Goal: Communication & Community: Connect with others

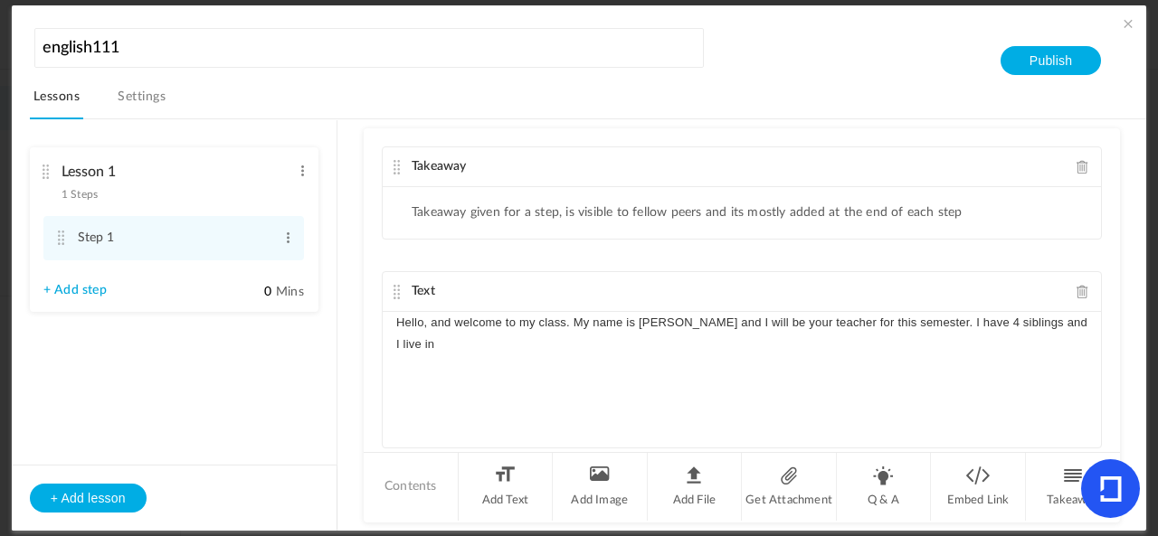
scroll to position [44, 0]
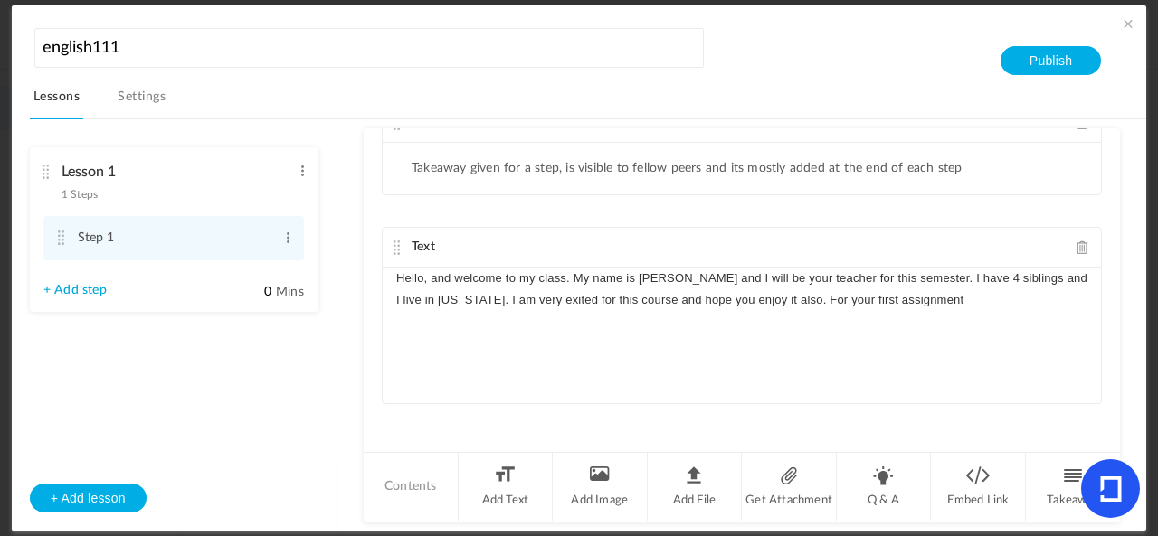
click at [962, 282] on p "Hello, and welcome to my class. My name is [PERSON_NAME] and I will be your tea…" at bounding box center [741, 289] width 691 height 43
click at [993, 279] on p "Hello, and welcome to my class. My name is [PERSON_NAME] and I will be your tea…" at bounding box center [741, 289] width 691 height 43
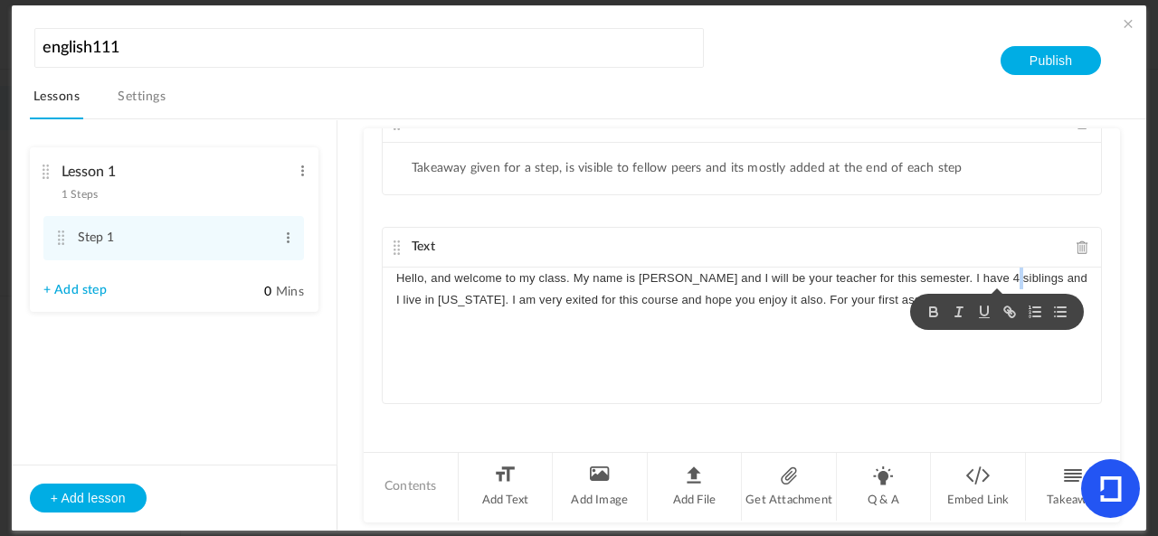
click at [980, 294] on div at bounding box center [997, 312] width 174 height 36
click at [927, 348] on div "Hello, and welcome to my class. My name is [PERSON_NAME] and I will be your tea…" at bounding box center [742, 336] width 718 height 136
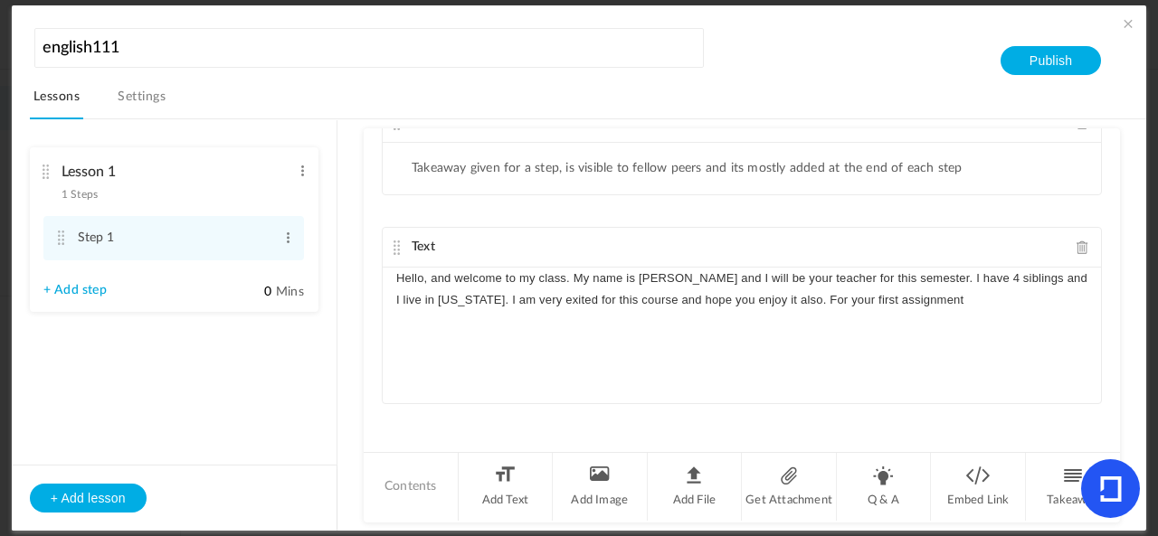
click at [976, 303] on p "Hello, and welcome to my class. My name is [PERSON_NAME] and I will be your tea…" at bounding box center [741, 289] width 691 height 43
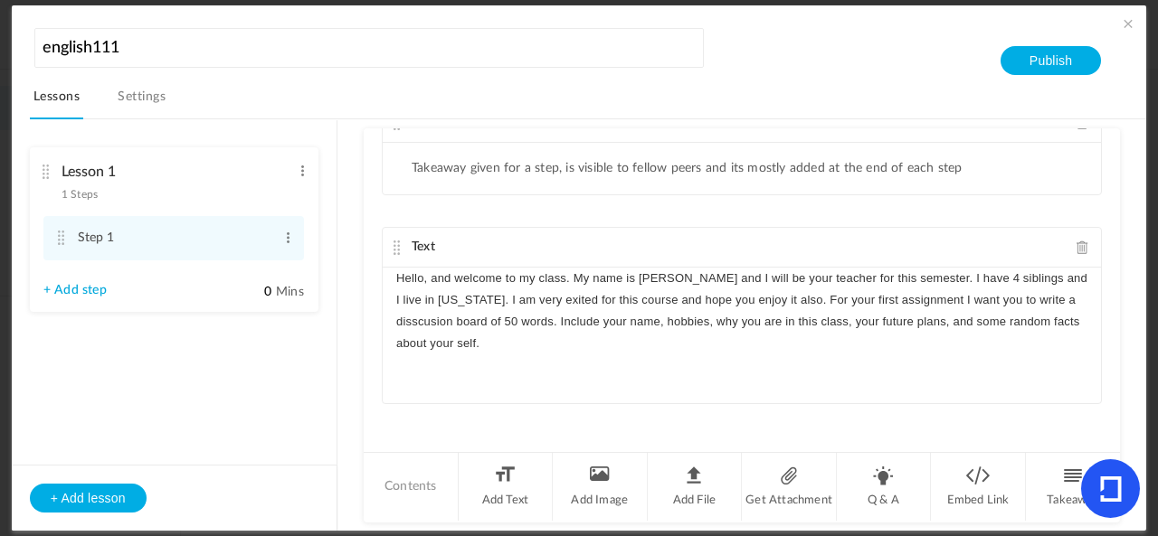
click at [514, 314] on p "Hello, and welcome to my class. My name is [PERSON_NAME] and I will be your tea…" at bounding box center [741, 312] width 691 height 88
click at [573, 343] on p "Hello, and welcome to my class. My name is [PERSON_NAME] and I will be your tea…" at bounding box center [741, 312] width 691 height 88
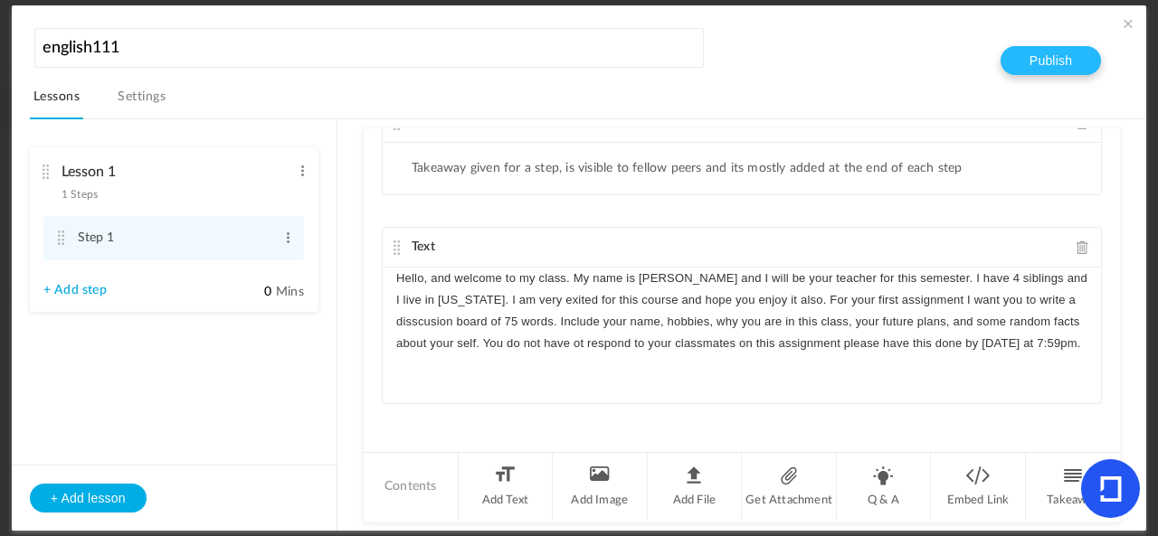
click at [1059, 63] on button "Publish" at bounding box center [1050, 60] width 100 height 29
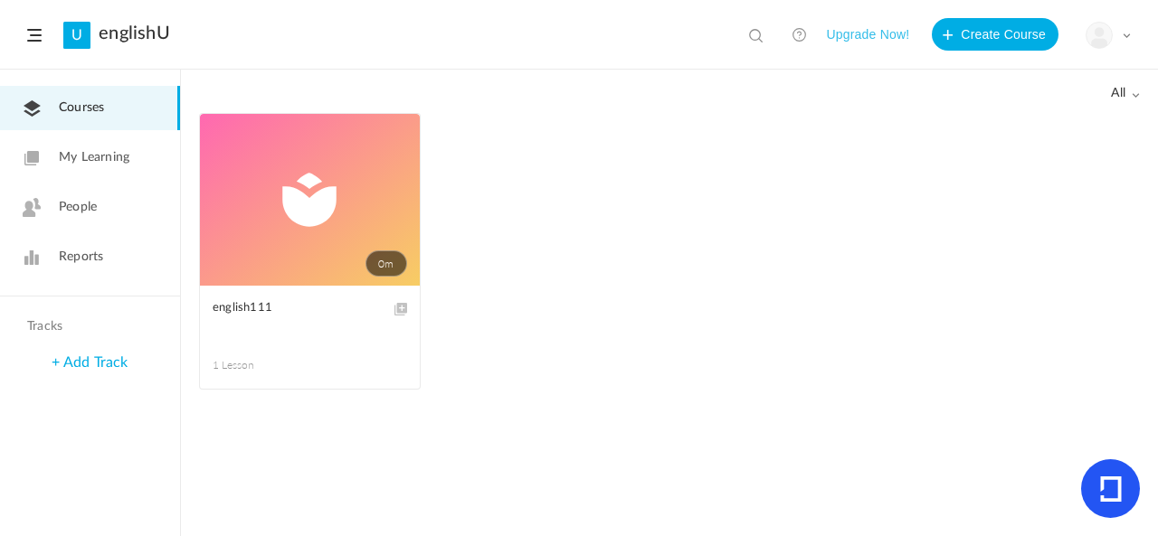
click at [365, 215] on link "0m" at bounding box center [310, 200] width 220 height 172
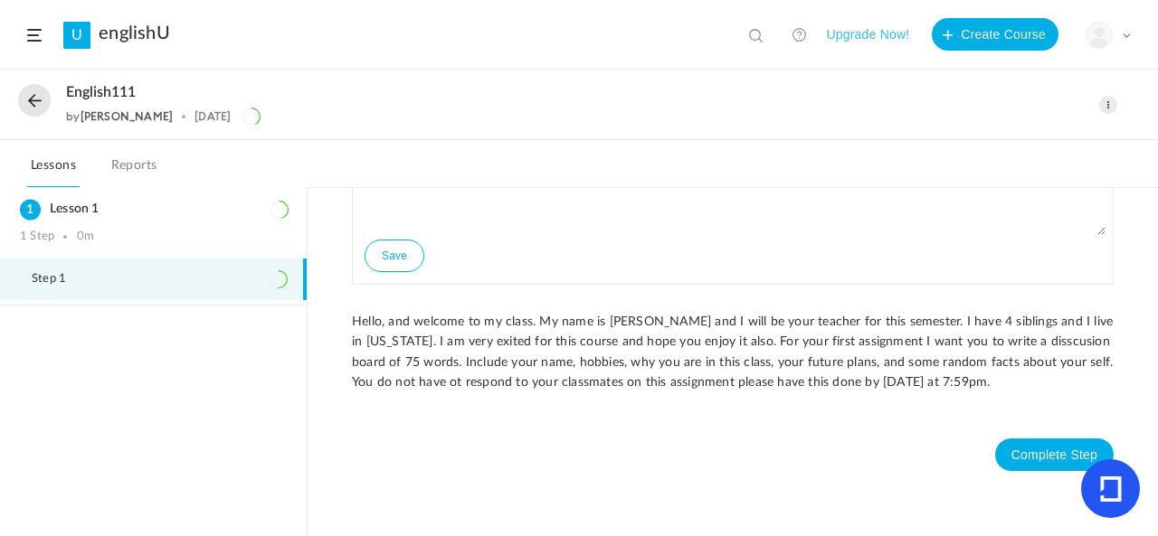
scroll to position [80, 0]
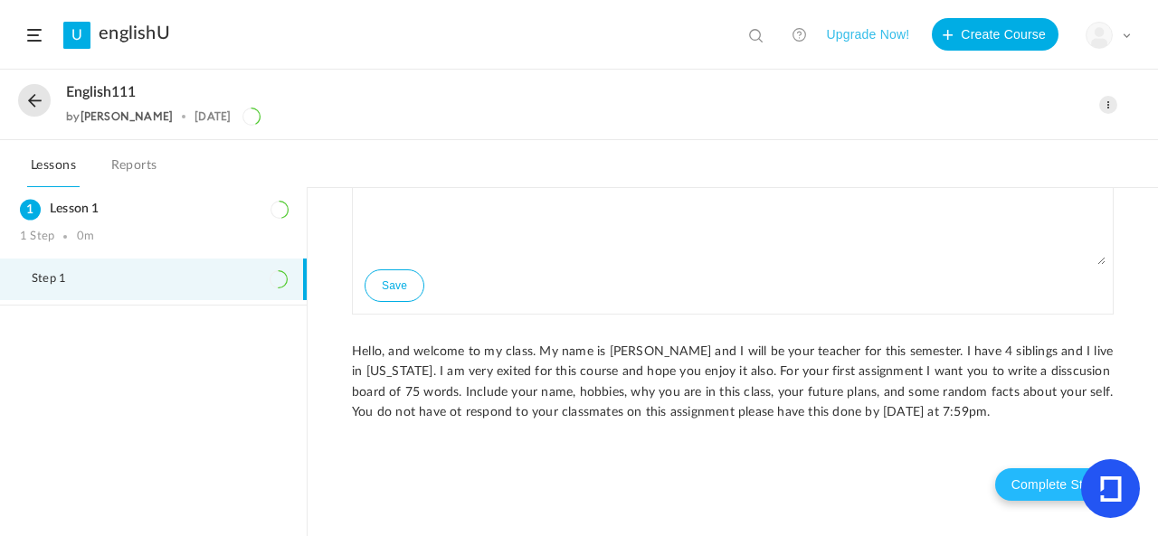
click at [1054, 478] on button "Complete Step" at bounding box center [1054, 485] width 118 height 33
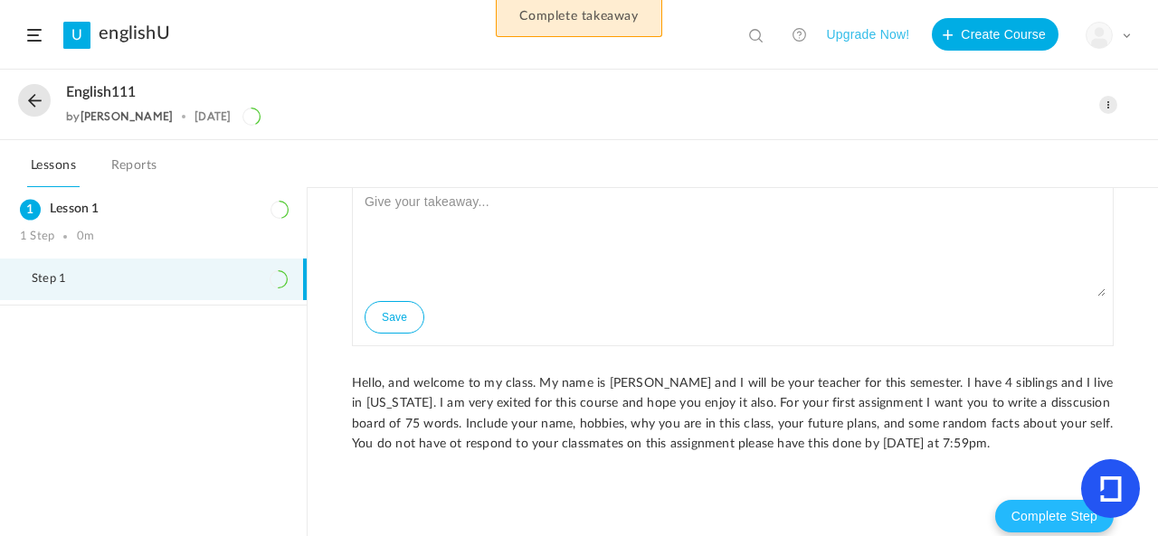
scroll to position [0, 0]
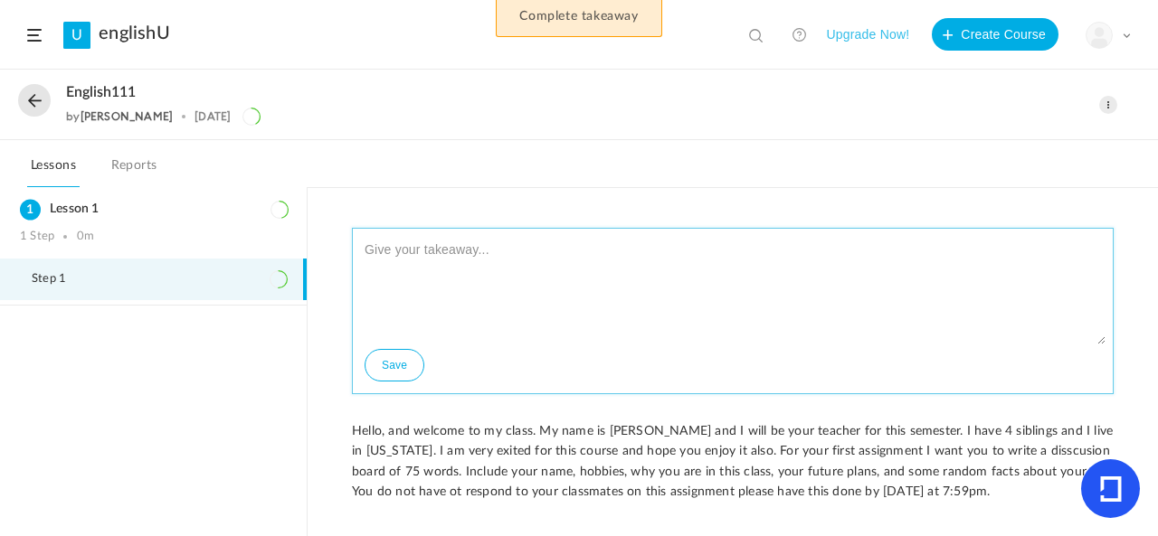
click at [865, 247] on textarea at bounding box center [732, 290] width 745 height 109
drag, startPoint x: 1098, startPoint y: 341, endPoint x: 1091, endPoint y: 299, distance: 42.2
click at [1092, 299] on textarea at bounding box center [732, 290] width 745 height 109
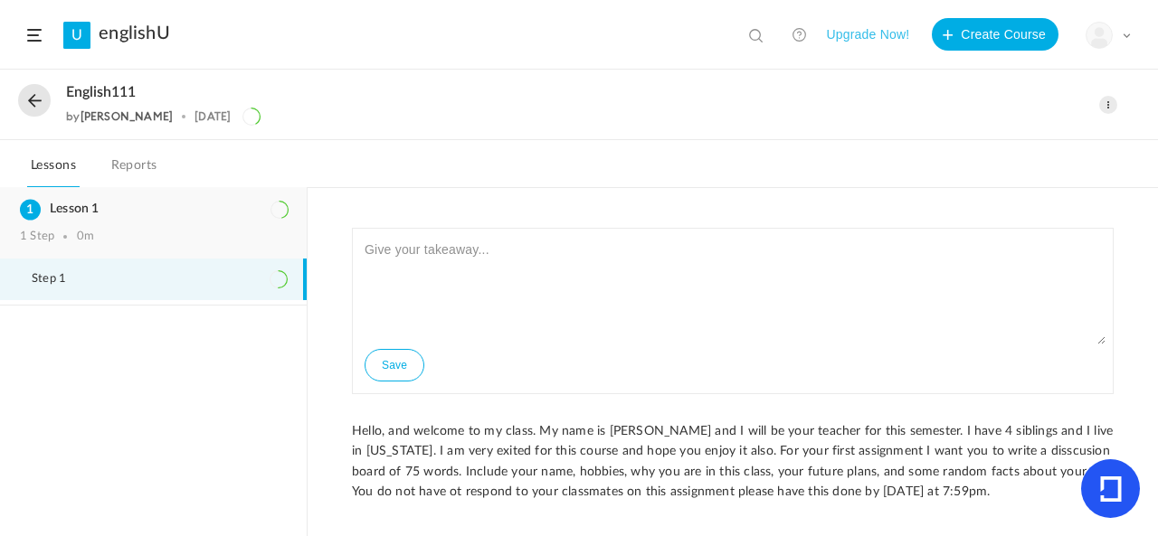
click at [87, 215] on h3 "Lesson 1" at bounding box center [153, 209] width 267 height 15
click at [164, 230] on div "1 Step 0m" at bounding box center [153, 237] width 267 height 14
click at [139, 285] on li "Step 1" at bounding box center [153, 280] width 307 height 42
click at [995, 37] on button "Create Course" at bounding box center [995, 34] width 127 height 33
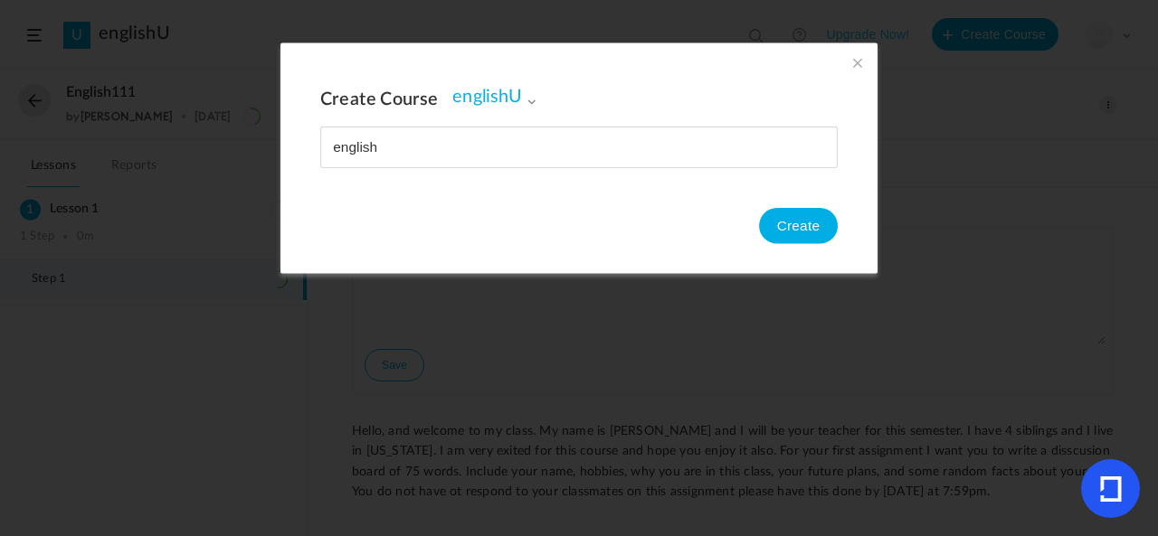
type input "englishu"
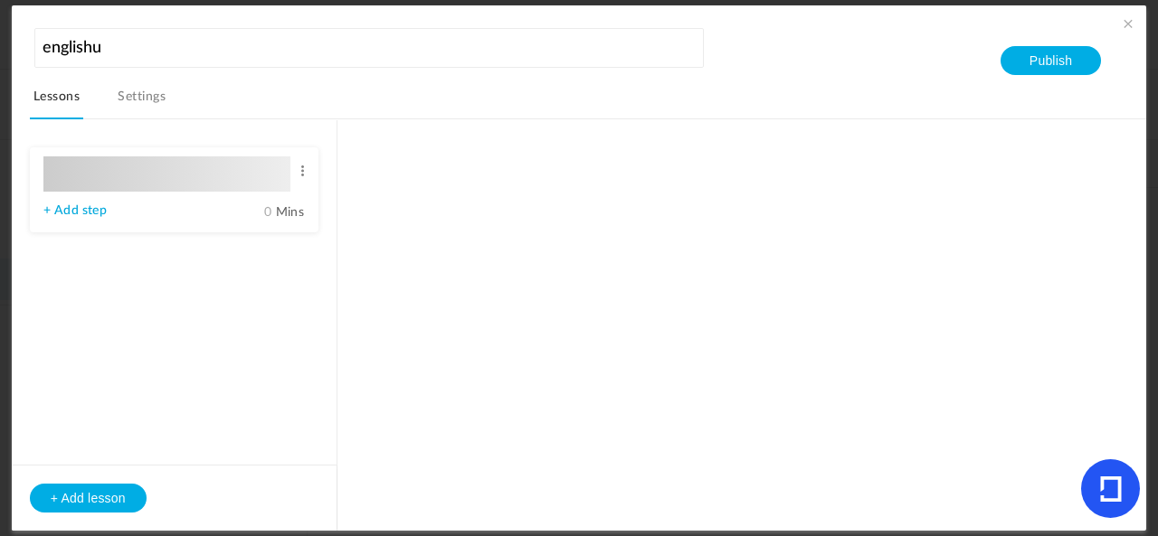
type input "Lesson 1"
type input "0"
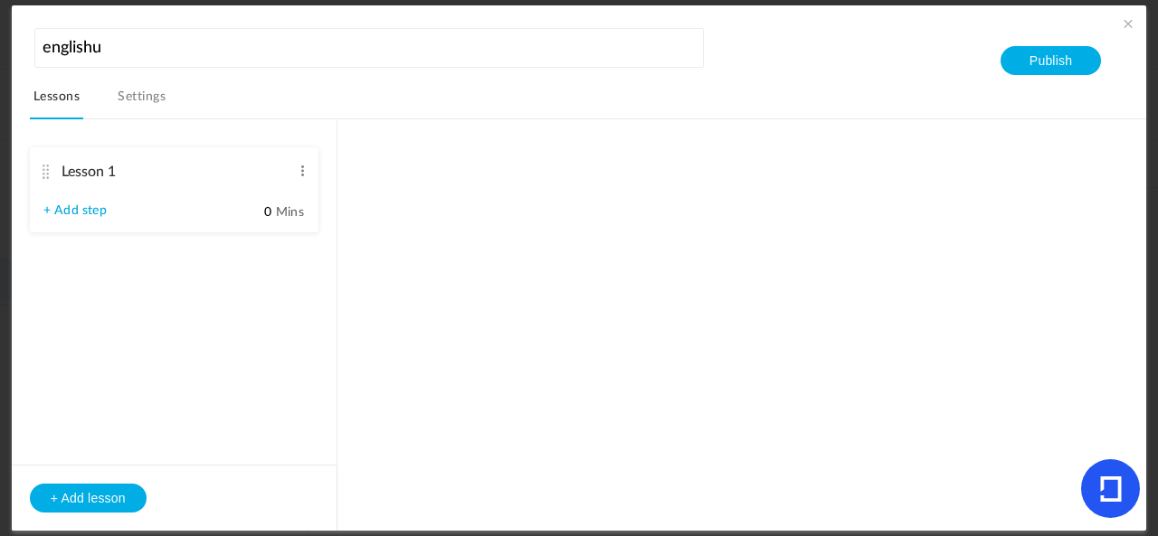
type input "Step 1"
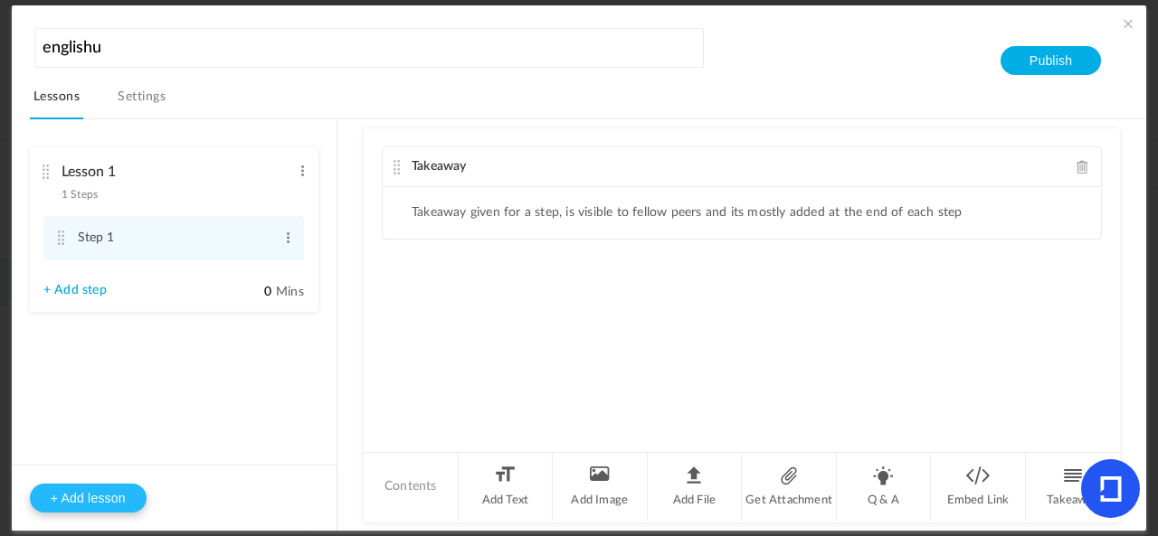
click at [98, 500] on button "+ Add lesson" at bounding box center [88, 498] width 117 height 29
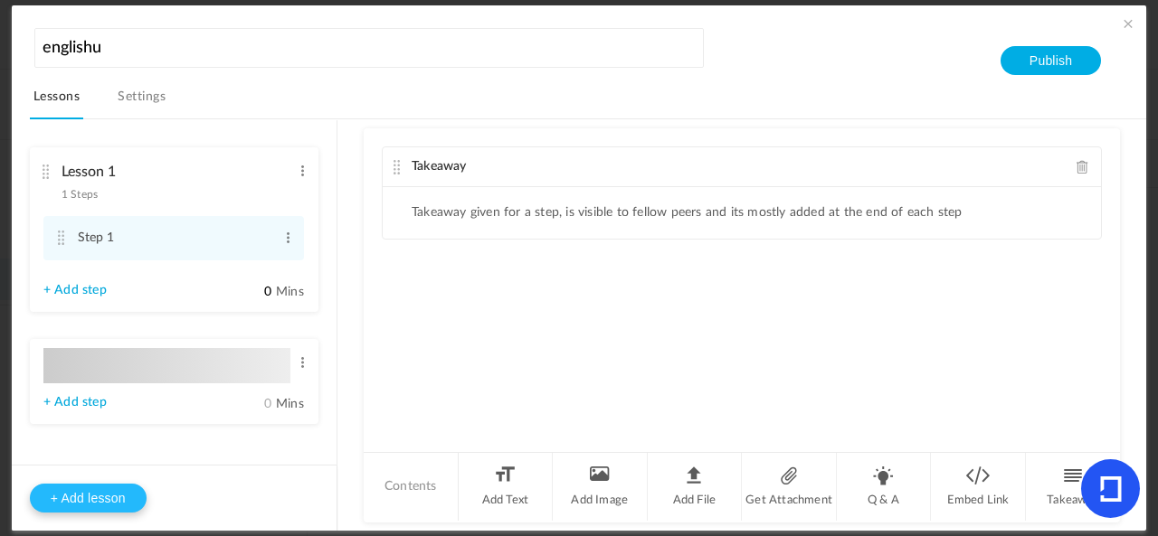
type input "Lesson 2"
type input "0"
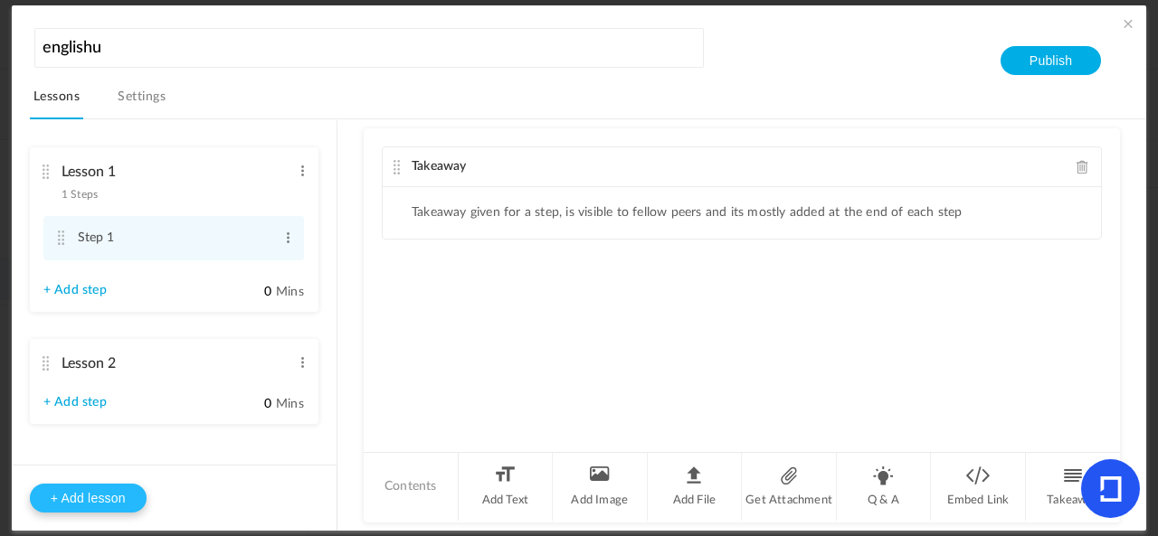
type input "Step 1"
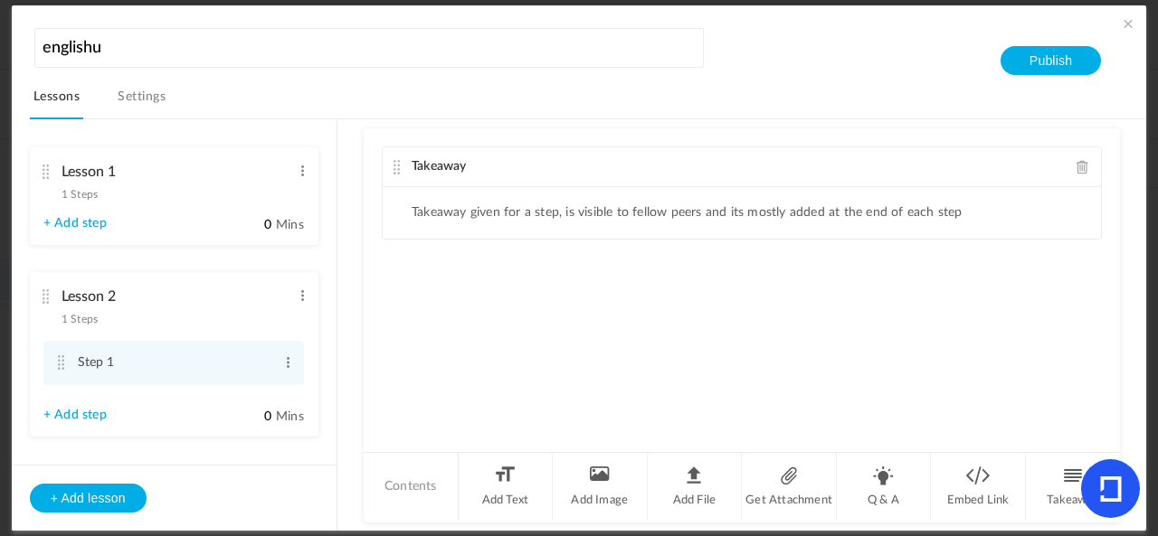
click at [1122, 23] on span at bounding box center [1128, 23] width 18 height 18
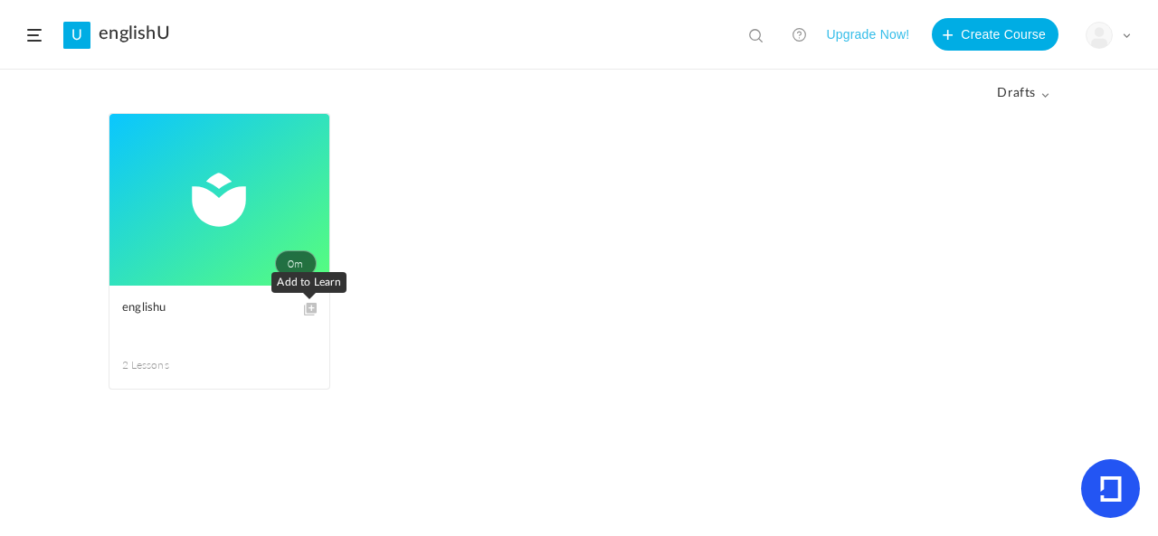
click at [304, 308] on span at bounding box center [310, 310] width 14 height 14
click at [233, 184] on link "0m" at bounding box center [219, 200] width 220 height 172
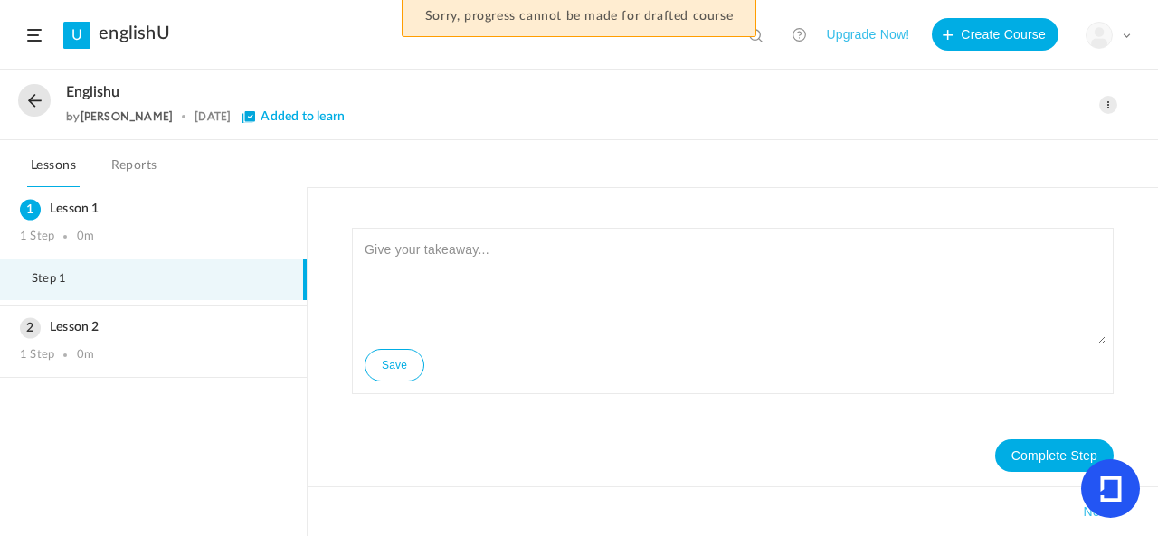
click at [123, 37] on link "englishU" at bounding box center [134, 34] width 71 height 22
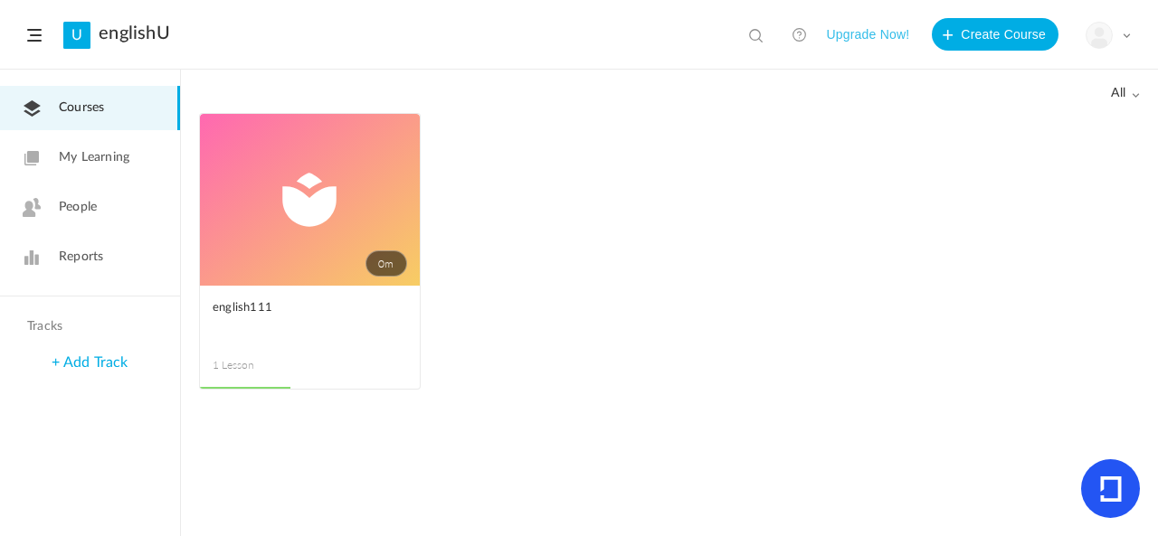
click at [1118, 40] on div "My Profile University Settings Current Plan Logout" at bounding box center [1107, 35] width 45 height 27
click at [1015, 116] on link "University Settings" at bounding box center [1045, 113] width 170 height 33
click at [289, 236] on link "0m" at bounding box center [310, 200] width 220 height 172
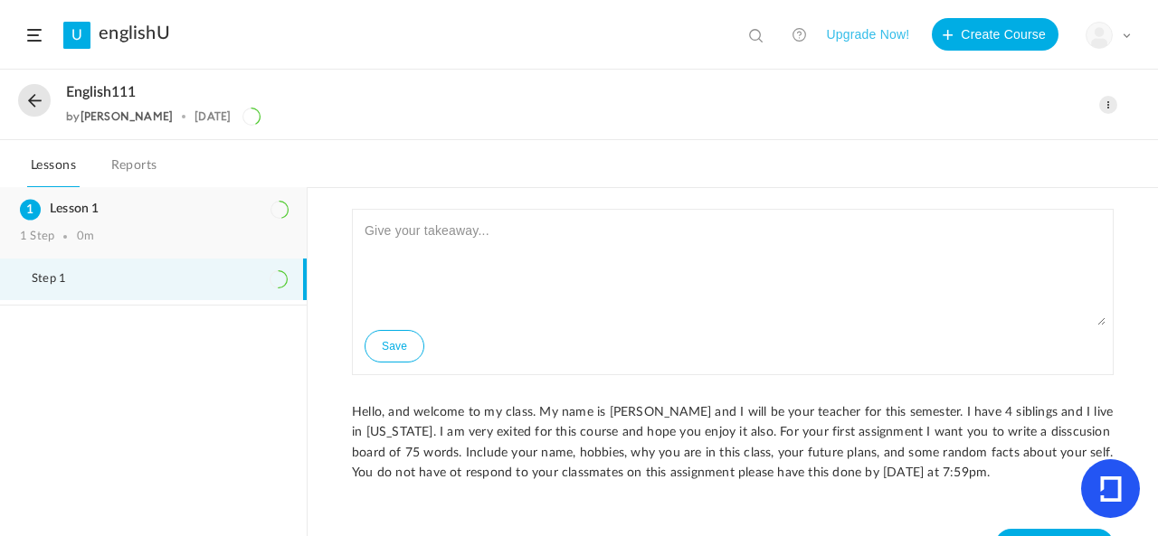
scroll to position [30, 0]
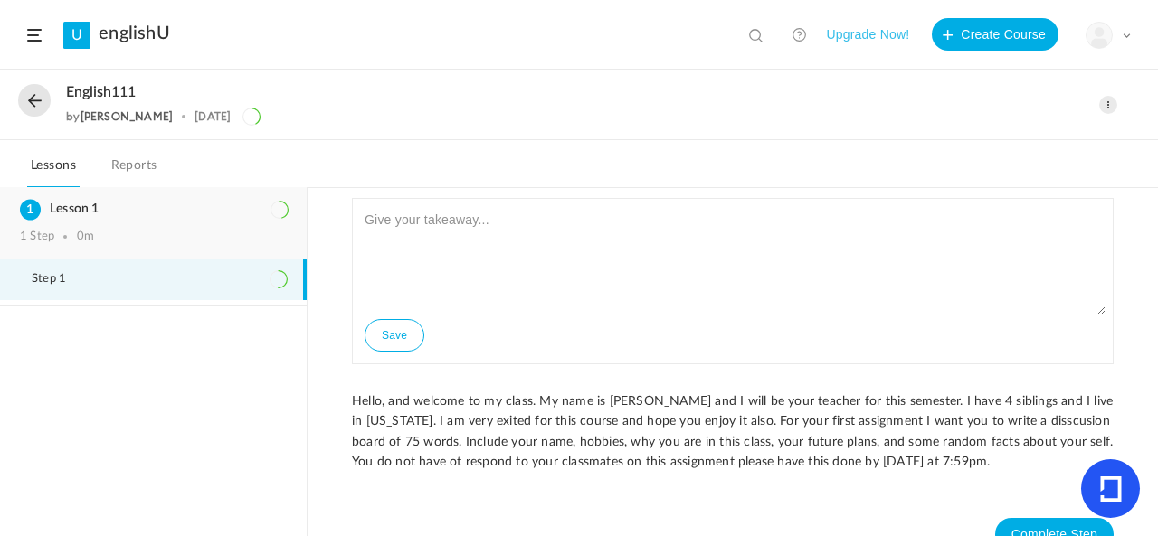
click at [153, 230] on div "1 Step 0m" at bounding box center [153, 237] width 267 height 14
click at [161, 172] on link "Reports" at bounding box center [134, 171] width 53 height 34
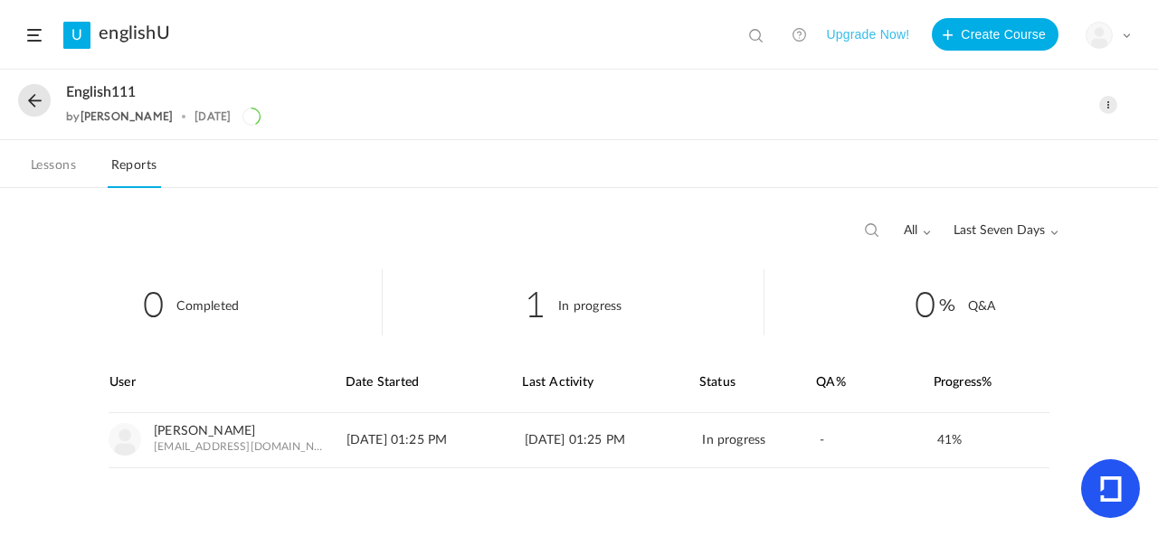
click at [54, 173] on link "Lessons" at bounding box center [53, 171] width 52 height 34
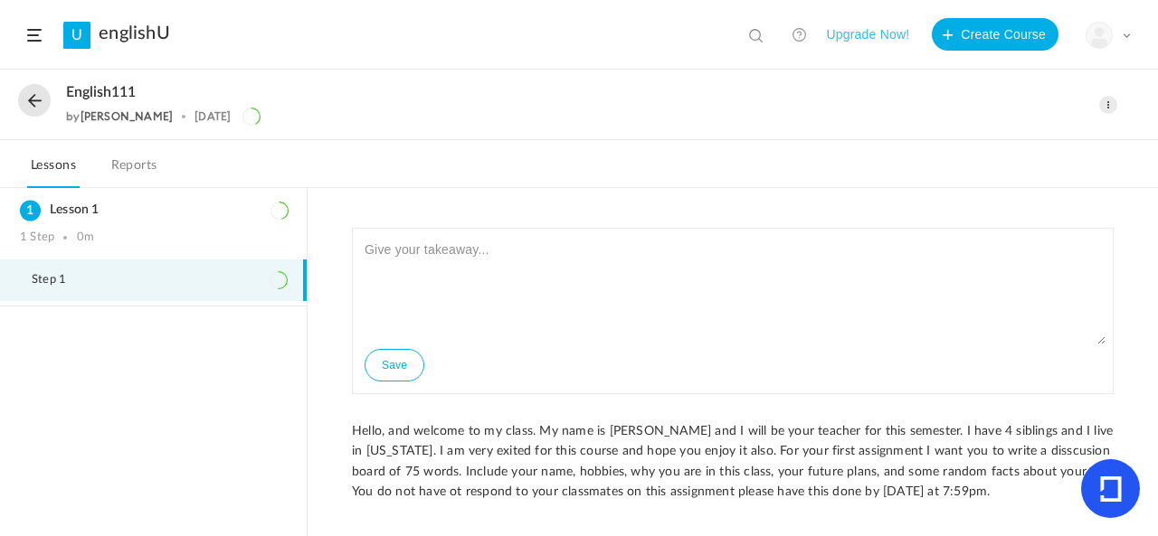
click at [28, 99] on button at bounding box center [34, 100] width 33 height 33
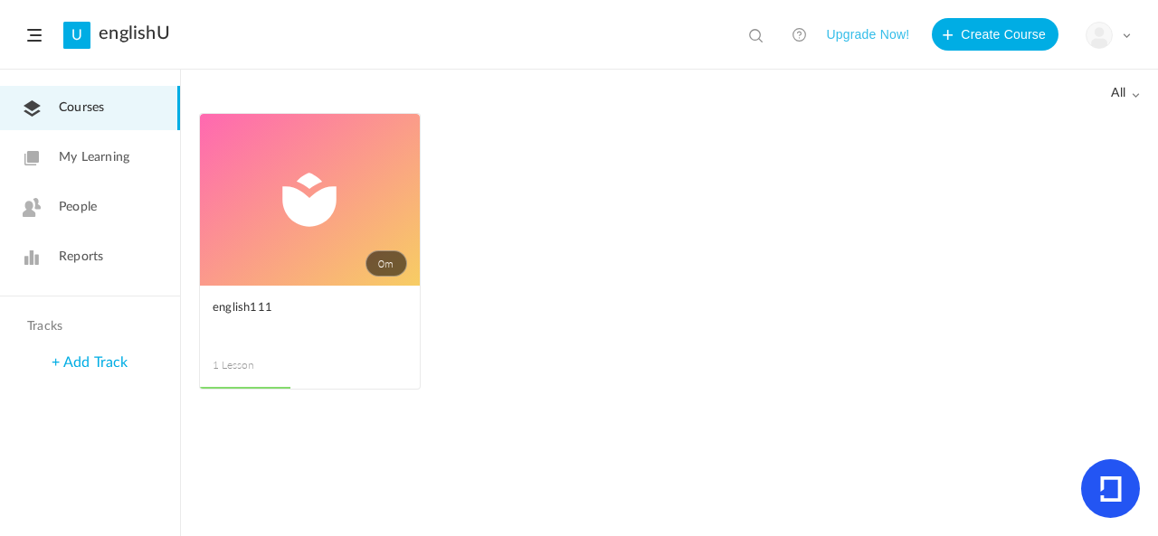
click at [109, 164] on span "My Learning" at bounding box center [94, 157] width 71 height 19
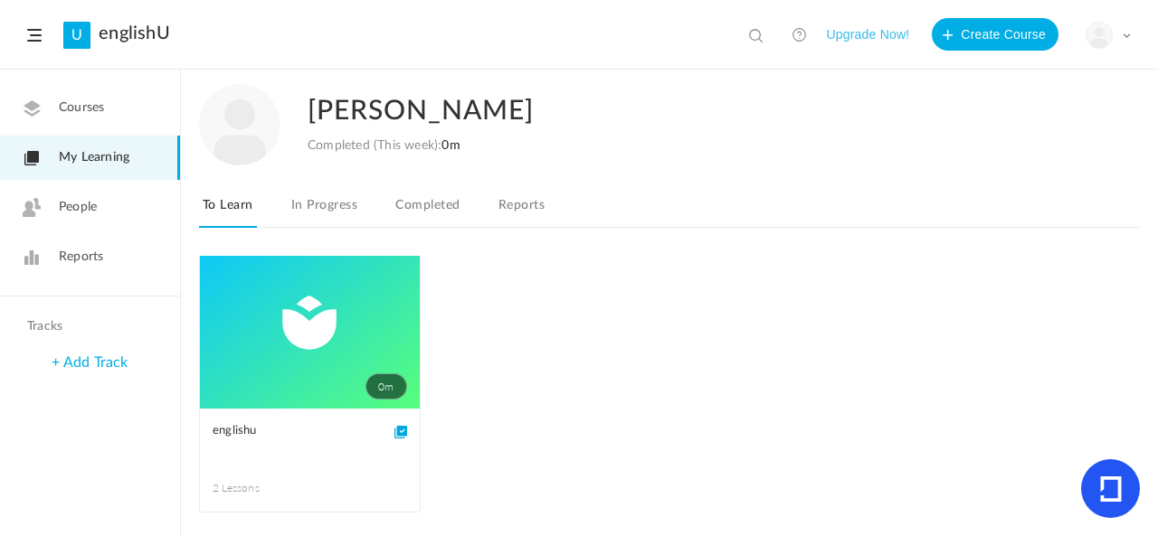
scroll to position [31, 0]
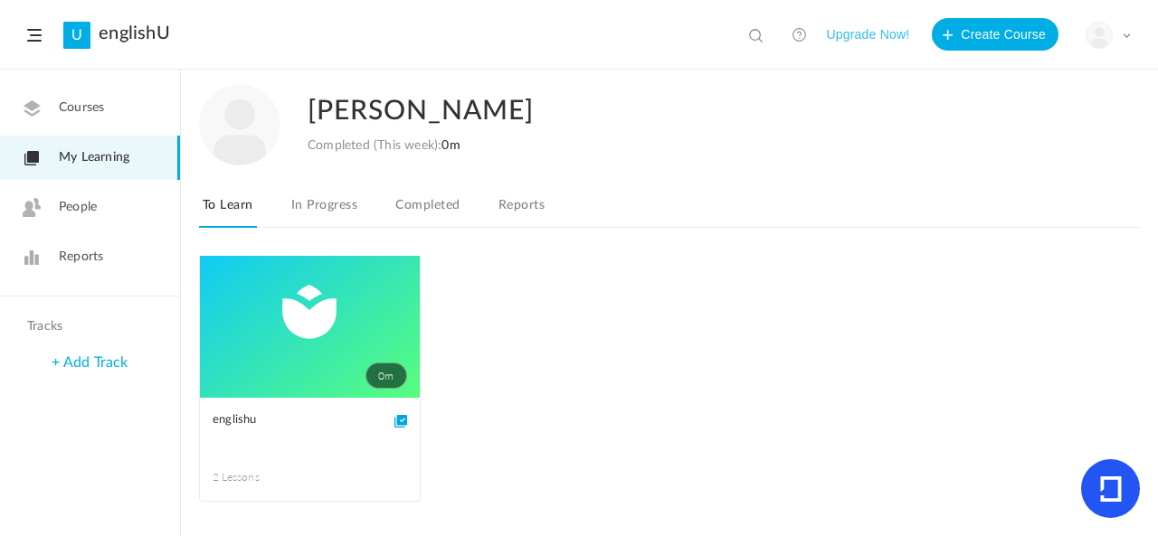
click at [251, 369] on link "0m" at bounding box center [310, 312] width 220 height 172
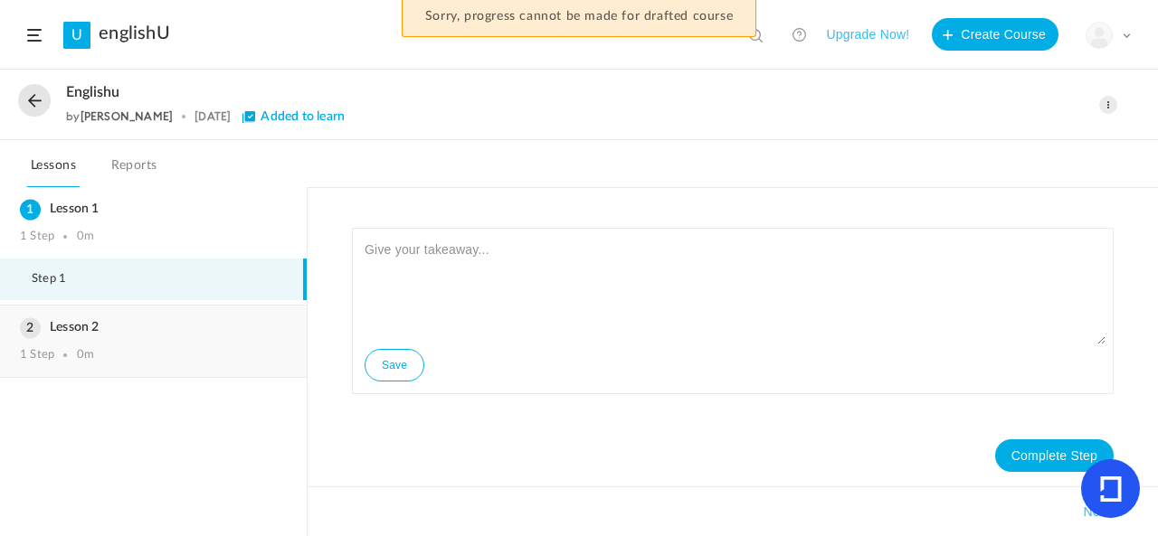
click at [119, 325] on h3 "Lesson 2" at bounding box center [153, 327] width 267 height 15
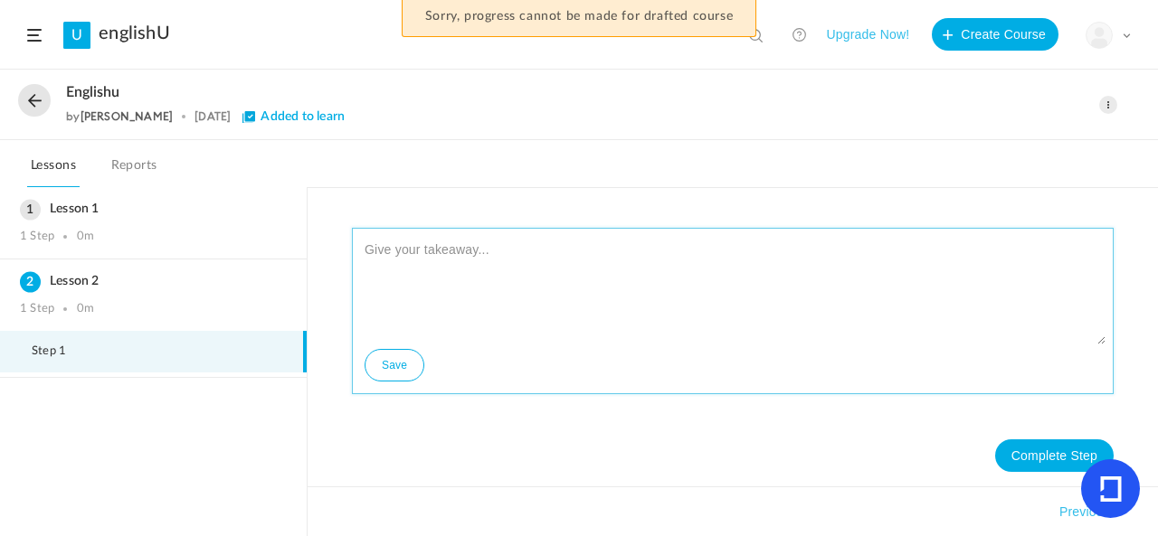
drag, startPoint x: 485, startPoint y: 284, endPoint x: 405, endPoint y: 291, distance: 79.9
click at [405, 291] on textarea at bounding box center [732, 290] width 745 height 109
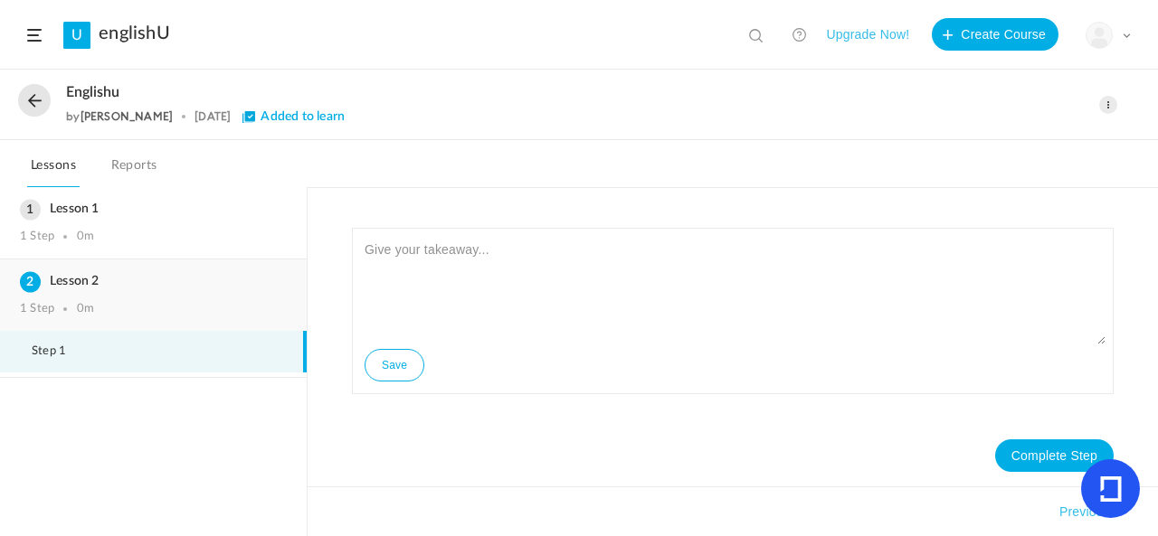
click at [206, 299] on div "Lesson 2 1 Step 0m" at bounding box center [153, 295] width 307 height 71
click at [134, 204] on h3 "Lesson 1" at bounding box center [153, 209] width 267 height 15
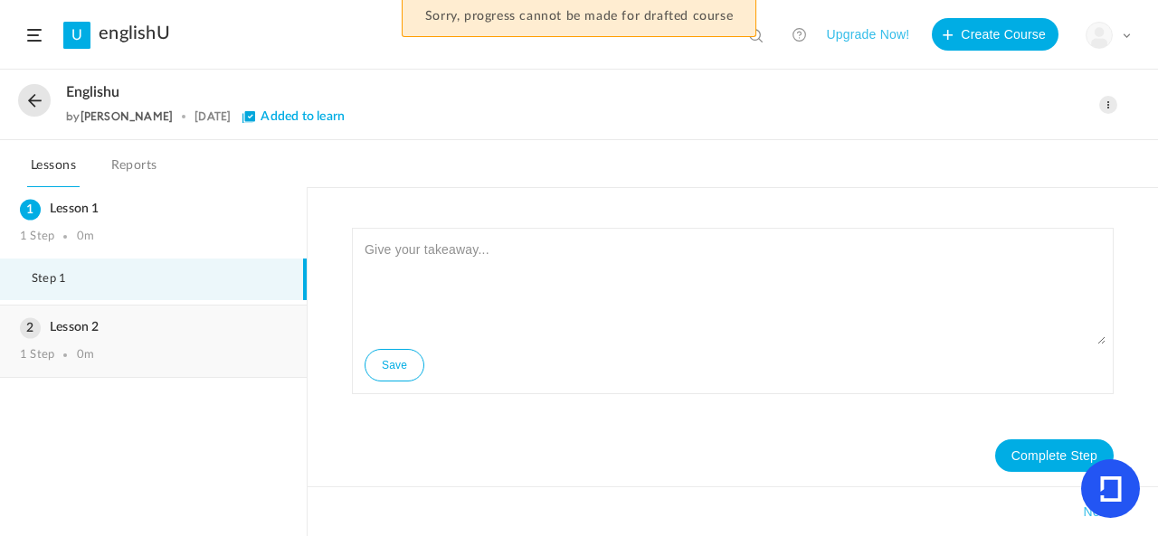
click at [146, 330] on h3 "Lesson 2" at bounding box center [153, 327] width 267 height 15
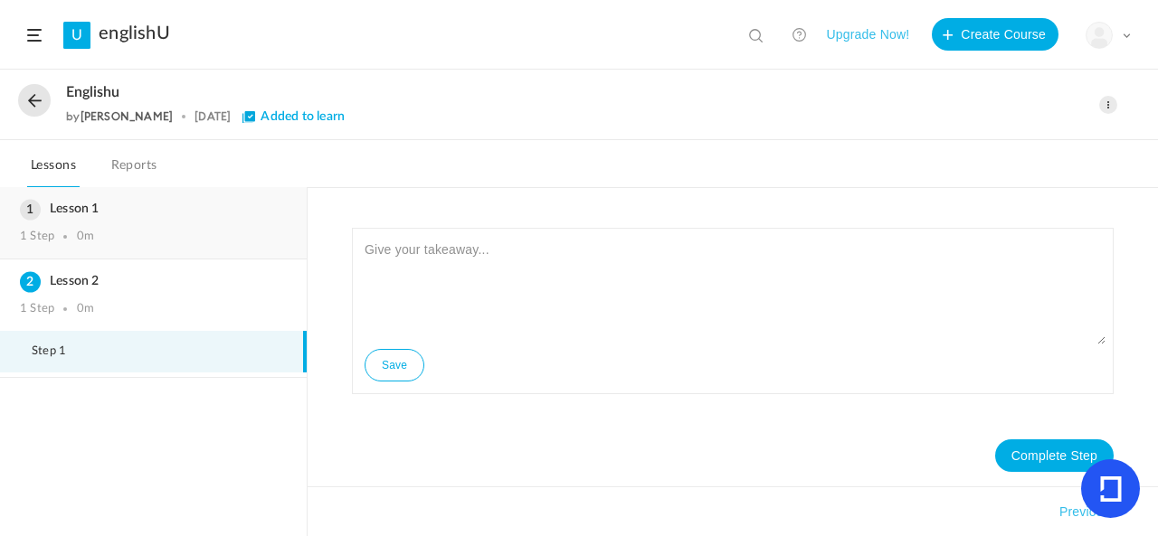
click at [235, 240] on div "1 Step 0m" at bounding box center [153, 237] width 267 height 14
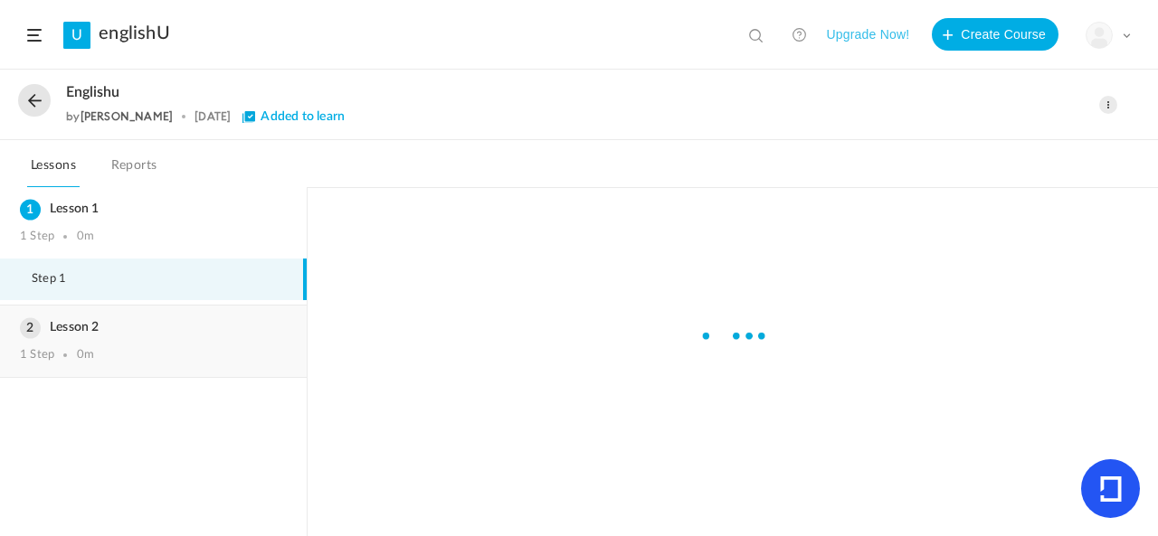
click at [228, 320] on h3 "Lesson 2" at bounding box center [153, 327] width 267 height 15
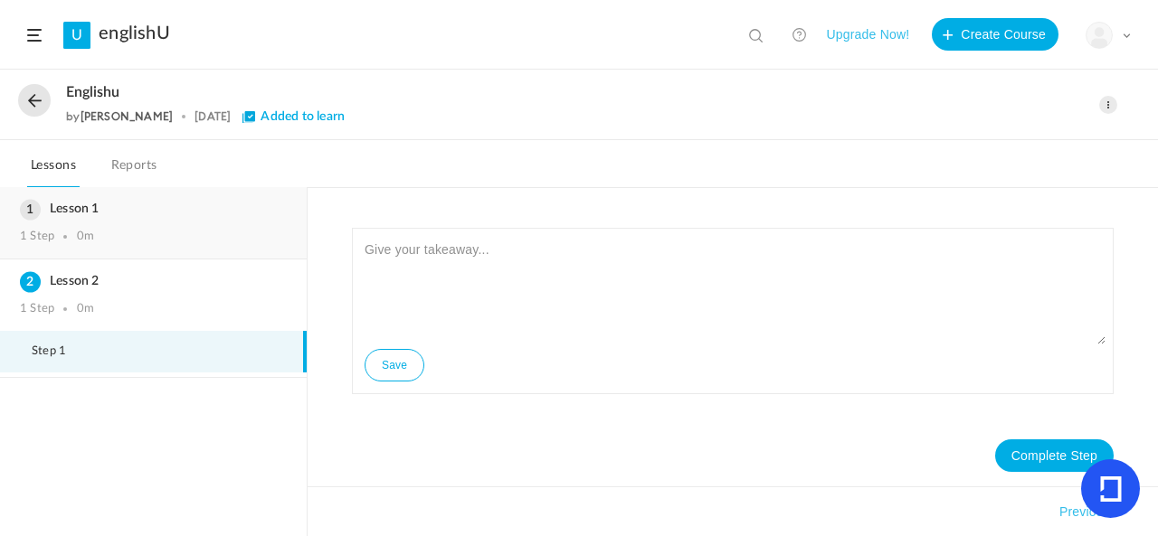
click at [257, 195] on div "Lesson 1 1 Step 0m" at bounding box center [153, 222] width 307 height 71
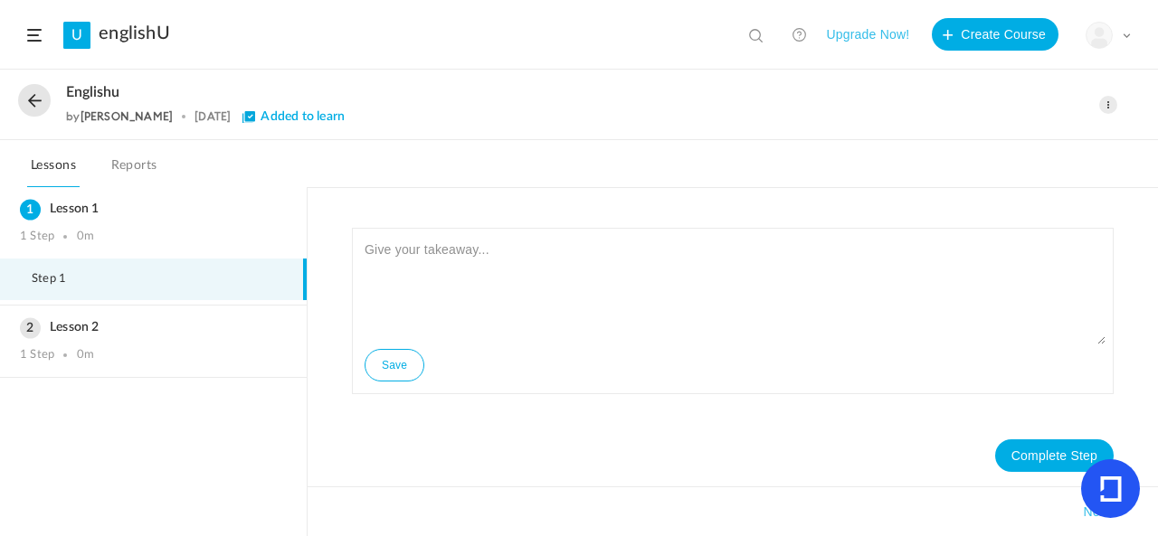
click at [1108, 495] on icon at bounding box center [1111, 489] width 22 height 25
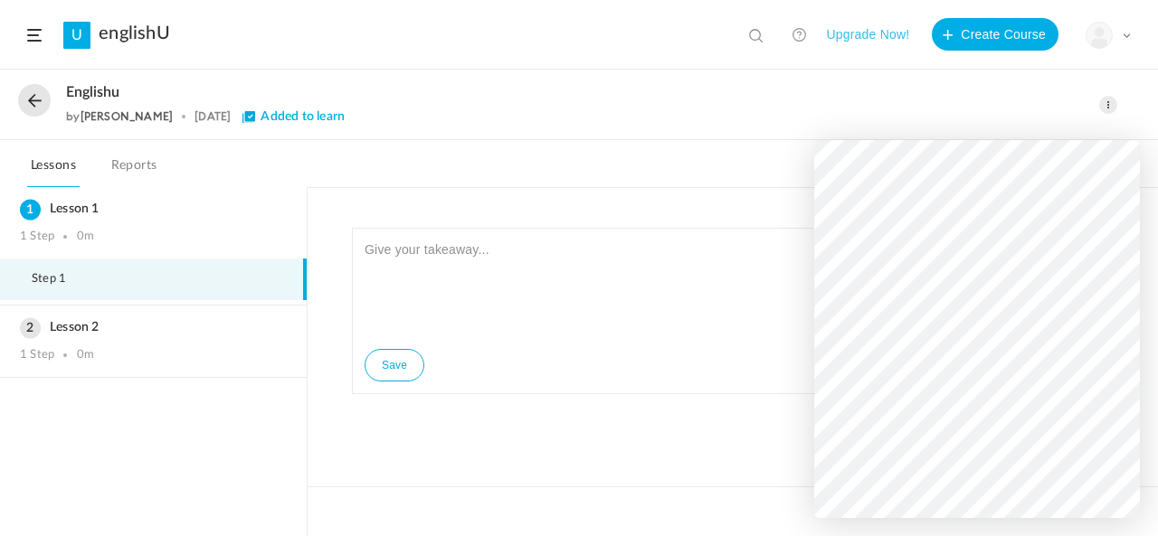
click at [769, 373] on div "Save" at bounding box center [733, 311] width 762 height 166
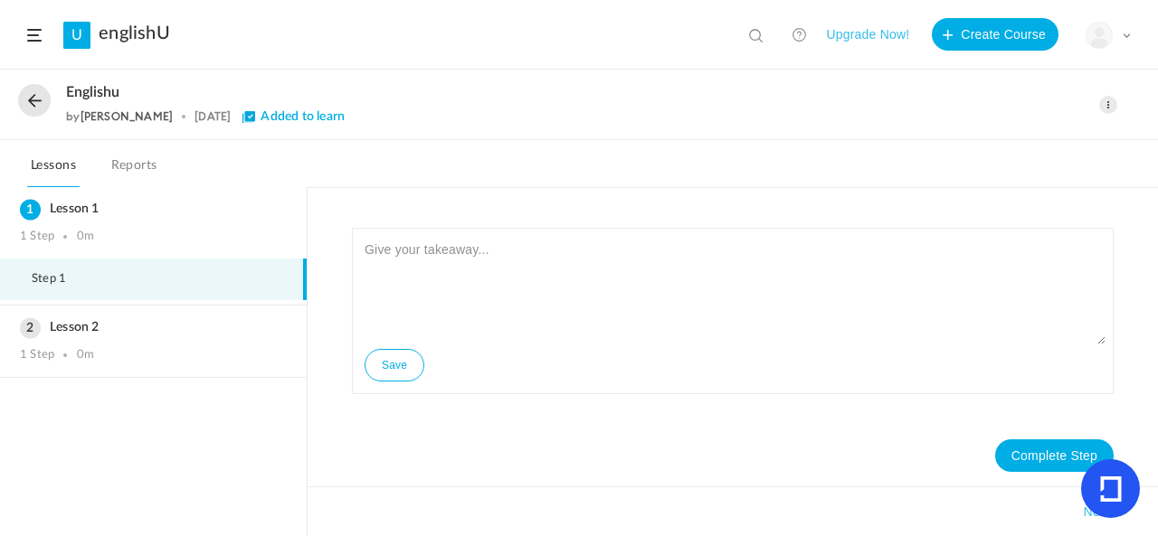
click at [29, 111] on button at bounding box center [34, 100] width 33 height 33
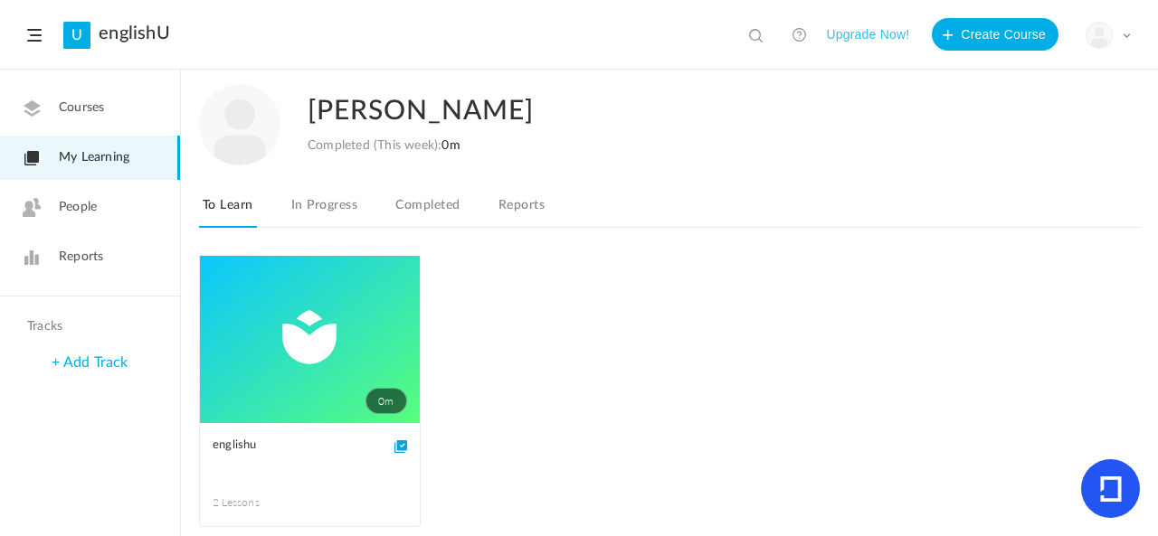
scroll to position [1, 0]
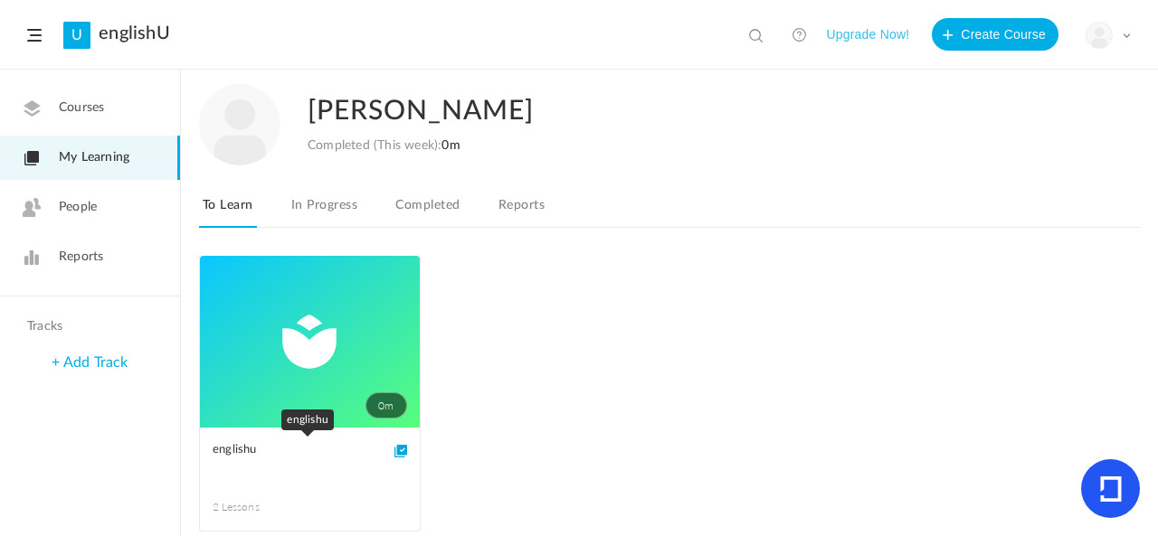
click at [252, 475] on link "englishu" at bounding box center [310, 460] width 194 height 41
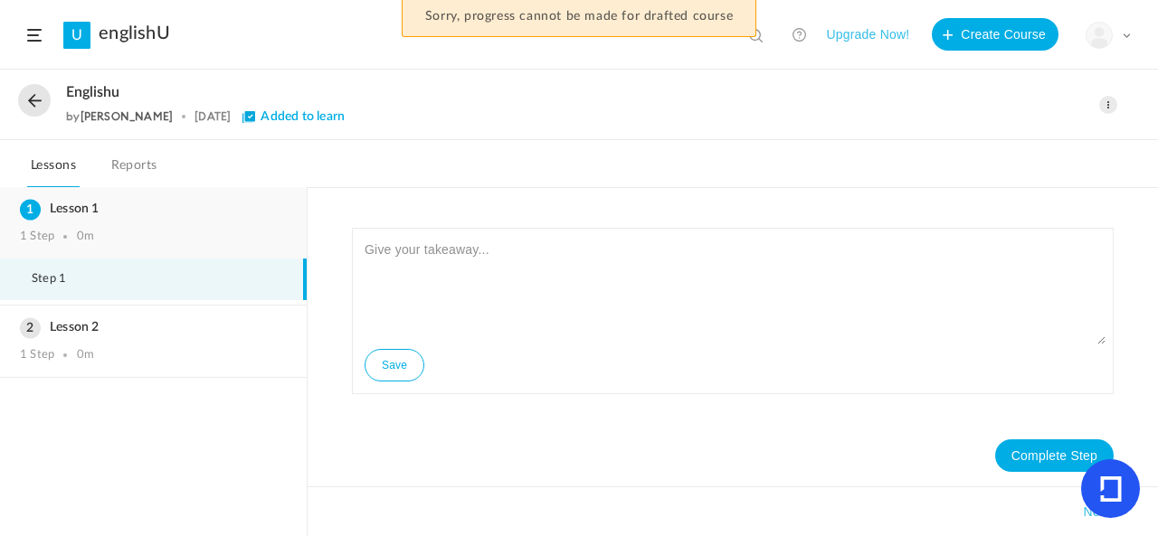
click at [119, 231] on div "1 Step 0m" at bounding box center [153, 237] width 267 height 14
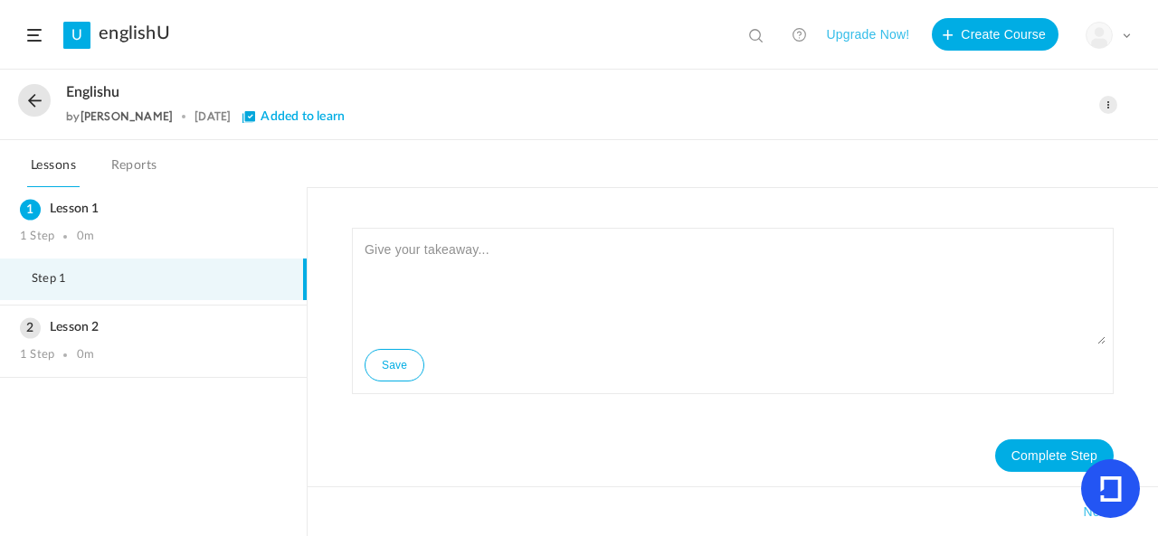
click at [243, 104] on div "englishu by [PERSON_NAME] [DATE] Added to learn" at bounding box center [523, 105] width 914 height 42
click at [114, 241] on div "1 Step 0m" at bounding box center [153, 237] width 267 height 14
click at [124, 179] on link "Reports" at bounding box center [134, 171] width 53 height 34
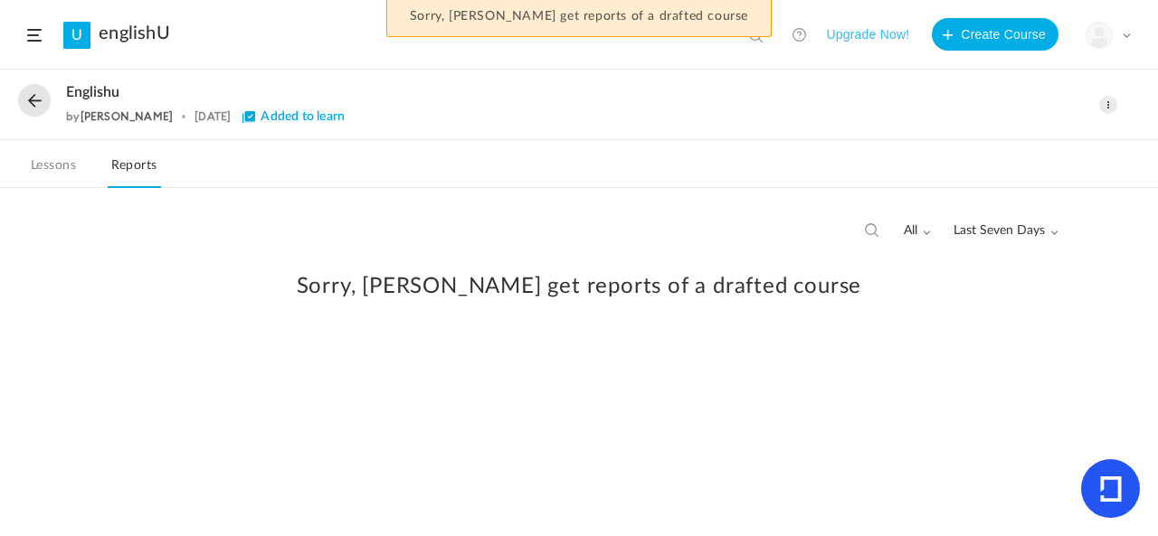
click at [72, 164] on link "Lessons" at bounding box center [53, 171] width 52 height 34
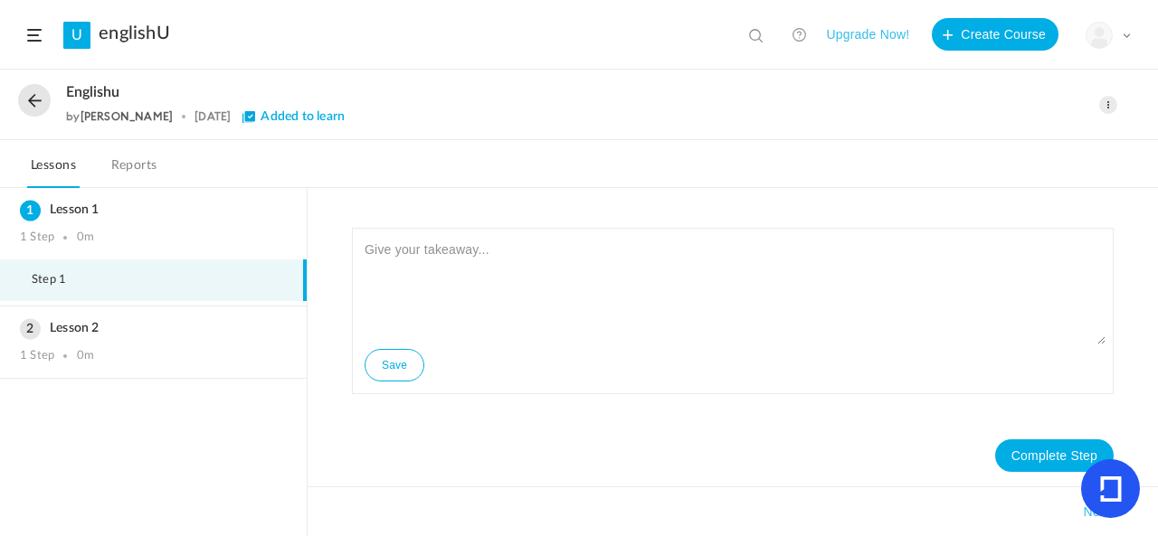
click at [765, 33] on div "View all No results" at bounding box center [757, 31] width 45 height 29
click at [755, 34] on span at bounding box center [758, 37] width 18 height 18
type input "lesson 1"
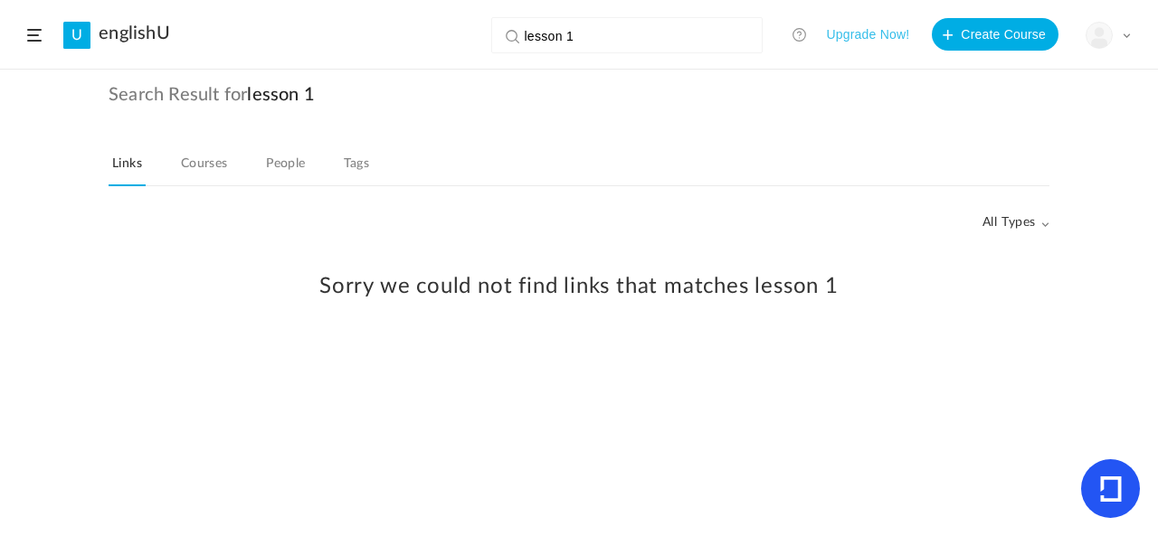
click at [273, 167] on link "People" at bounding box center [285, 169] width 47 height 34
click at [219, 168] on link "Courses" at bounding box center [204, 169] width 54 height 34
click at [33, 40] on span at bounding box center [34, 35] width 14 height 13
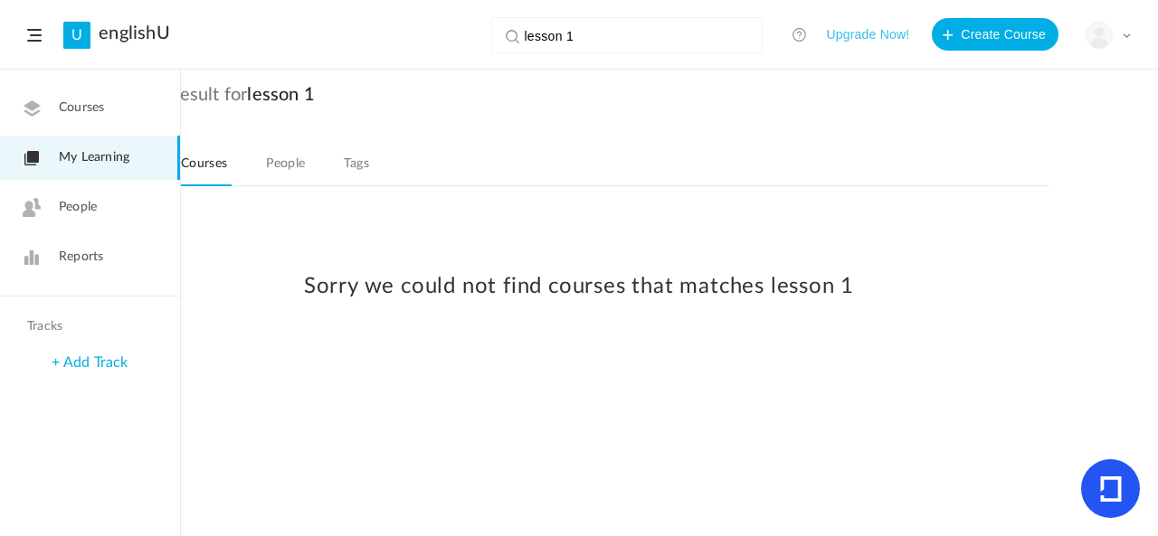
click at [114, 106] on link "Courses" at bounding box center [90, 108] width 180 height 44
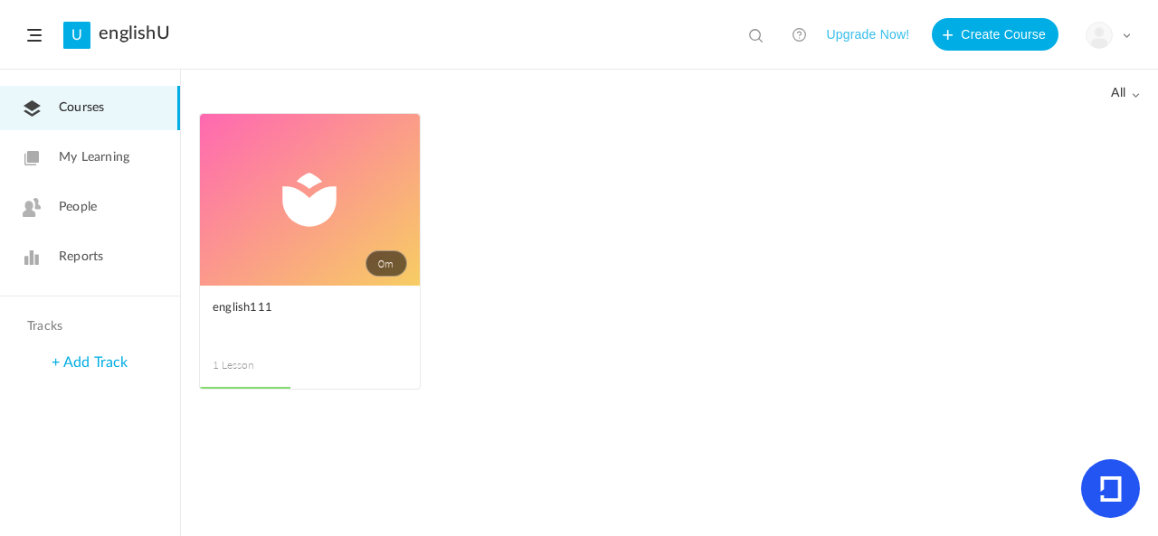
click at [122, 166] on span "My Learning" at bounding box center [94, 157] width 71 height 19
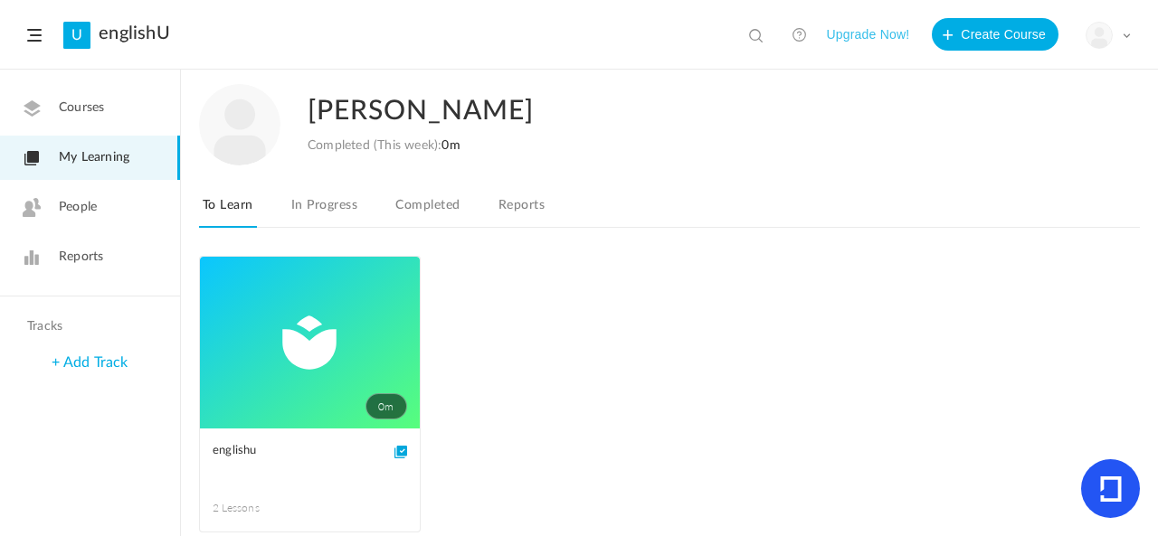
click at [311, 209] on link "In Progress" at bounding box center [324, 211] width 73 height 34
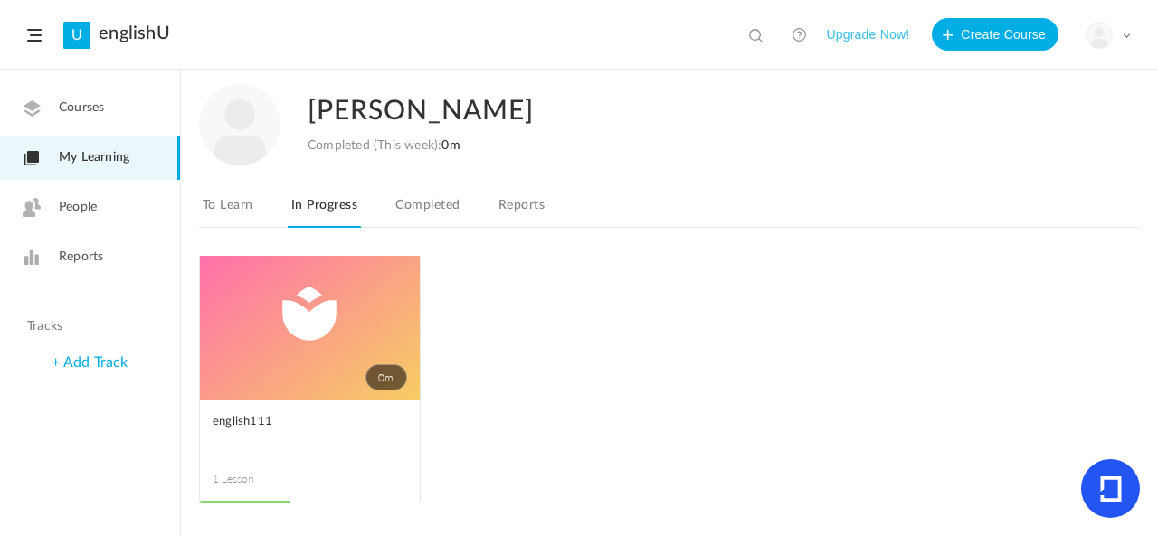
scroll to position [30, 0]
click at [354, 340] on link "0m" at bounding box center [310, 313] width 220 height 172
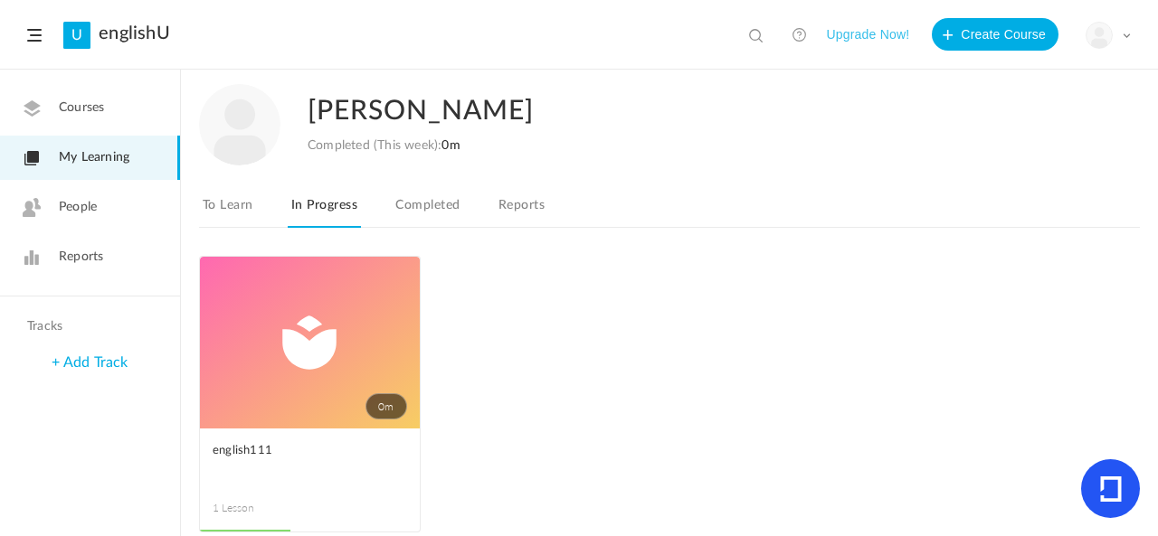
click at [130, 365] on div "+ Add Track" at bounding box center [90, 363] width 180 height 39
click at [92, 356] on link "+ Add Track" at bounding box center [90, 362] width 76 height 14
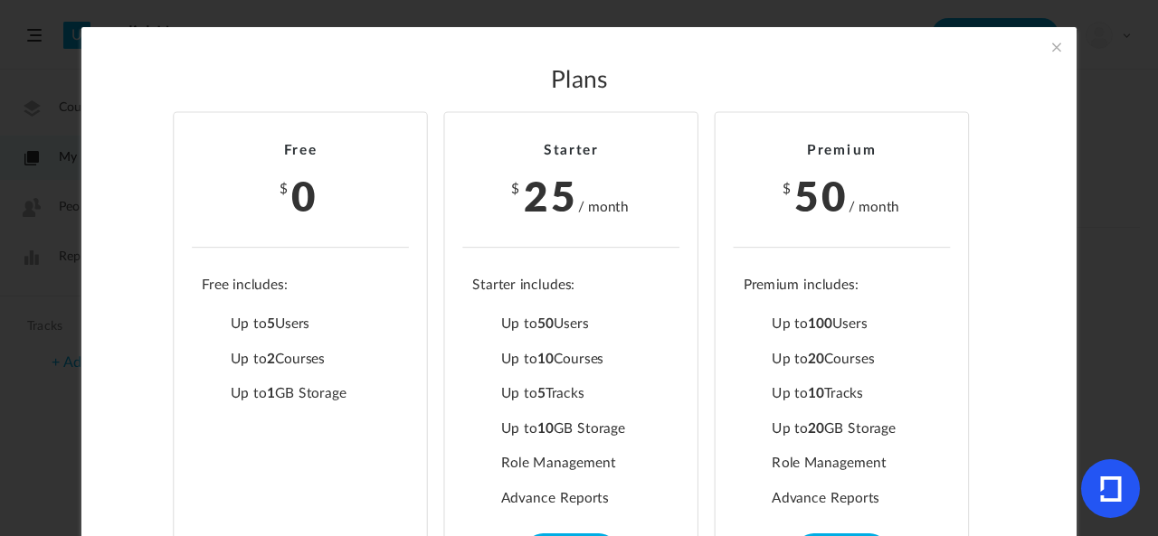
click at [367, 267] on li "Free $ 0 Up to 5 Users Up to 2 Courses Up to 0 Tracks Up to 1 GB Storage Role M…" at bounding box center [300, 356] width 255 height 488
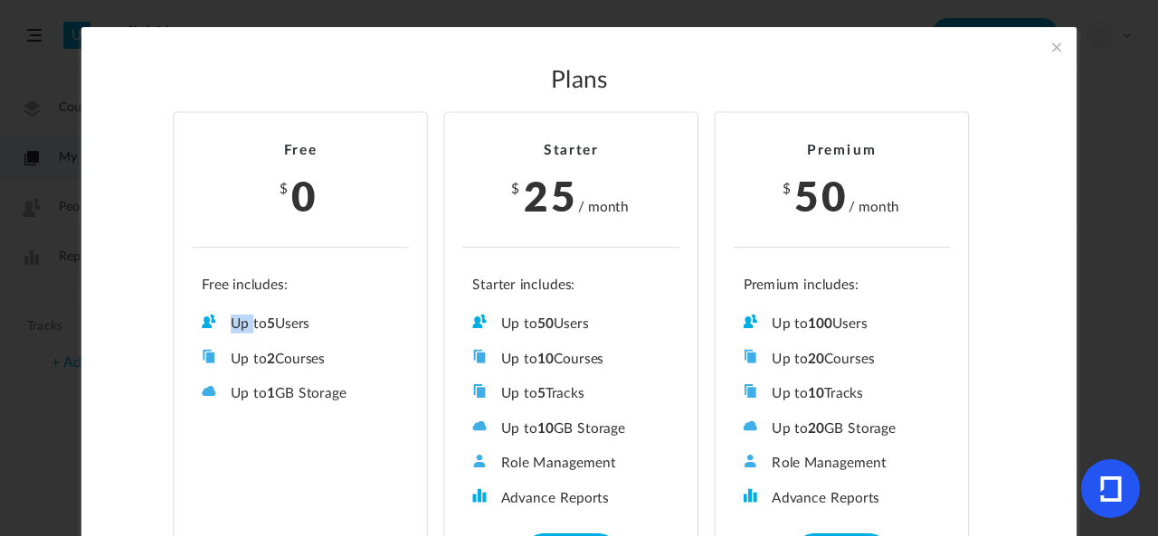
click at [367, 267] on li "Free $ 0 Up to 5 Users Up to 2 Courses Up to 0 Tracks Up to 1 GB Storage Role M…" at bounding box center [300, 356] width 255 height 488
click at [1051, 49] on span at bounding box center [1056, 47] width 20 height 20
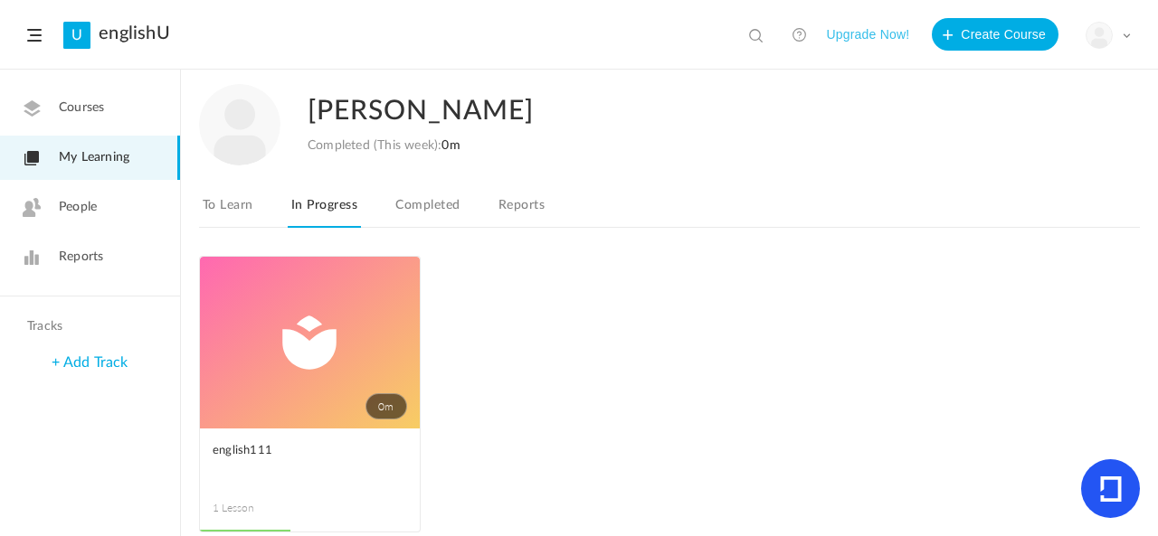
click at [212, 203] on link "To Learn" at bounding box center [228, 211] width 58 height 34
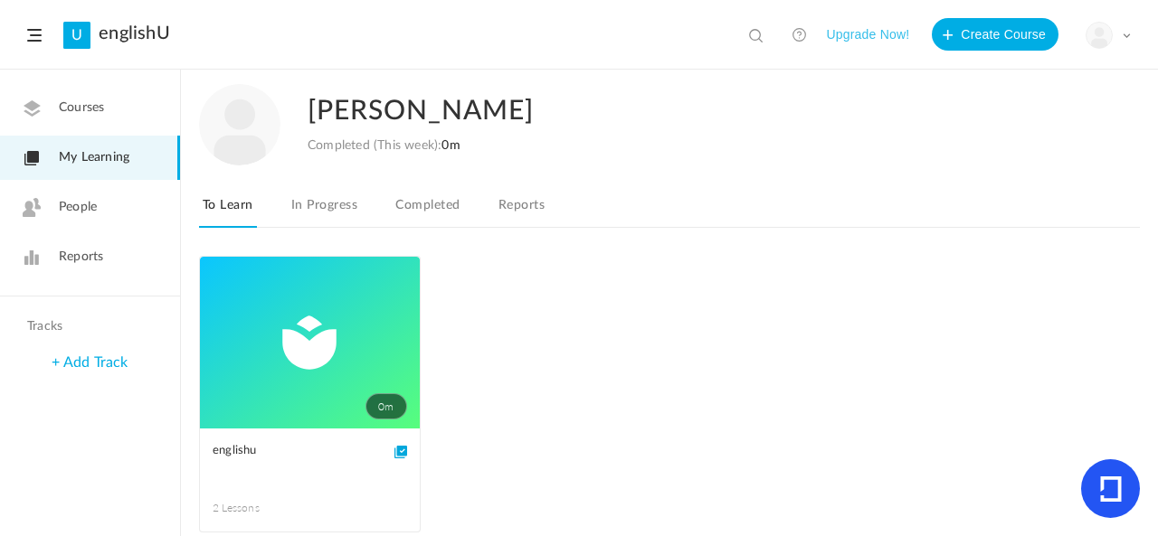
click at [427, 207] on link "Completed" at bounding box center [427, 211] width 71 height 34
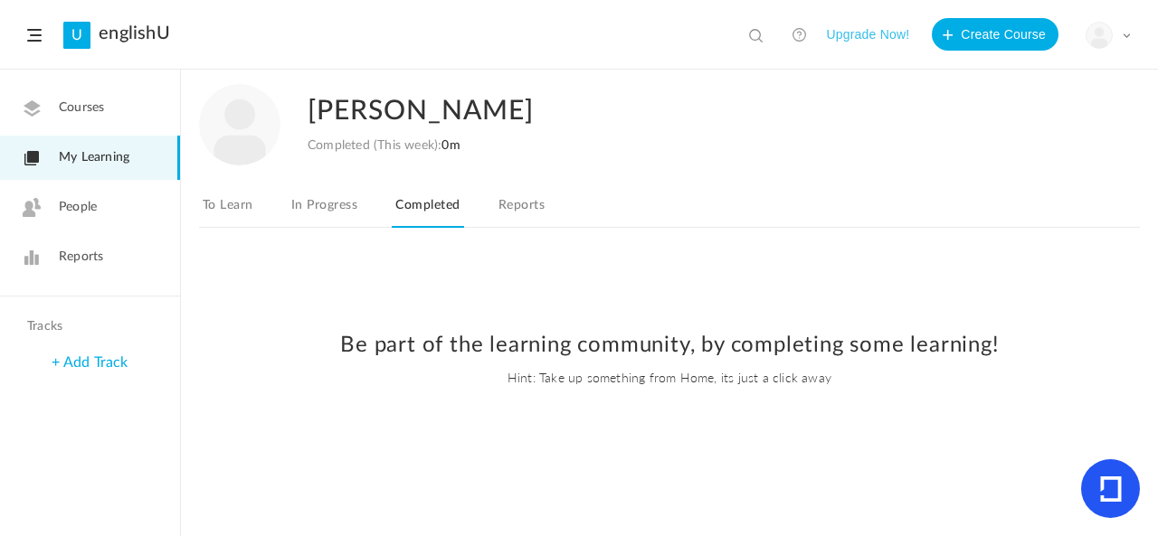
click at [1126, 40] on div "My Profile University Settings Current Plan Logout" at bounding box center [1107, 35] width 45 height 27
click at [1061, 80] on link "My Profile" at bounding box center [1045, 79] width 170 height 33
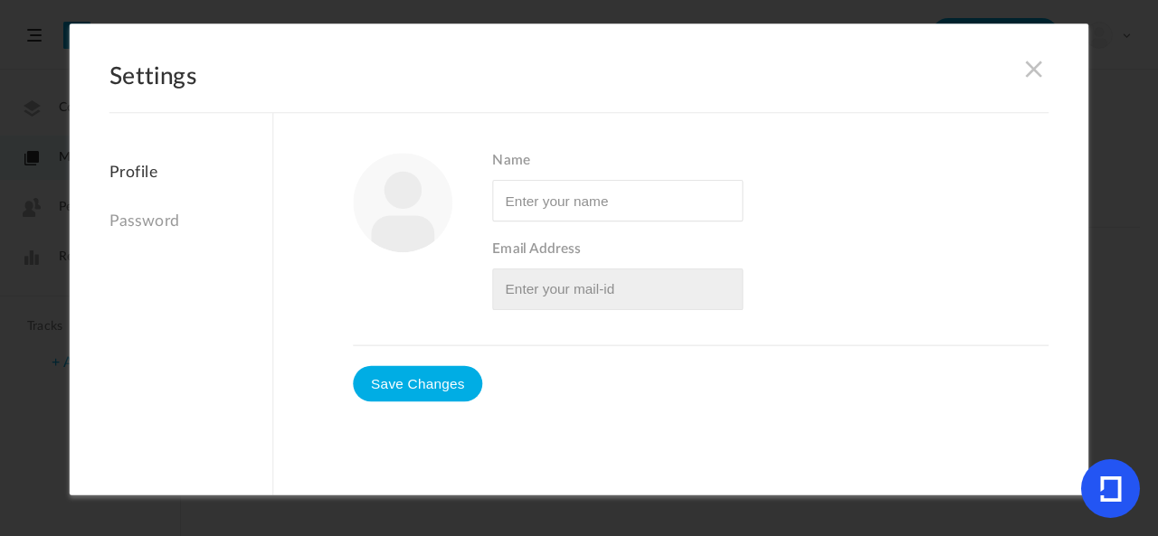
type input "[PERSON_NAME]"
type input "[EMAIL_ADDRESS][DOMAIN_NAME]"
click at [409, 231] on figure at bounding box center [402, 202] width 99 height 99
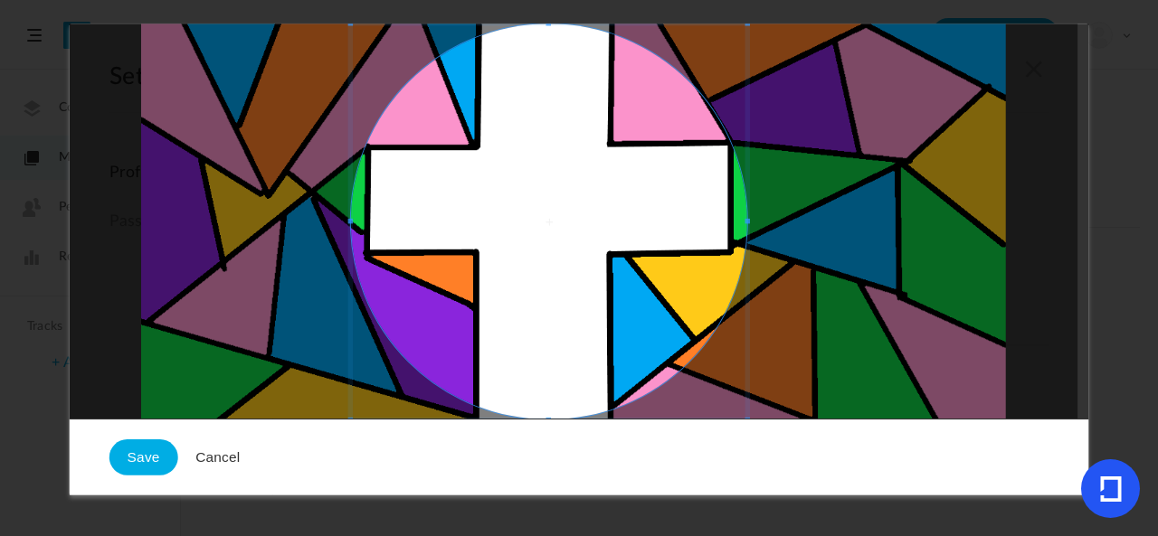
click at [544, 260] on span at bounding box center [549, 222] width 396 height 396
click at [152, 459] on button "Save" at bounding box center [143, 458] width 69 height 36
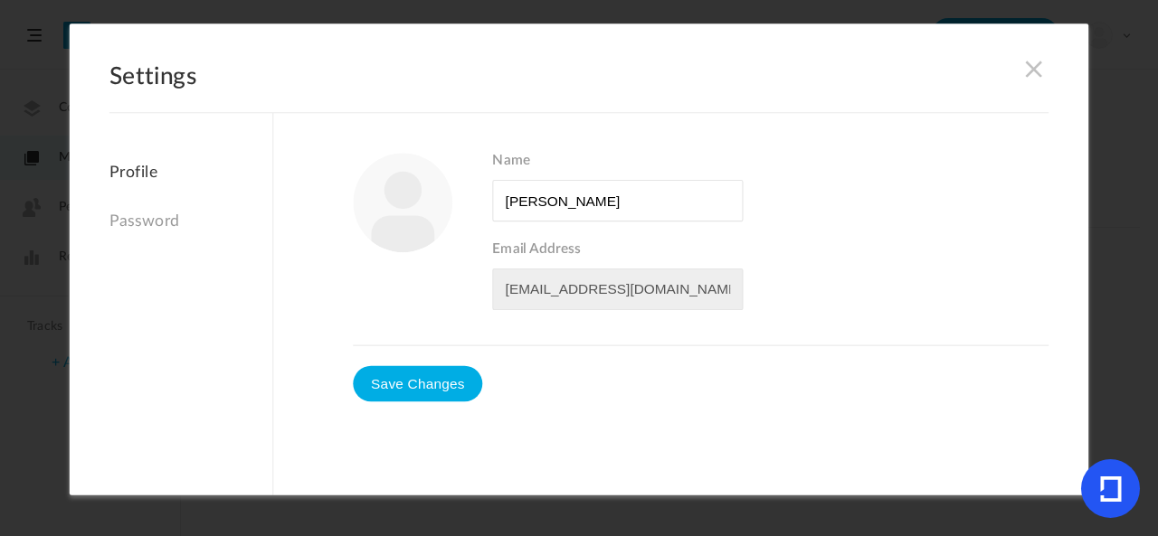
click at [163, 223] on link "Password" at bounding box center [190, 221] width 163 height 39
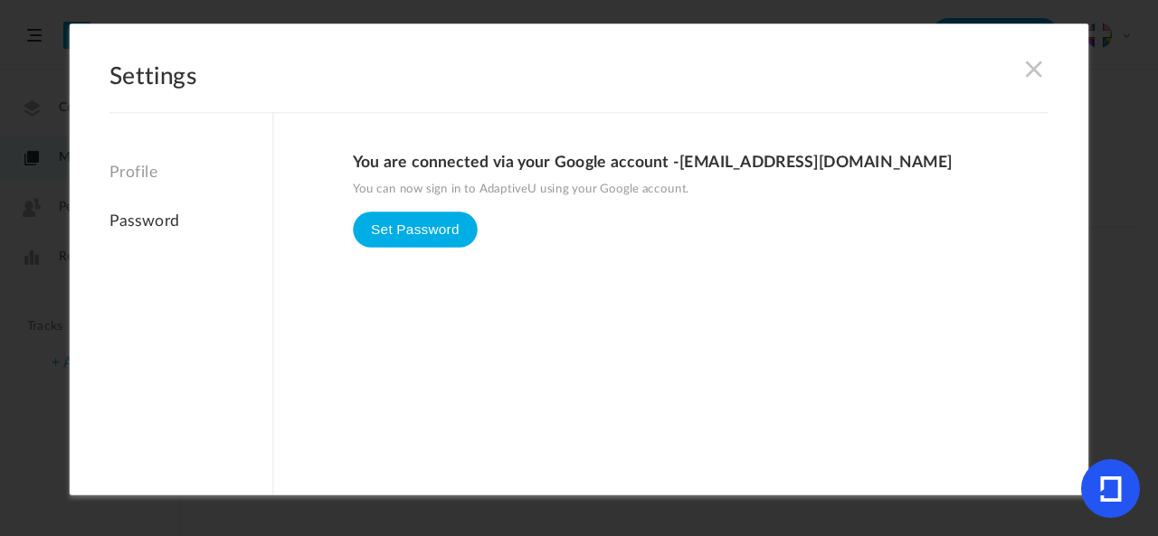
click at [1040, 79] on h2 "Settings" at bounding box center [578, 88] width 939 height 50
click at [1030, 75] on span at bounding box center [1034, 69] width 20 height 20
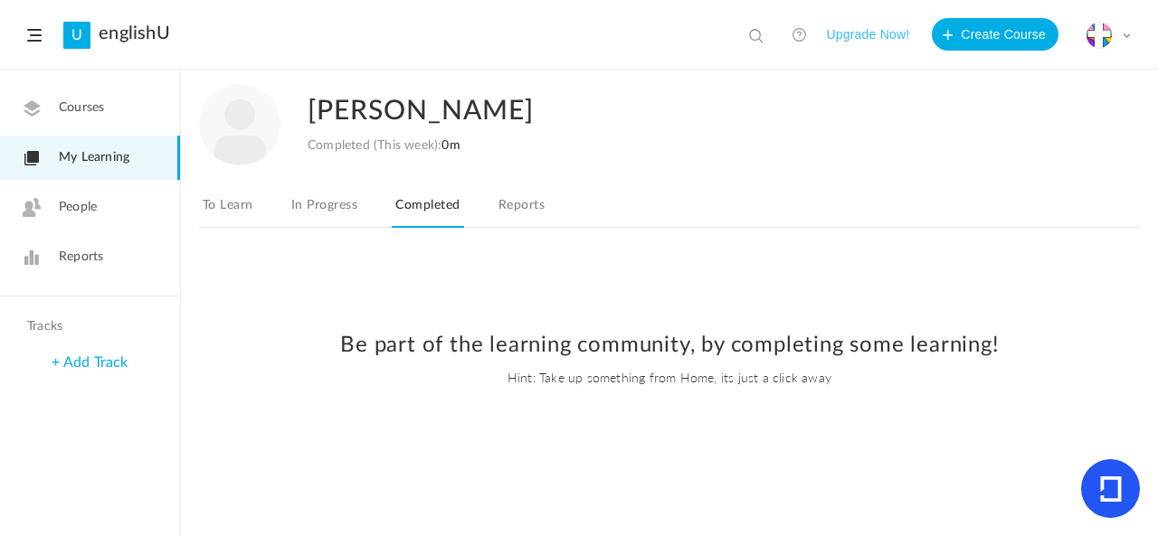
click at [347, 222] on link "In Progress" at bounding box center [324, 211] width 73 height 34
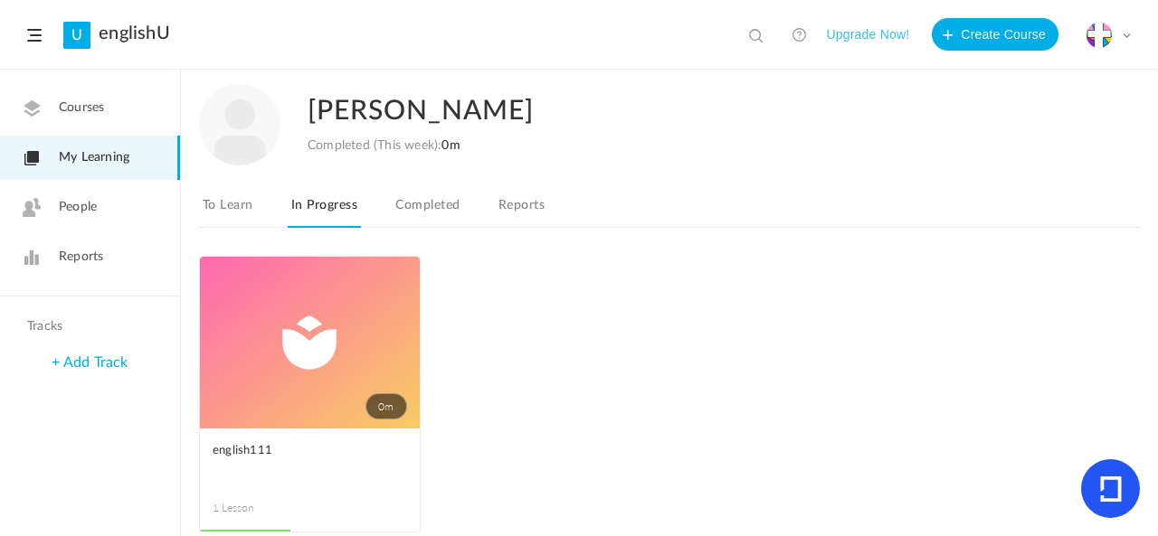
click at [232, 223] on link "To Learn" at bounding box center [228, 211] width 58 height 34
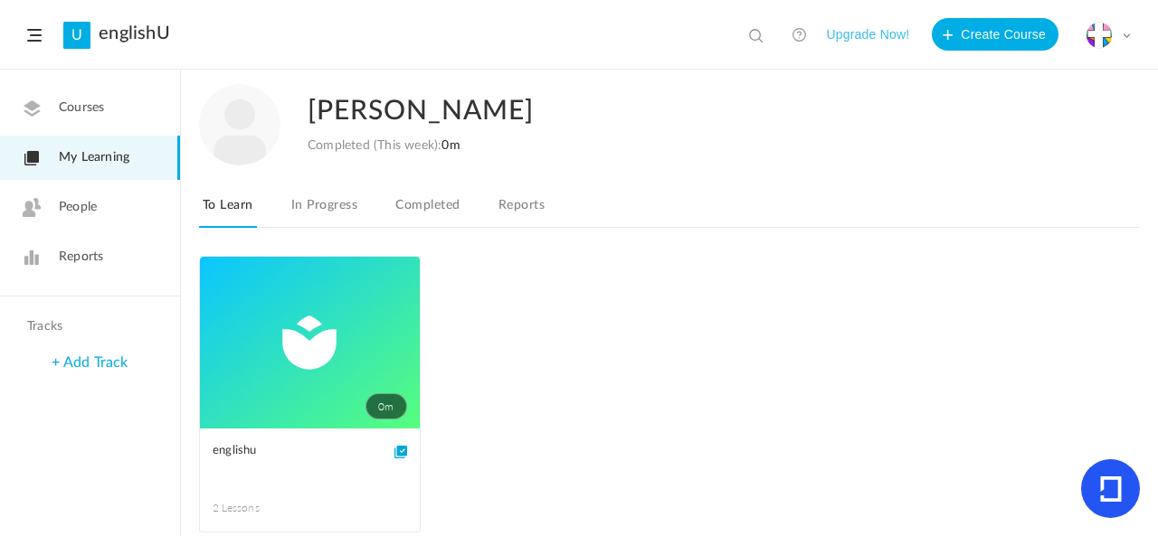
click at [293, 383] on link "0m" at bounding box center [310, 343] width 220 height 172
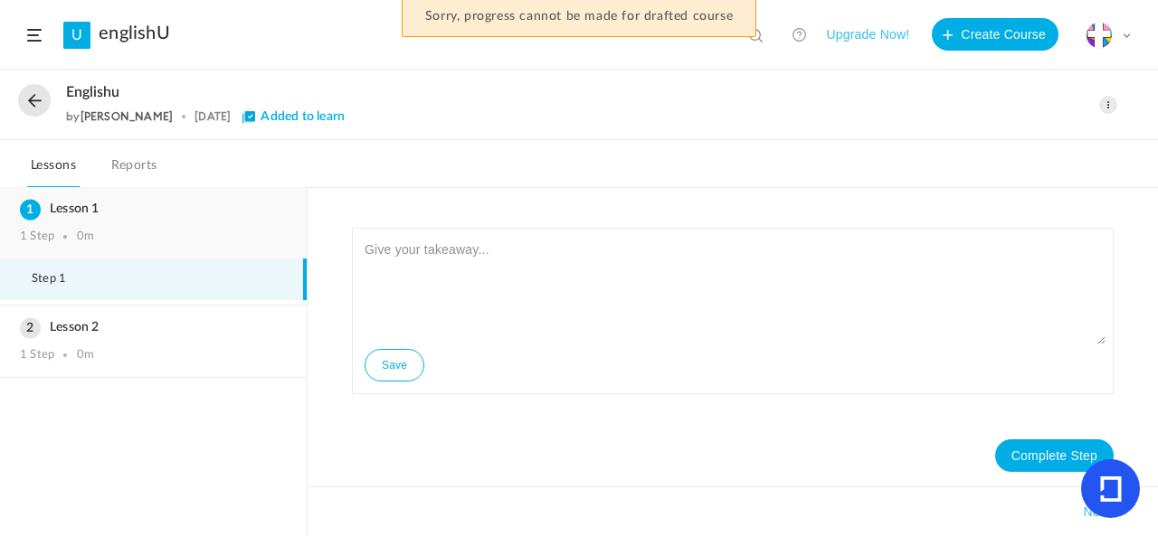
click at [249, 215] on h3 "Lesson 1" at bounding box center [153, 209] width 267 height 15
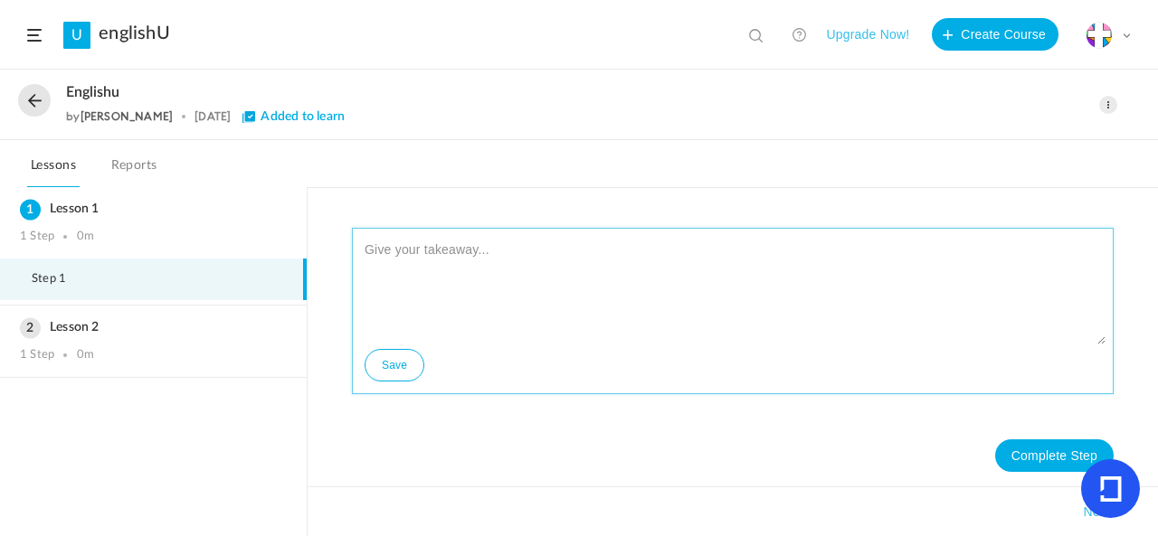
paste textarea "[URL][DOMAIN_NAME]"
type textarea "[URL][DOMAIN_NAME]"
click at [406, 370] on button "Save" at bounding box center [395, 365] width 60 height 33
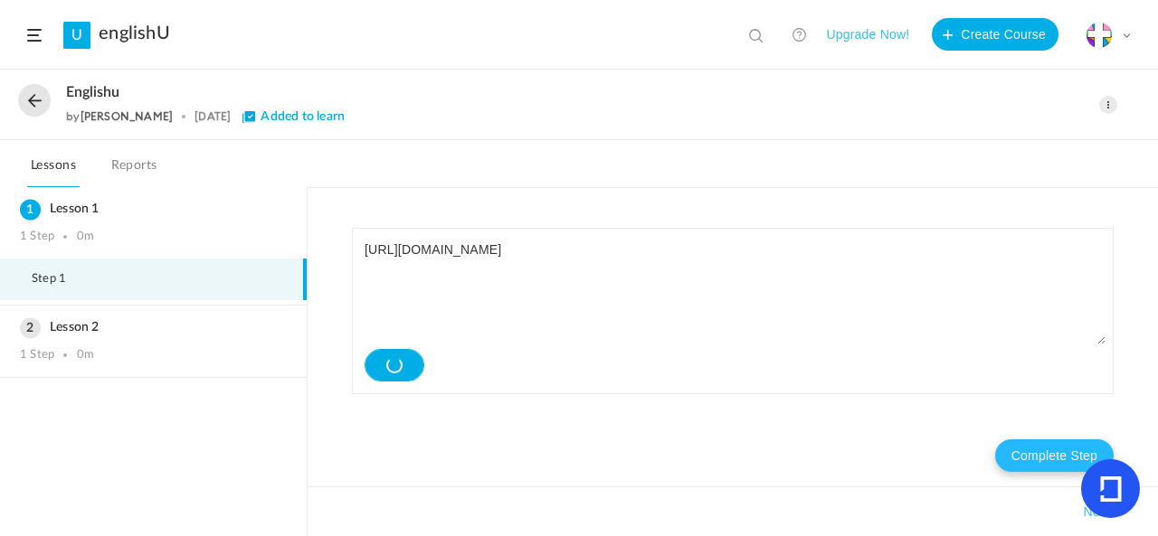
click at [1043, 459] on button "Complete Step" at bounding box center [1054, 456] width 118 height 33
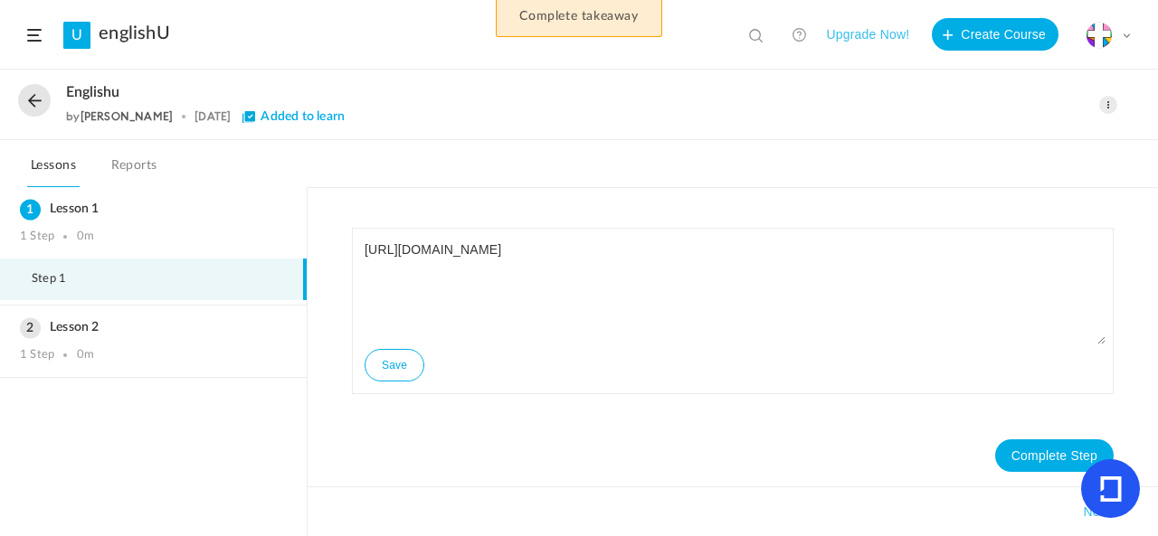
click at [104, 370] on div "Lesson 2 1 Step 0m" at bounding box center [153, 341] width 307 height 71
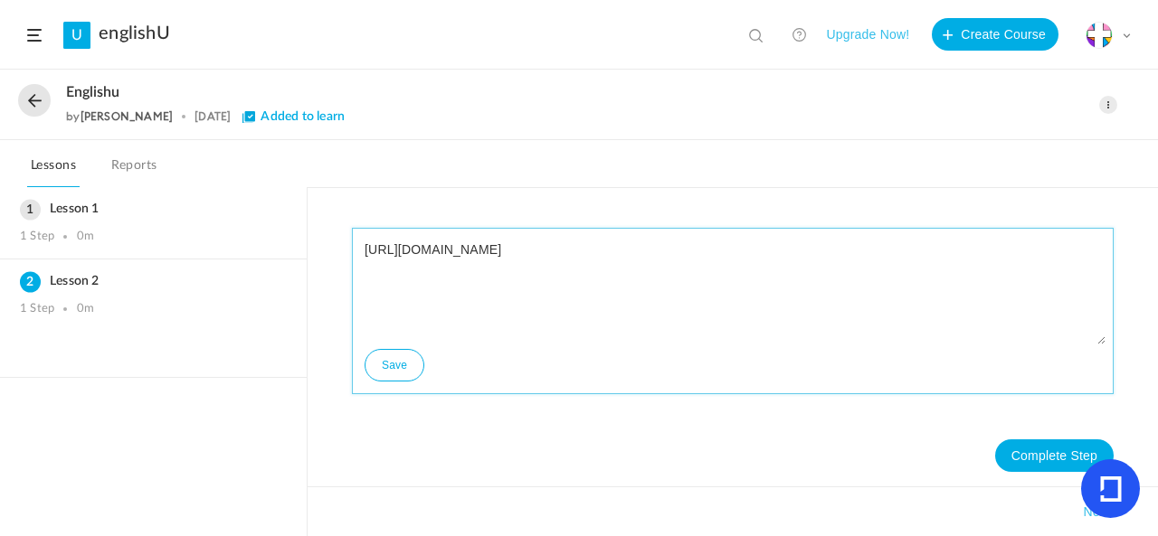
click at [564, 260] on textarea "[URL][DOMAIN_NAME]" at bounding box center [732, 290] width 745 height 109
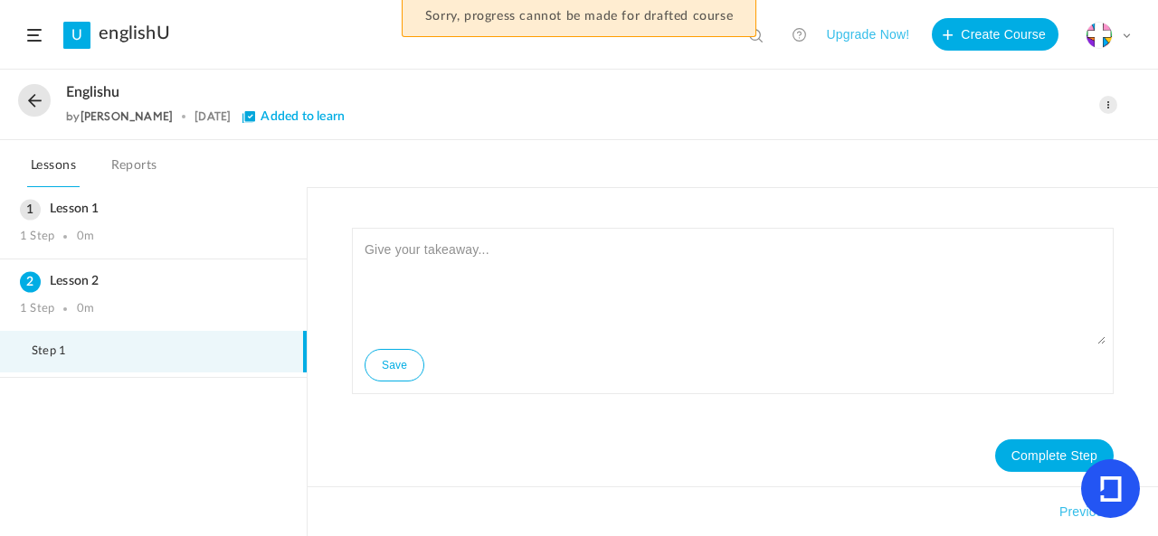
click at [33, 37] on span at bounding box center [34, 35] width 14 height 13
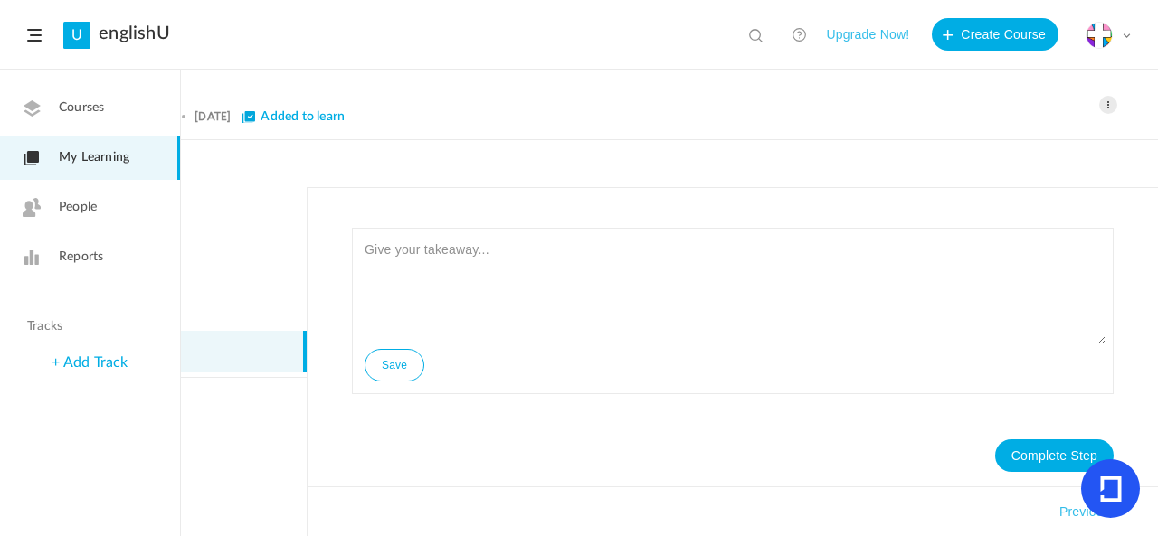
click at [275, 354] on li "Step 1" at bounding box center [153, 352] width 307 height 42
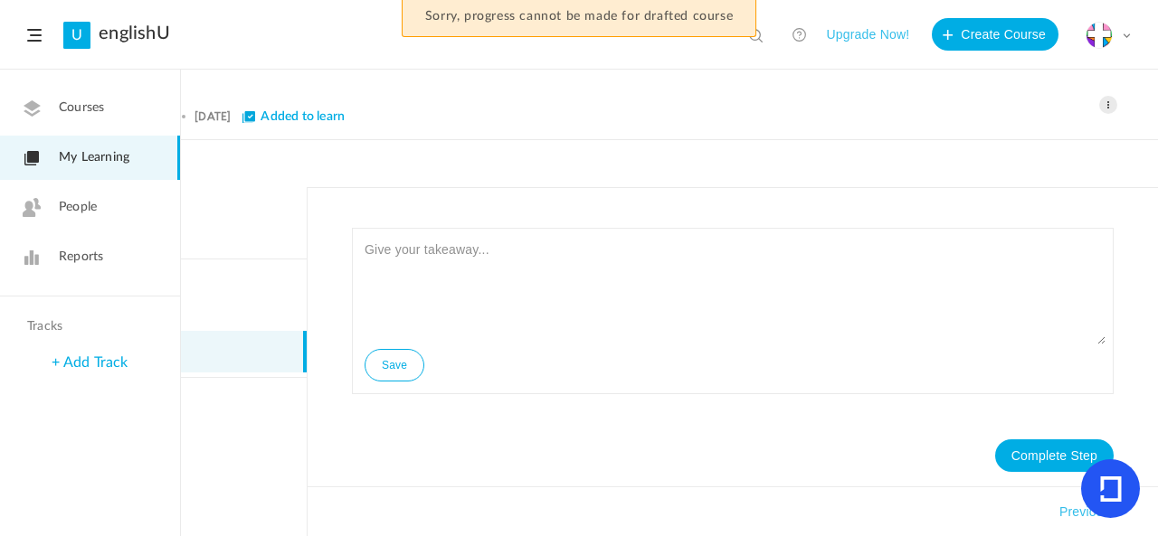
click at [144, 195] on link "People" at bounding box center [90, 207] width 180 height 44
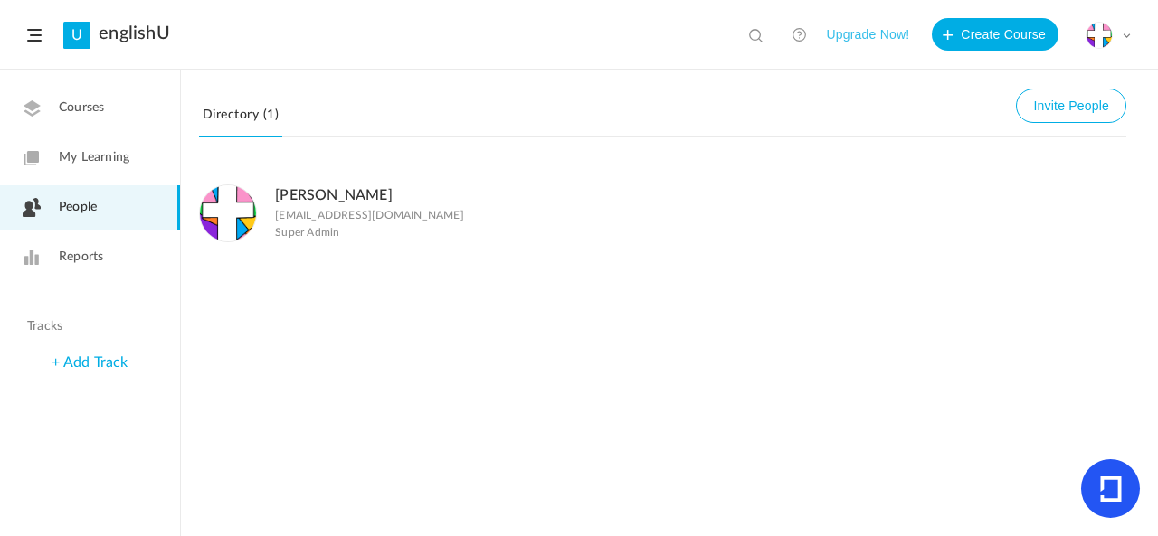
click at [107, 97] on link "Courses" at bounding box center [90, 108] width 180 height 44
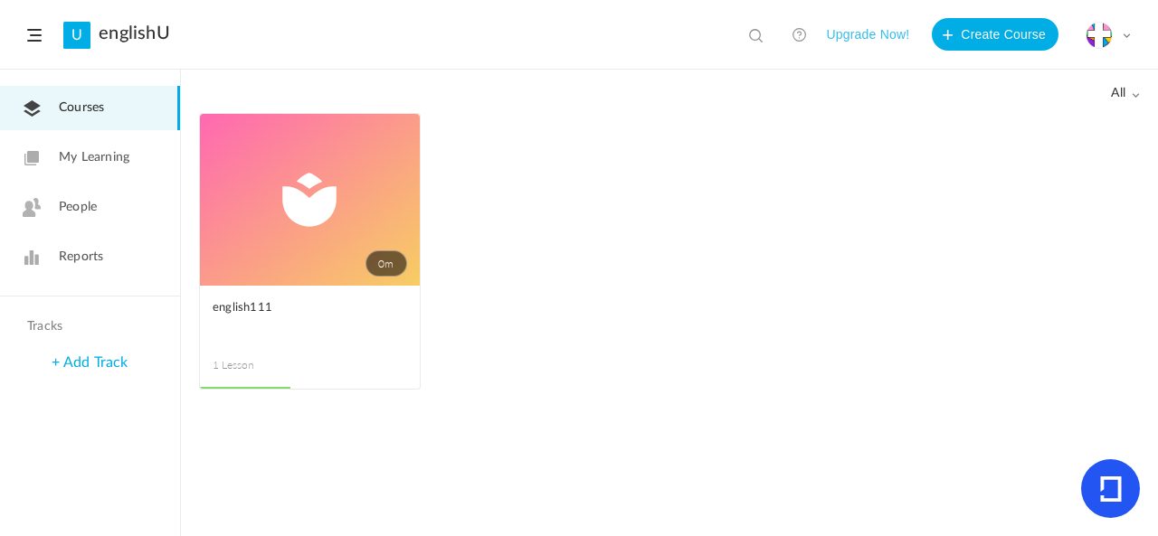
click at [307, 252] on link "0m" at bounding box center [310, 200] width 220 height 172
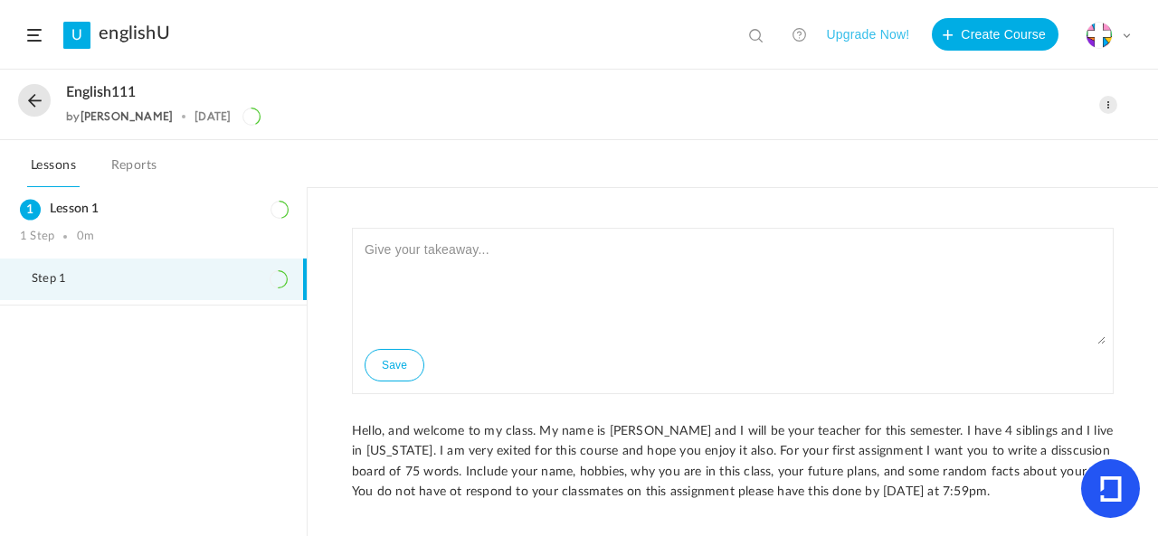
drag, startPoint x: 338, startPoint y: 403, endPoint x: 587, endPoint y: 513, distance: 271.7
click at [587, 513] on div "Save Hello, and welcome to my class. My name is [PERSON_NAME] and I will be you…" at bounding box center [733, 413] width 798 height 371
copy p "Hello, and welcome to my class. My name is [PERSON_NAME] and I will be your tea…"
click at [34, 97] on button at bounding box center [34, 100] width 33 height 33
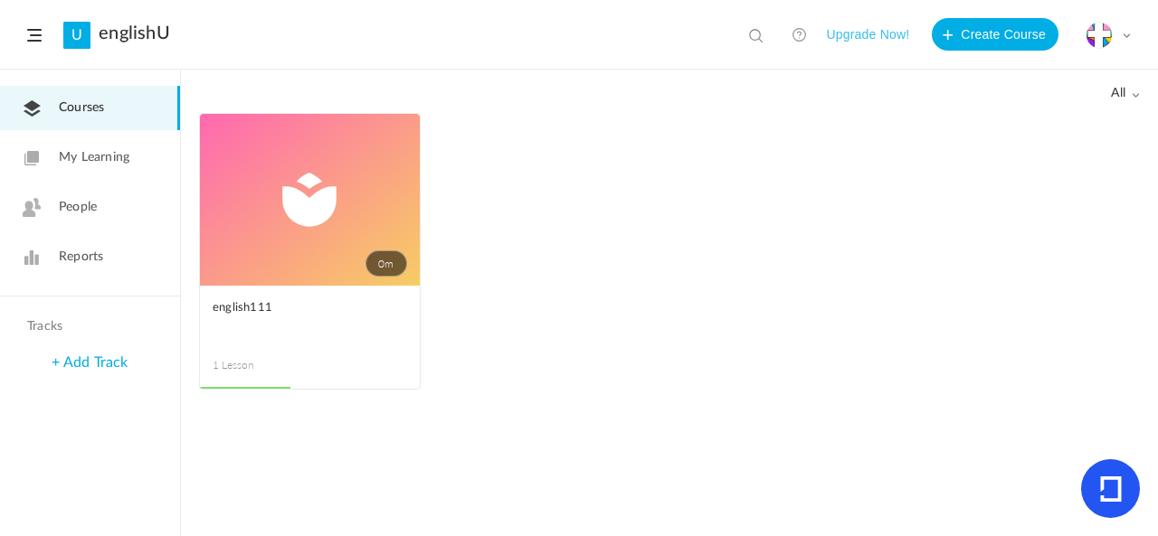
click at [86, 115] on span "Courses" at bounding box center [81, 108] width 45 height 19
click at [125, 175] on link "My Learning" at bounding box center [90, 158] width 180 height 44
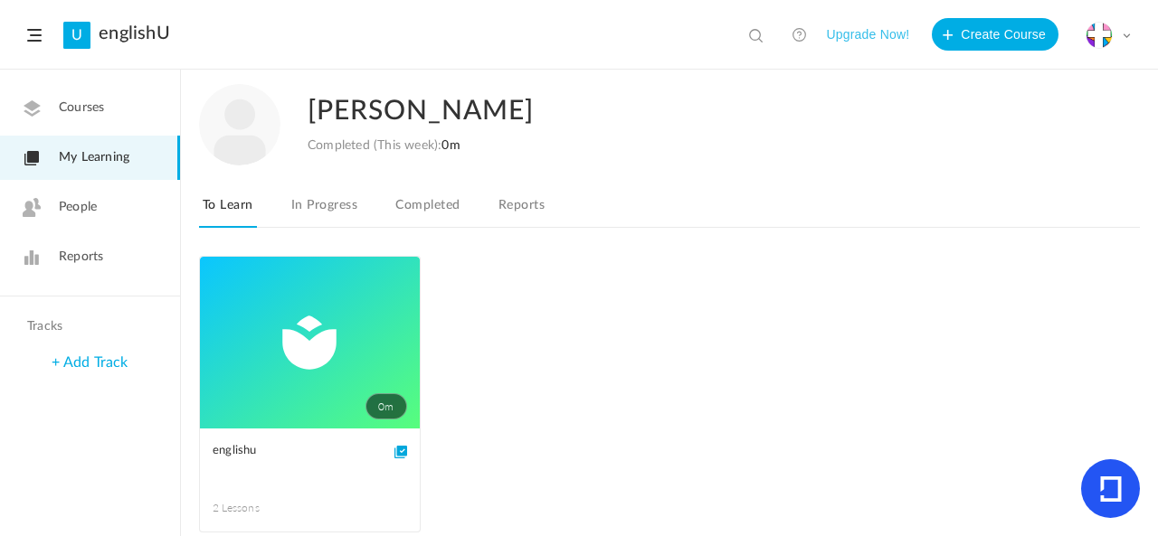
click at [264, 310] on link "0m" at bounding box center [310, 343] width 220 height 172
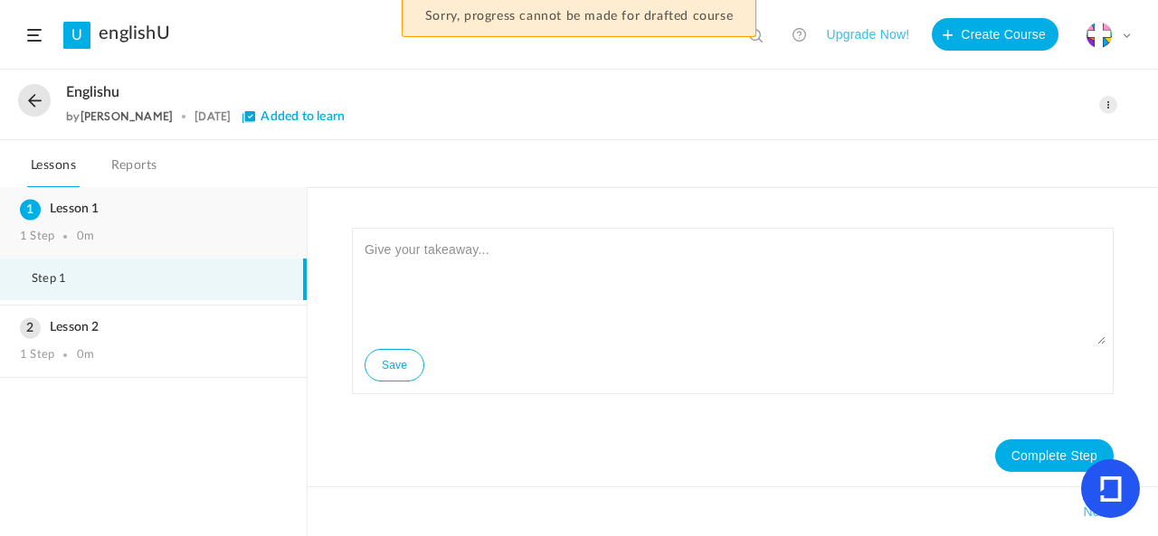
click at [263, 209] on h3 "Lesson 1" at bounding box center [153, 209] width 267 height 15
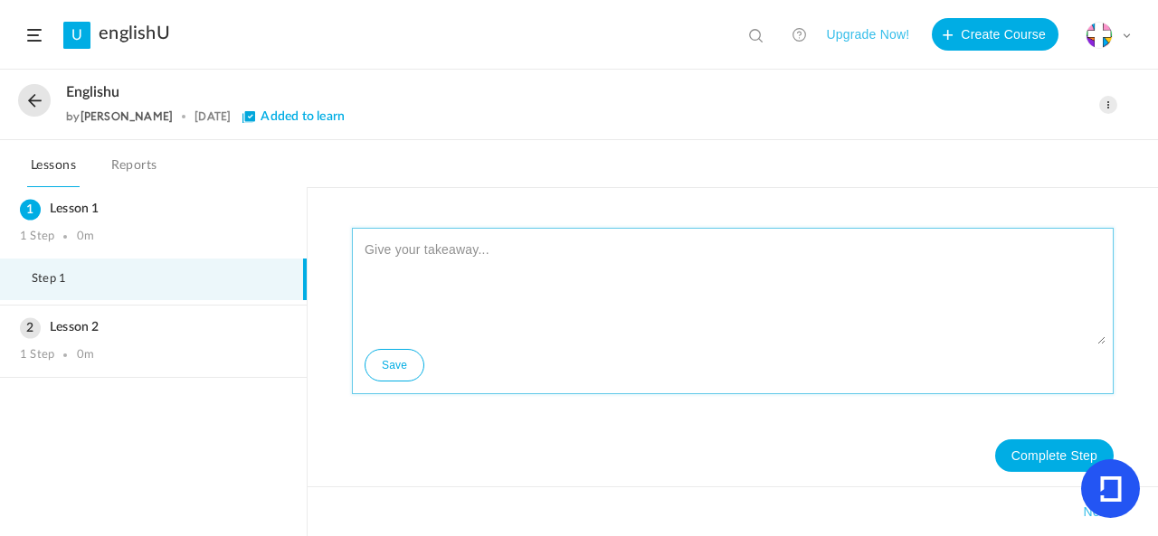
paste textarea "Hello, and welcome to my class. My name is [PERSON_NAME] and I will be your tea…"
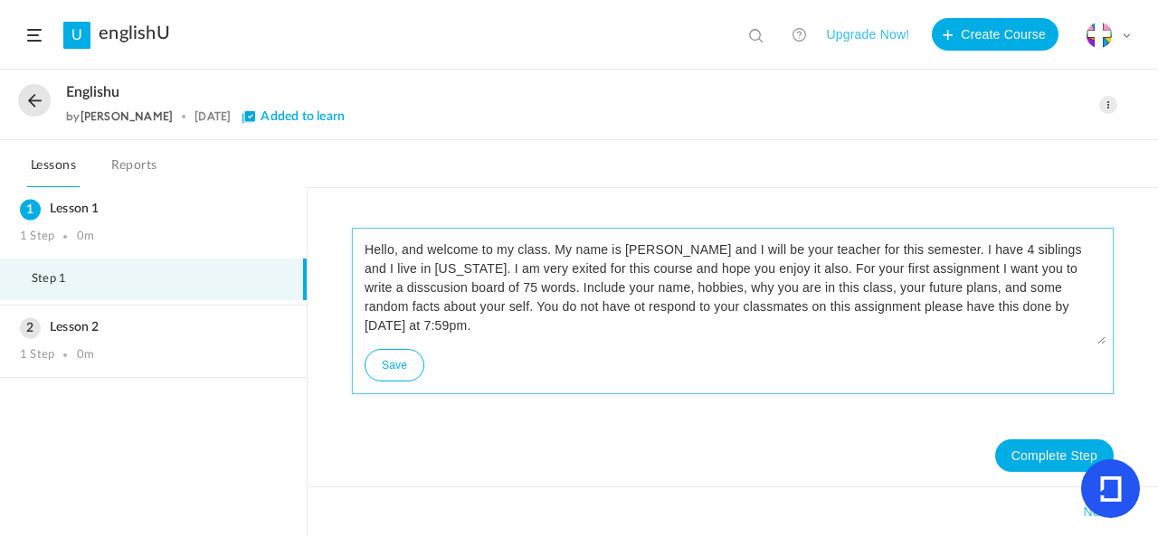
type textarea "Hello, and welcome to my class. My name is [PERSON_NAME] and I will be your tea…"
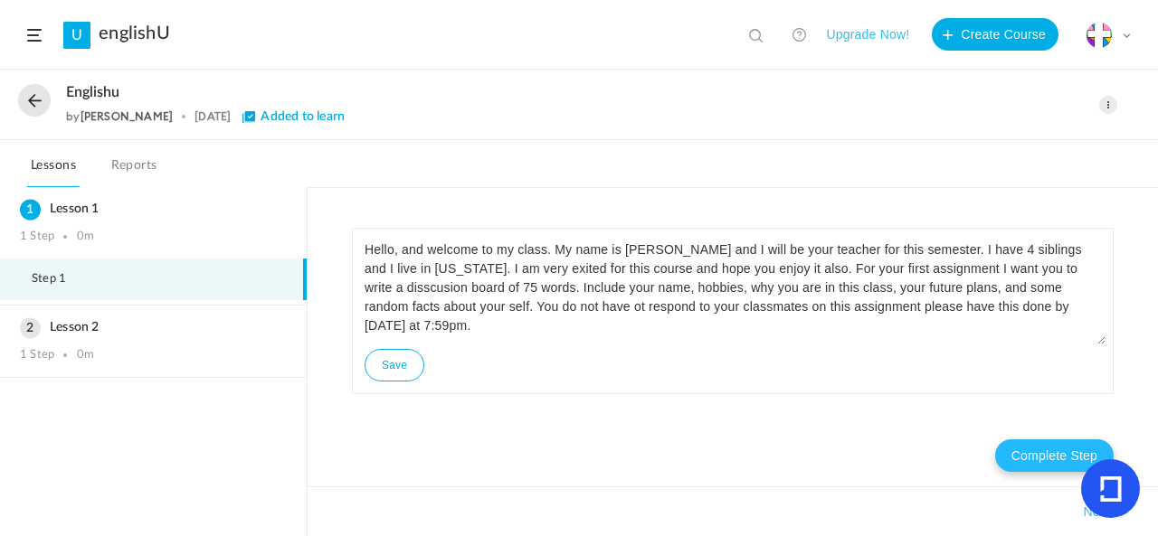
click at [1044, 464] on button "Complete Step" at bounding box center [1054, 456] width 118 height 33
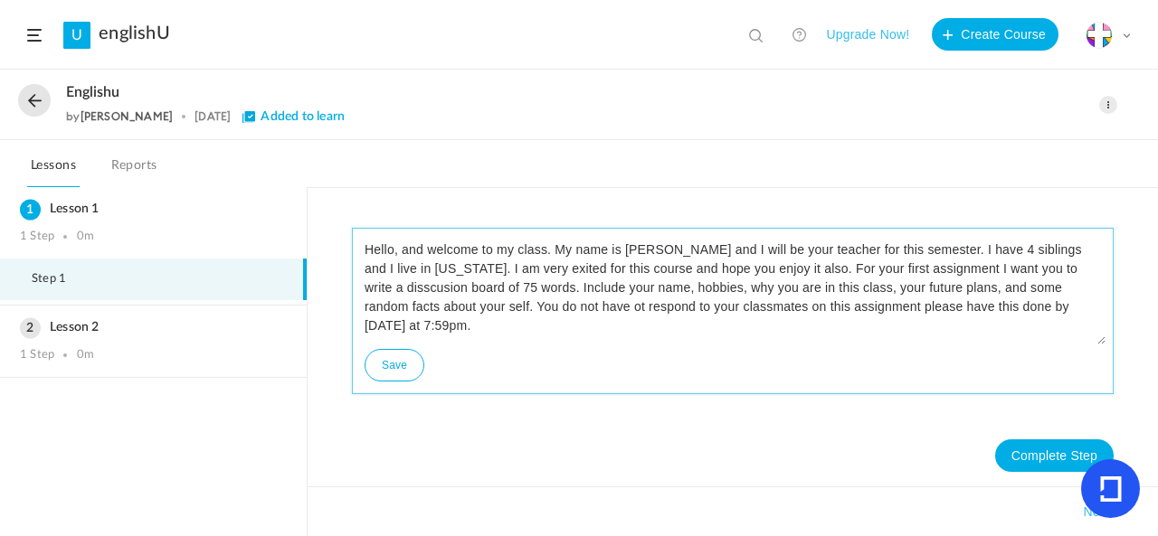
click at [373, 372] on button "Save" at bounding box center [395, 365] width 60 height 33
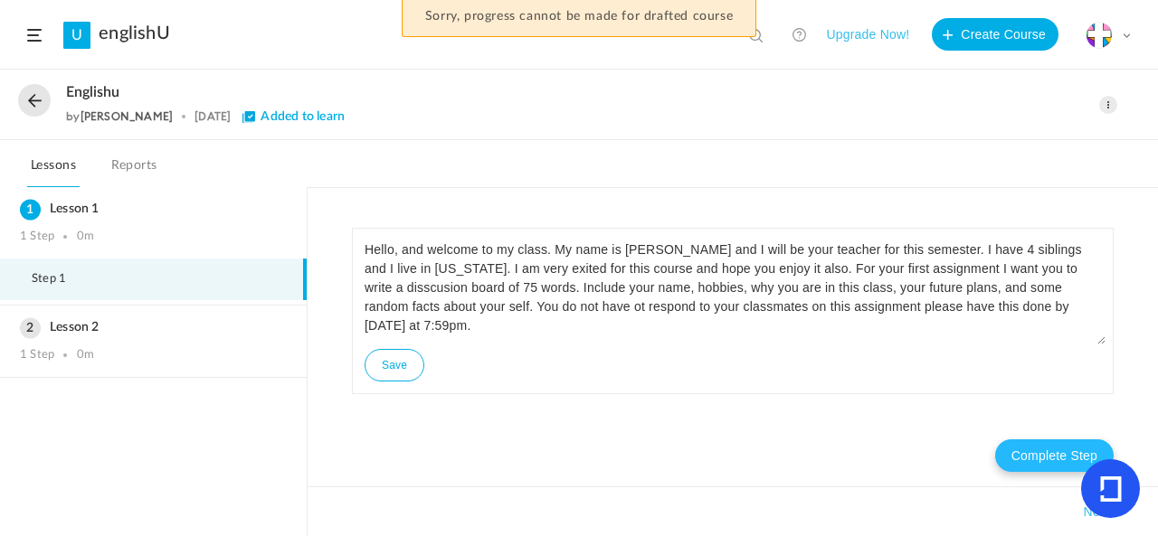
click at [1042, 452] on button "Complete Step" at bounding box center [1054, 456] width 118 height 33
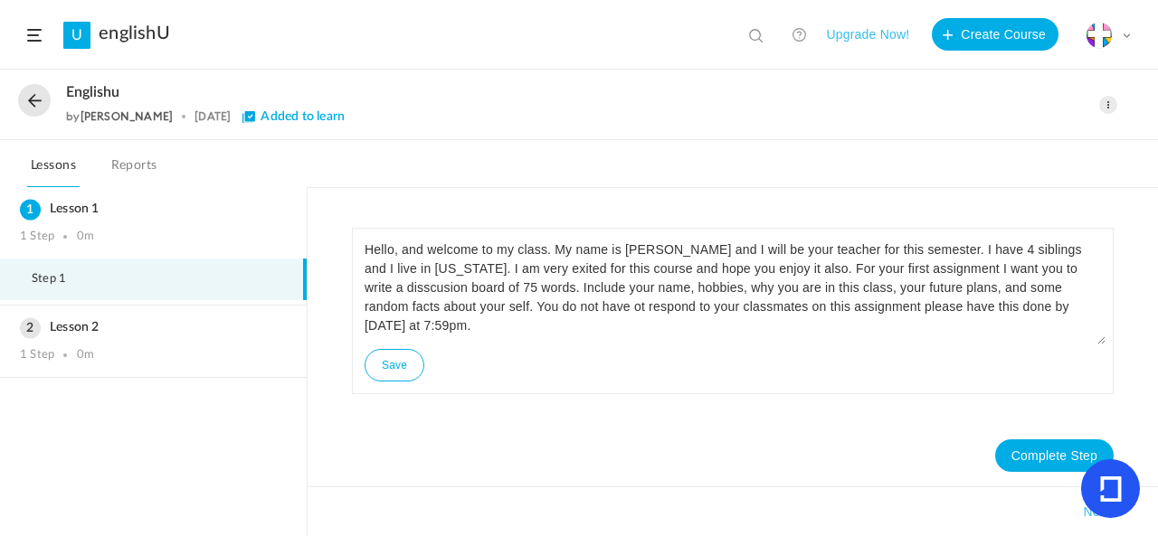
click at [1105, 106] on span at bounding box center [1108, 105] width 18 height 18
click at [1054, 171] on link "Delete" at bounding box center [1031, 178] width 170 height 33
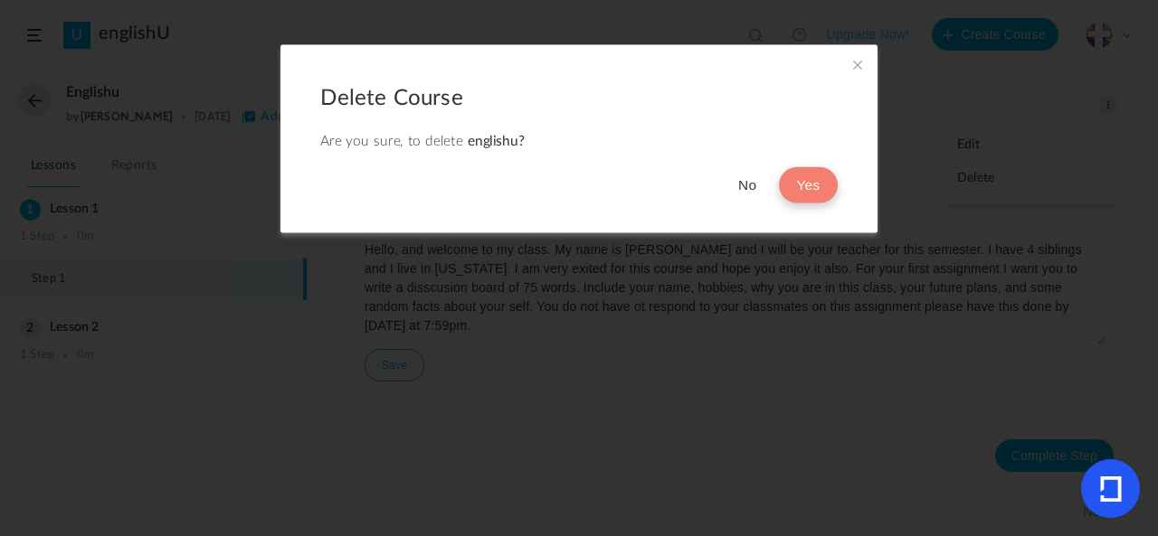
click at [811, 185] on button "Yes" at bounding box center [808, 186] width 59 height 36
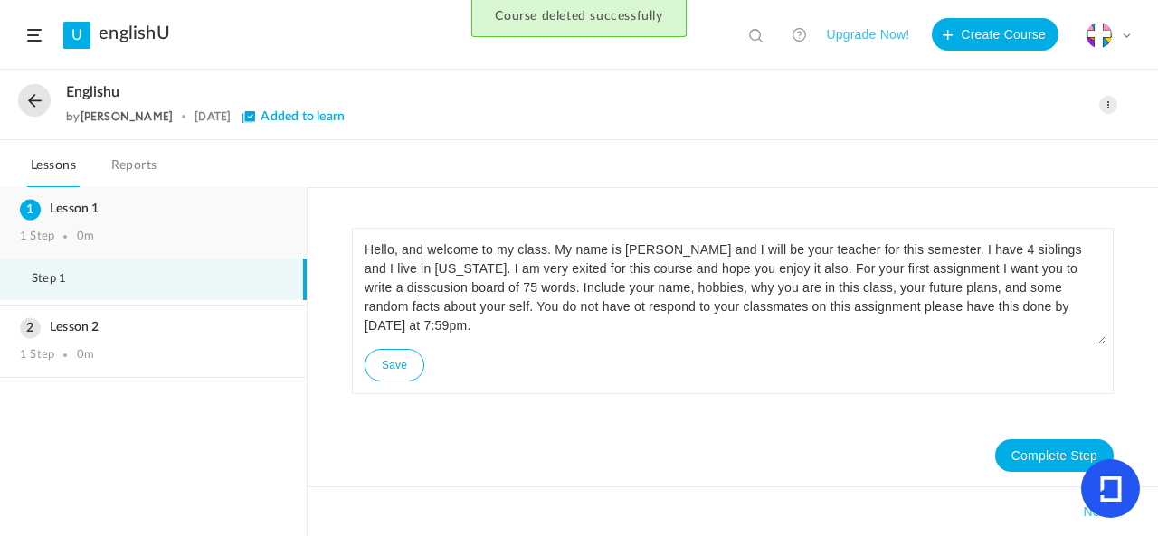
click at [101, 231] on div "1 Step 0m" at bounding box center [153, 237] width 267 height 14
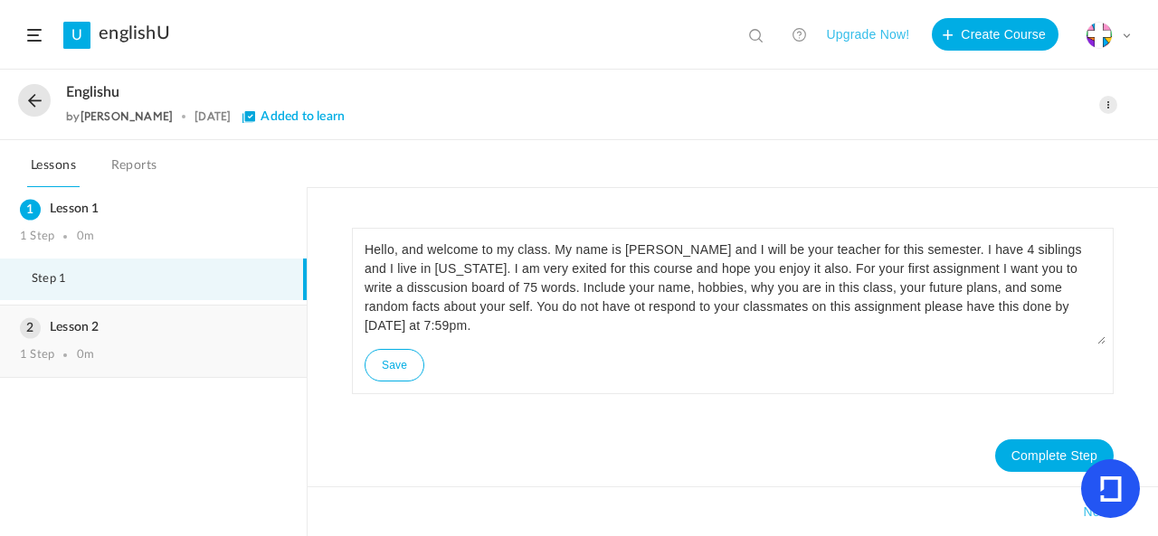
click at [93, 349] on div "1 Step 0m" at bounding box center [153, 355] width 267 height 14
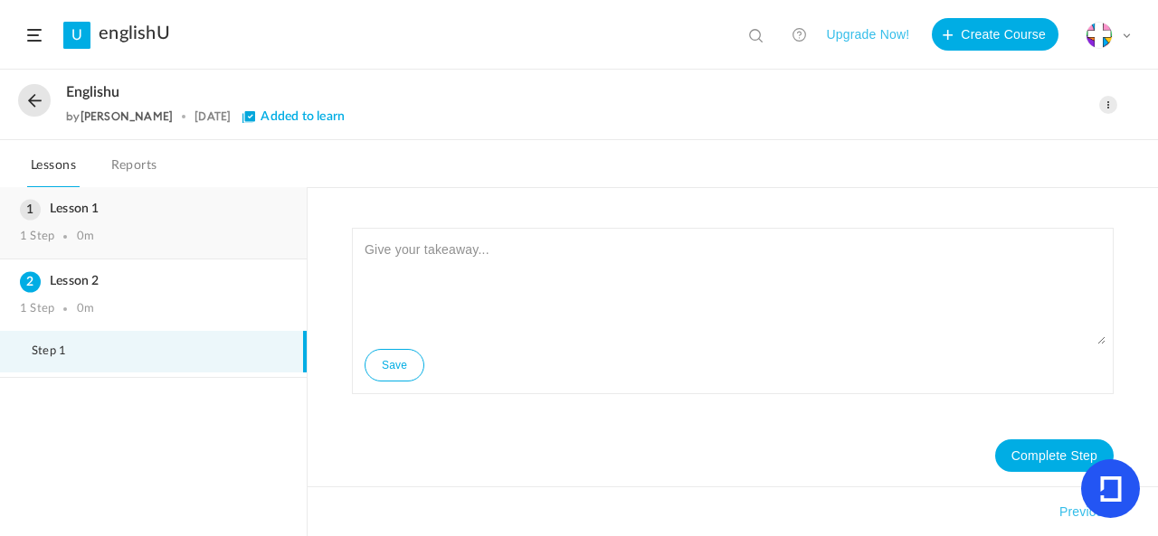
click at [222, 192] on div "Lesson 1 1 Step 0m" at bounding box center [153, 222] width 307 height 71
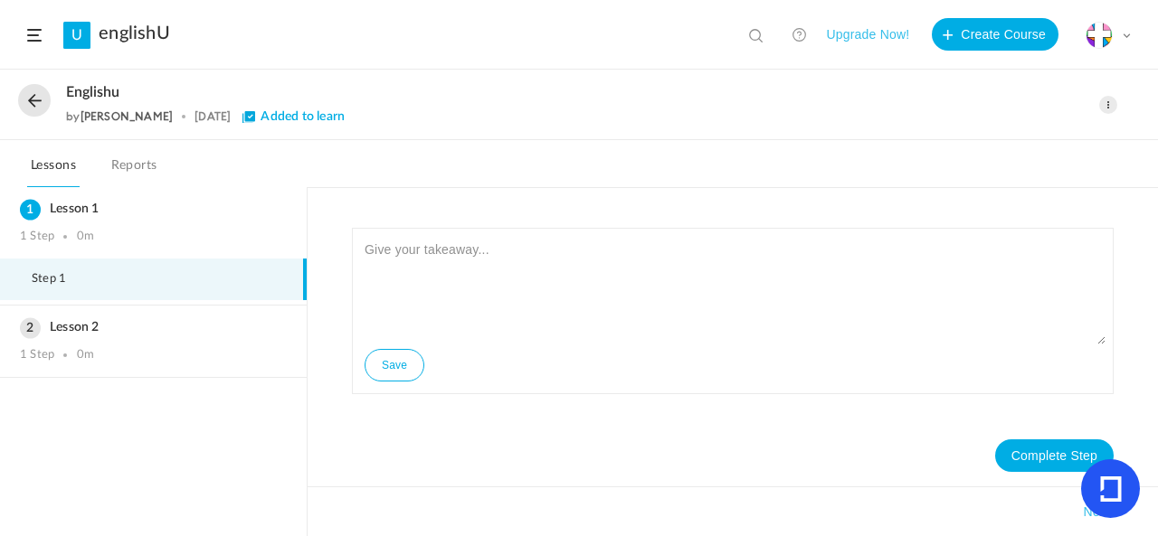
click at [1113, 101] on span at bounding box center [1108, 105] width 18 height 18
click at [1027, 146] on link "Edit" at bounding box center [1031, 144] width 170 height 33
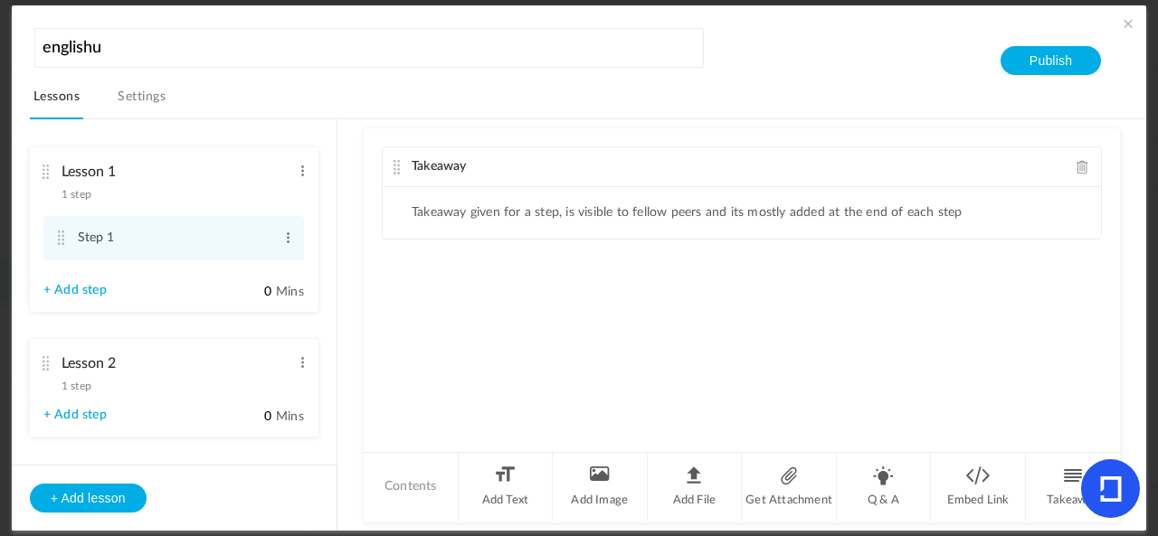
click at [128, 390] on div "Lesson 2 1 step Edit Delete" at bounding box center [167, 370] width 248 height 48
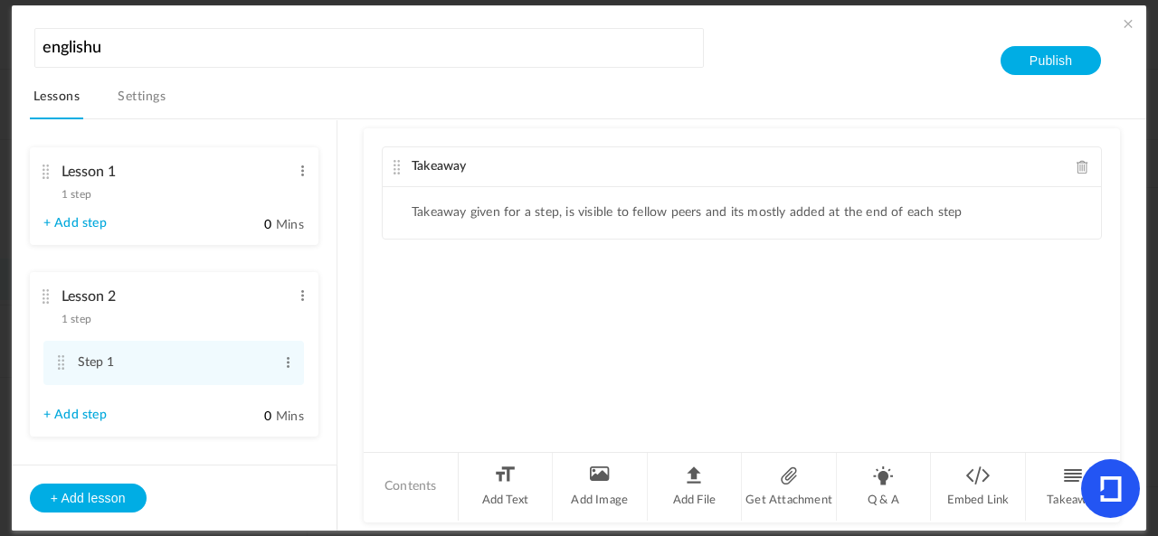
click at [110, 225] on li "Lesson 1 1 step Edit Delete Step 1 Edit Delete + Add step 0" at bounding box center [174, 196] width 289 height 98
click at [299, 173] on span at bounding box center [303, 171] width 14 height 18
click at [276, 223] on link "Delete" at bounding box center [273, 223] width 71 height 22
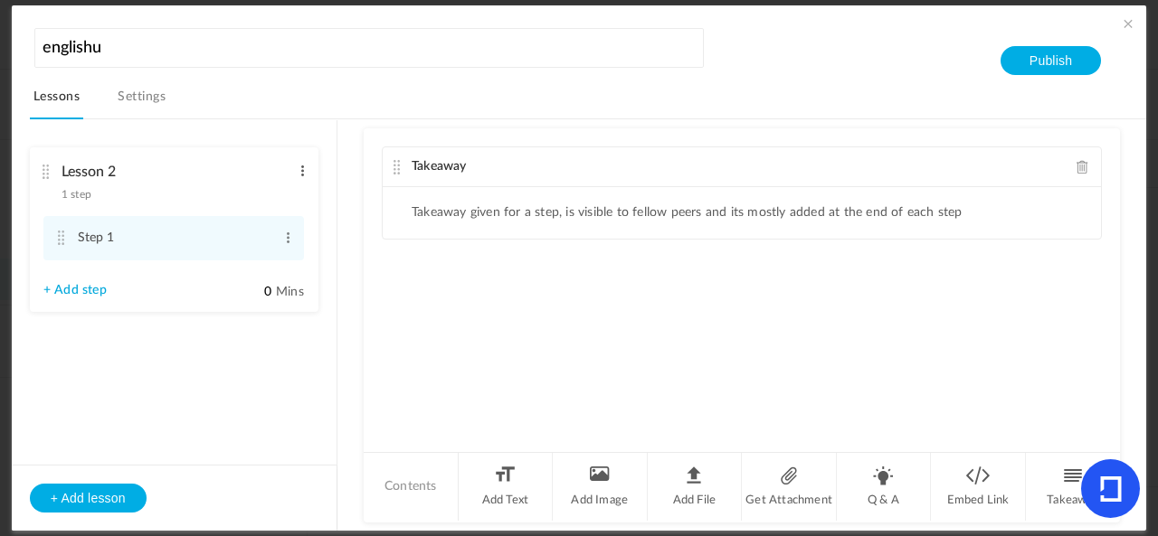
click at [300, 173] on span at bounding box center [303, 171] width 14 height 18
click at [297, 218] on link "Delete" at bounding box center [273, 223] width 71 height 22
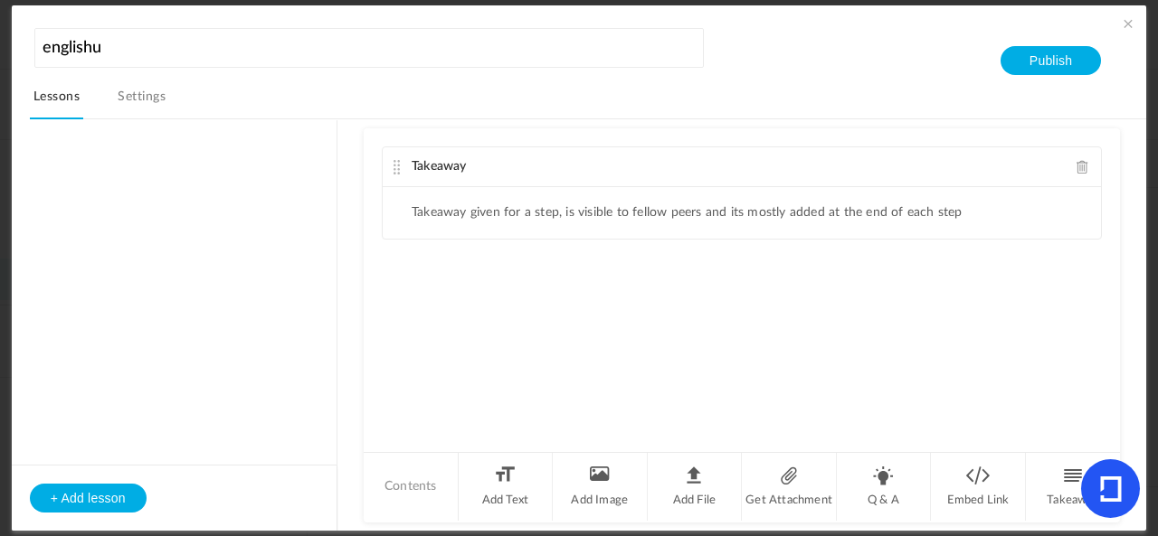
click at [1119, 19] on span at bounding box center [1128, 23] width 18 height 18
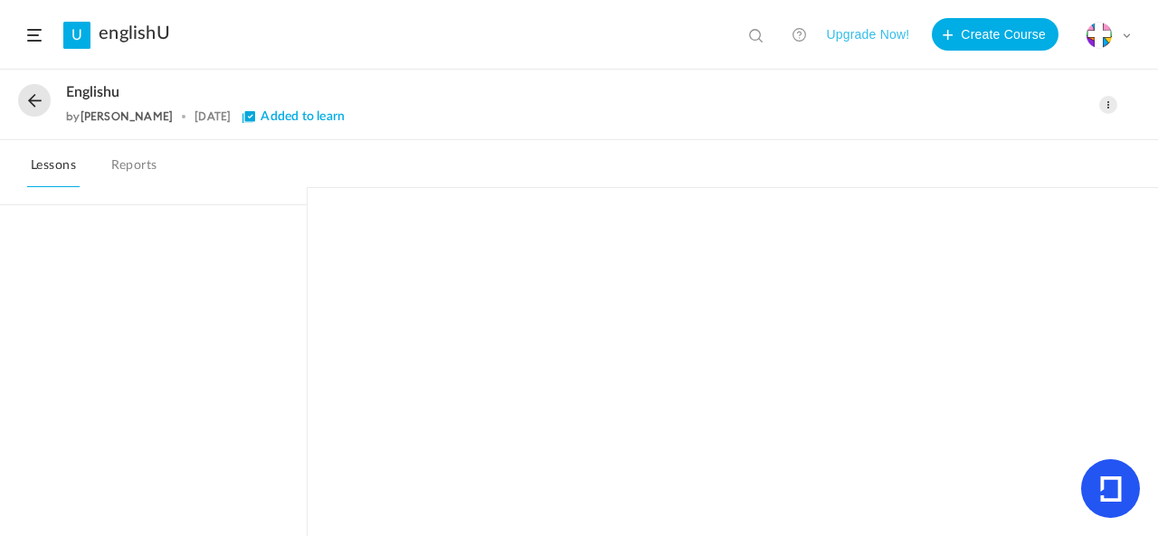
click at [43, 155] on link "Lessons" at bounding box center [53, 171] width 52 height 34
click at [38, 42] on header "U englishU lesson 1 View all No results Upgrade Now! Create Course My Profile U…" at bounding box center [579, 35] width 1158 height 70
click at [38, 36] on span at bounding box center [34, 35] width 14 height 13
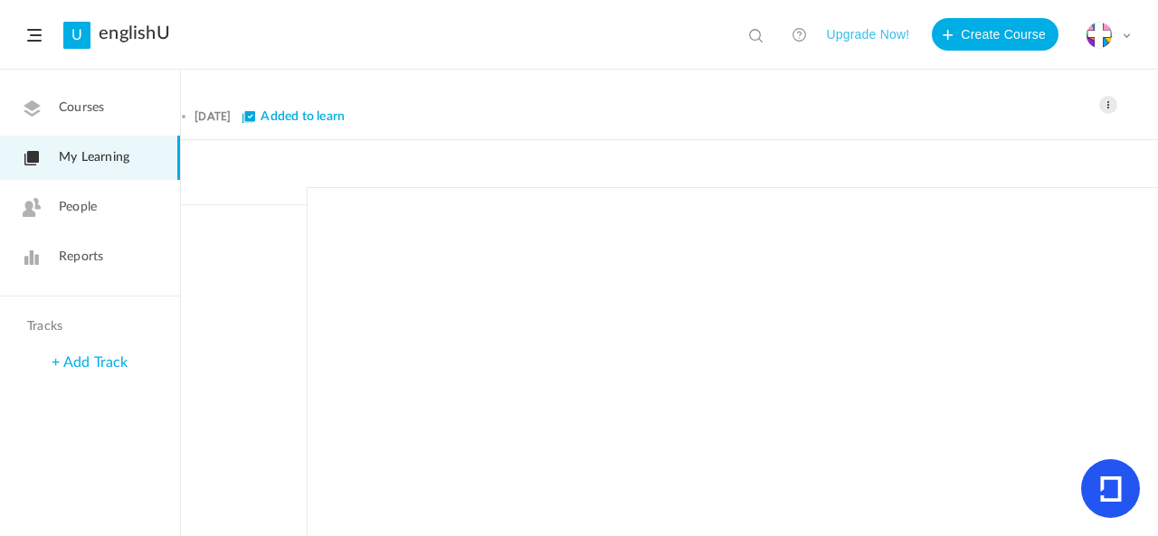
click at [87, 118] on link "Courses" at bounding box center [90, 108] width 180 height 44
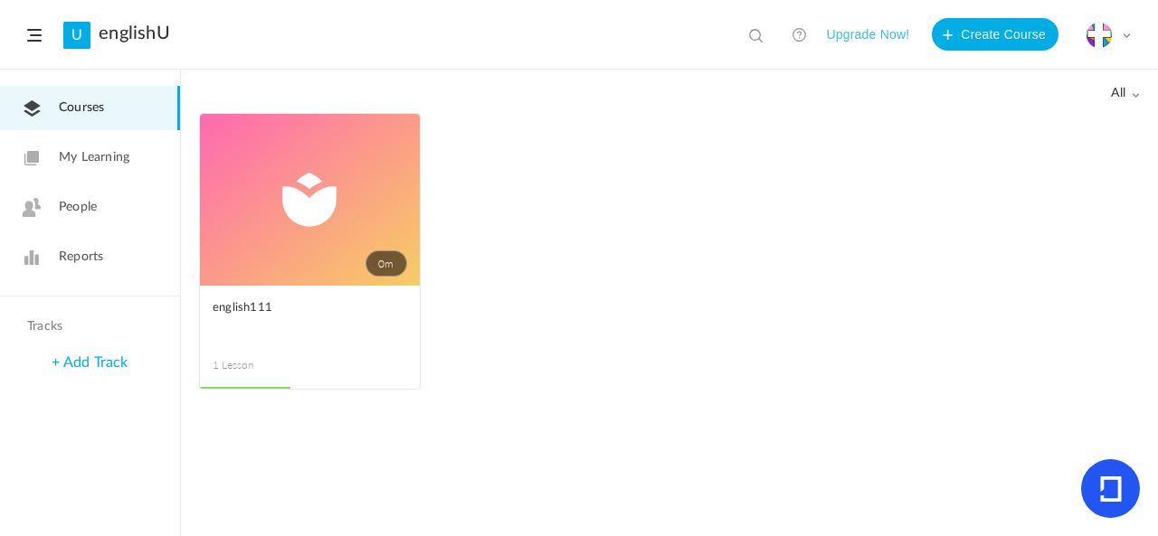
click at [273, 194] on link "0m" at bounding box center [310, 200] width 220 height 172
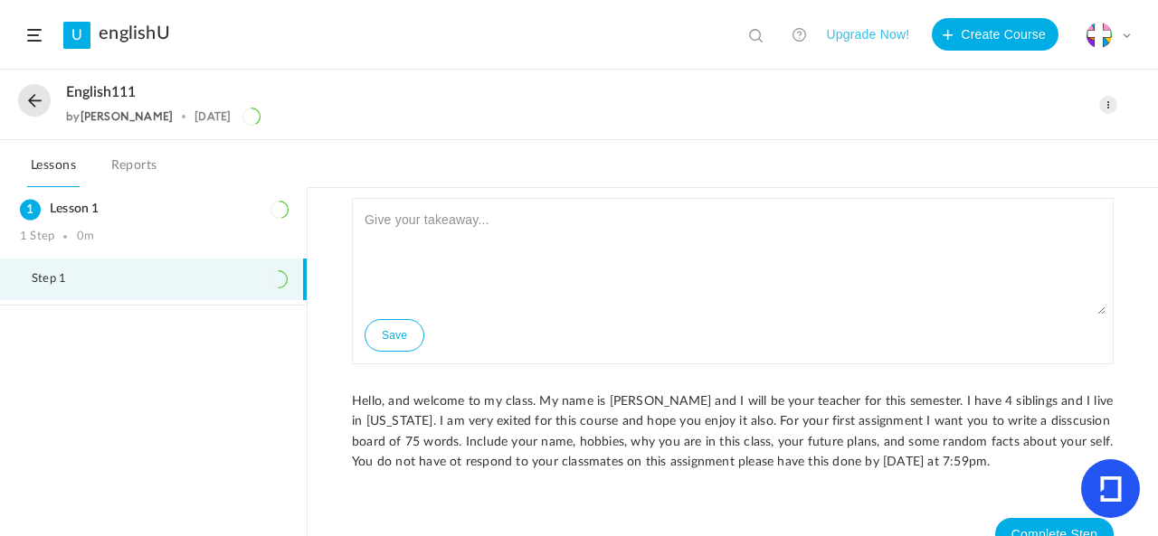
scroll to position [60, 0]
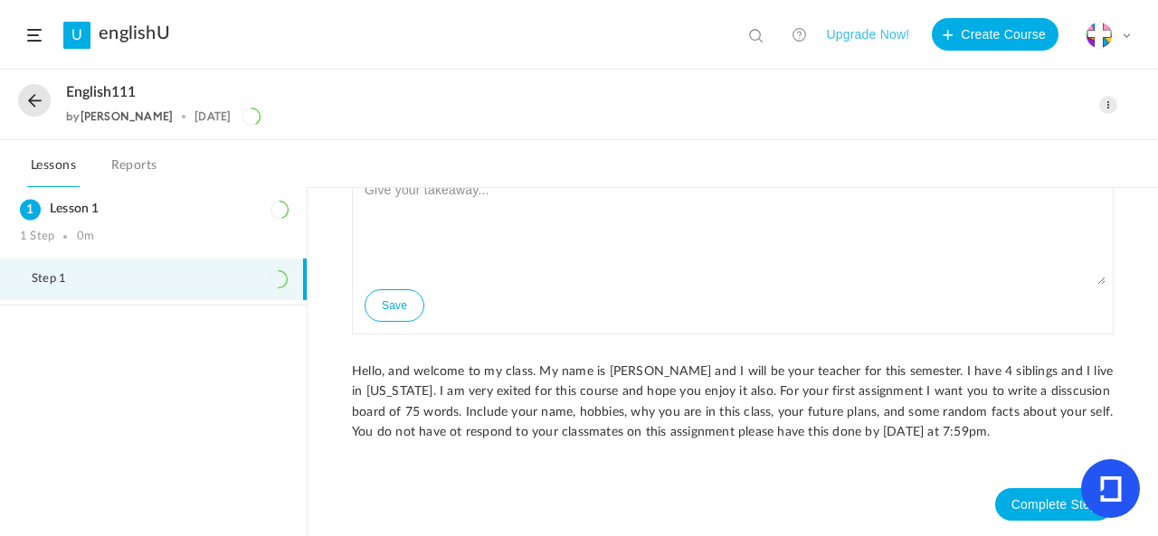
click at [199, 280] on li "Step 1" at bounding box center [153, 280] width 307 height 42
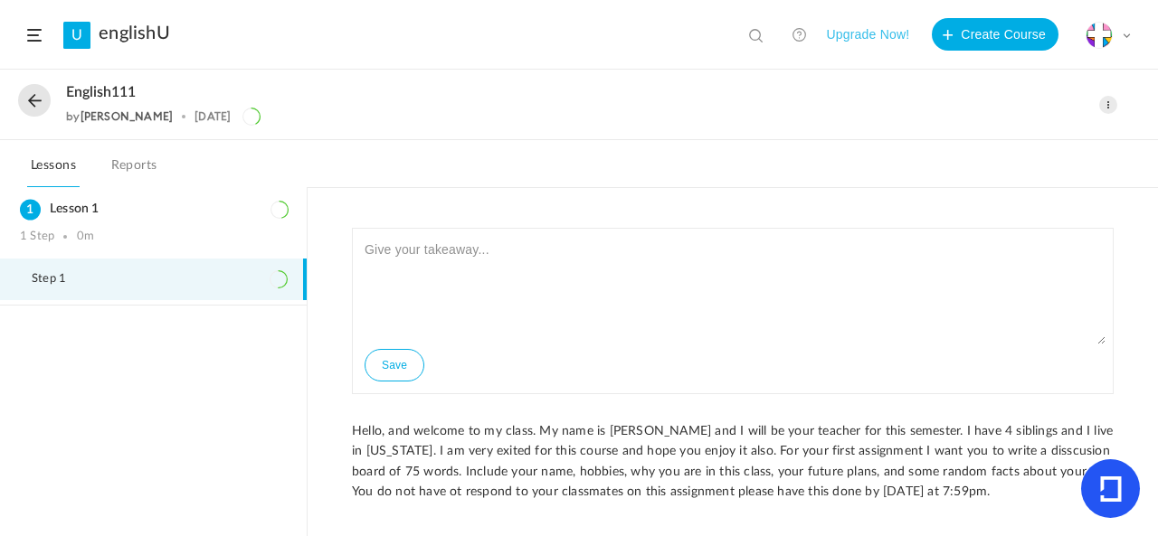
click at [22, 95] on button at bounding box center [34, 100] width 33 height 33
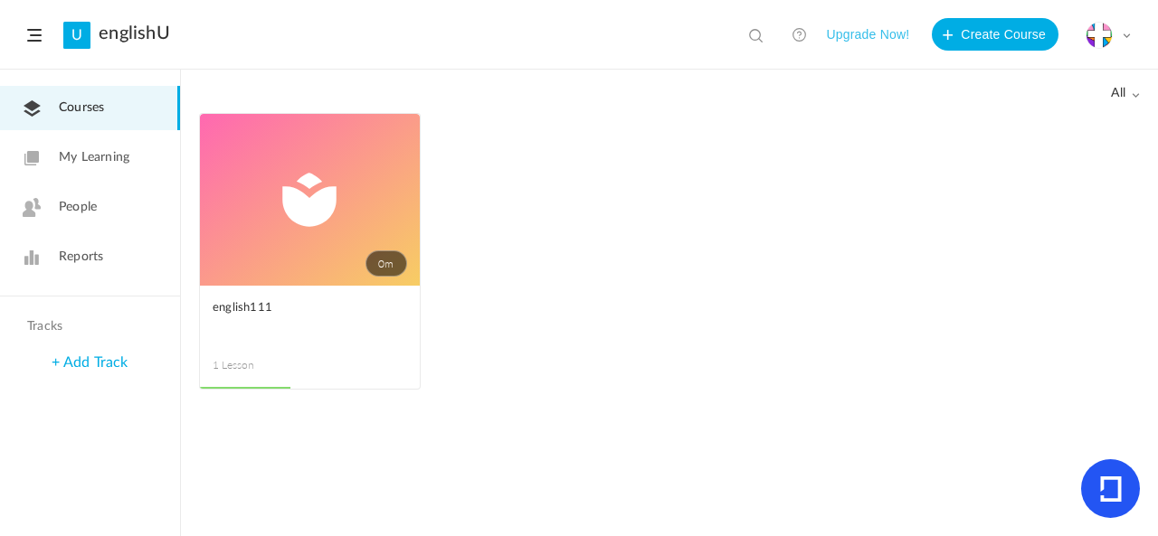
click at [80, 201] on span "People" at bounding box center [78, 207] width 38 height 19
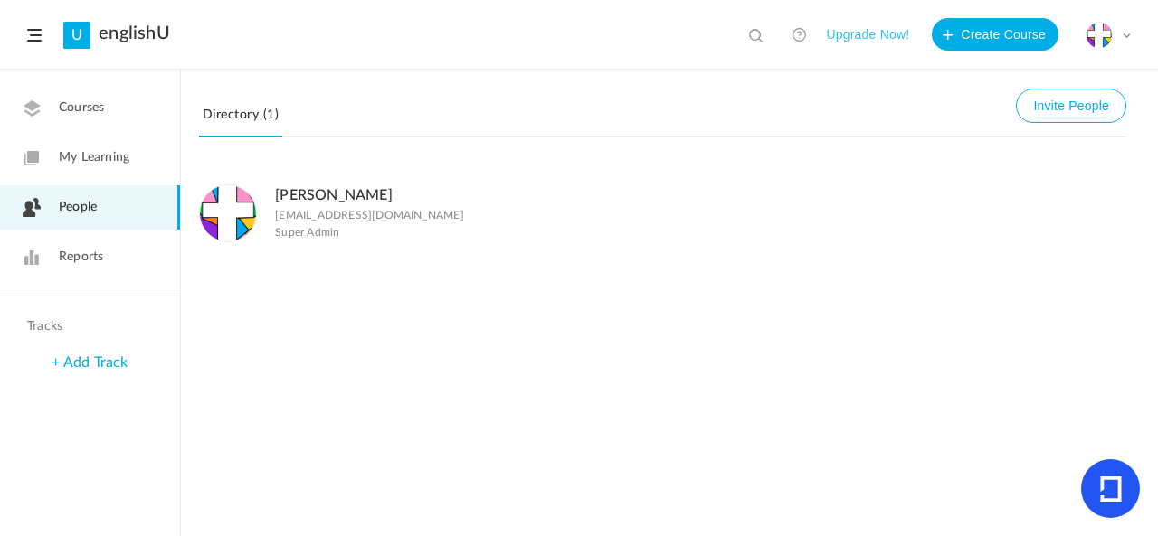
click at [81, 168] on link "My Learning" at bounding box center [90, 158] width 180 height 44
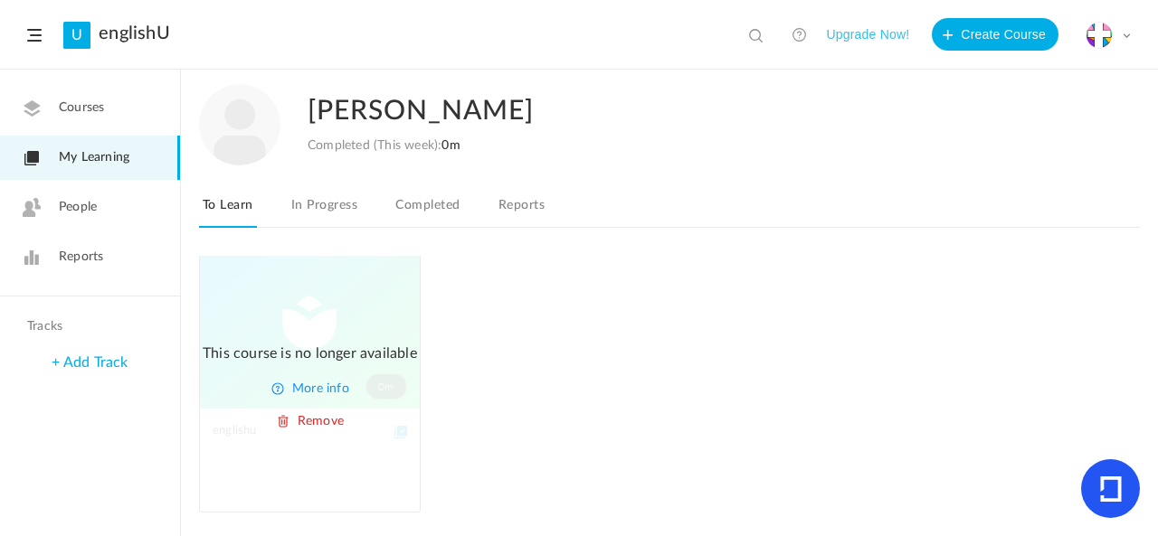
scroll to position [30, 0]
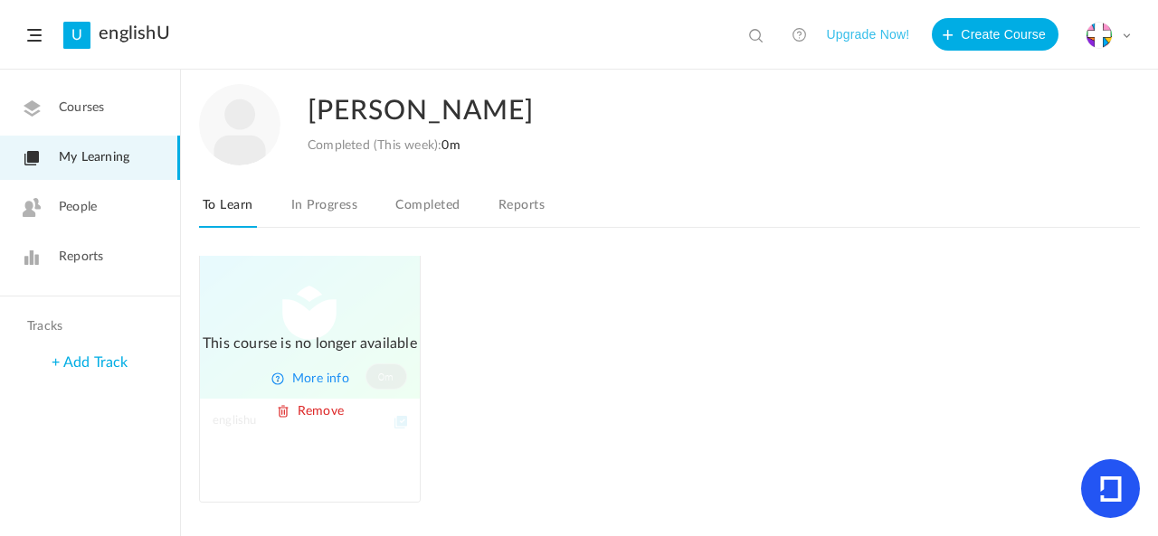
click at [308, 411] on link "Remove" at bounding box center [321, 411] width 46 height 15
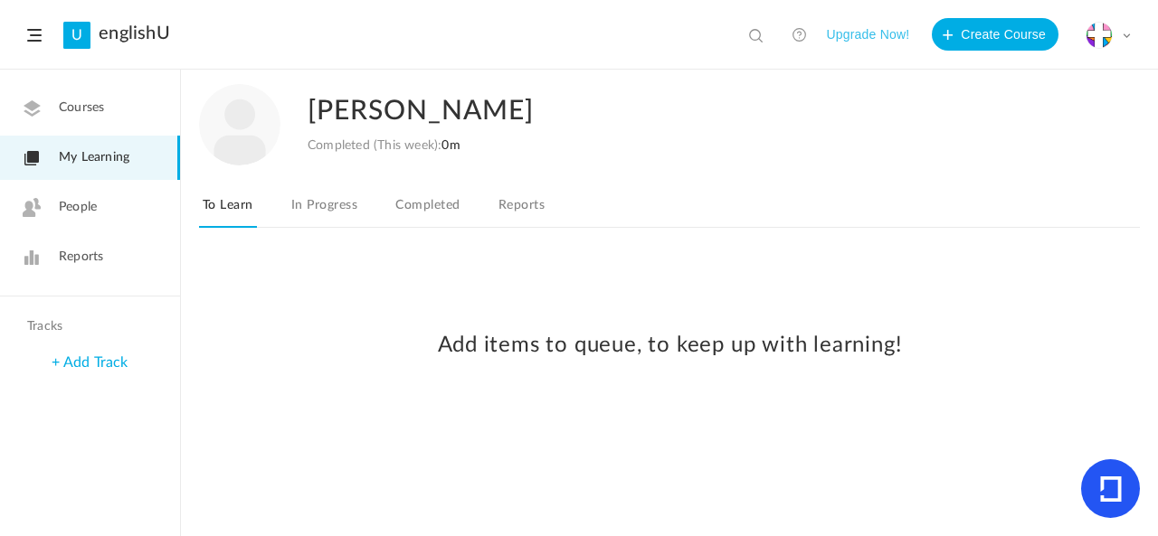
click at [344, 203] on link "In Progress" at bounding box center [324, 211] width 73 height 34
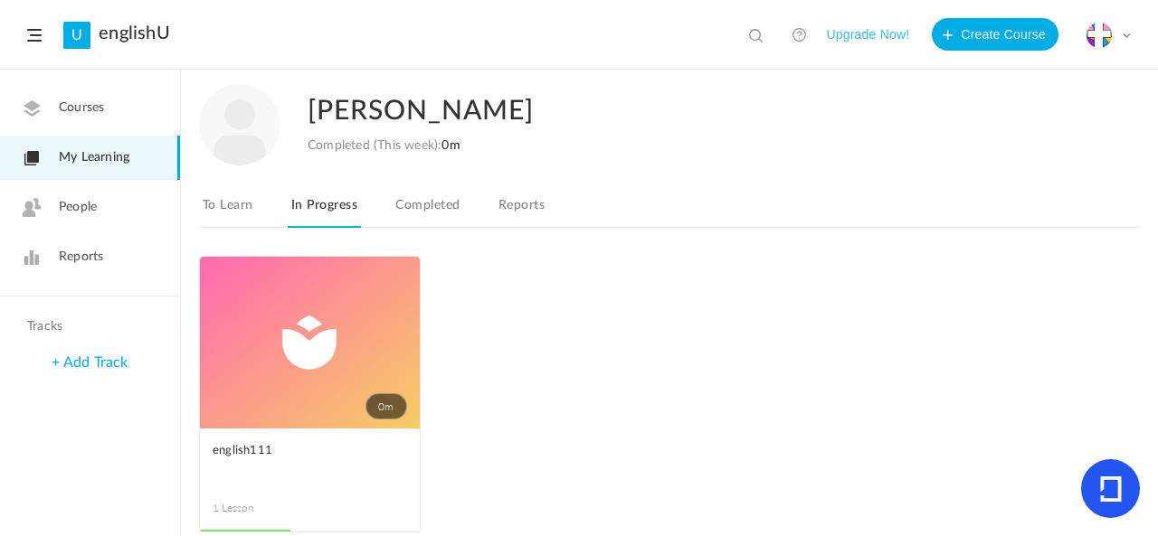
click at [440, 207] on link "Completed" at bounding box center [427, 211] width 71 height 34
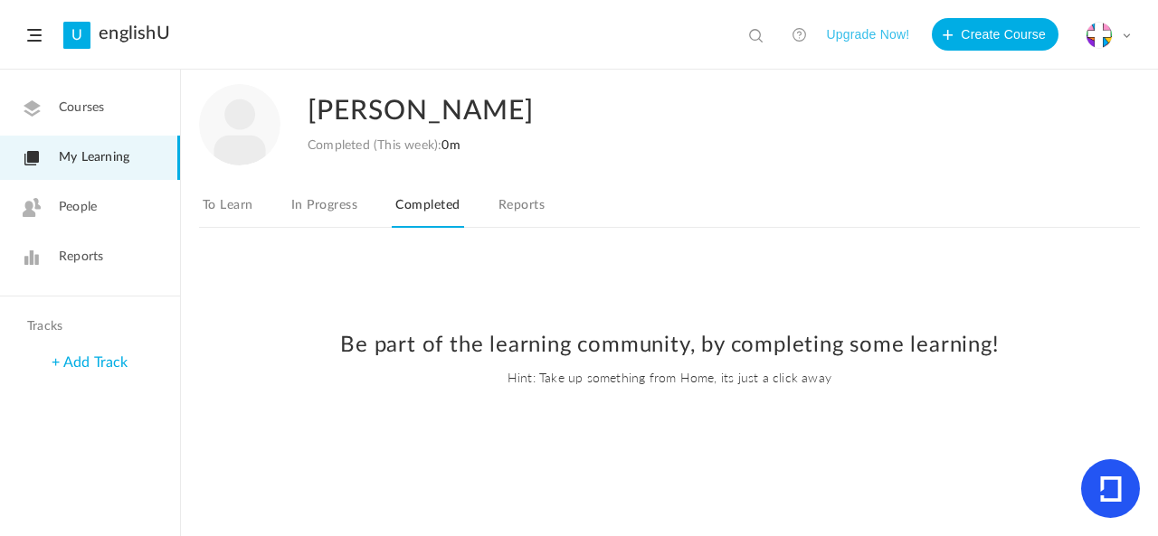
click at [526, 212] on link "Reports" at bounding box center [521, 211] width 53 height 34
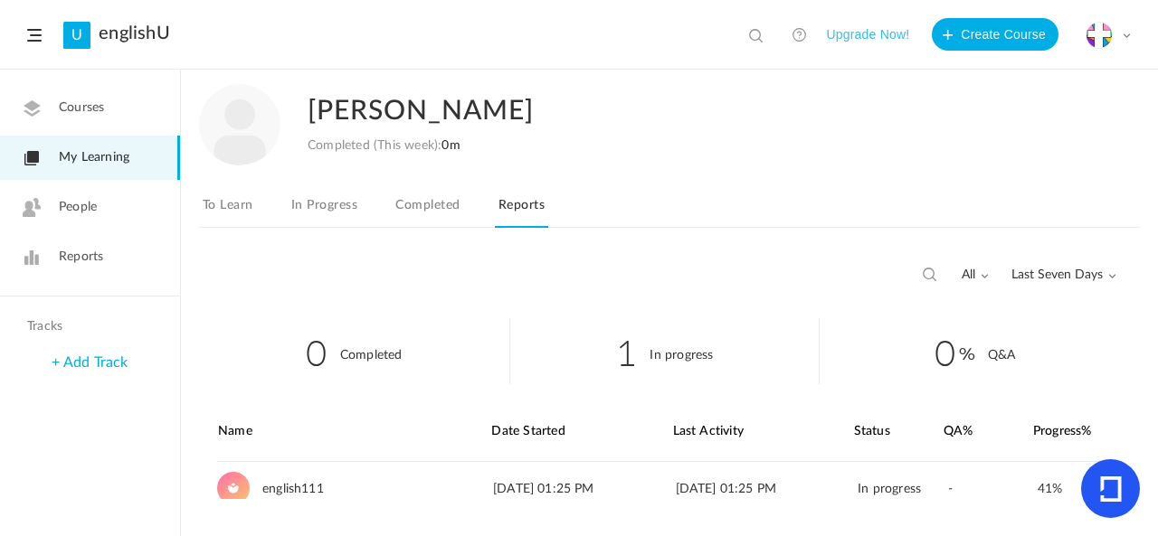
click at [336, 208] on link "In Progress" at bounding box center [324, 211] width 73 height 34
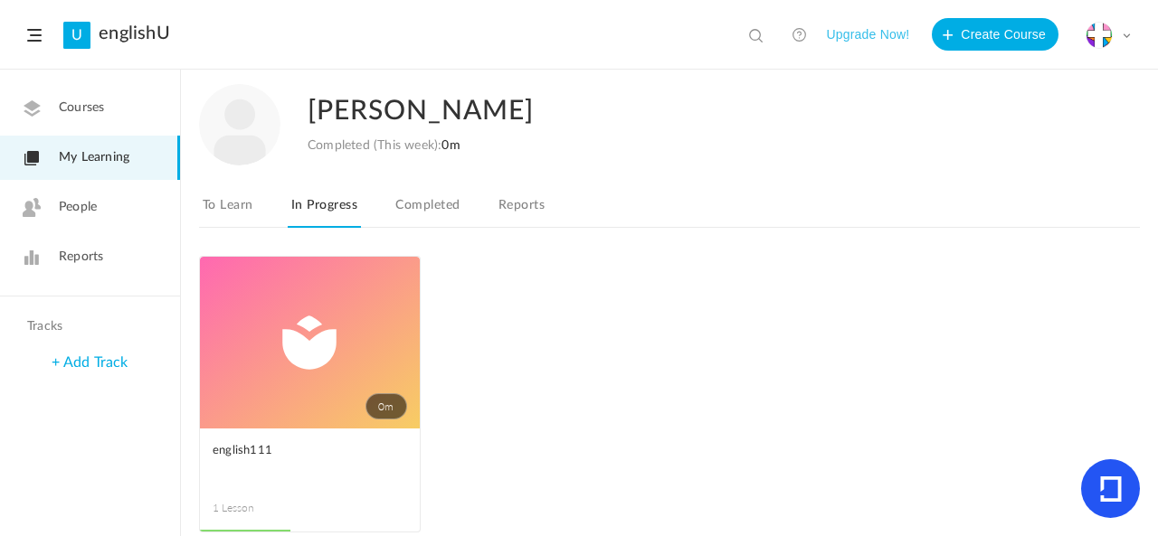
click at [284, 298] on link "0m" at bounding box center [310, 343] width 220 height 172
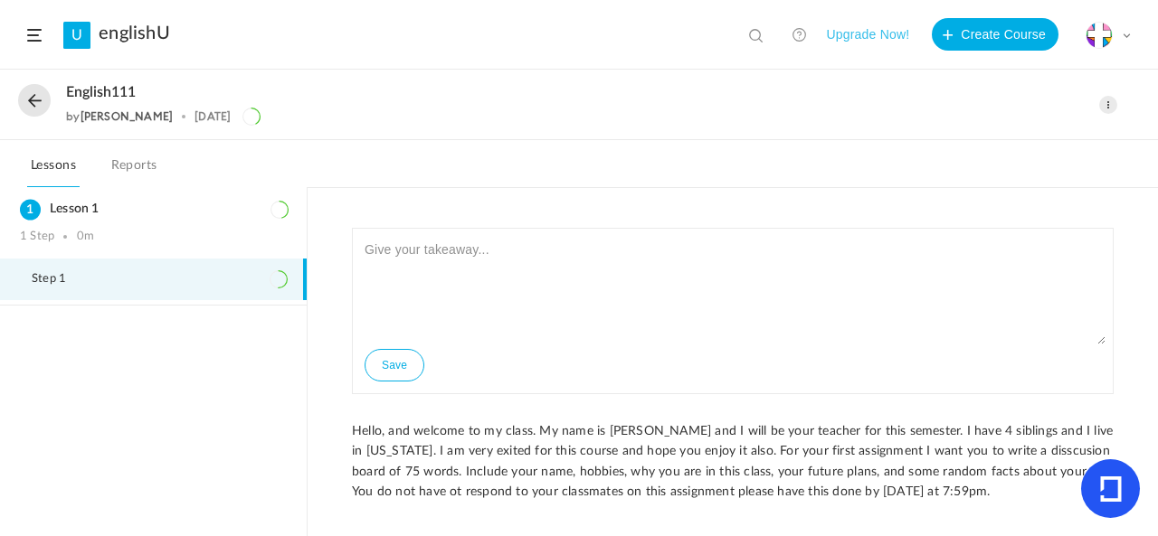
click at [36, 103] on button at bounding box center [34, 100] width 33 height 33
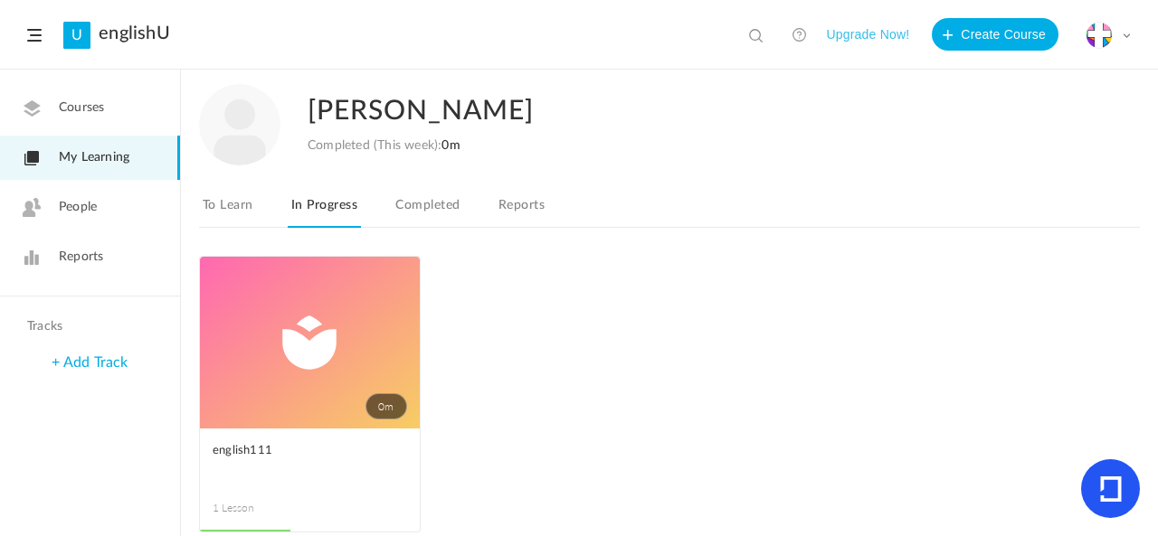
click at [0, 0] on span at bounding box center [0, 0] width 0 height 0
click at [326, 374] on link "0m" at bounding box center [310, 343] width 220 height 172
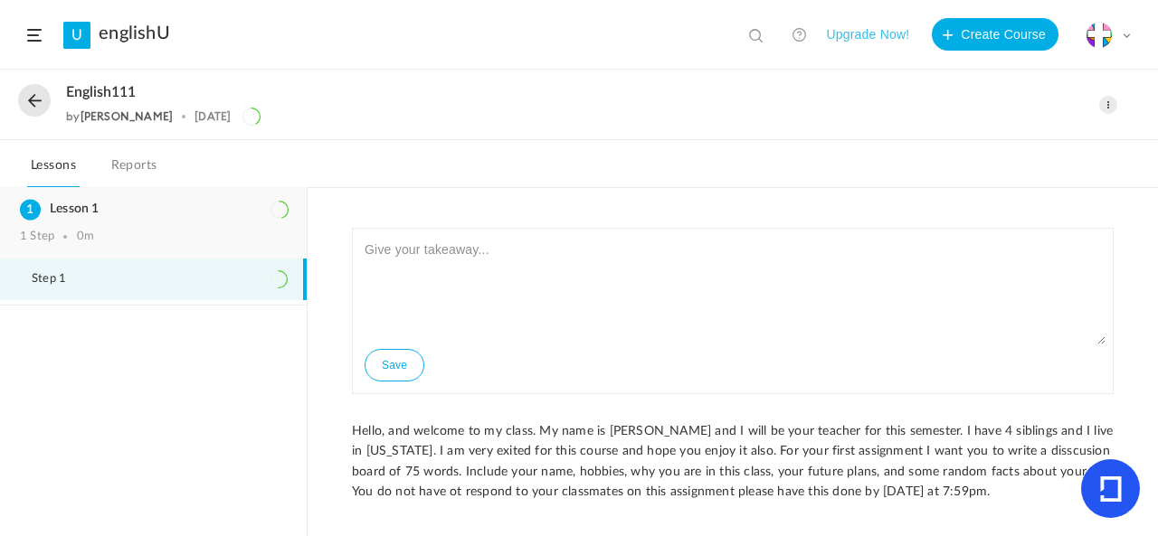
click at [66, 229] on div "Lesson 1 1 Step 0m" at bounding box center [153, 222] width 307 height 71
click at [165, 214] on h3 "Lesson 1" at bounding box center [153, 209] width 267 height 15
click at [72, 202] on h3 "Lesson 1" at bounding box center [153, 209] width 267 height 15
click at [127, 168] on link "Reports" at bounding box center [134, 171] width 53 height 34
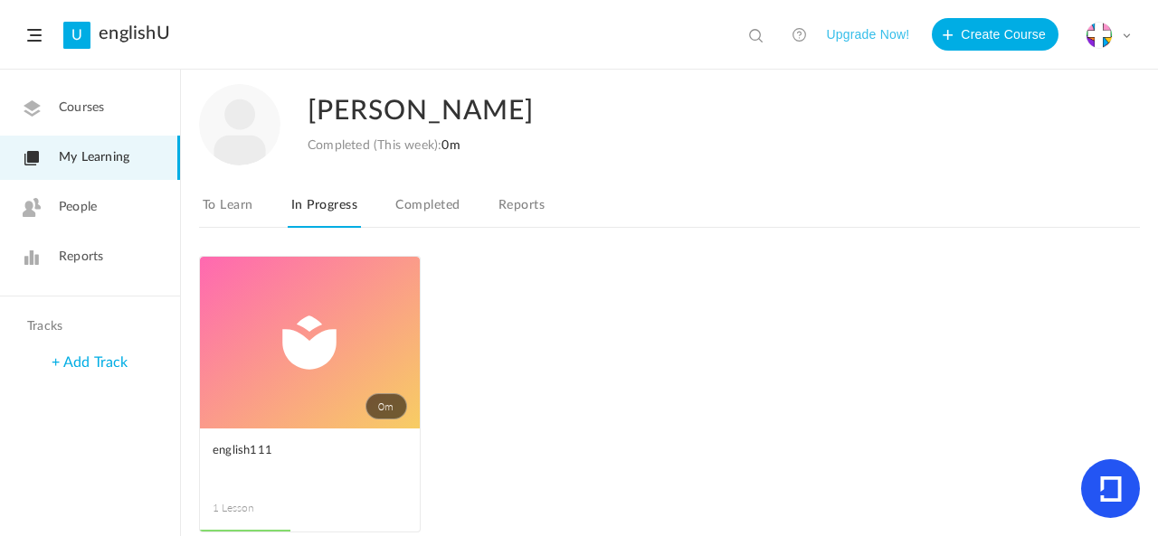
click at [226, 206] on link "To Learn" at bounding box center [228, 211] width 58 height 34
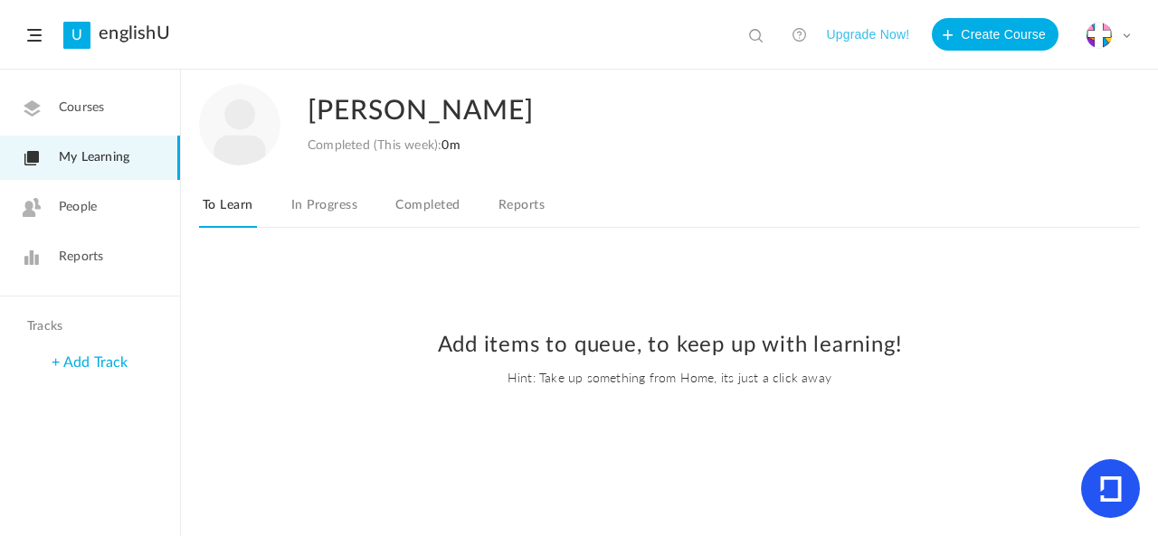
click at [130, 109] on link "Courses" at bounding box center [90, 108] width 180 height 44
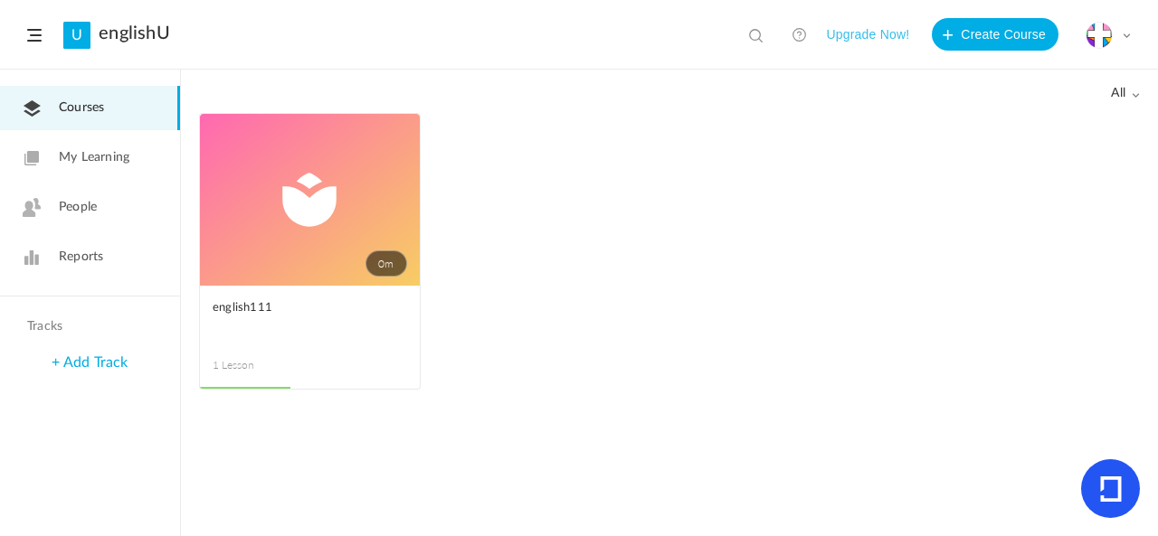
click at [280, 196] on link "0m" at bounding box center [310, 200] width 220 height 172
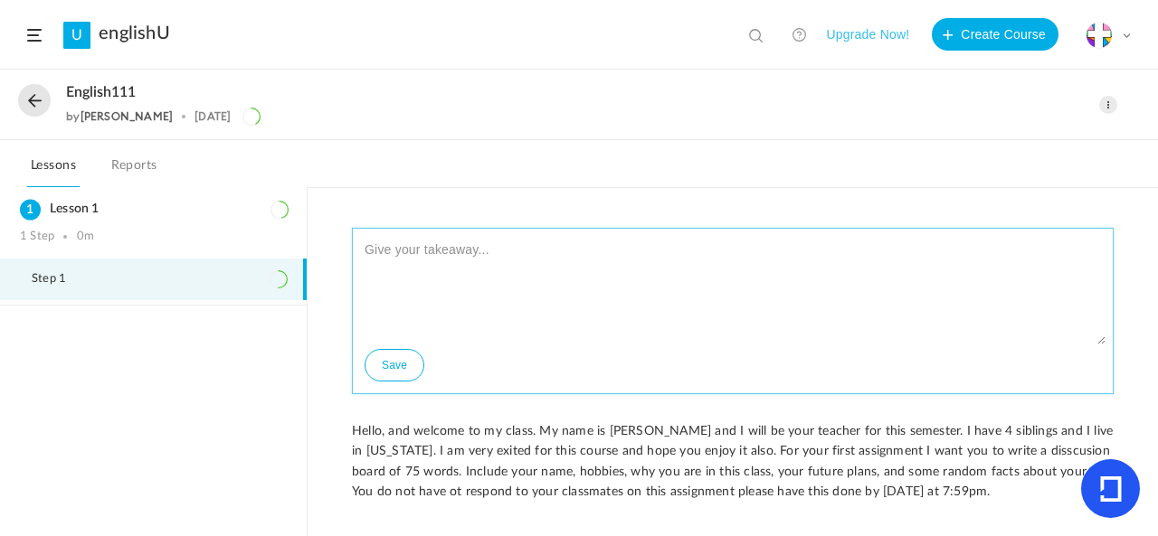
click at [459, 263] on textarea at bounding box center [732, 290] width 745 height 109
type textarea "Hello my name is [PERSON_NAME]."
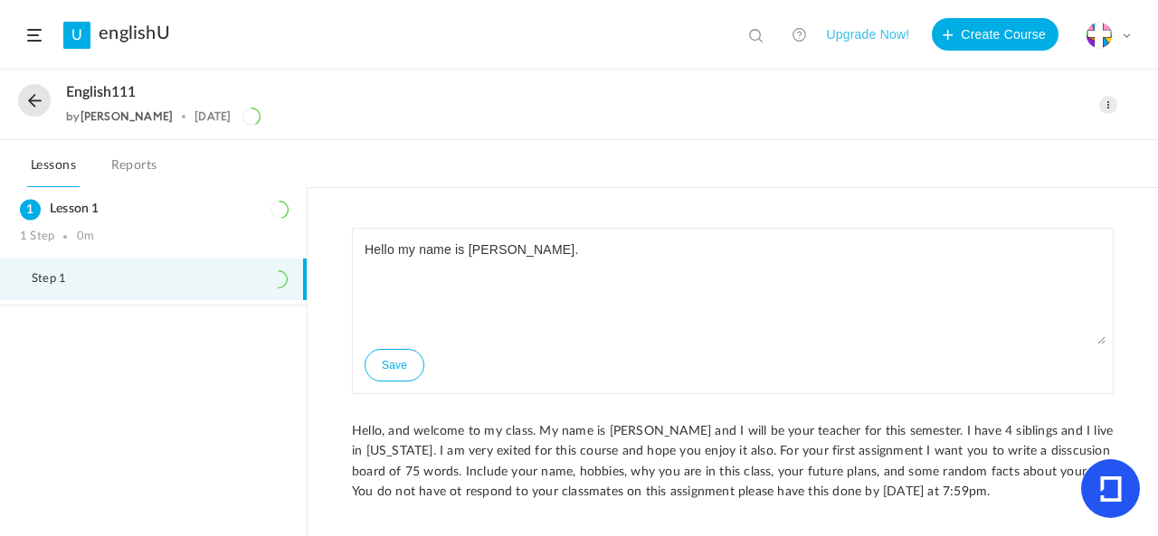
click at [137, 170] on link "Reports" at bounding box center [134, 171] width 53 height 34
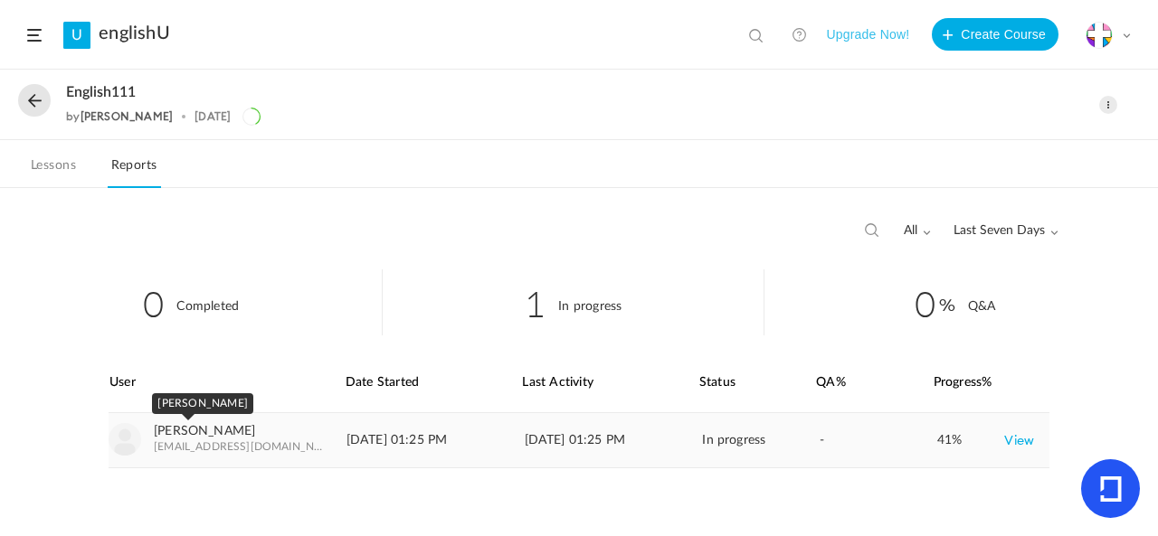
click at [204, 434] on link "[PERSON_NAME]" at bounding box center [204, 431] width 101 height 15
click at [51, 162] on link "Lessons" at bounding box center [53, 171] width 52 height 34
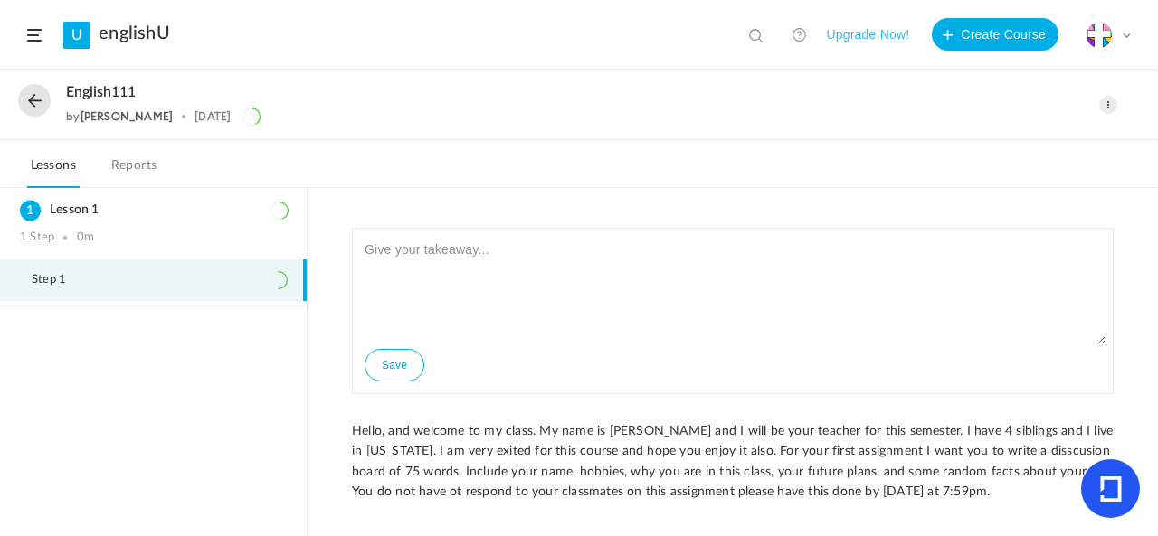
click at [29, 102] on button at bounding box center [34, 100] width 33 height 33
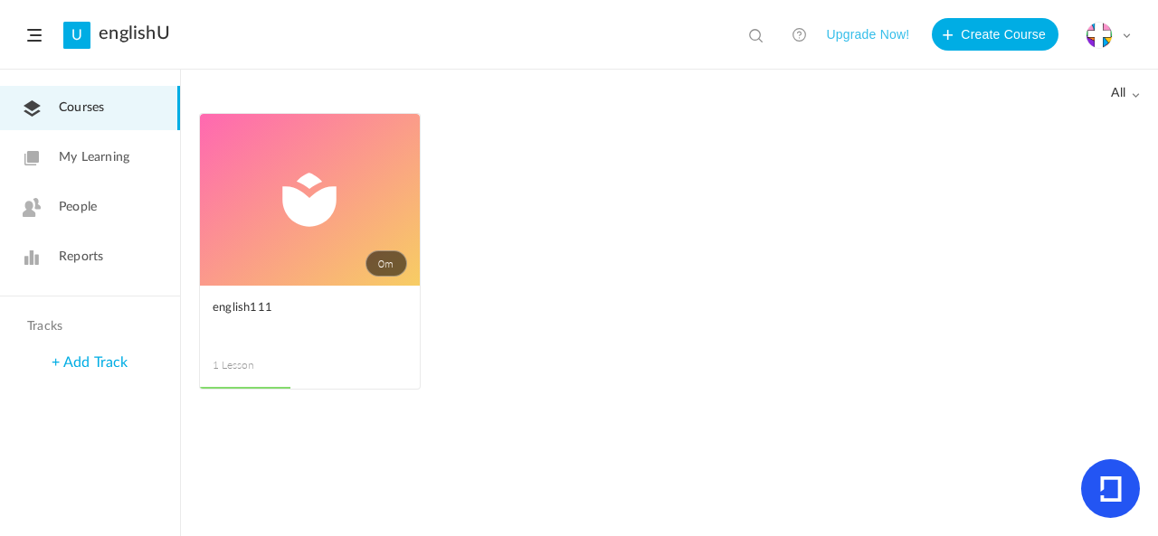
click at [33, 36] on span at bounding box center [34, 35] width 14 height 13
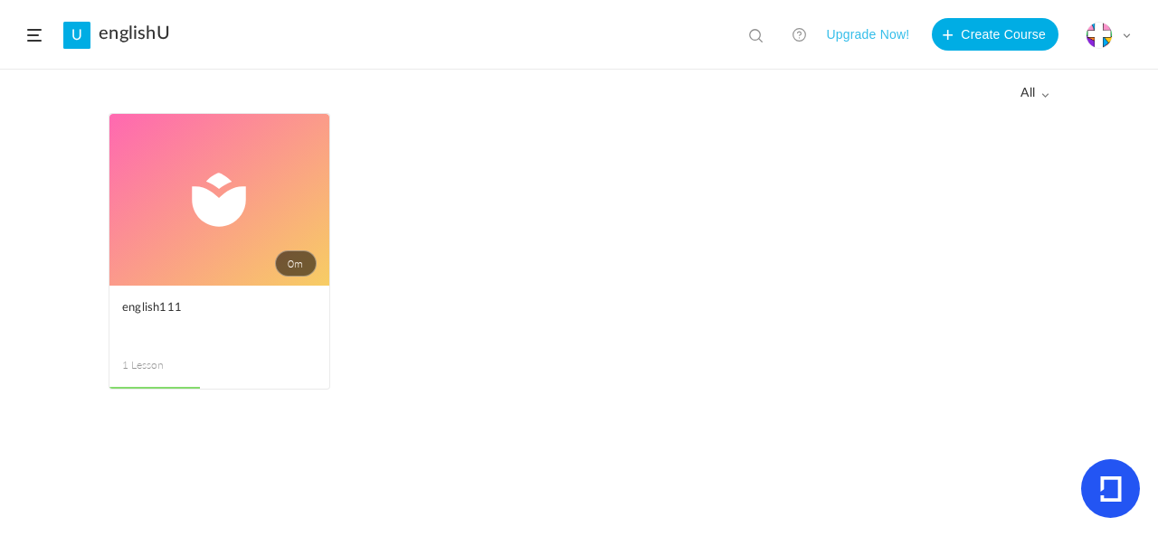
click at [1033, 95] on span "all" at bounding box center [1034, 93] width 29 height 15
click at [1011, 128] on link "All" at bounding box center [963, 132] width 170 height 33
click at [164, 178] on link "0m" at bounding box center [219, 200] width 220 height 172
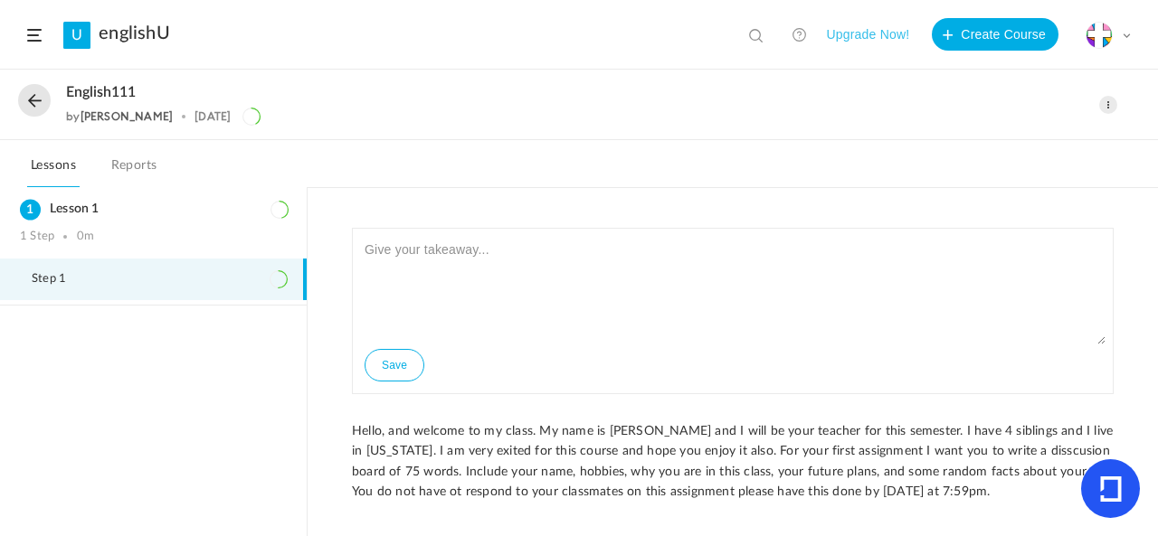
click at [135, 166] on link "Reports" at bounding box center [134, 171] width 53 height 34
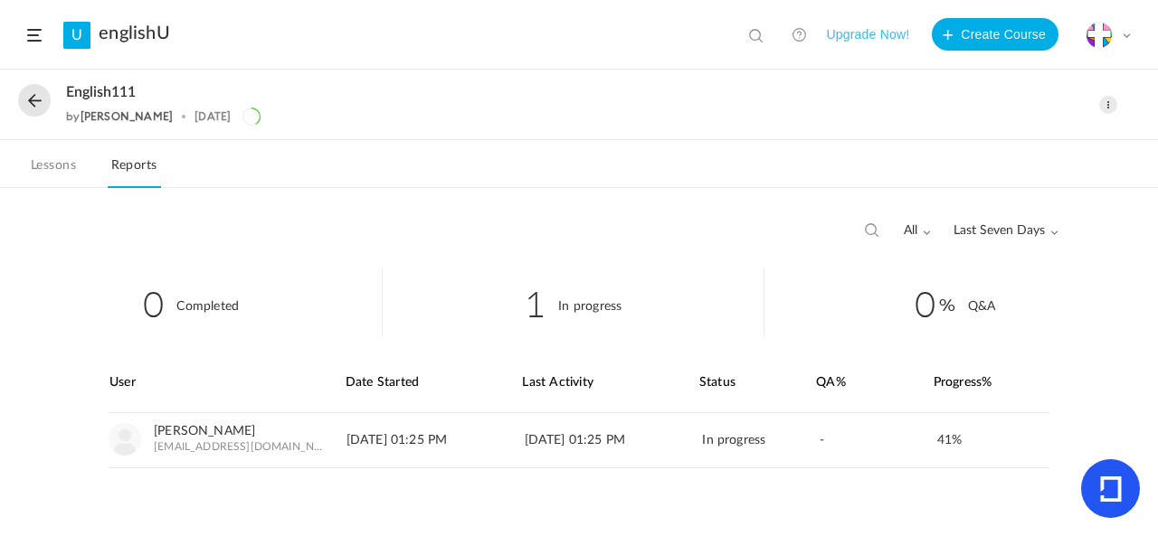
click at [28, 92] on button at bounding box center [34, 100] width 33 height 33
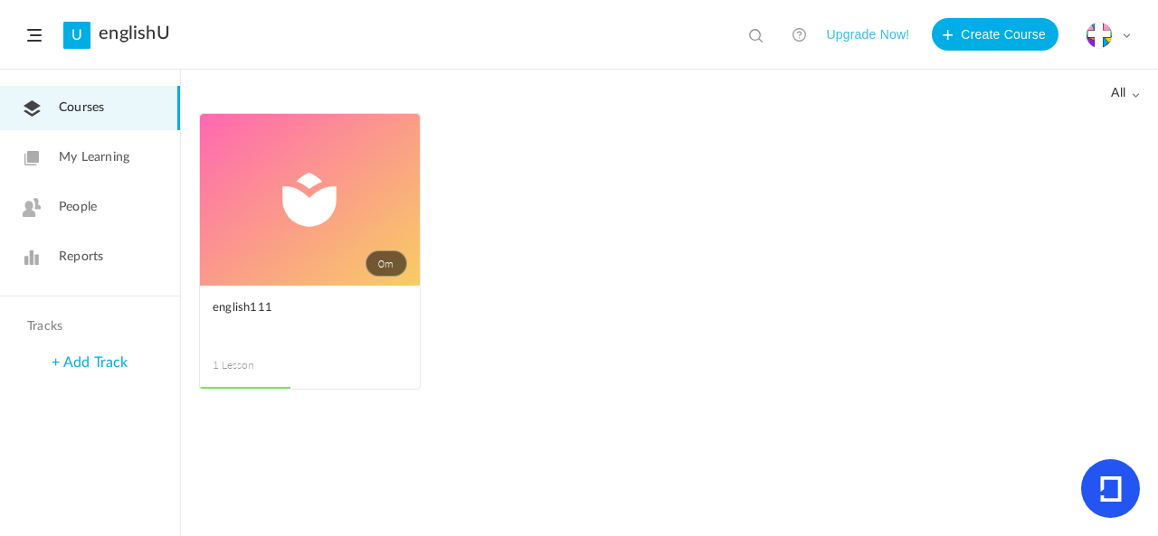
click at [0, 0] on span at bounding box center [0, 0] width 0 height 0
click at [0, 0] on link "Edit" at bounding box center [0, 0] width 0 height 0
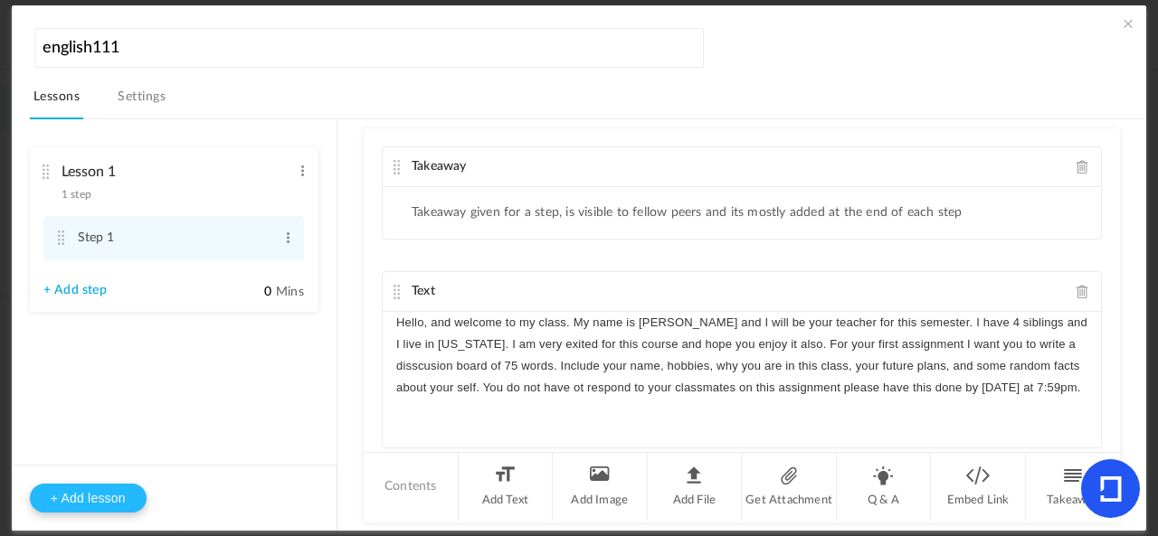
click at [67, 491] on button "+ Add lesson" at bounding box center [88, 498] width 117 height 29
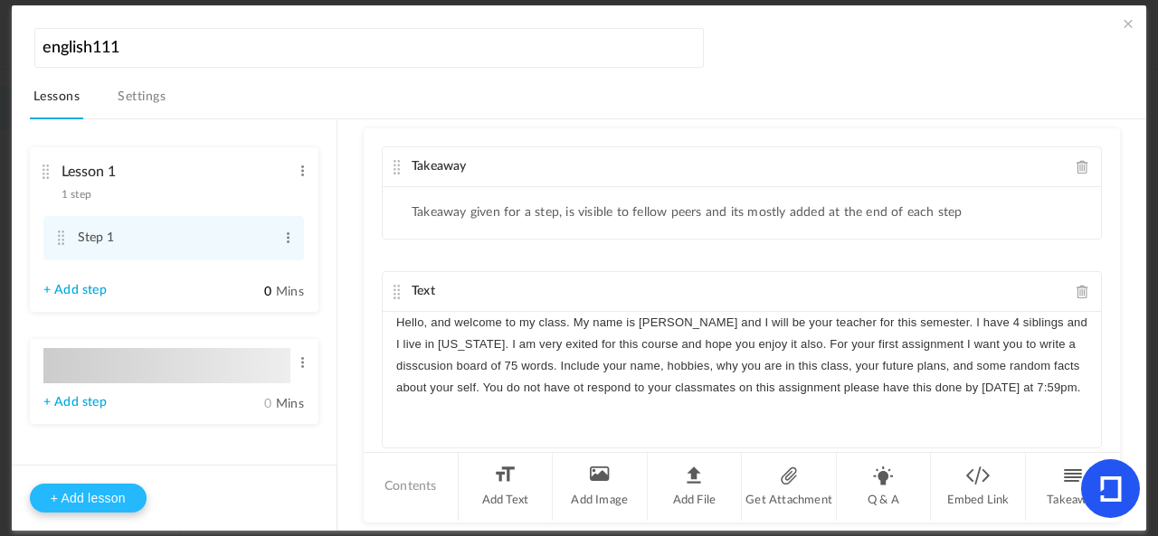
type input "Lesson 2"
type input "0"
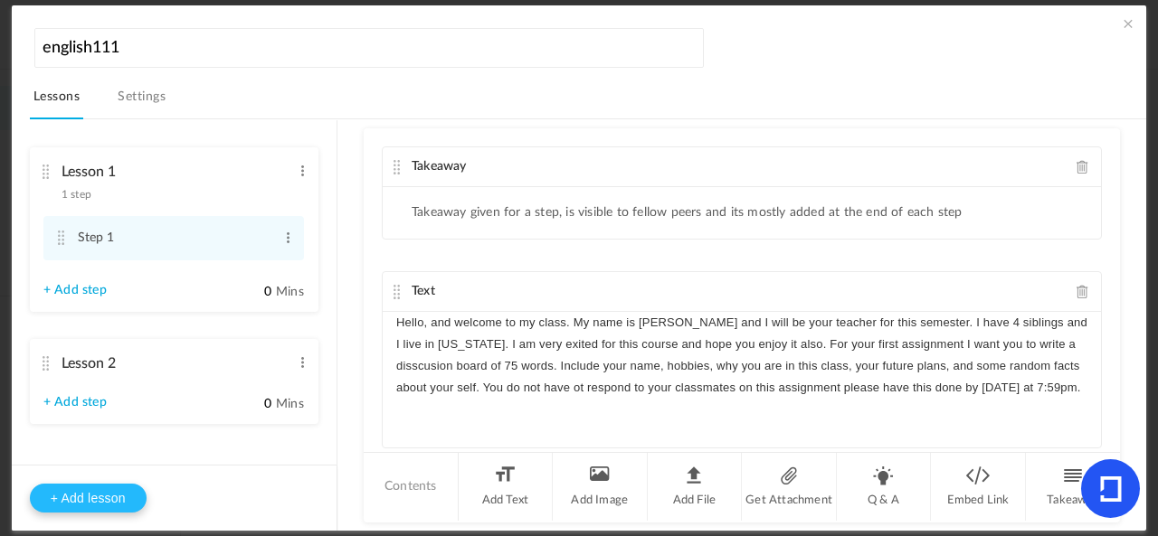
type input "Step 1"
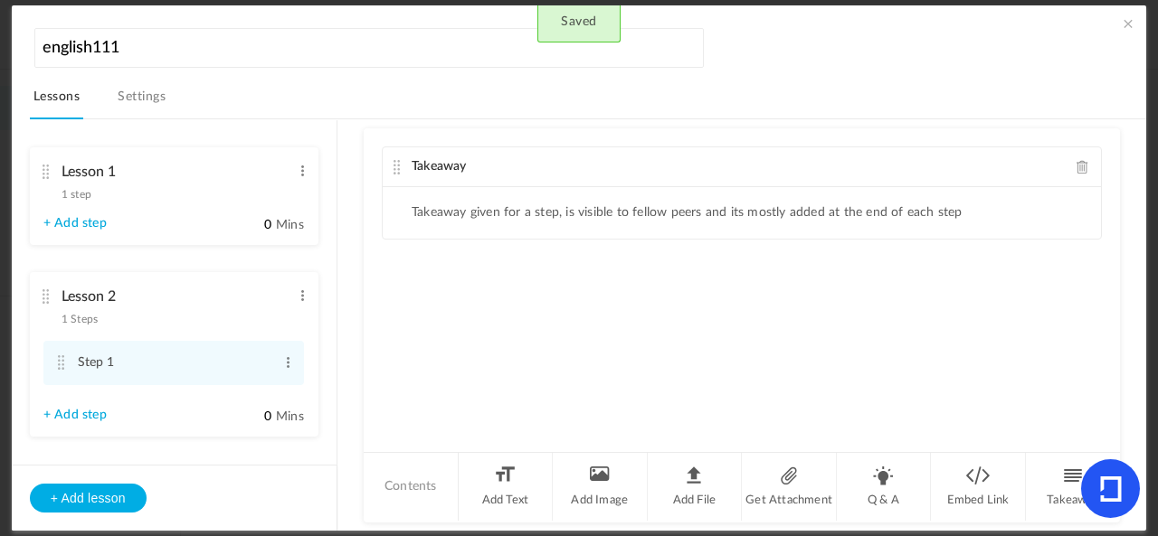
click at [478, 226] on ul "Takeaway given for a step, is visible to fellow peers and its mostly added at t…" at bounding box center [742, 213] width 718 height 52
click at [662, 219] on ul "Takeaway given for a step, is visible to fellow peers and its mostly added at t…" at bounding box center [742, 213] width 718 height 52
click at [662, 212] on li "Takeaway given for a step, is visible to fellow peers and its mostly added at t…" at bounding box center [687, 212] width 551 height 15
click at [98, 421] on link "+ Add step" at bounding box center [74, 415] width 63 height 15
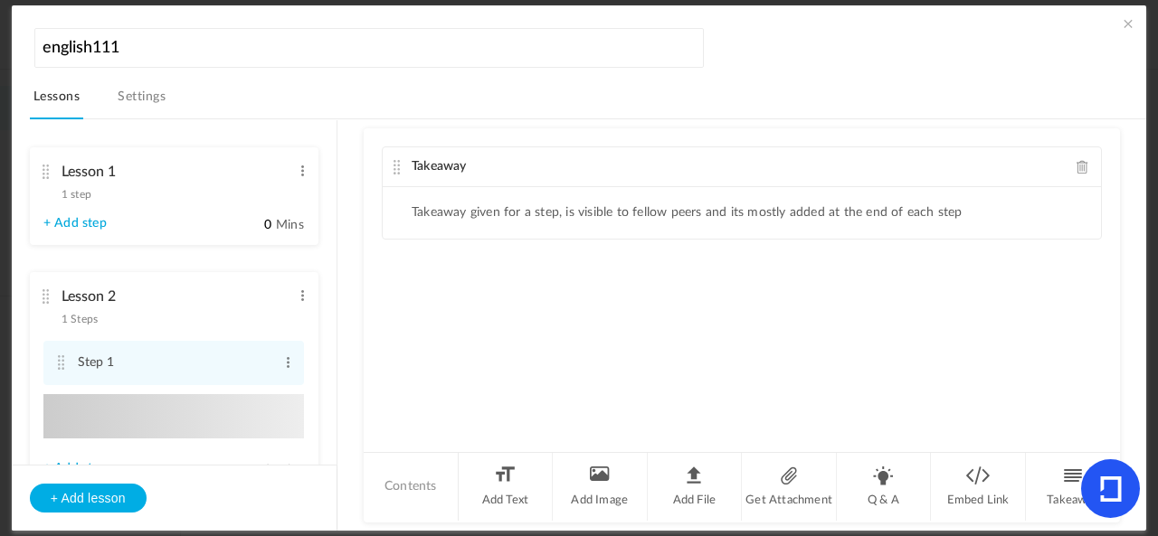
type input "Step 2"
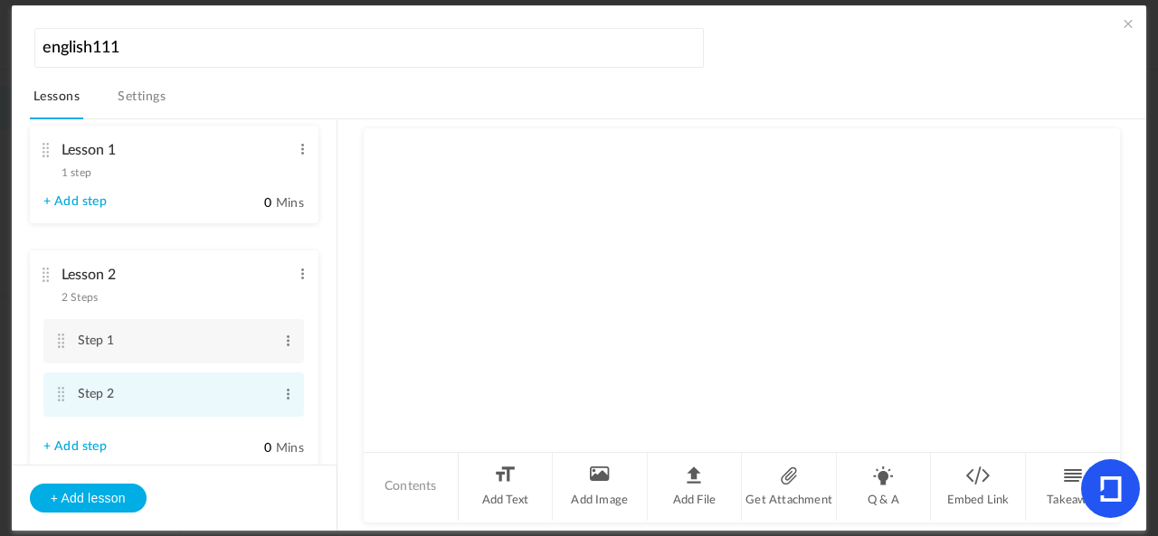
scroll to position [60, 0]
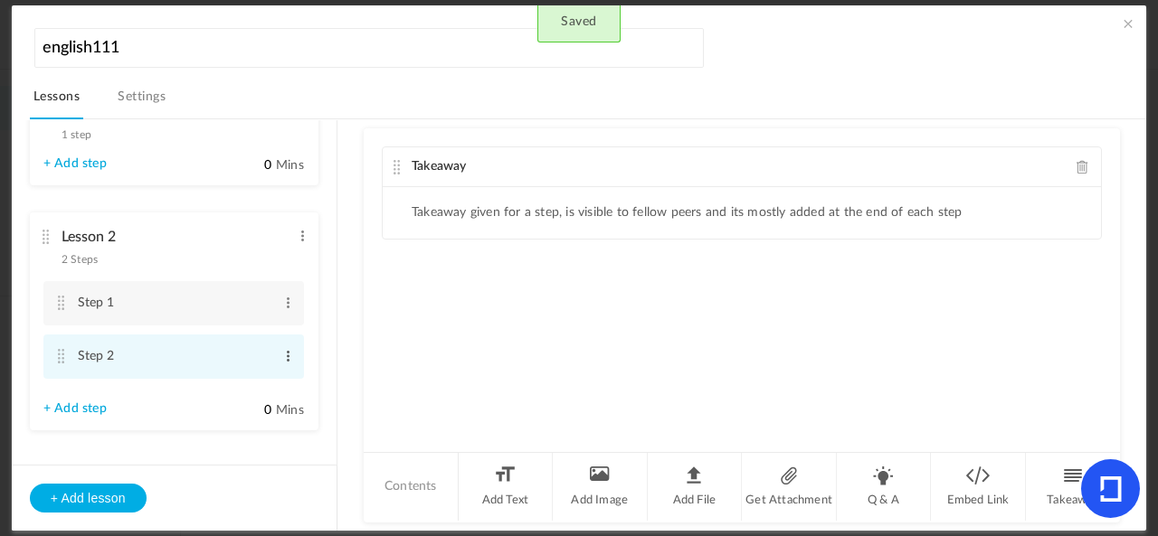
click at [281, 361] on span at bounding box center [288, 356] width 14 height 18
click at [260, 408] on link "Delete" at bounding box center [258, 408] width 71 height 22
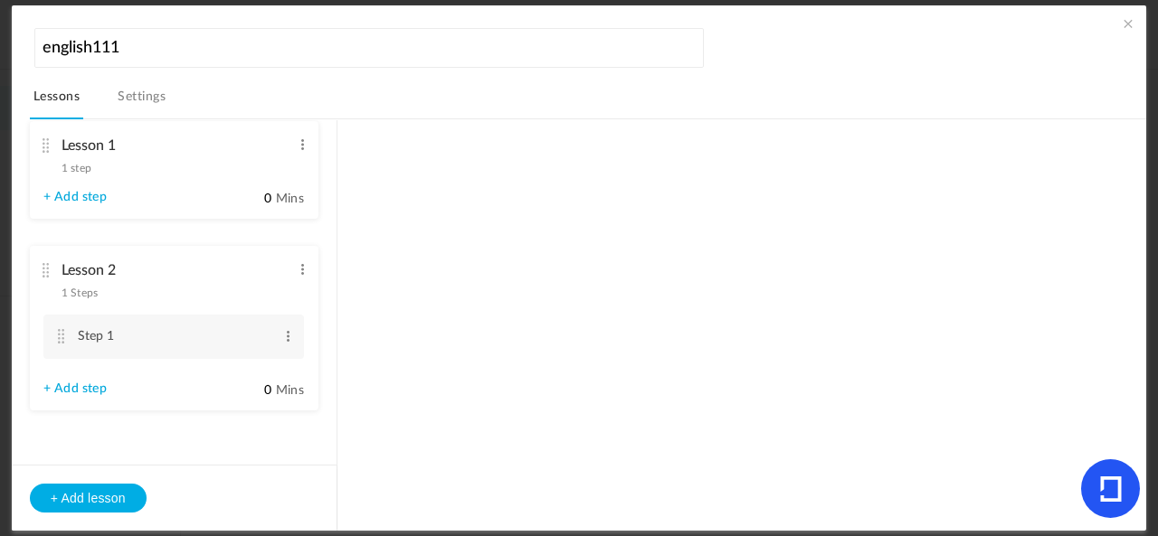
scroll to position [27, 0]
click at [285, 341] on span at bounding box center [288, 336] width 14 height 18
click at [279, 371] on link "Edit" at bounding box center [258, 366] width 71 height 22
click at [372, 346] on div "Lesson 1 1 step Edit Delete Step 1 Edit Delete + Add step 0" at bounding box center [588, 325] width 1116 height 412
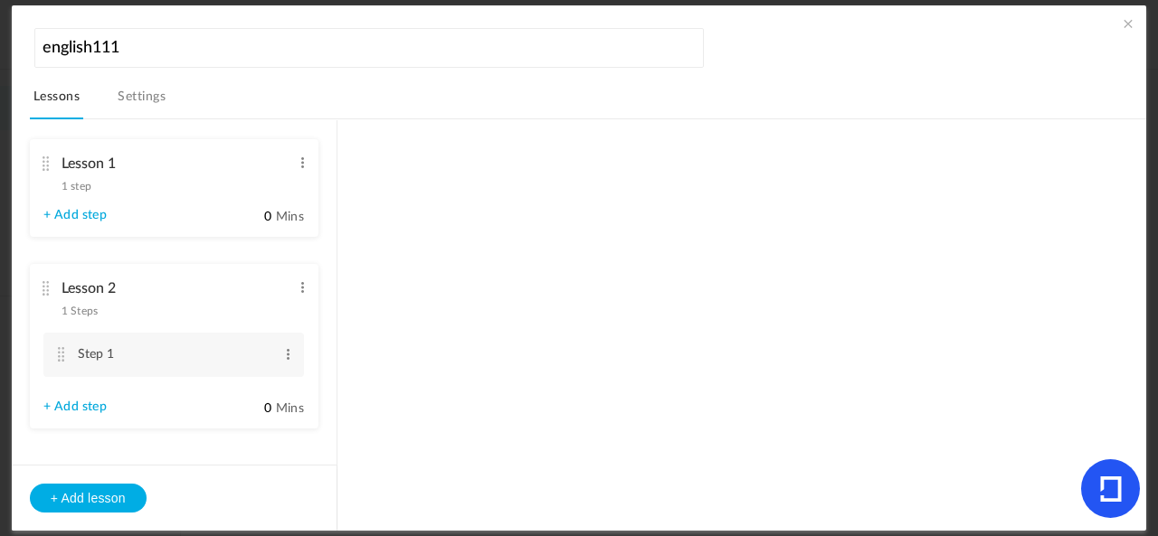
scroll to position [0, 0]
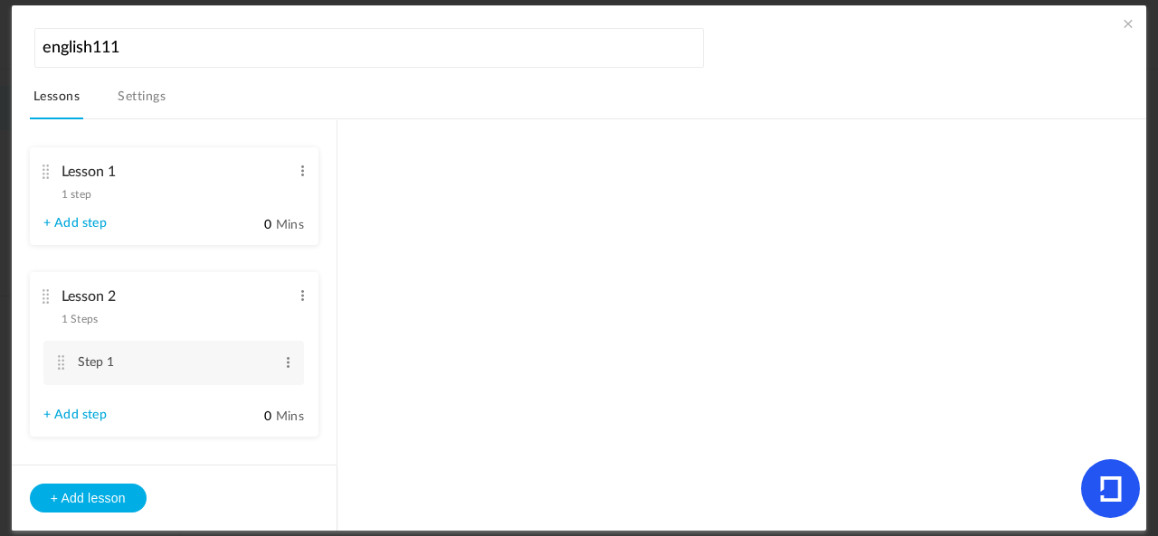
click at [194, 222] on li "Lesson 1 1 step Edit Delete Step 1 Edit Delete + Add step 0" at bounding box center [174, 196] width 289 height 98
click at [431, 206] on div "Lesson 1 1 step Edit Delete Step 1 Edit Delete + Add step 0" at bounding box center [588, 325] width 1116 height 412
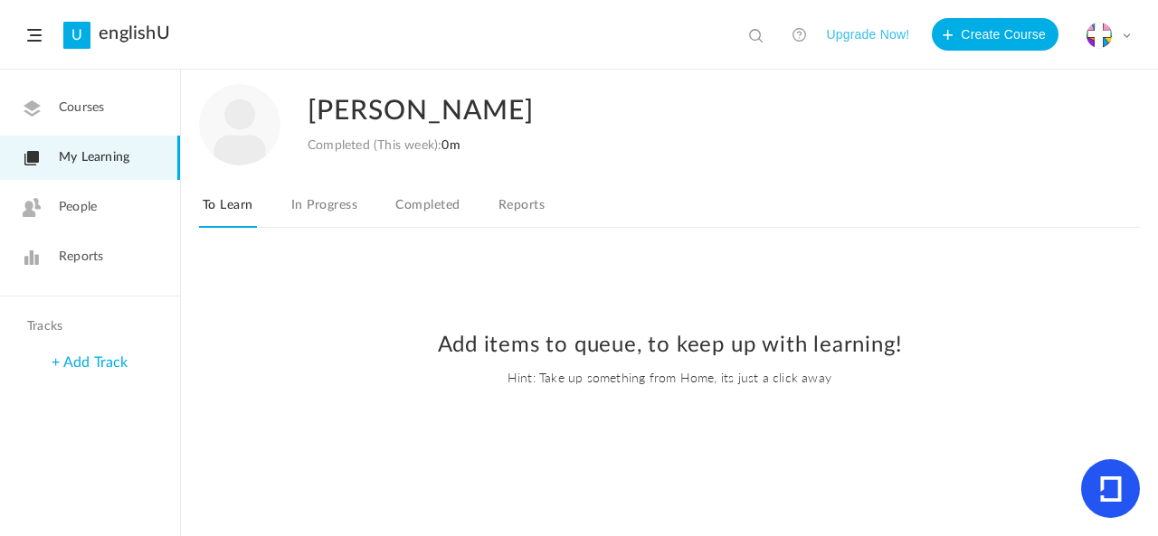
click at [119, 128] on link "Courses" at bounding box center [90, 108] width 180 height 44
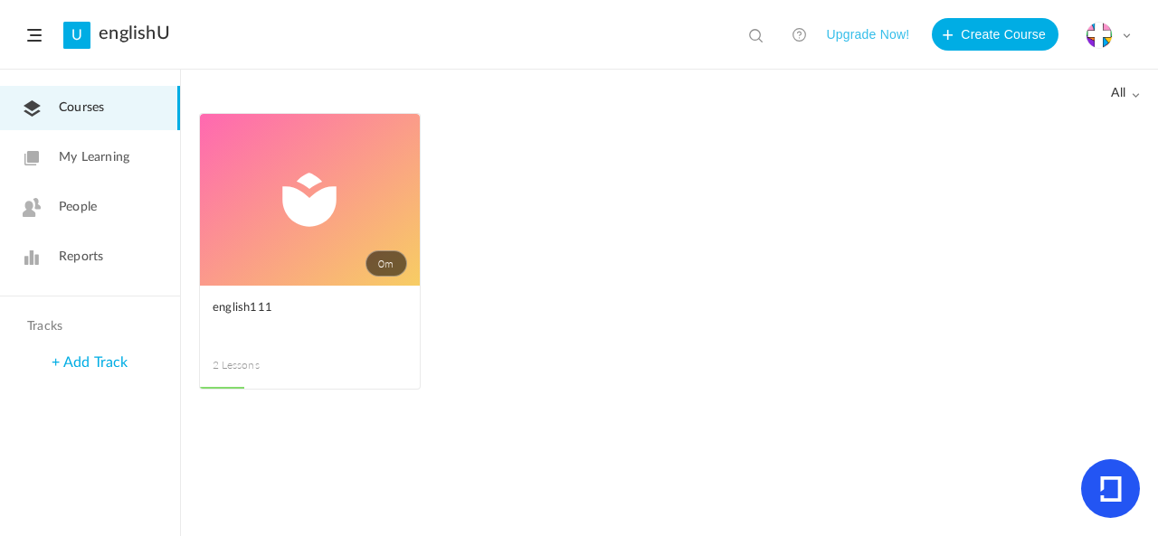
click at [277, 207] on link "0m" at bounding box center [310, 200] width 220 height 172
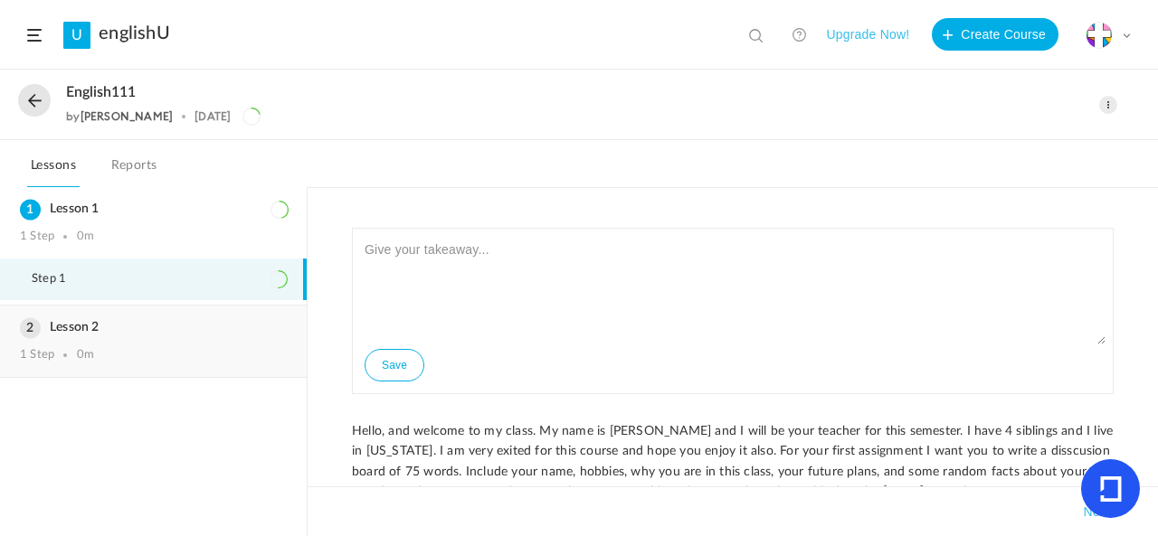
click at [175, 321] on h3 "Lesson 2" at bounding box center [153, 327] width 267 height 15
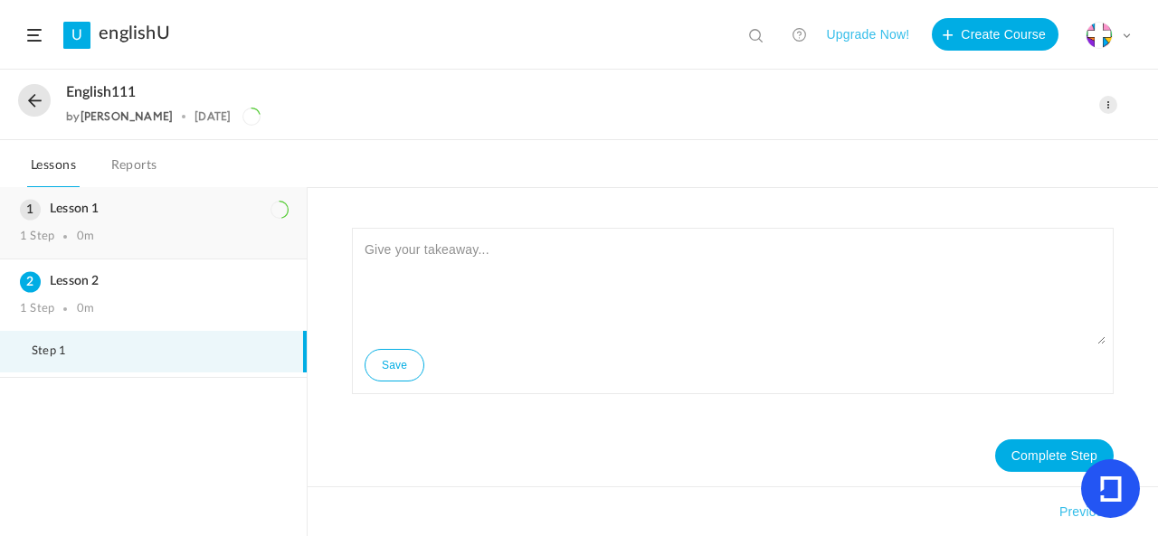
drag, startPoint x: 168, startPoint y: 234, endPoint x: 177, endPoint y: 237, distance: 9.4
click at [174, 237] on div "1 Step 0m" at bounding box center [153, 237] width 267 height 14
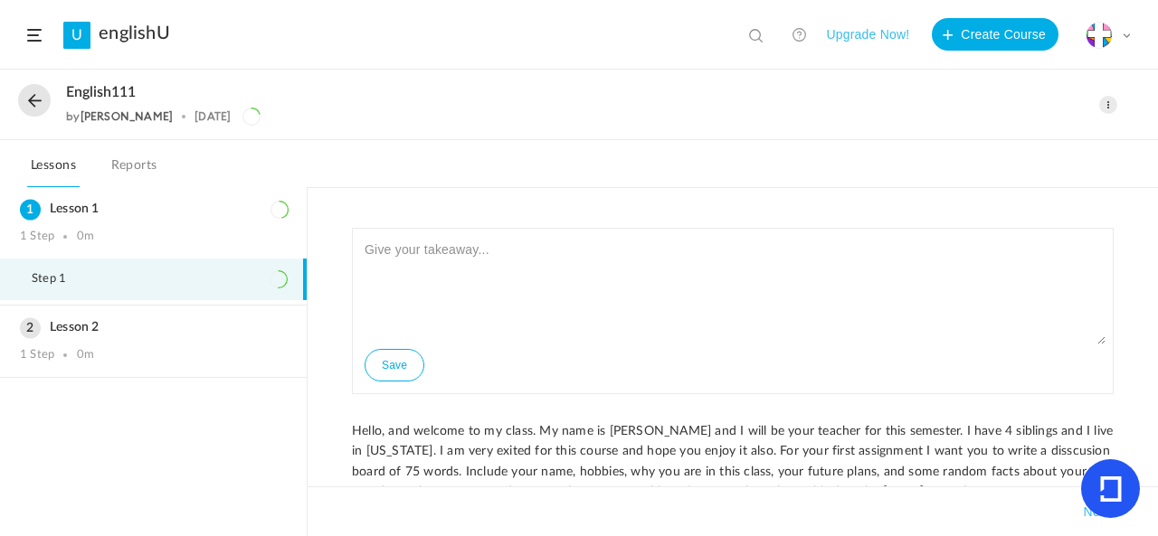
click at [22, 105] on button at bounding box center [34, 100] width 33 height 33
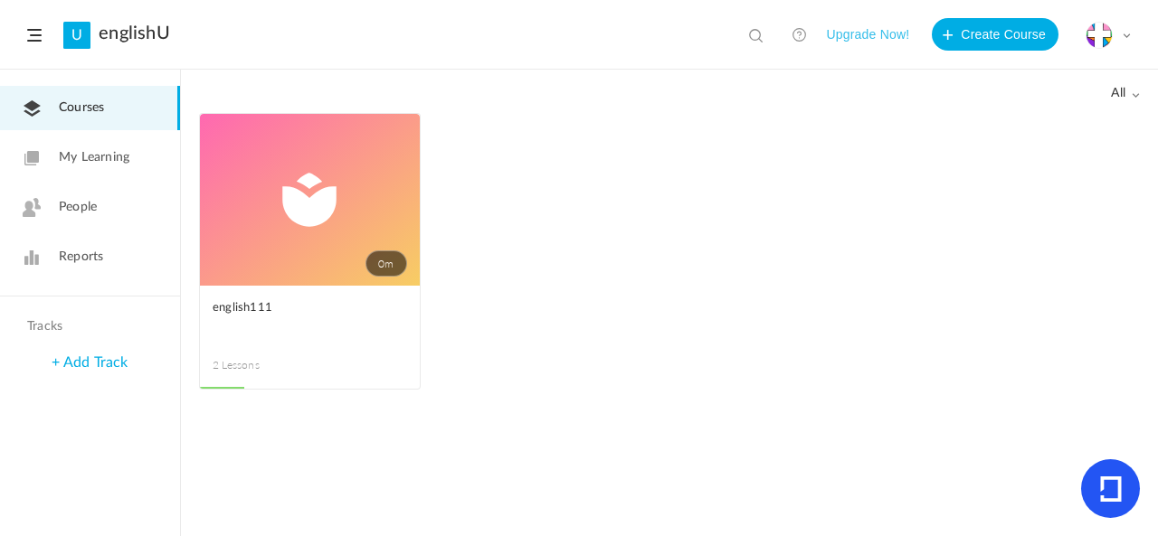
click at [0, 0] on span at bounding box center [0, 0] width 0 height 0
click at [0, 0] on link "Edit" at bounding box center [0, 0] width 0 height 0
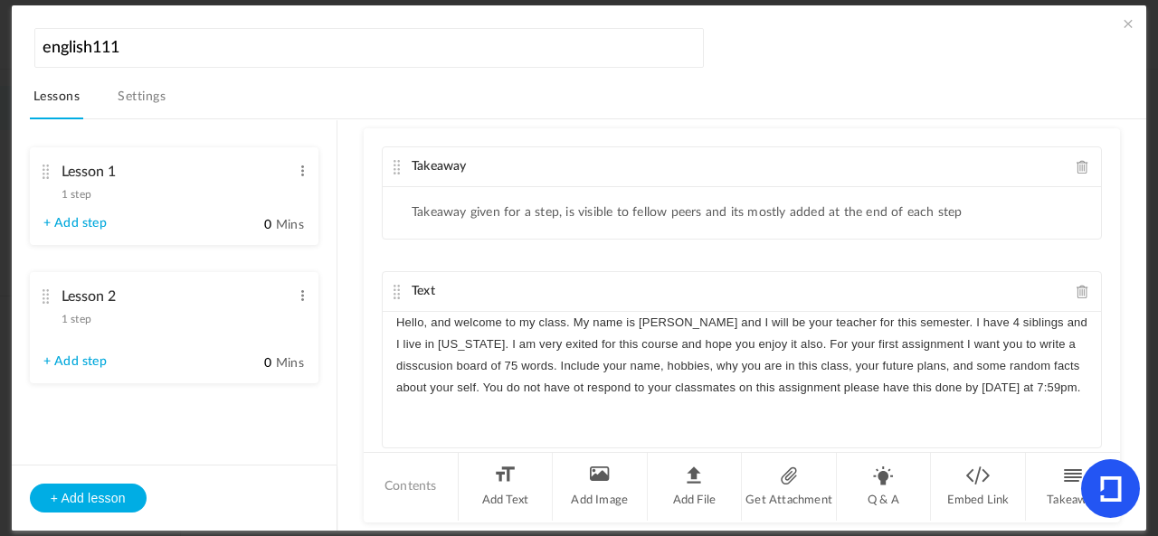
click at [179, 374] on li "Lesson 2 1 step Edit Delete + Add step 0 Mins" at bounding box center [174, 327] width 289 height 111
click at [300, 295] on span at bounding box center [303, 296] width 14 height 18
click at [284, 327] on link "Edit" at bounding box center [273, 326] width 71 height 22
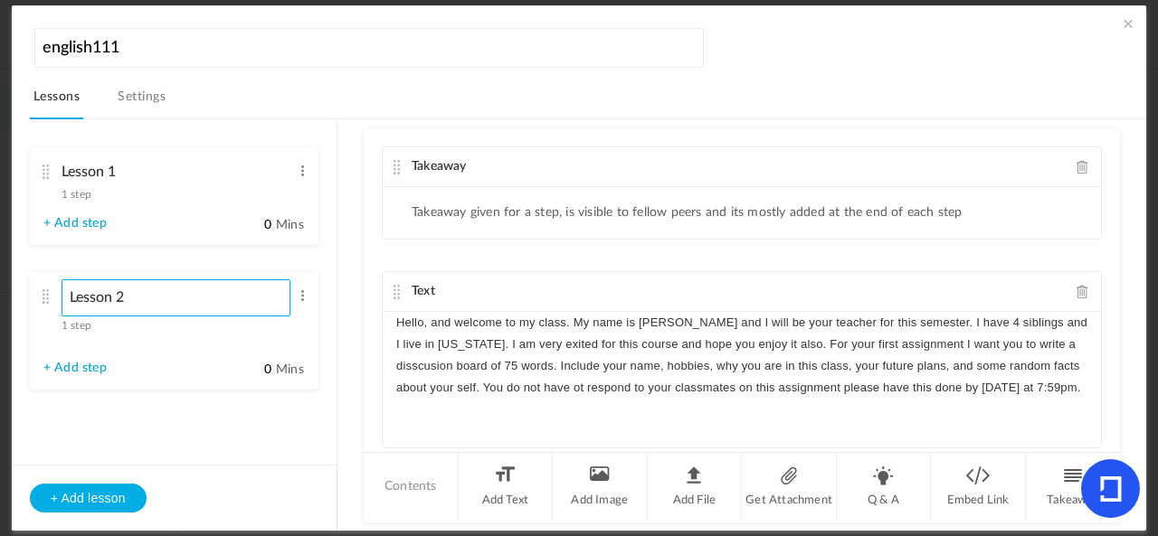
click at [250, 299] on input "Lesson 2" at bounding box center [177, 297] width 230 height 37
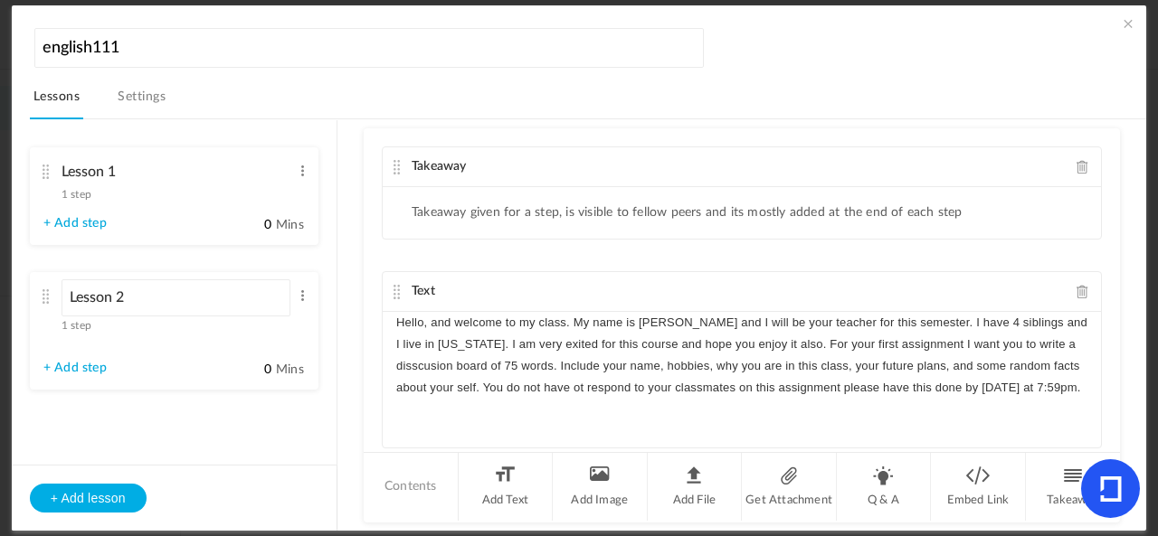
click at [204, 353] on li "Lesson 2 1 step Edit Delete + Add step 0 Mins" at bounding box center [174, 331] width 289 height 118
click at [210, 365] on li "Lesson 2 1 step Edit Delete + Add step 0 Mins" at bounding box center [174, 327] width 289 height 111
click at [112, 497] on button "+ Add lesson" at bounding box center [88, 498] width 117 height 29
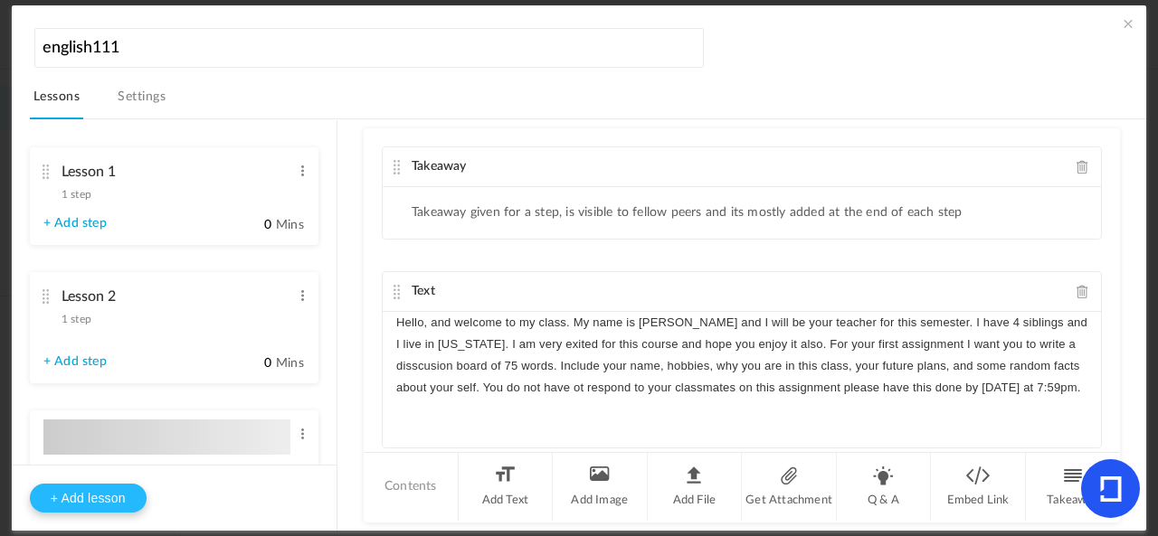
type input "Lesson 3"
type input "0"
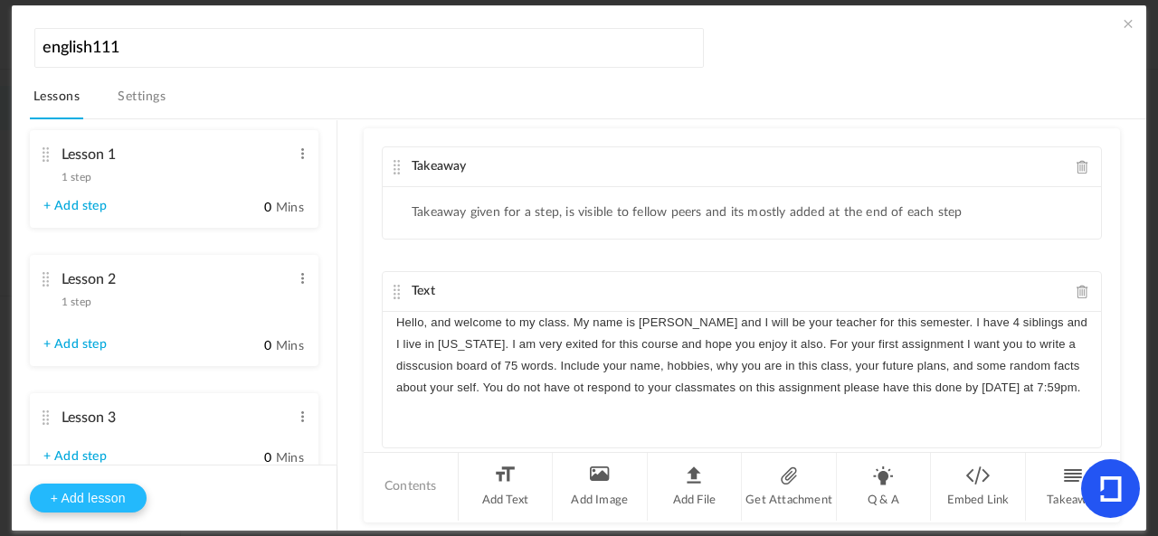
type input "Step 1"
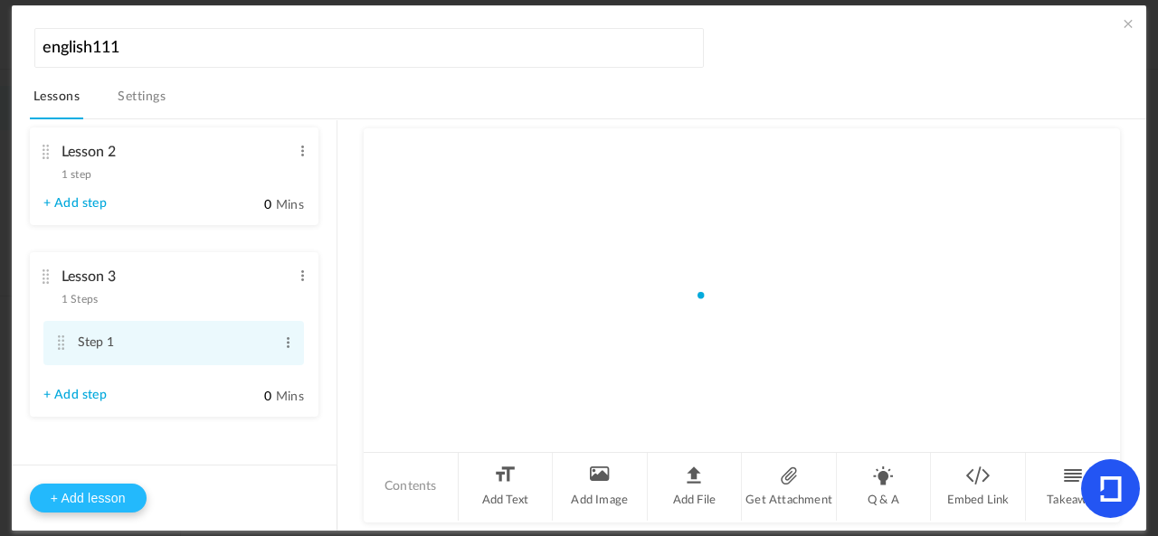
scroll to position [146, 0]
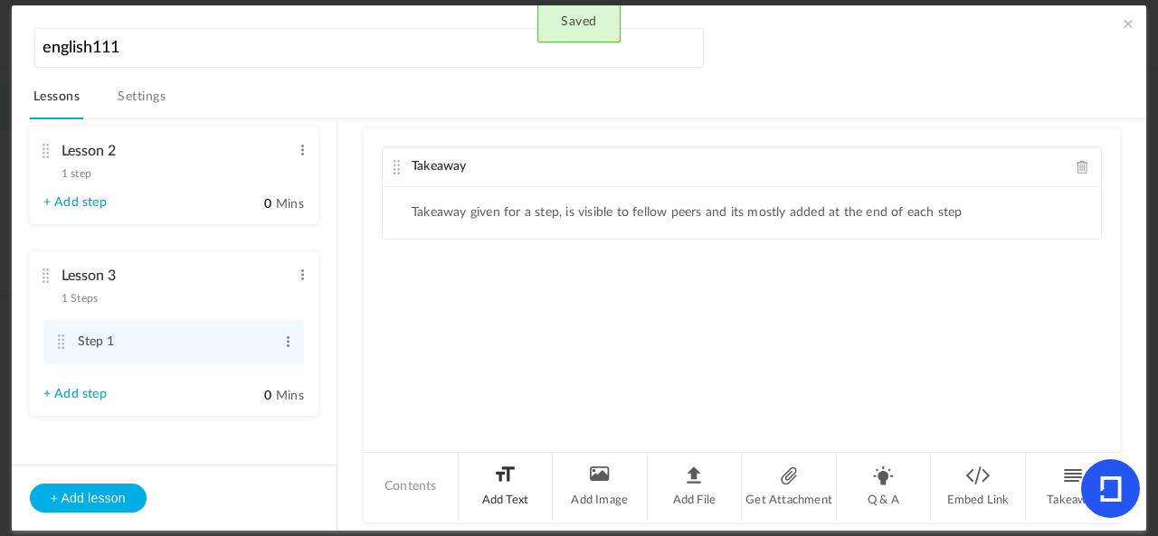
click at [523, 466] on li "Add Text" at bounding box center [506, 487] width 95 height 68
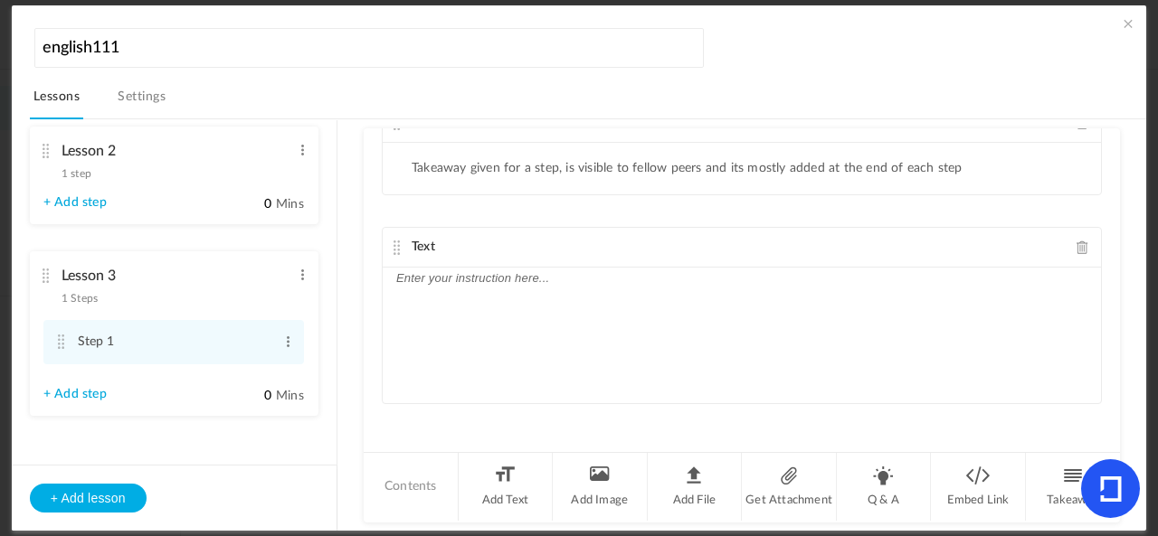
click at [525, 281] on p at bounding box center [741, 279] width 691 height 22
click at [302, 285] on li "Lesson 3 1 Steps Edit Delete Step 1 Edit Delete + Add step" at bounding box center [174, 333] width 289 height 165
click at [296, 278] on span at bounding box center [303, 275] width 14 height 18
click at [289, 327] on link "Delete" at bounding box center [273, 327] width 71 height 22
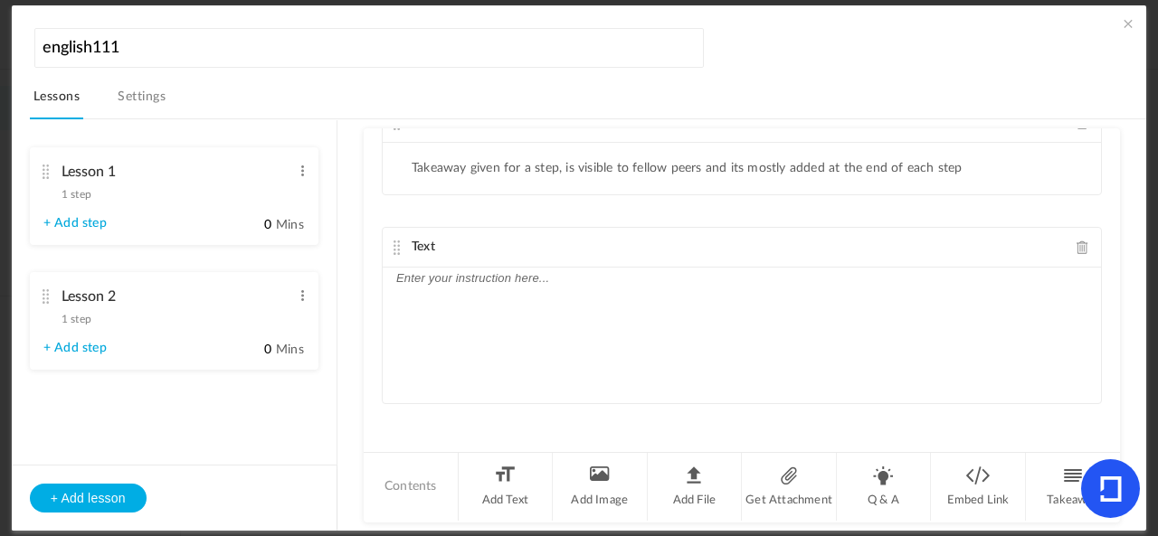
click at [188, 351] on li "Lesson 2 1 step Edit Delete + Add step 0 Mins" at bounding box center [174, 321] width 289 height 98
click at [85, 348] on link "+ Add step" at bounding box center [74, 348] width 63 height 15
type input "Step 1"
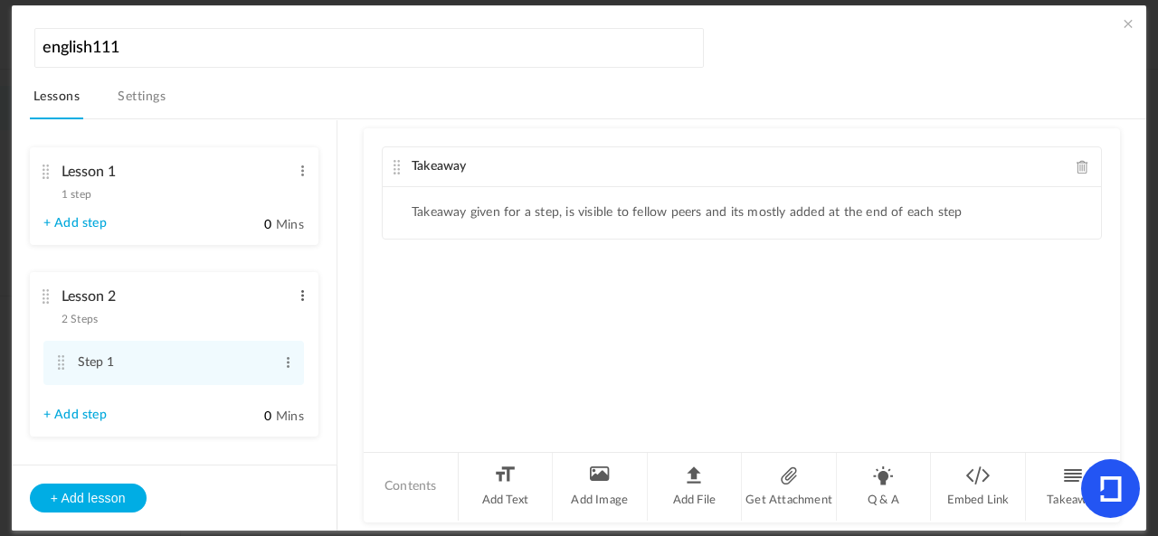
click at [301, 299] on span at bounding box center [303, 296] width 14 height 18
click at [289, 341] on link "Delete" at bounding box center [273, 347] width 71 height 22
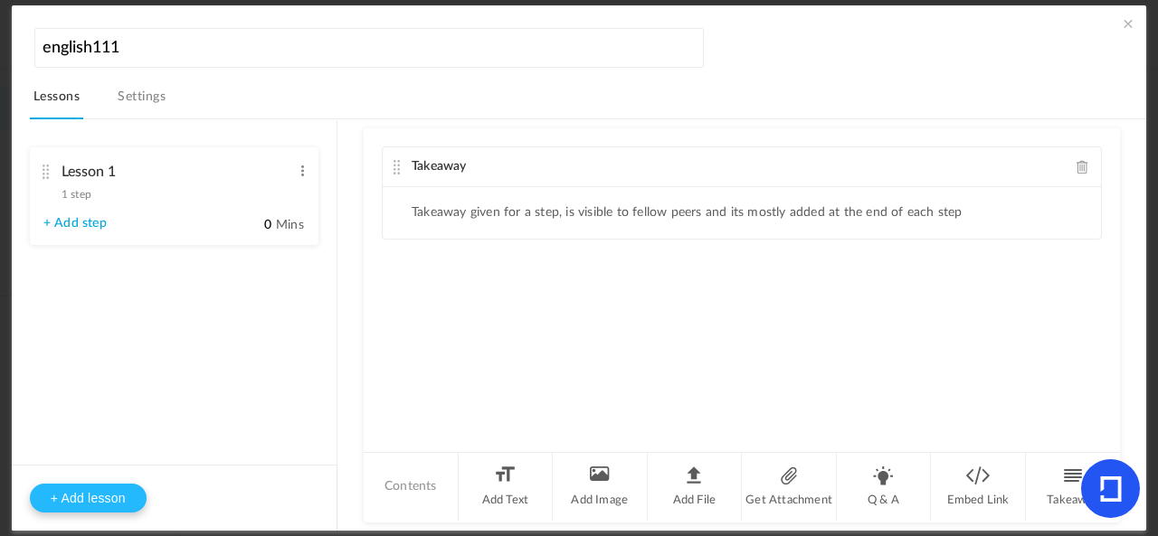
click at [102, 494] on button "+ Add lesson" at bounding box center [88, 498] width 117 height 29
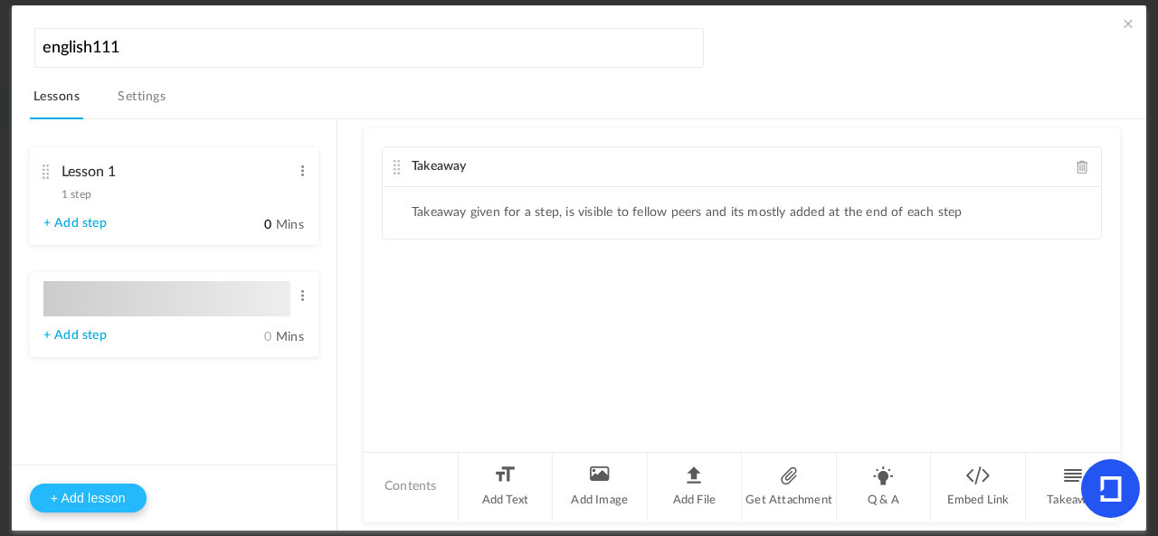
type input "Lesson 2"
type input "0"
type input "Step 1"
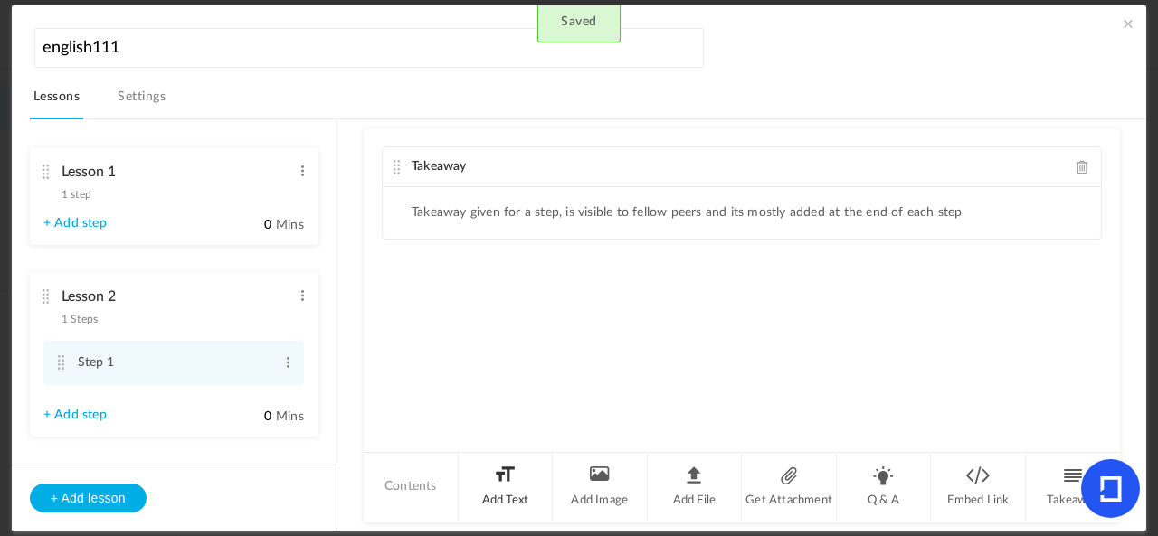
click at [493, 486] on li "Add Text" at bounding box center [506, 487] width 95 height 68
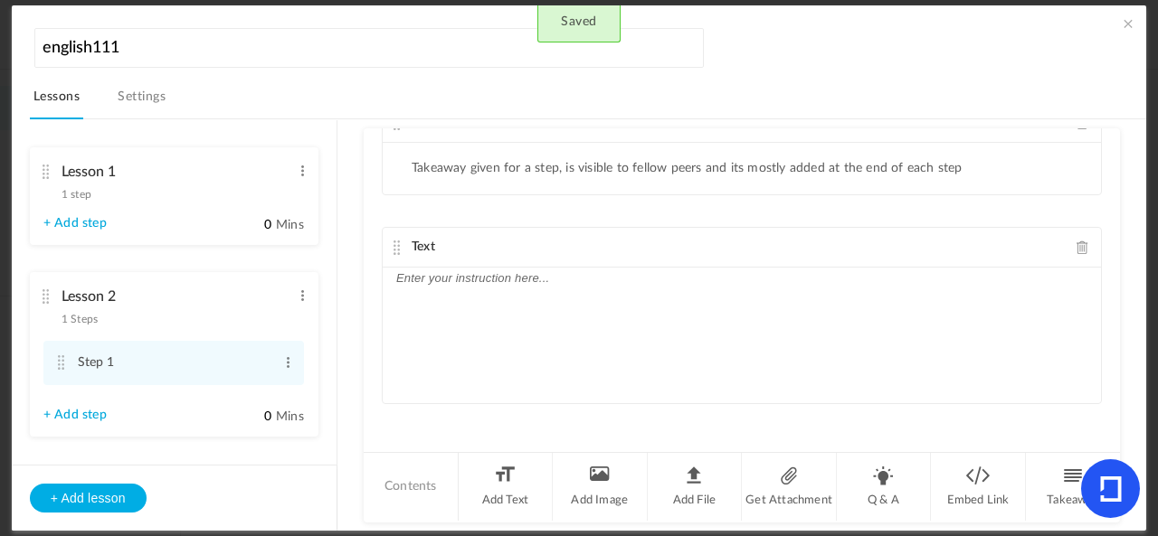
click at [525, 289] on div at bounding box center [742, 336] width 718 height 136
click at [702, 274] on p "Please write a short 100 word paragraph about" at bounding box center [741, 279] width 691 height 22
click at [138, 95] on link "Settings" at bounding box center [141, 102] width 55 height 34
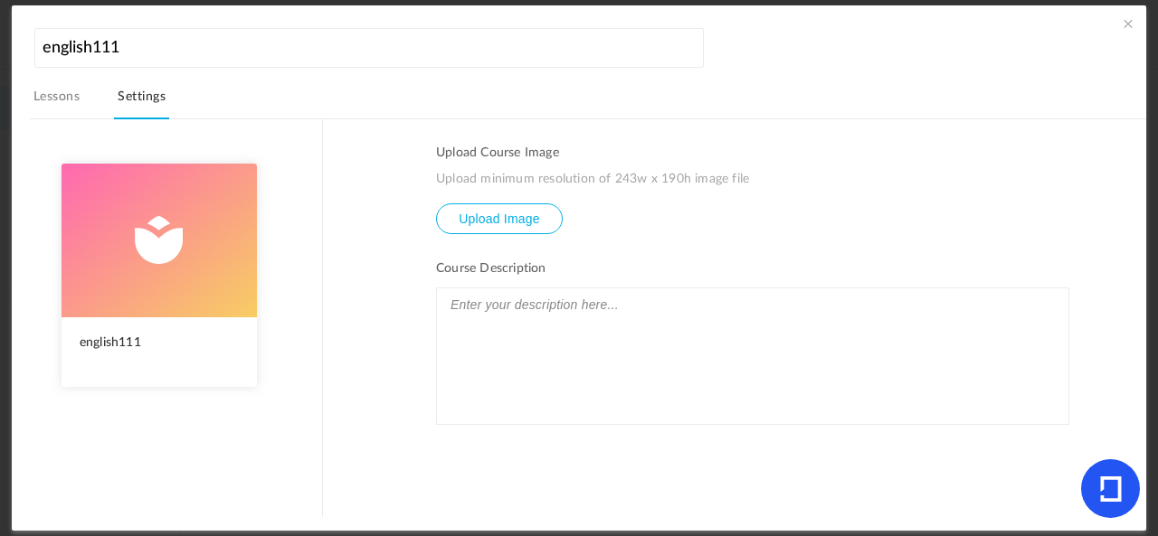
drag, startPoint x: 496, startPoint y: 306, endPoint x: 552, endPoint y: 317, distance: 57.3
click at [508, 301] on p at bounding box center [752, 305] width 613 height 24
click at [36, 94] on link "Lessons" at bounding box center [56, 102] width 53 height 34
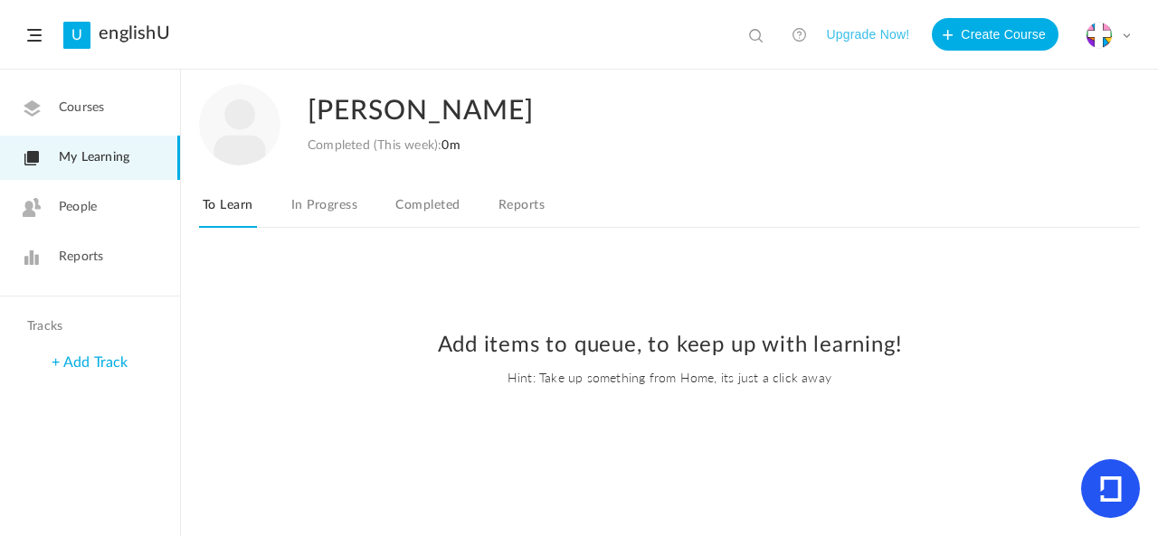
click at [64, 113] on span "Courses" at bounding box center [81, 108] width 45 height 19
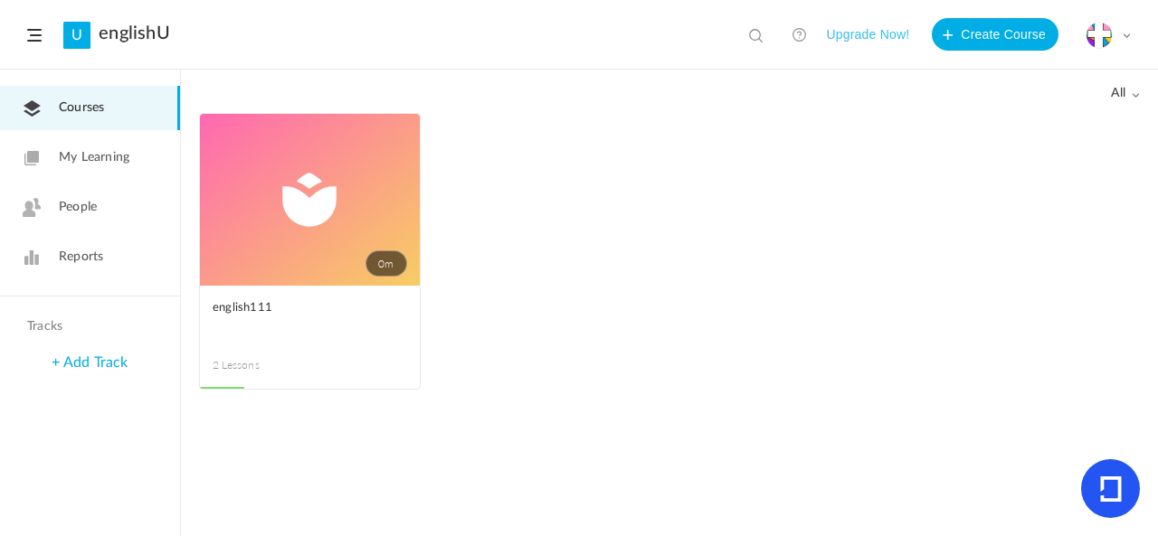
click at [0, 0] on span at bounding box center [0, 0] width 0 height 0
click at [0, 0] on link "Edit" at bounding box center [0, 0] width 0 height 0
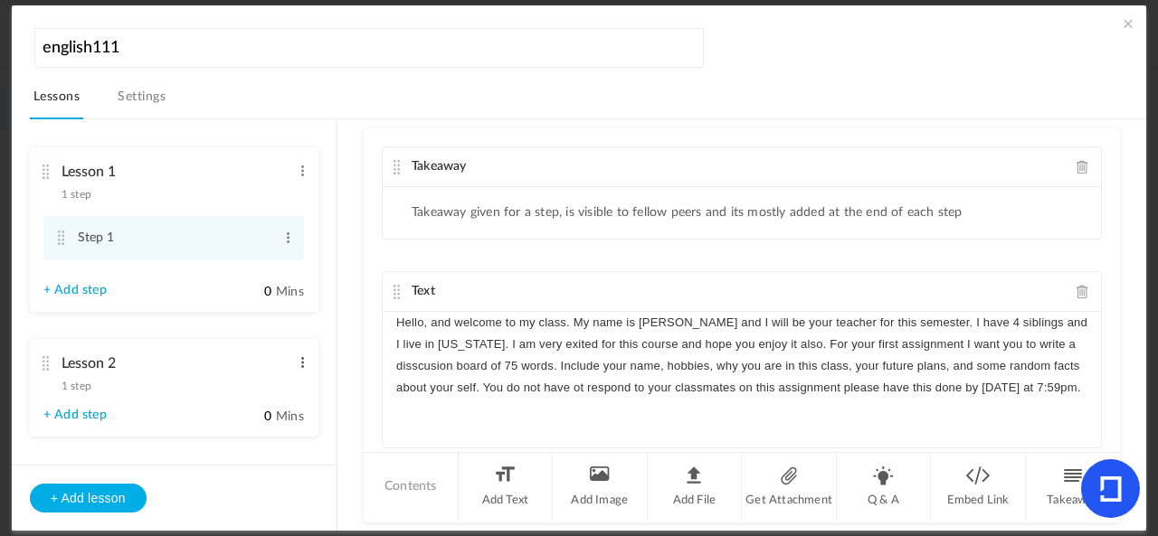
click at [299, 363] on span at bounding box center [303, 363] width 14 height 18
click at [289, 392] on link "Edit" at bounding box center [273, 393] width 71 height 22
click at [262, 358] on input "Lesson 2" at bounding box center [177, 364] width 230 height 37
click at [185, 469] on div "+ Add lesson" at bounding box center [174, 498] width 325 height 66
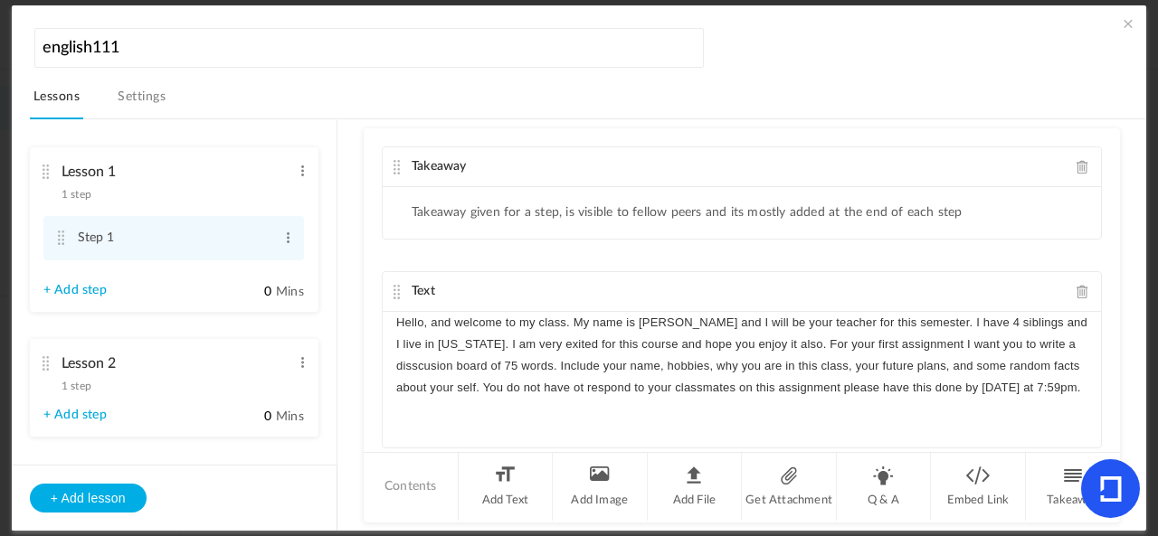
click at [751, 383] on p "Hello, and welcome to my class. My name is [PERSON_NAME] and I will be your tea…" at bounding box center [741, 356] width 691 height 88
click at [239, 389] on div "Lesson 2 1 step Edit Delete" at bounding box center [167, 370] width 248 height 48
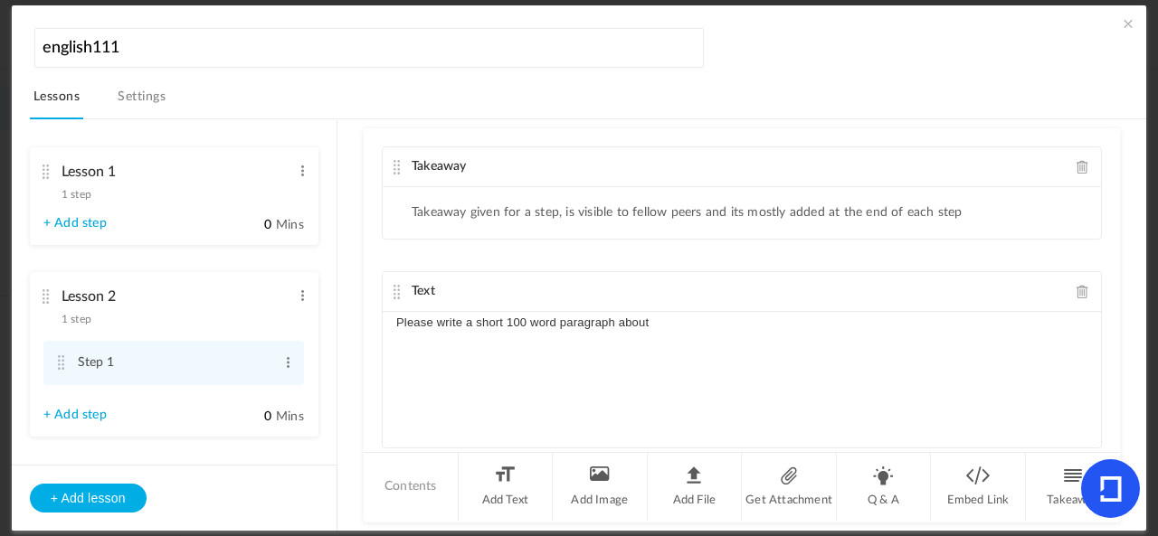
click at [698, 316] on p "Please write a short 100 word paragraph about" at bounding box center [741, 323] width 691 height 22
click at [124, 101] on link "Settings" at bounding box center [141, 102] width 55 height 34
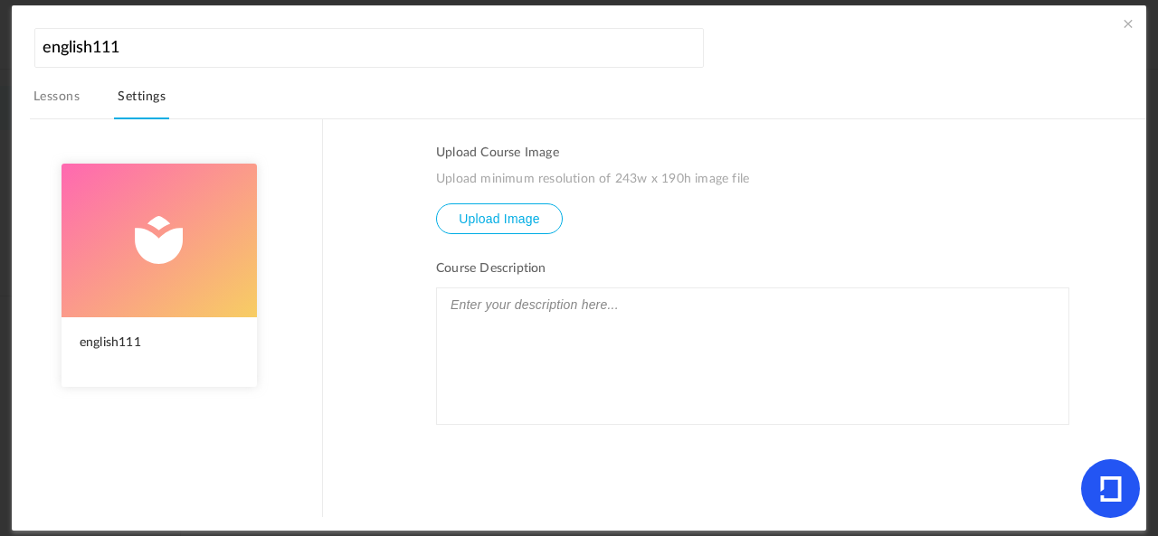
click at [731, 304] on p at bounding box center [752, 305] width 613 height 24
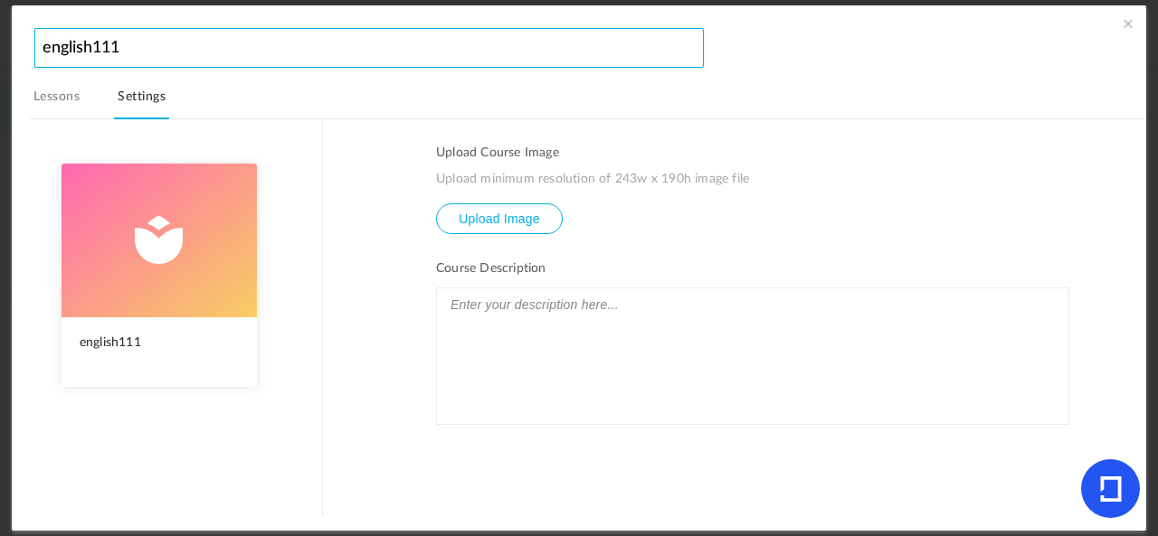
click at [142, 54] on input "english111" at bounding box center [369, 48] width 670 height 40
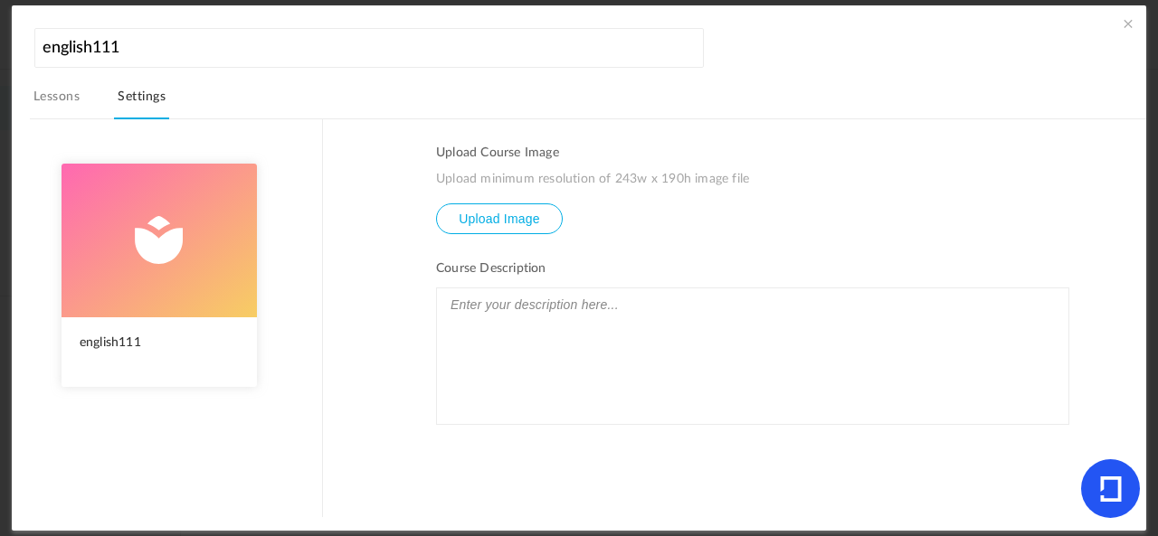
click at [69, 92] on link "Lessons" at bounding box center [56, 102] width 53 height 34
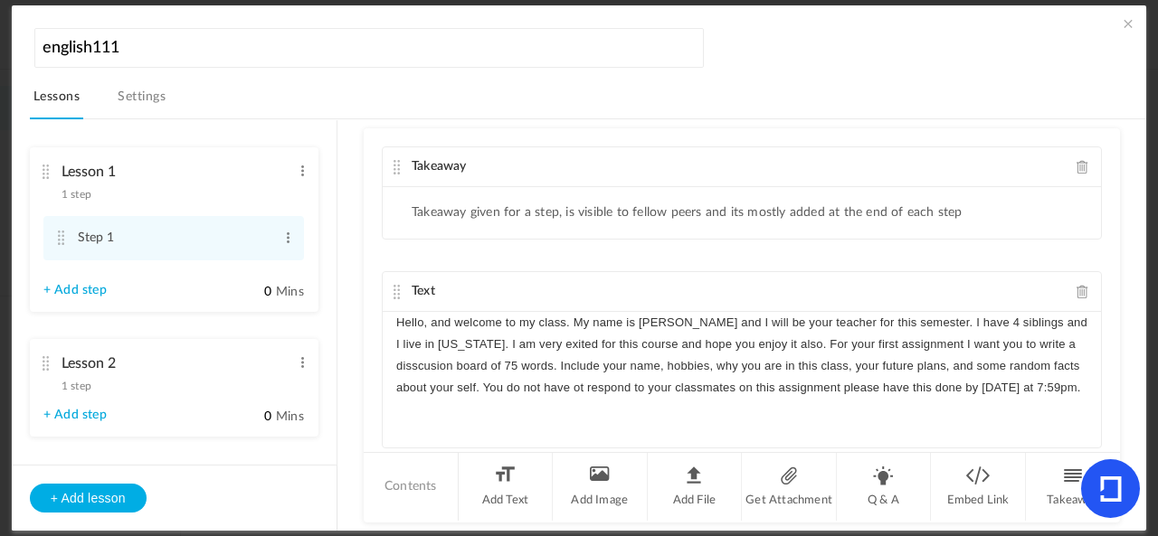
click at [170, 425] on li "Lesson 2 1 step Edit Delete + Add step 0 Mins" at bounding box center [174, 388] width 289 height 98
click at [171, 384] on div "Lesson 2 1 step Edit Delete" at bounding box center [167, 370] width 248 height 48
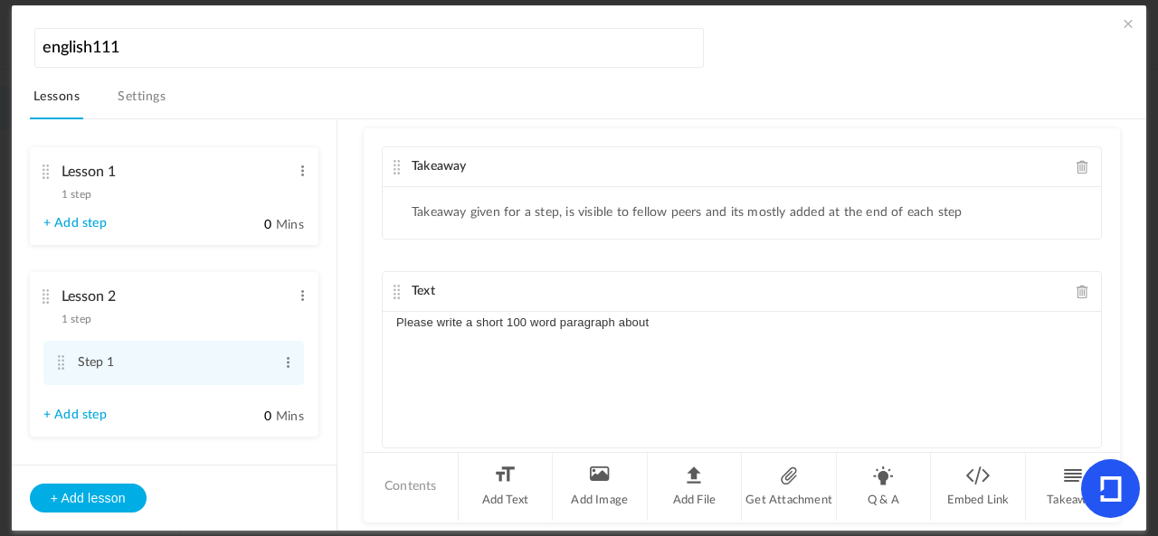
click at [726, 312] on p "Please write a short 100 word paragraph about" at bounding box center [741, 323] width 691 height 22
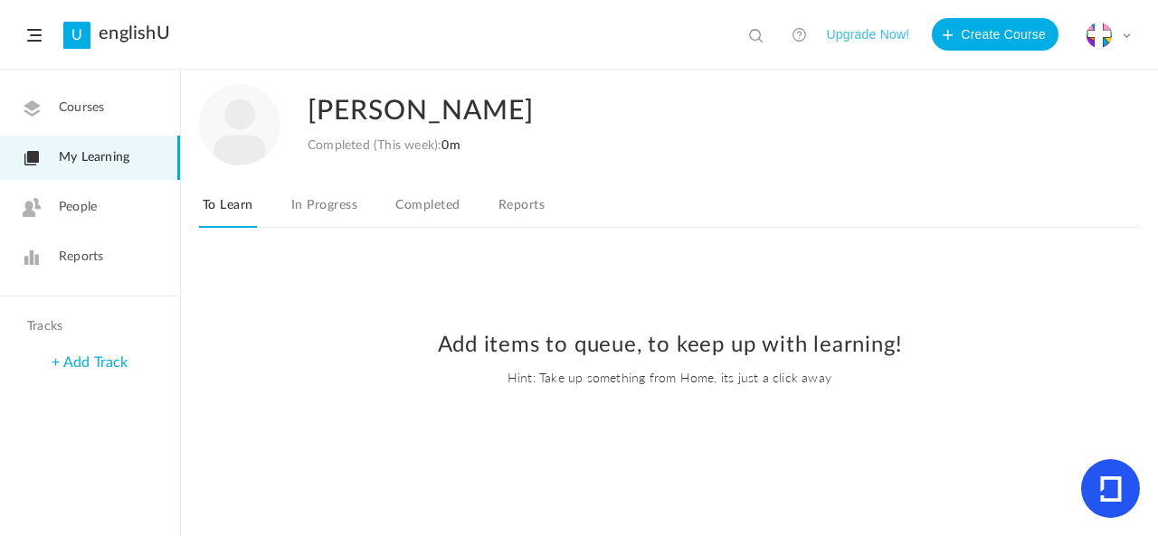
click at [125, 175] on link "My Learning" at bounding box center [90, 158] width 180 height 44
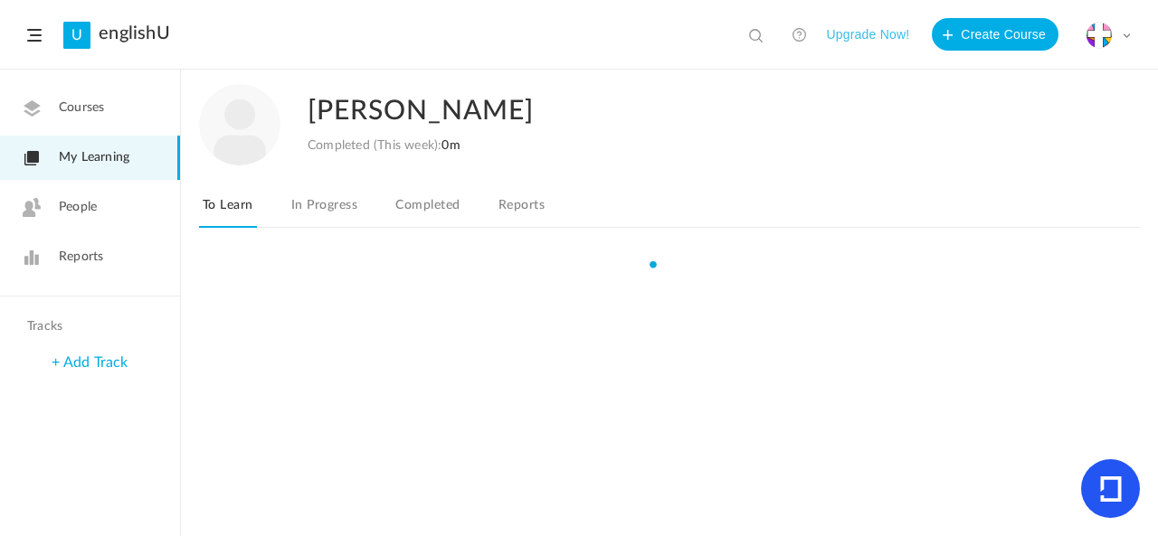
click at [121, 120] on link "Courses" at bounding box center [90, 108] width 180 height 44
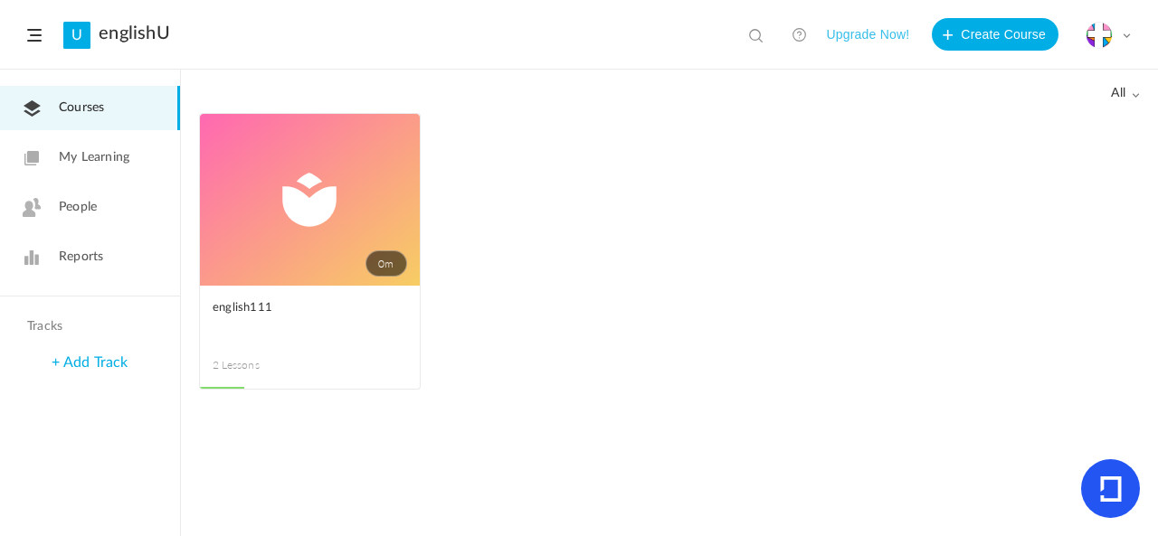
click at [268, 241] on link "0m" at bounding box center [310, 200] width 220 height 172
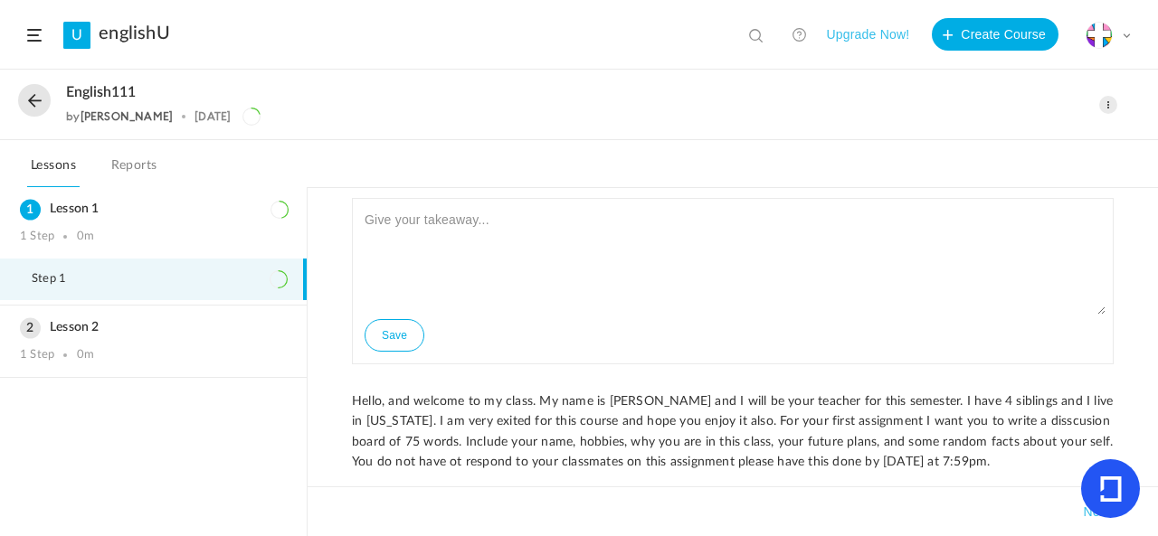
scroll to position [90, 0]
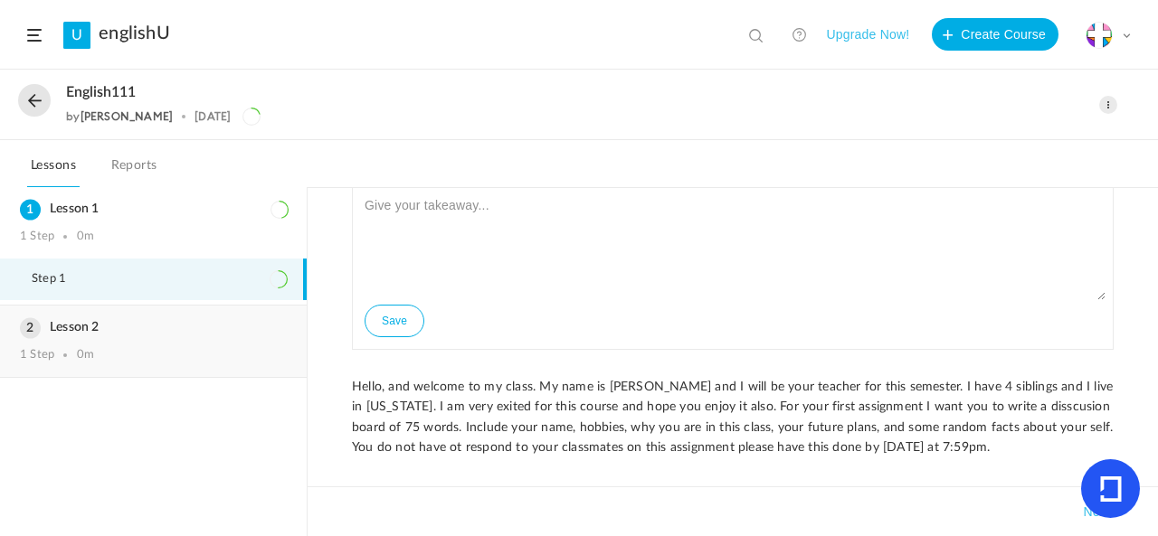
click at [213, 343] on div "Lesson 2 1 Step 0m" at bounding box center [153, 341] width 307 height 71
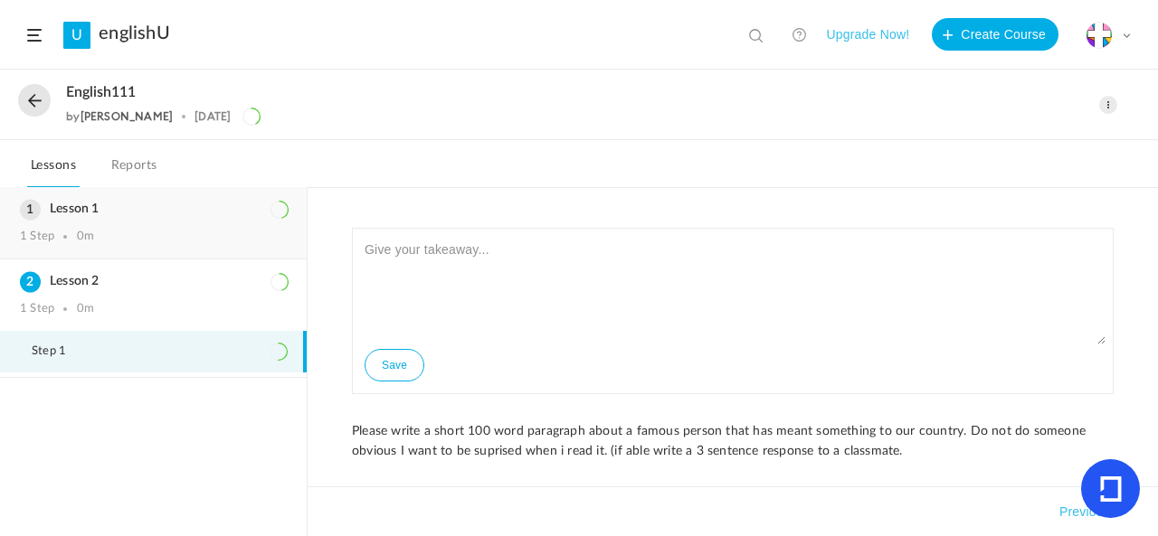
click at [113, 209] on h3 "Lesson 1" at bounding box center [153, 209] width 267 height 15
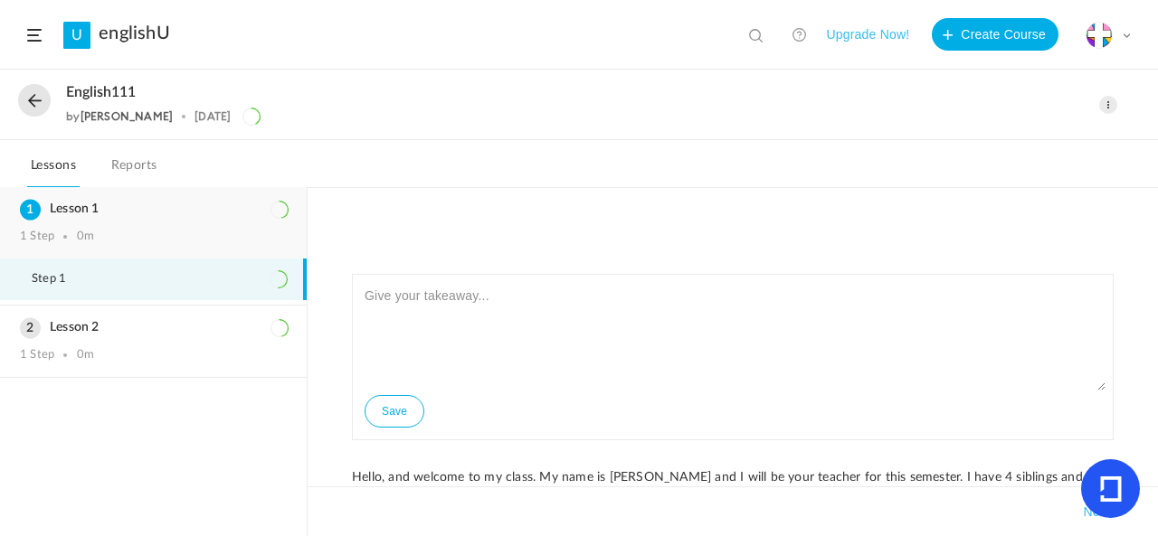
click at [90, 202] on h3 "Lesson 1" at bounding box center [153, 209] width 267 height 15
click at [38, 101] on button at bounding box center [34, 100] width 33 height 33
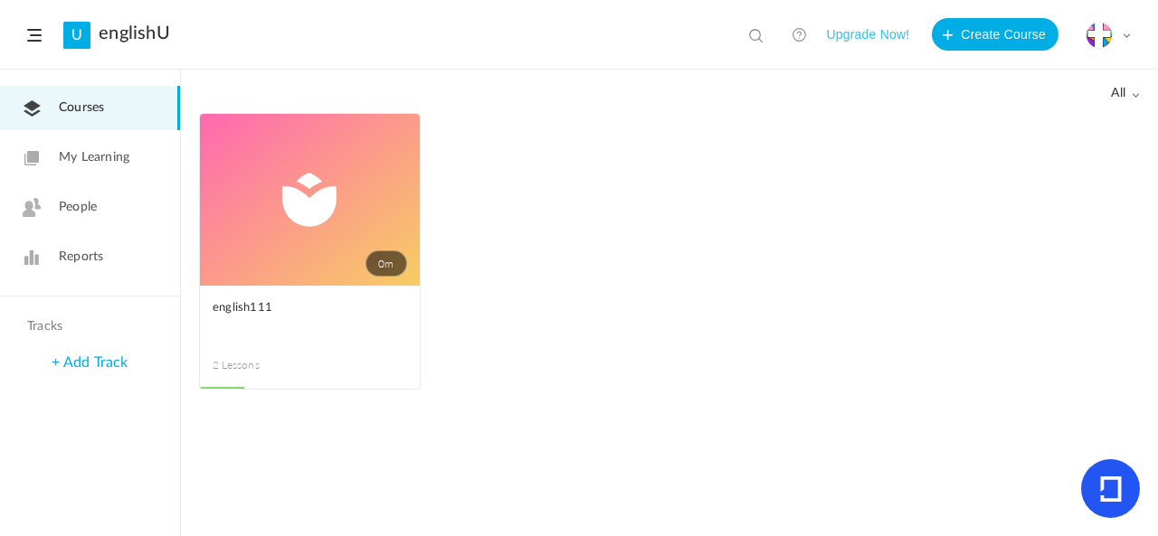
click at [0, 0] on span at bounding box center [0, 0] width 0 height 0
click at [0, 0] on link "Edit" at bounding box center [0, 0] width 0 height 0
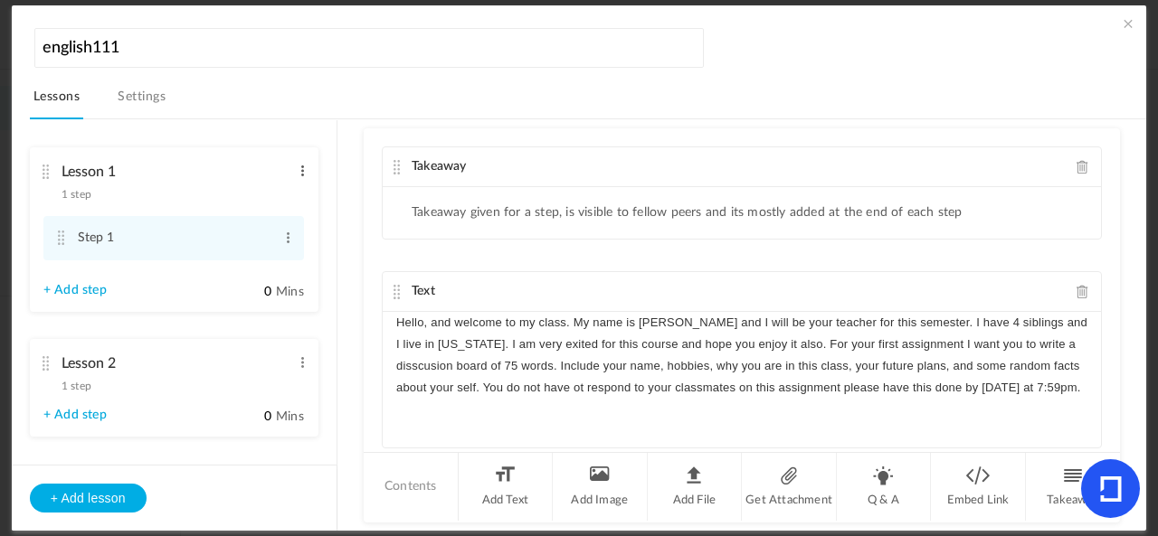
click at [296, 176] on span at bounding box center [303, 171] width 14 height 18
click at [291, 196] on link "Edit" at bounding box center [273, 201] width 71 height 22
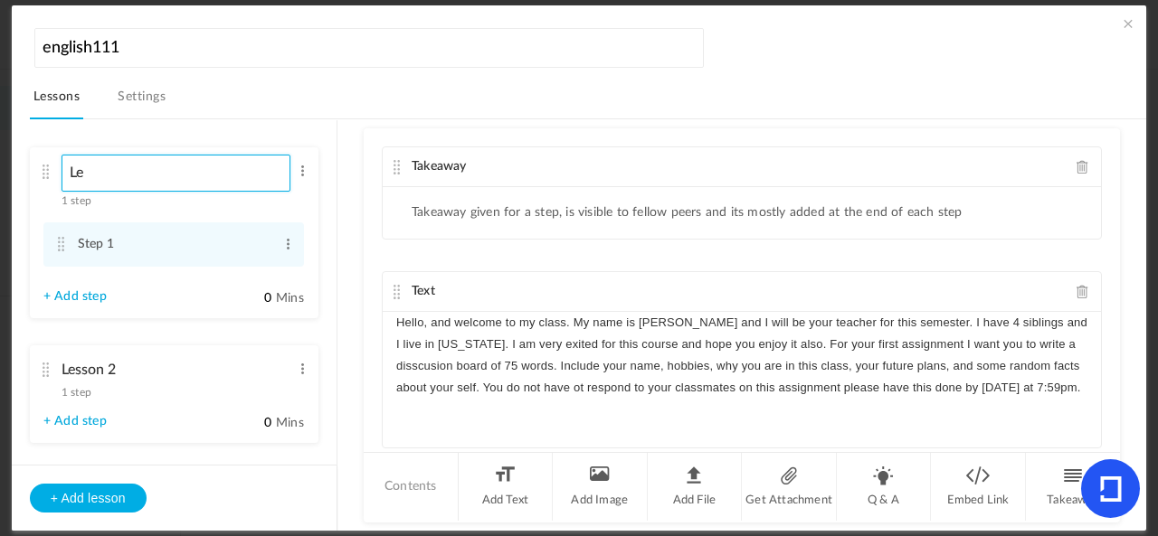
type input "L"
type input "module 1"
click at [298, 373] on span at bounding box center [303, 369] width 14 height 18
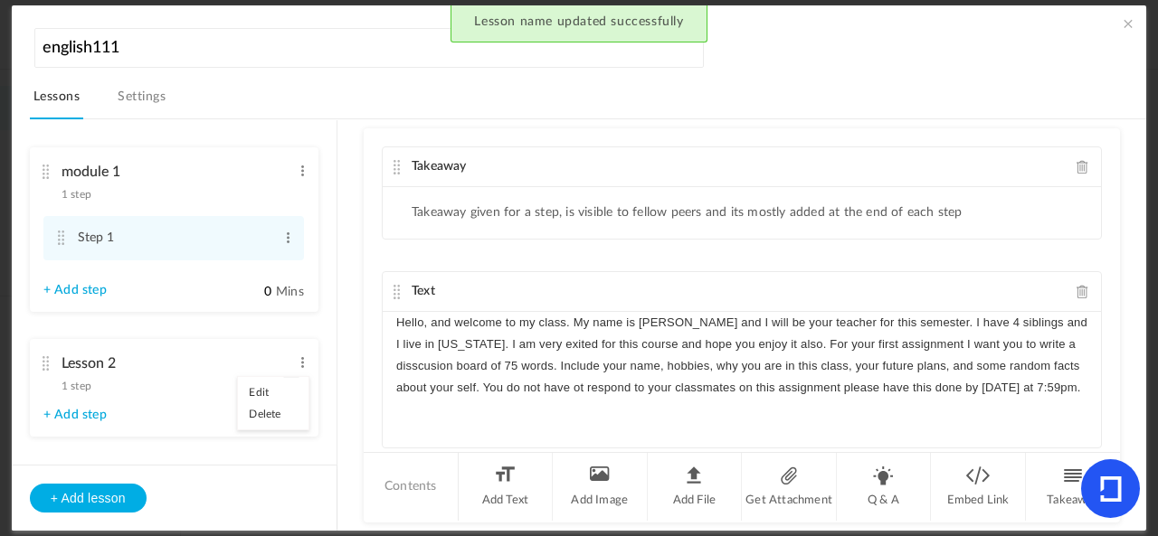
click at [271, 393] on link "Edit" at bounding box center [273, 393] width 71 height 22
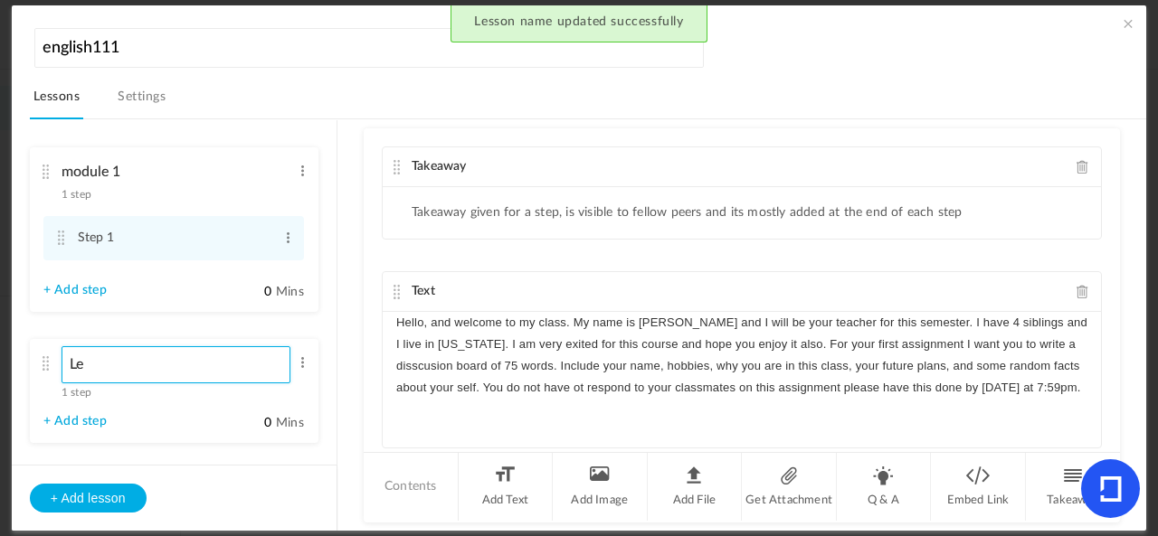
type input "L"
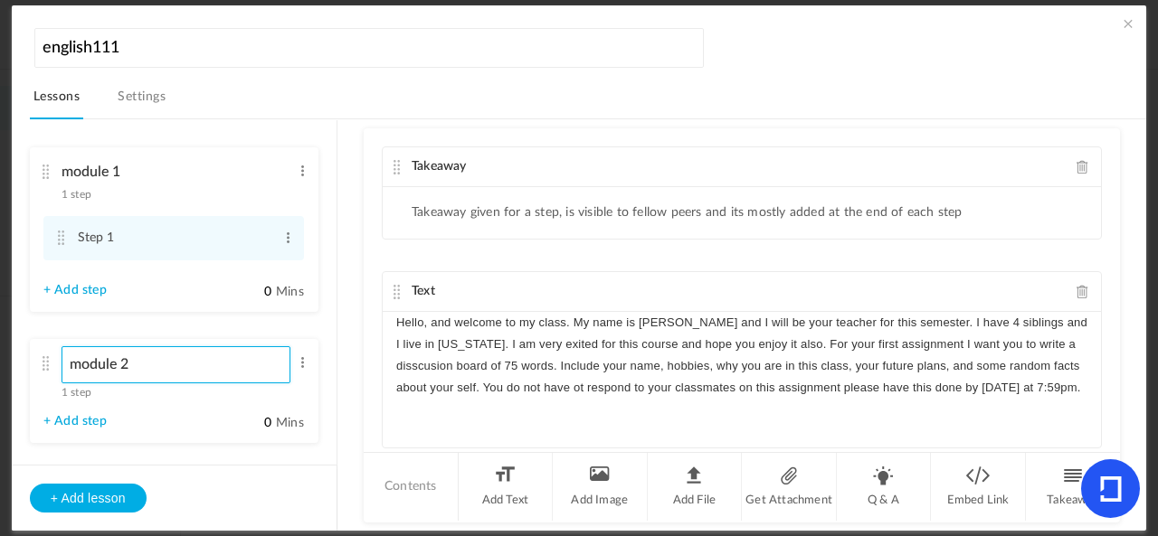
type input "module 2"
drag, startPoint x: 21, startPoint y: 6, endPoint x: 431, endPoint y: 109, distance: 422.5
click at [431, 109] on nav "Lessons Settings" at bounding box center [588, 101] width 1116 height 35
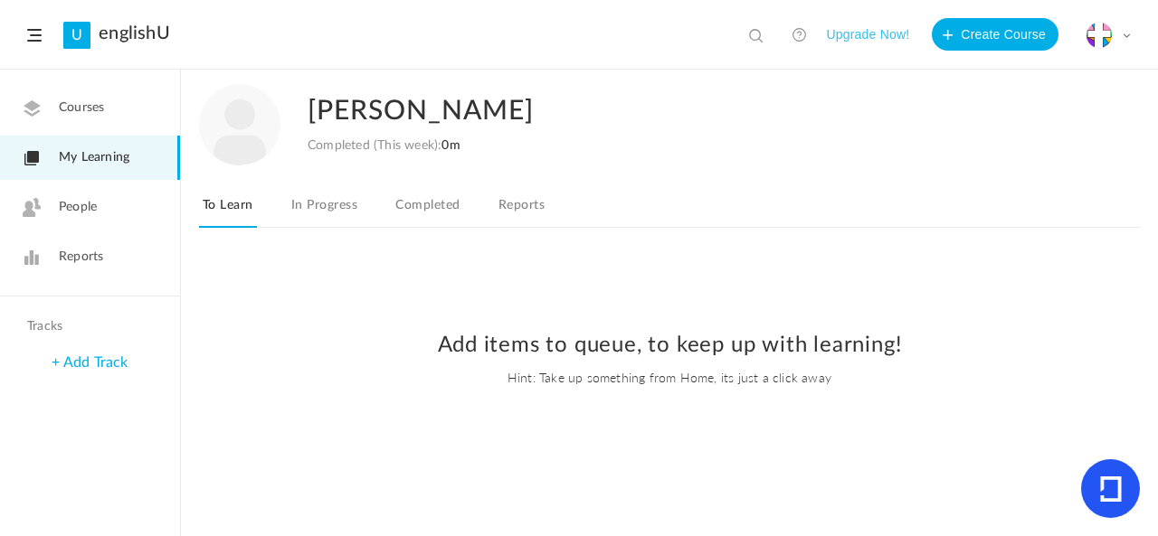
click at [109, 98] on link "Courses" at bounding box center [90, 108] width 180 height 44
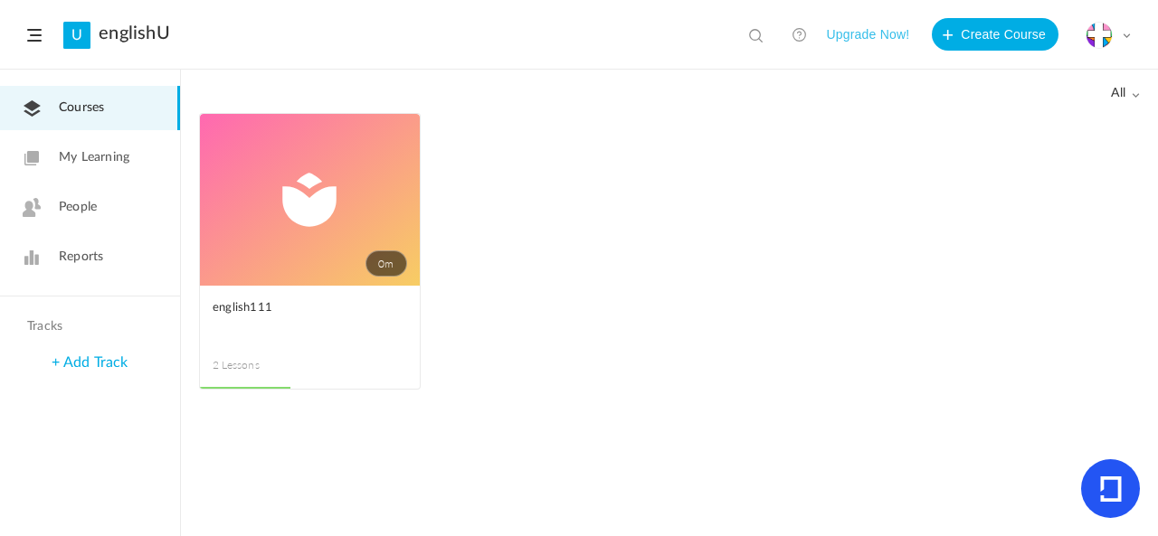
click at [351, 185] on link "0m" at bounding box center [310, 200] width 220 height 172
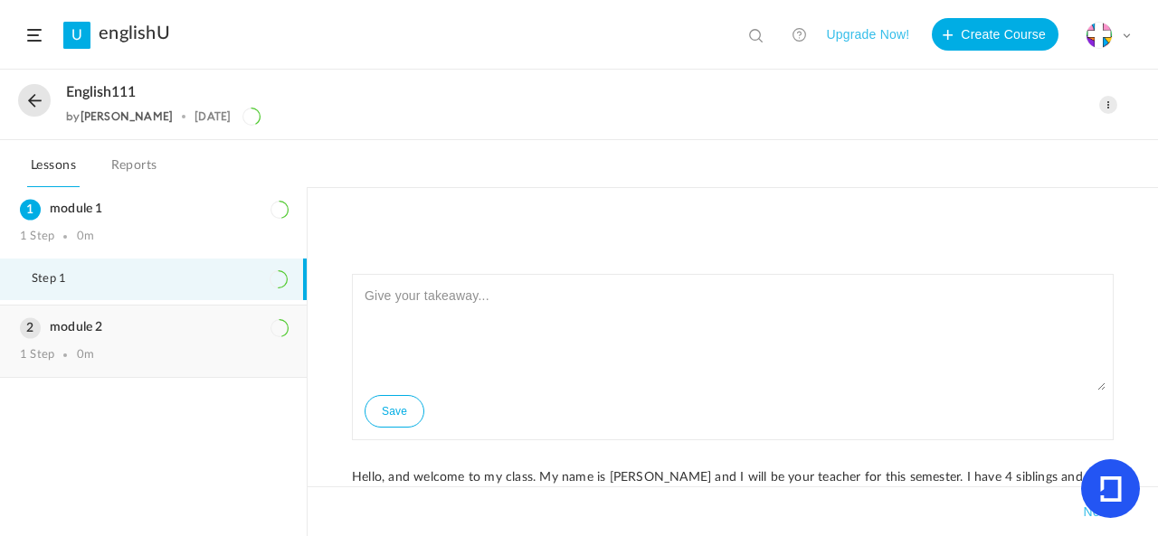
click at [137, 330] on h3 "module 2" at bounding box center [153, 327] width 267 height 15
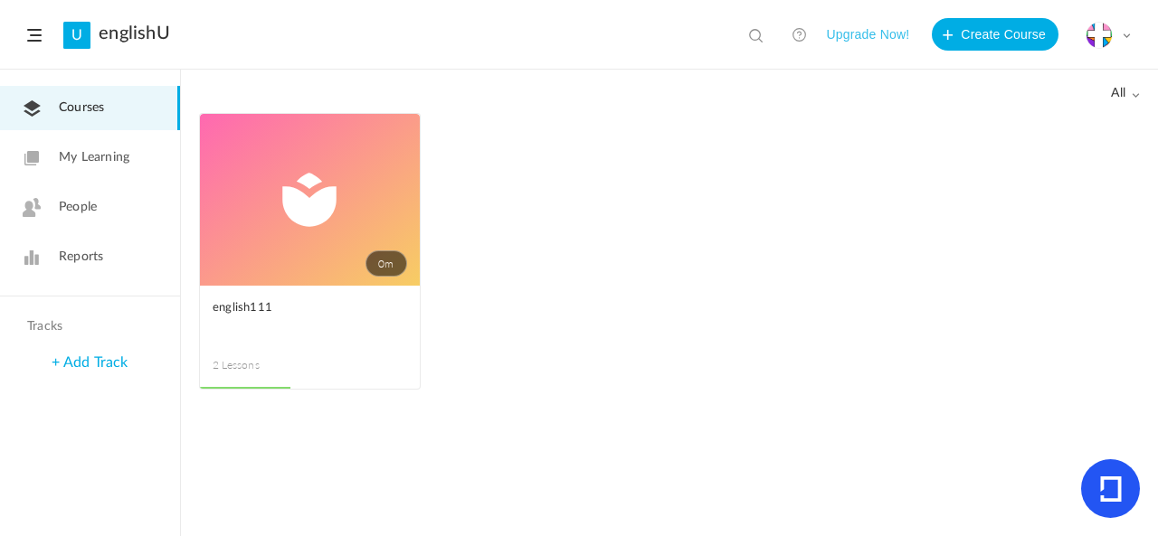
click at [0, 0] on span at bounding box center [0, 0] width 0 height 0
click at [0, 0] on link "Edit" at bounding box center [0, 0] width 0 height 0
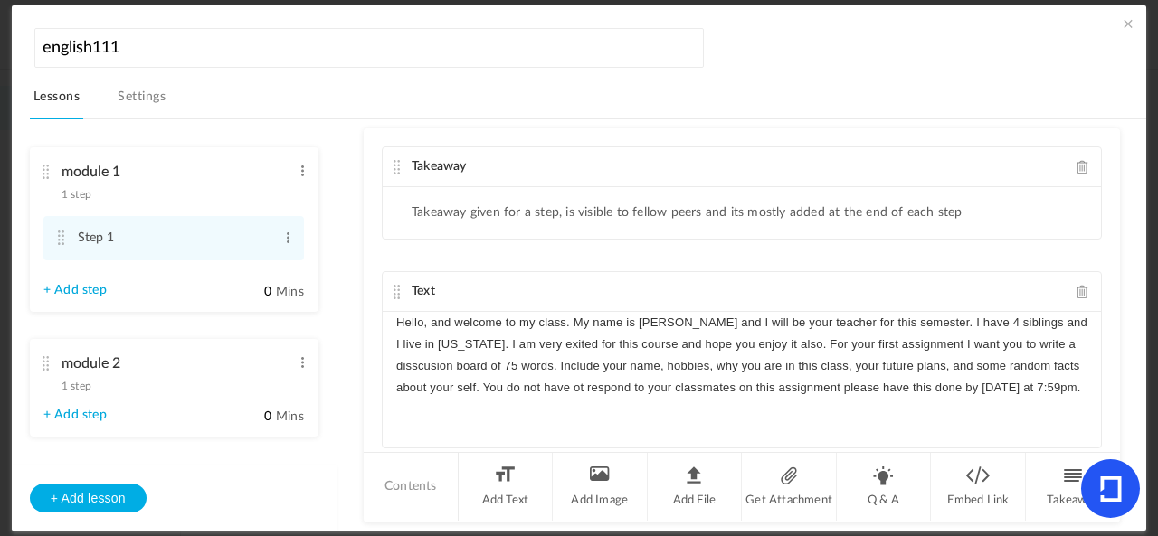
click at [116, 414] on li "module 2 1 step Edit Delete + Add step 0 Mins" at bounding box center [174, 388] width 289 height 98
click at [215, 433] on li "module 2 1 step Edit Delete + Add step 0 Mins" at bounding box center [174, 388] width 289 height 98
click at [210, 394] on div "module 2 1 step Edit Delete" at bounding box center [167, 370] width 248 height 48
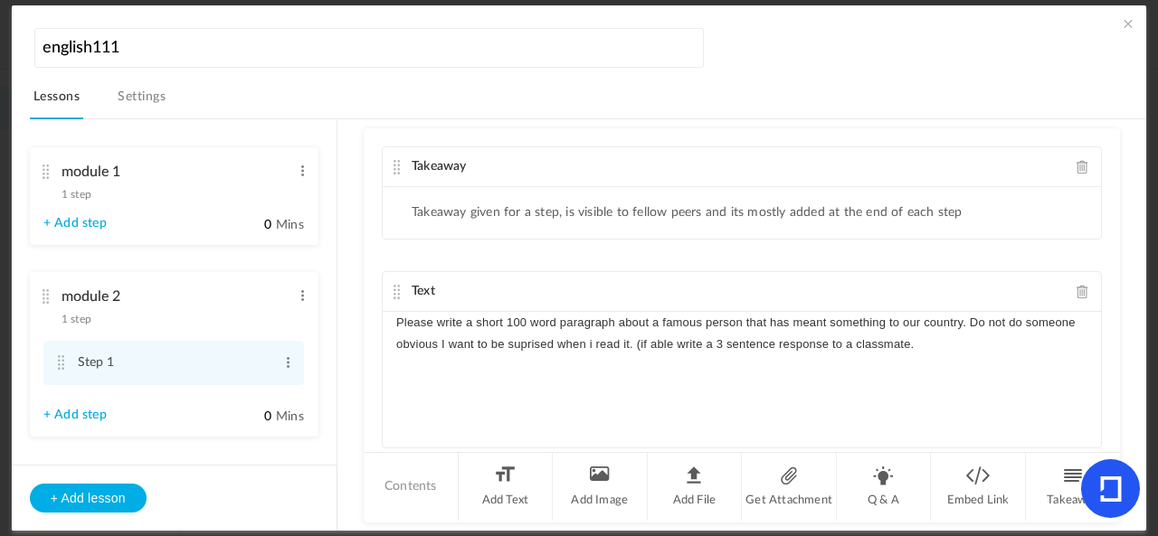
click at [953, 336] on p "Please write a short 100 word paragraph about a famous person that has meant so…" at bounding box center [741, 333] width 691 height 43
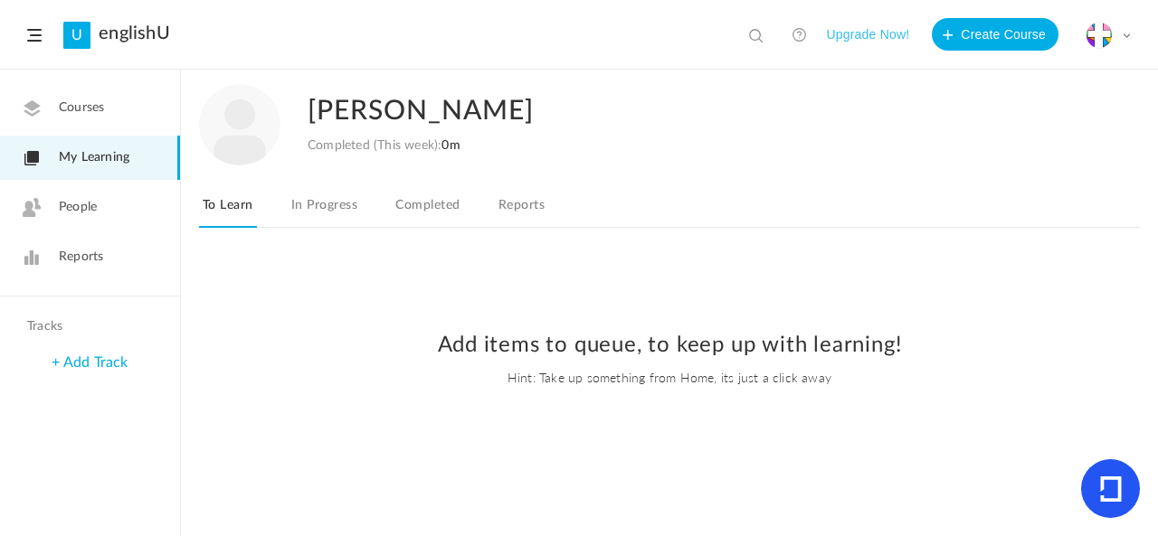
click at [119, 100] on link "Courses" at bounding box center [90, 108] width 180 height 44
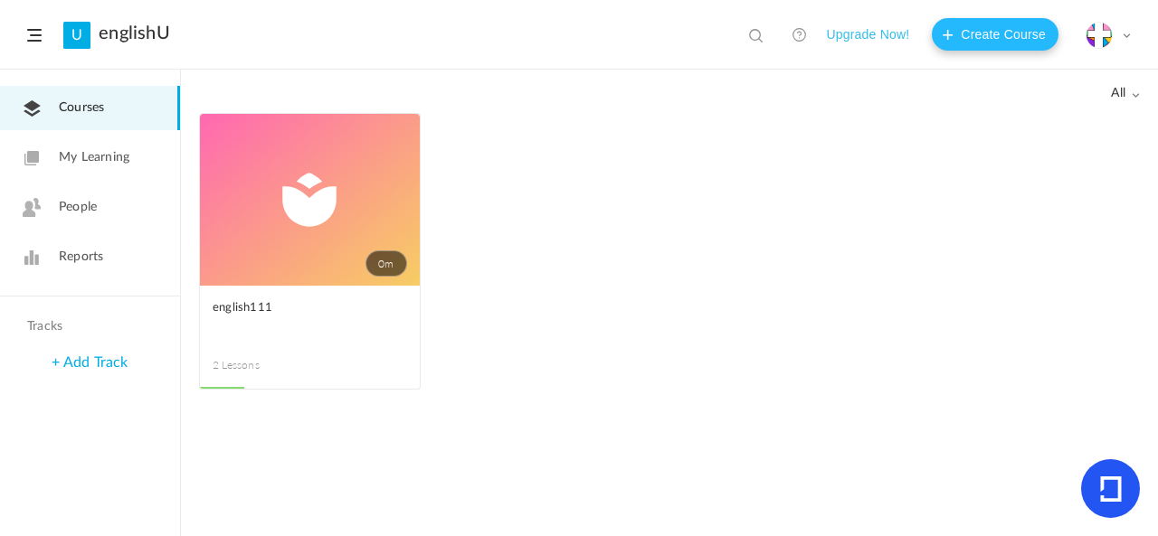
click at [1012, 35] on button "Create Course" at bounding box center [995, 34] width 127 height 33
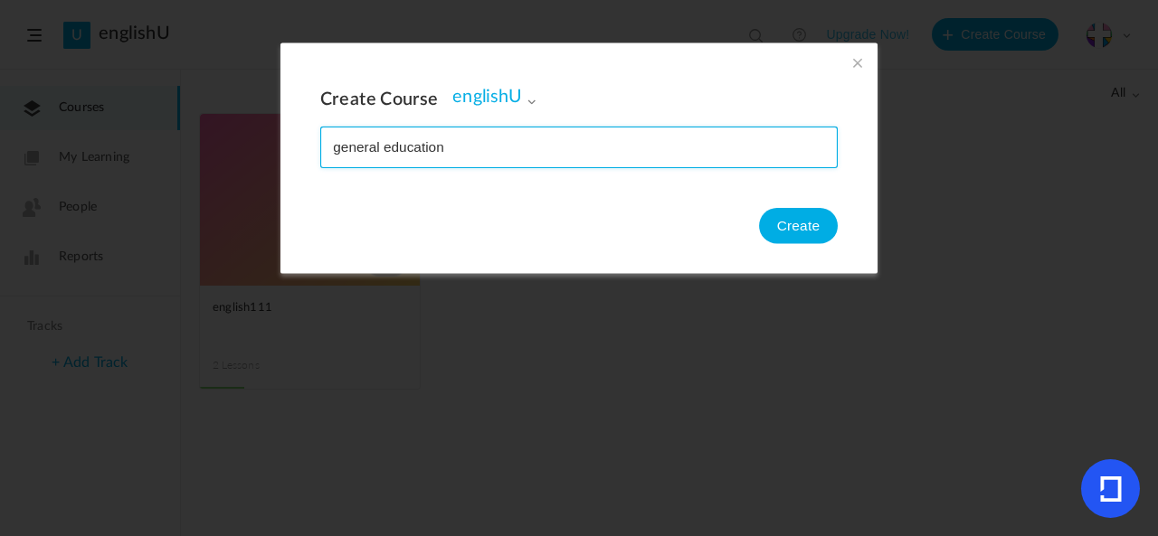
type input "general education"
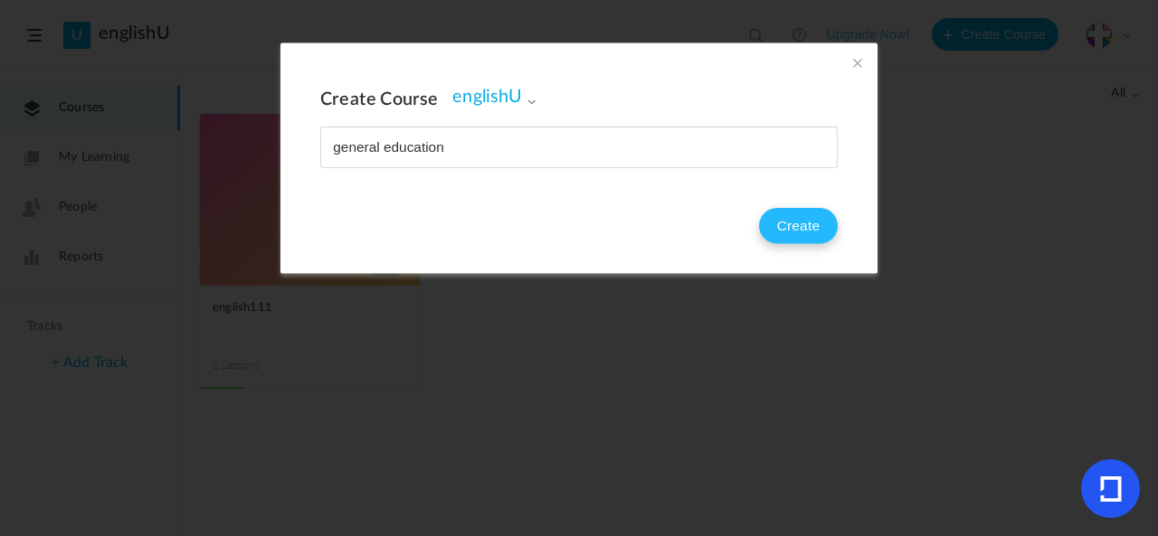
click at [819, 237] on button "Create" at bounding box center [798, 226] width 79 height 36
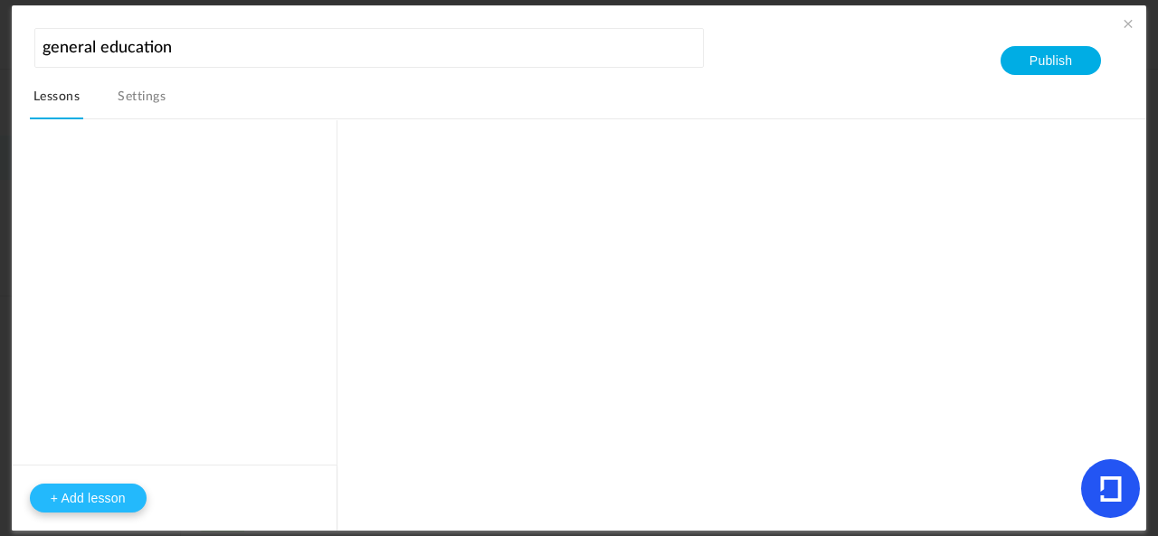
click at [103, 502] on button "+ Add lesson" at bounding box center [88, 498] width 117 height 29
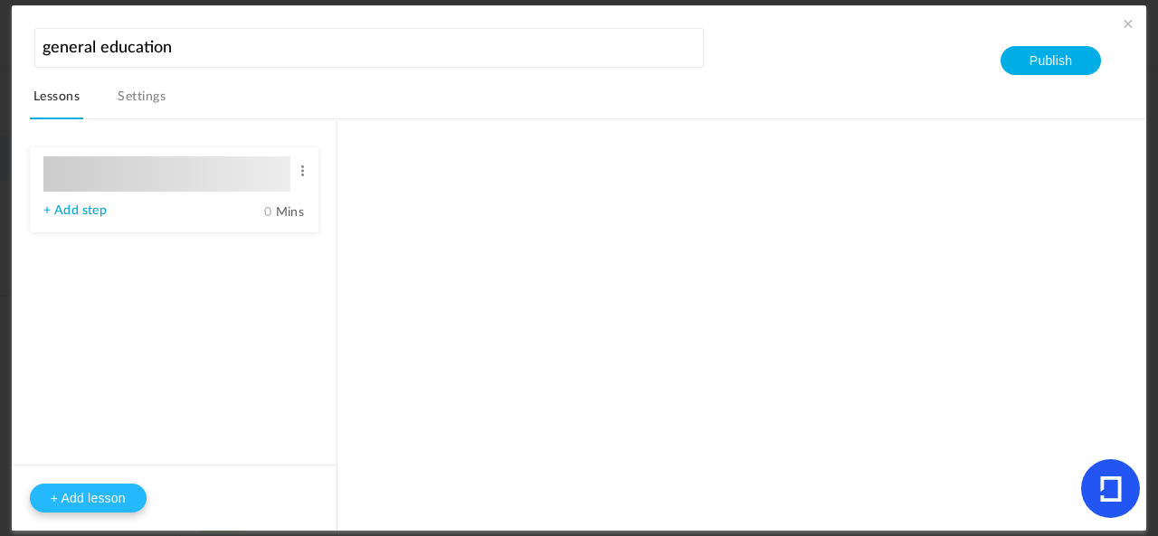
type input "Lesson 1"
type input "0"
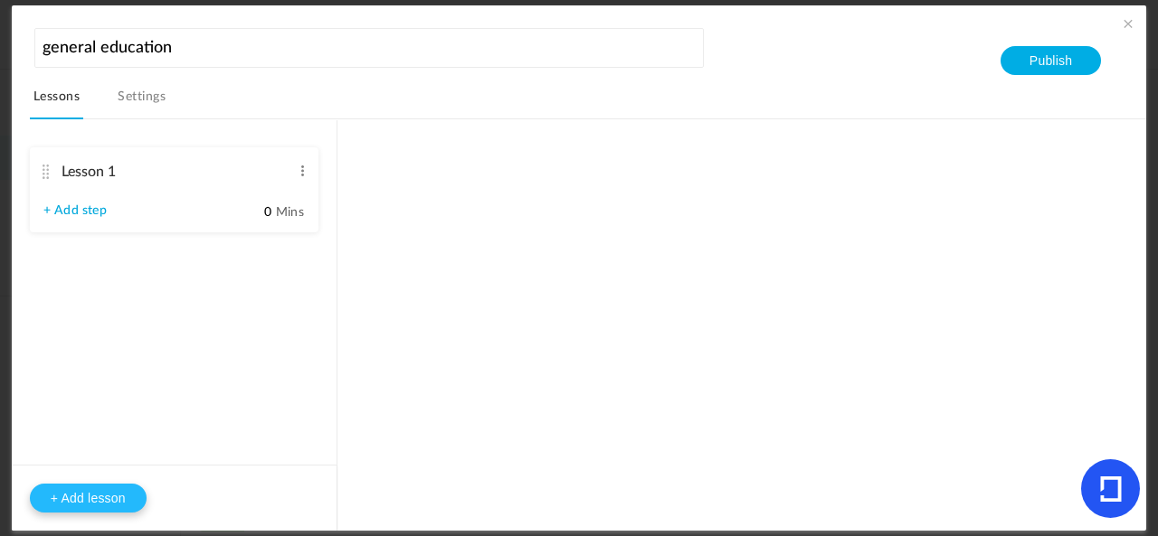
type input "Step 1"
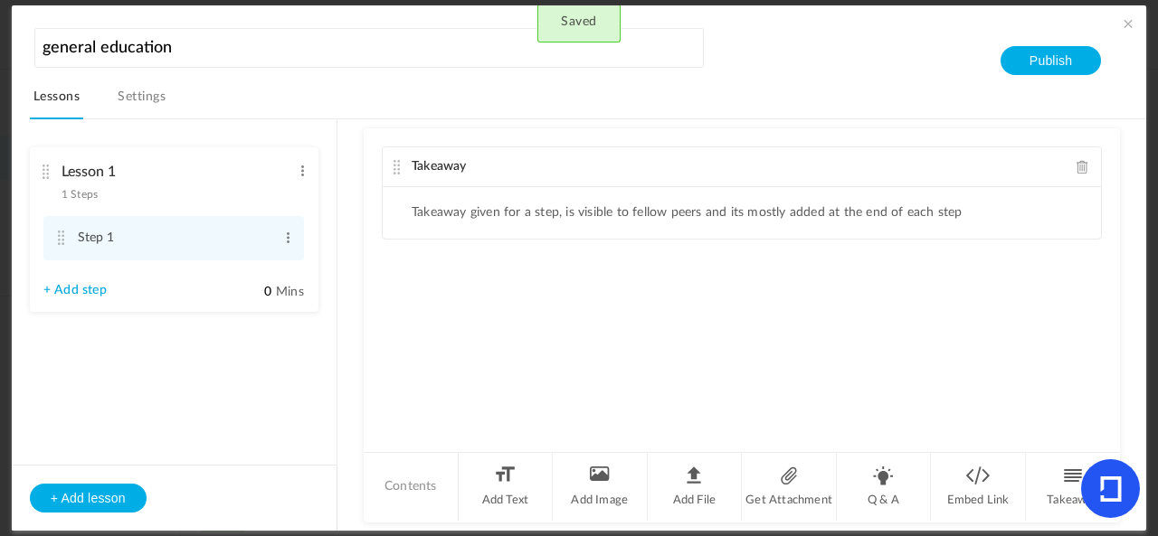
click at [298, 180] on li "Lesson 1 1 Steps Edit Delete Step 1 Edit Delete + Add step" at bounding box center [174, 229] width 289 height 165
click at [299, 168] on span at bounding box center [303, 171] width 14 height 18
click at [291, 205] on link "Edit" at bounding box center [273, 201] width 71 height 22
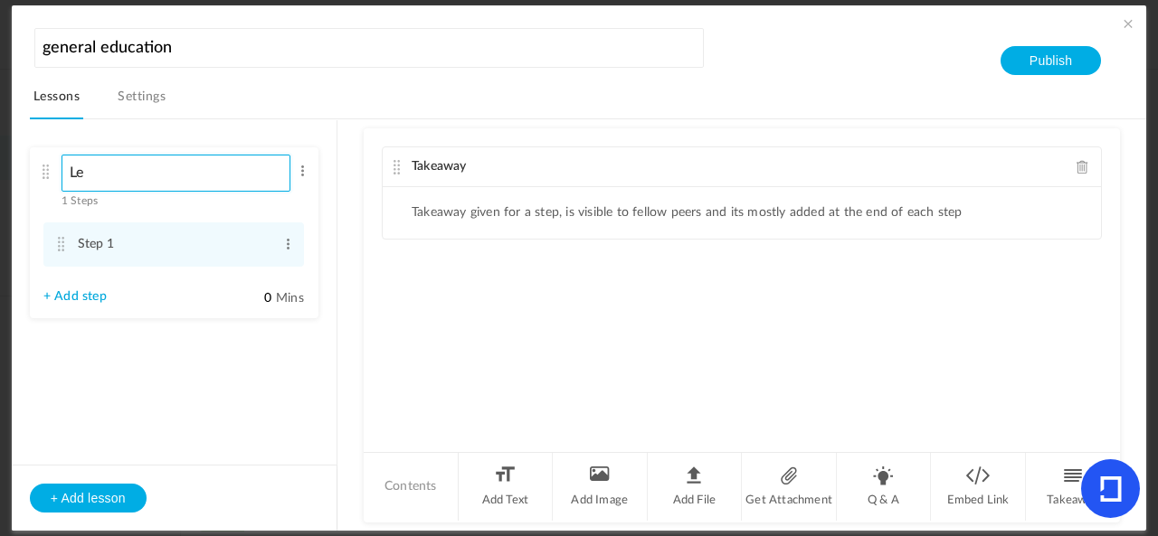
type input "L"
type input "w"
type input "module 1"
click at [98, 292] on link "+ Add step" at bounding box center [74, 296] width 63 height 15
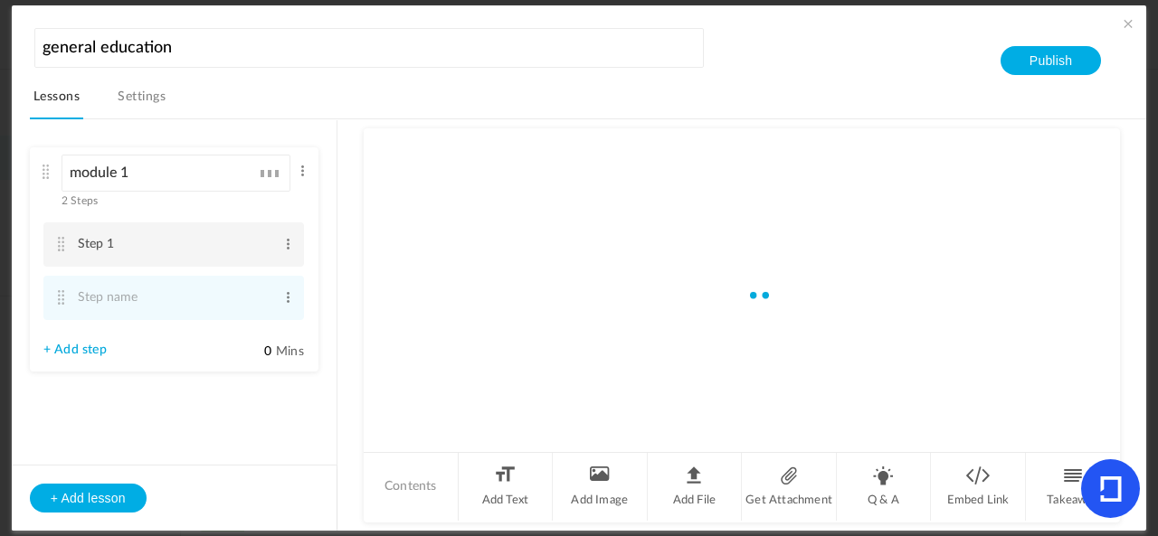
type input "Step 2"
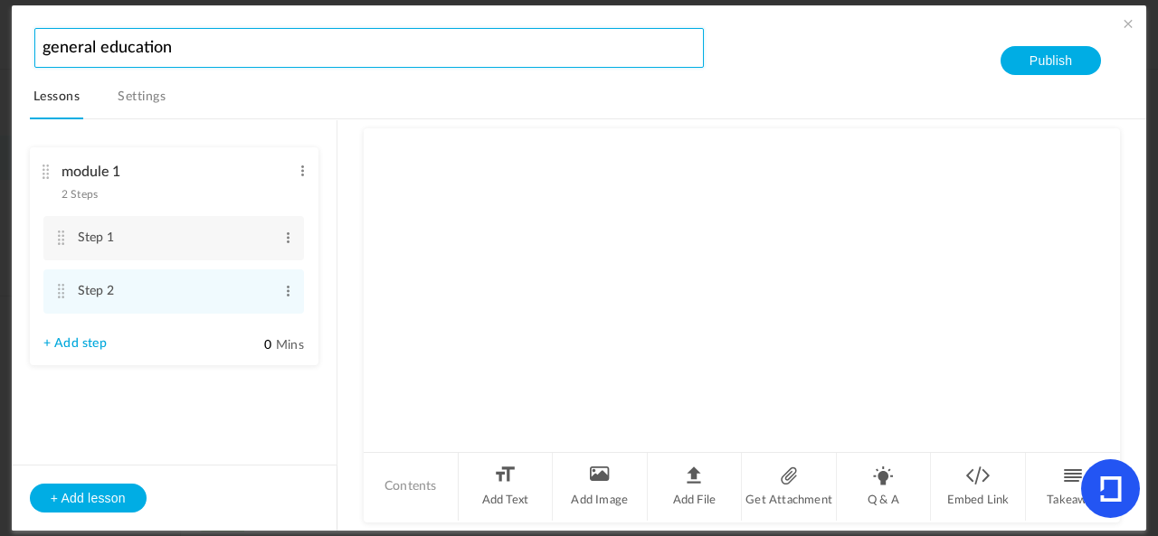
click at [181, 44] on input "general education" at bounding box center [369, 48] width 670 height 40
type input "general education (bball)"
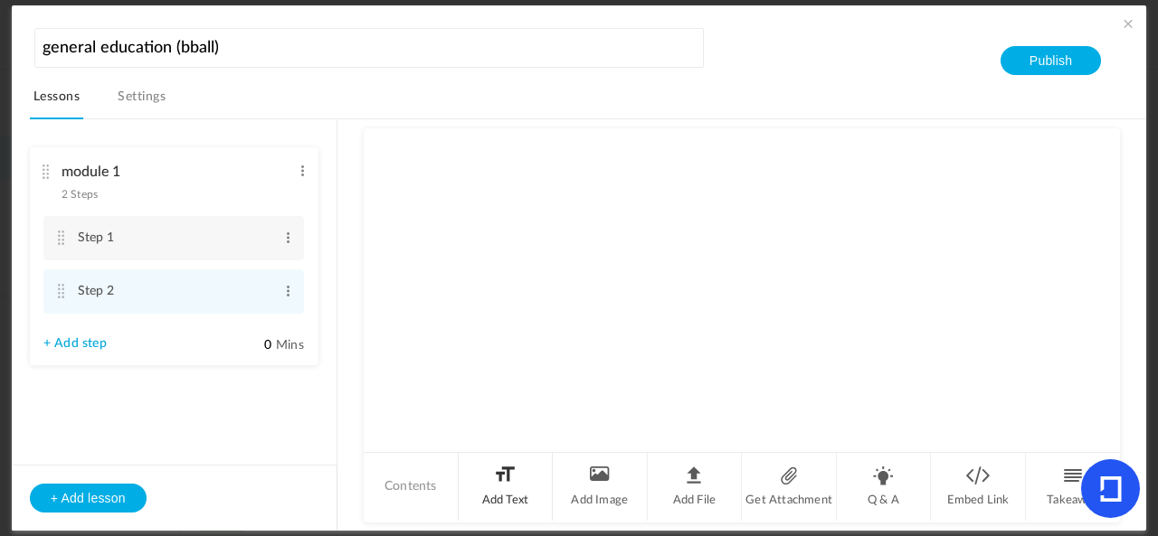
click at [525, 493] on li "Add Text" at bounding box center [506, 487] width 95 height 68
click at [470, 187] on p at bounding box center [741, 198] width 691 height 22
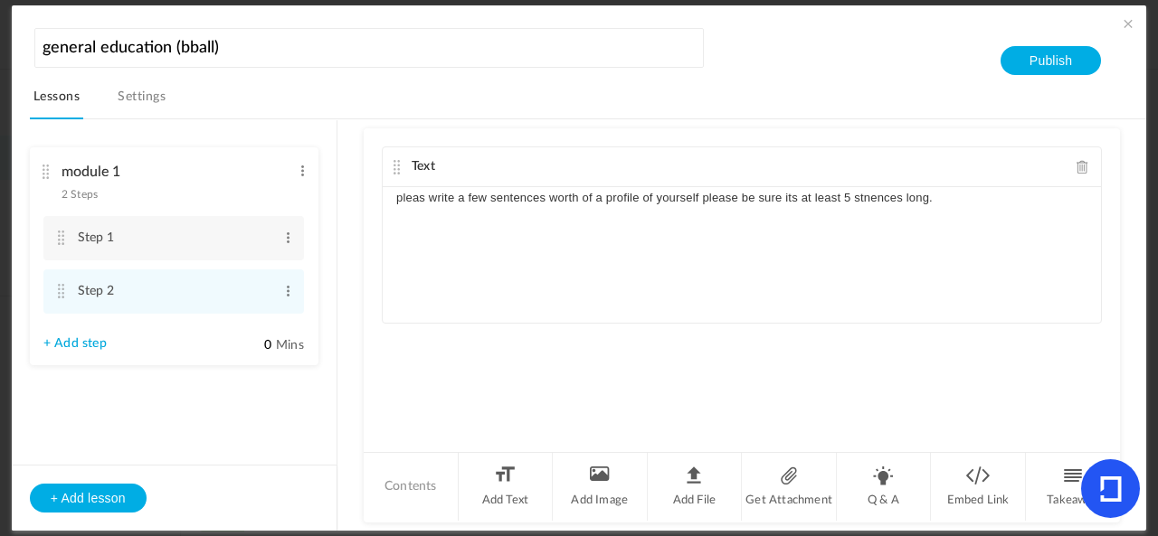
click at [400, 197] on p "pleas write a few sentences worth of a profile of yourself please be sure its a…" at bounding box center [741, 198] width 691 height 22
click at [422, 196] on p "Pleas write a few sentences worth of a profile of yourself please be sure its a…" at bounding box center [741, 198] width 691 height 22
click at [979, 204] on p "Please write a few sentences worth of a profile of yourself please be sure its …" at bounding box center [741, 198] width 691 height 22
click at [865, 193] on p "Please write a few sentences worth of a profile of yourself please be sure its …" at bounding box center [741, 198] width 691 height 22
click at [881, 202] on p "Please write a few sentences worth of a profile of yourself please be sure its …" at bounding box center [741, 198] width 691 height 22
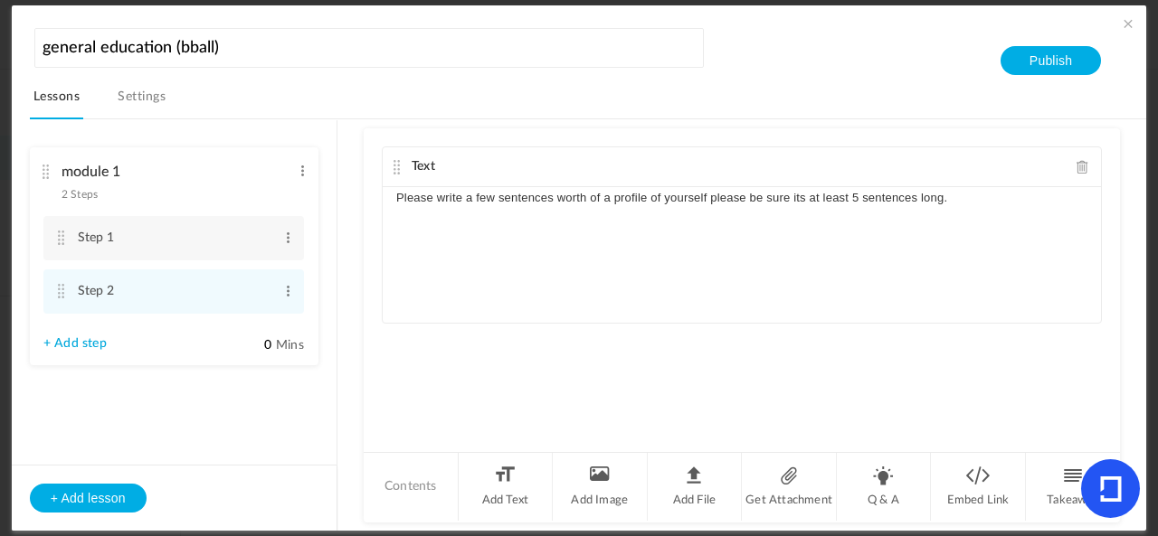
click at [993, 198] on p "Please write a few sentences worth of a profile of yourself please be sure its …" at bounding box center [741, 198] width 691 height 22
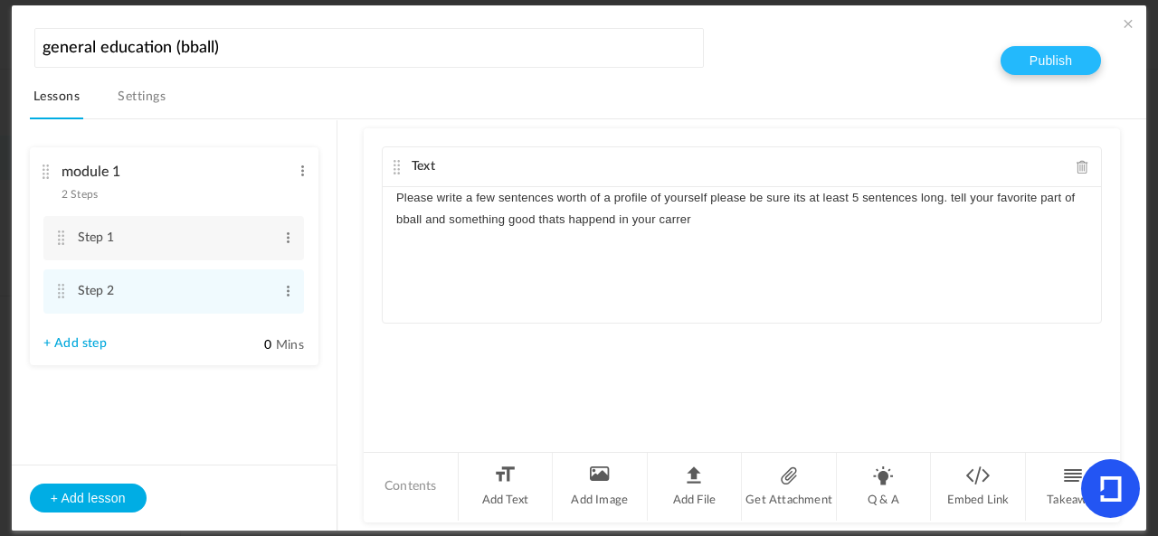
click at [1007, 61] on button "Publish" at bounding box center [1050, 60] width 100 height 29
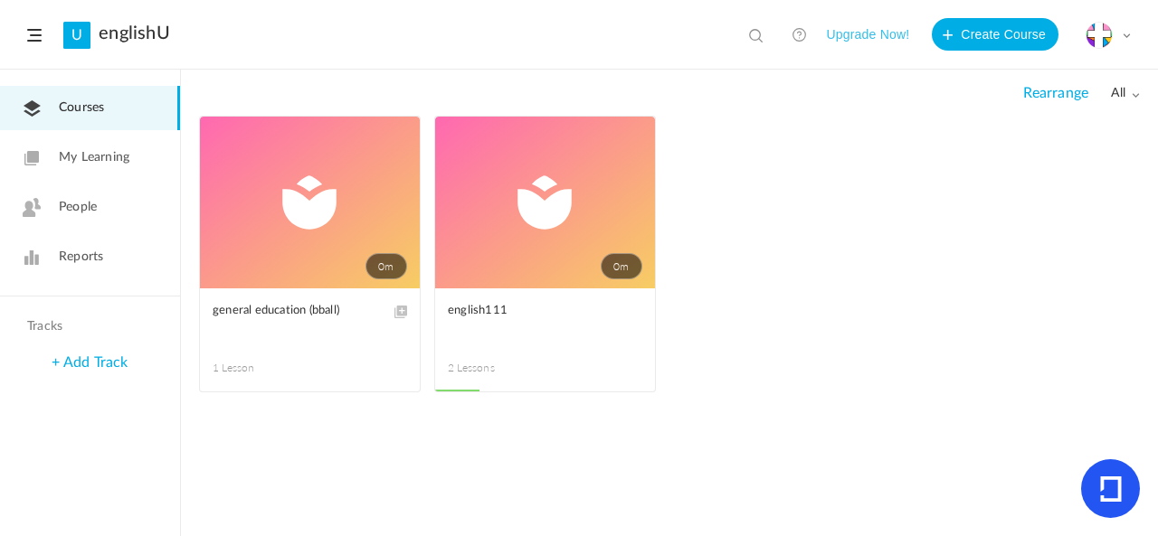
click at [474, 240] on link "0m" at bounding box center [545, 203] width 220 height 172
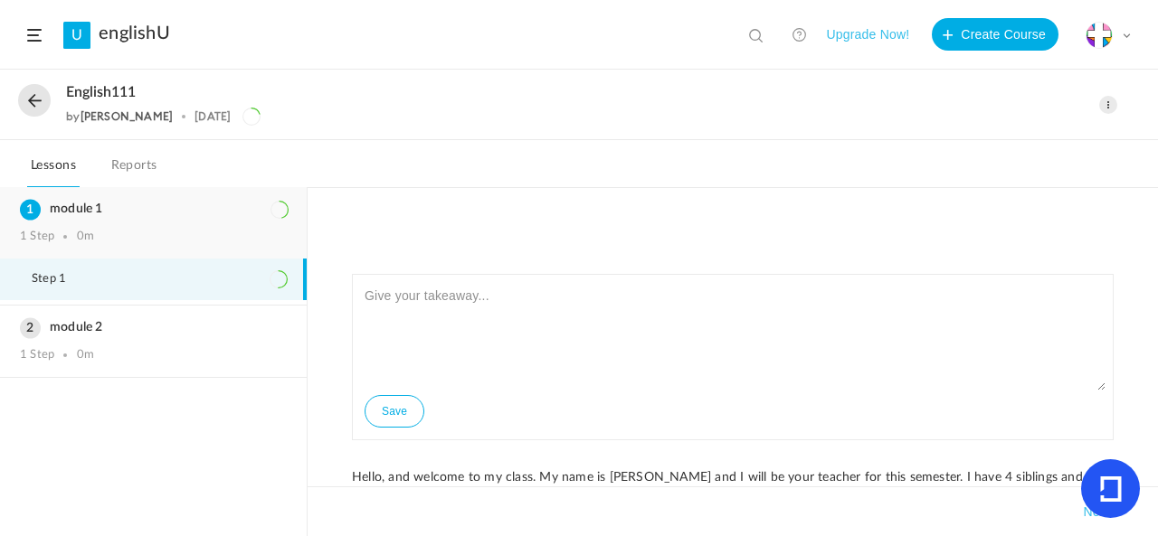
click at [126, 222] on div "module 1 1 Step 0m" at bounding box center [153, 222] width 307 height 71
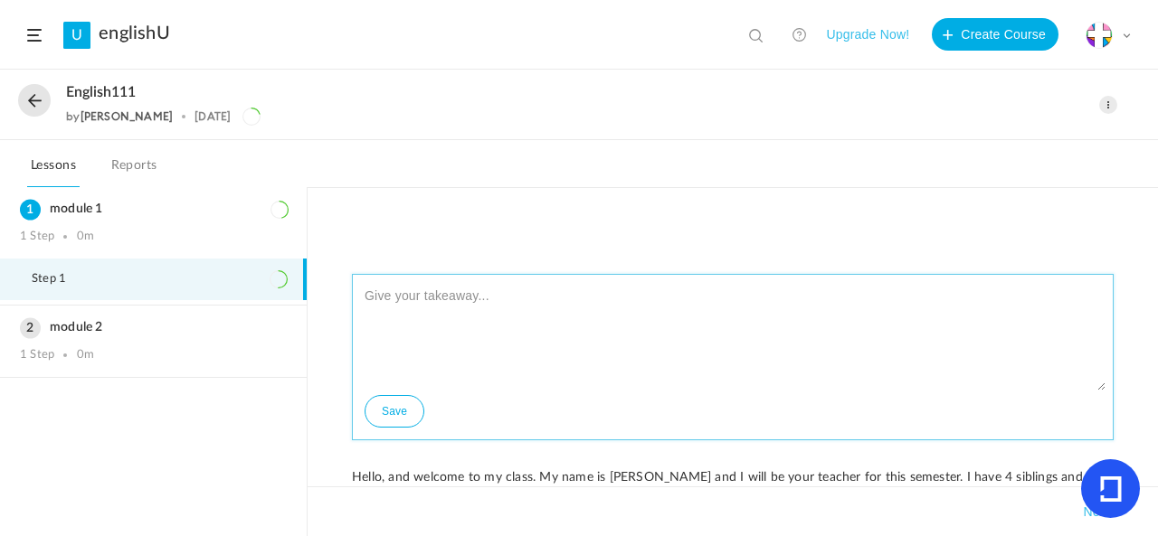
click at [733, 336] on textarea at bounding box center [732, 336] width 745 height 109
click at [1094, 381] on textarea at bounding box center [732, 336] width 745 height 109
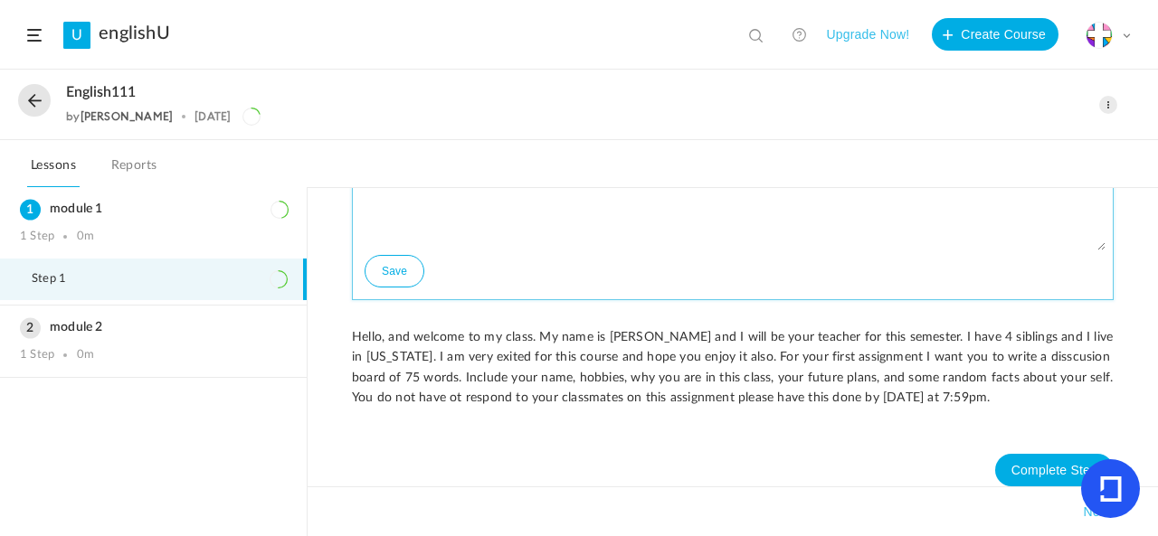
scroll to position [156, 0]
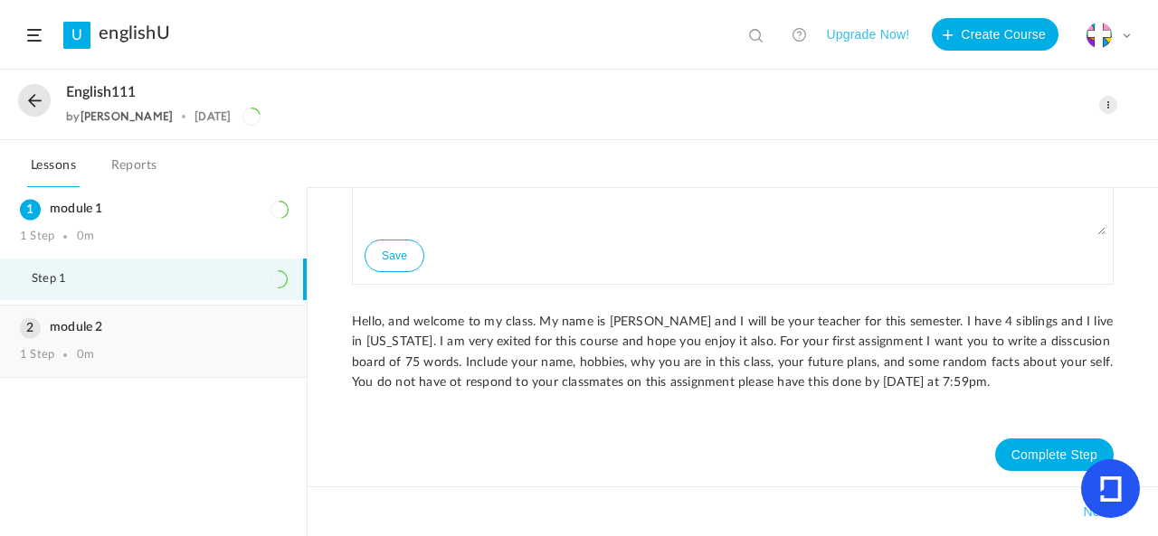
click at [165, 312] on div "module 2 1 Step 0m" at bounding box center [153, 341] width 307 height 71
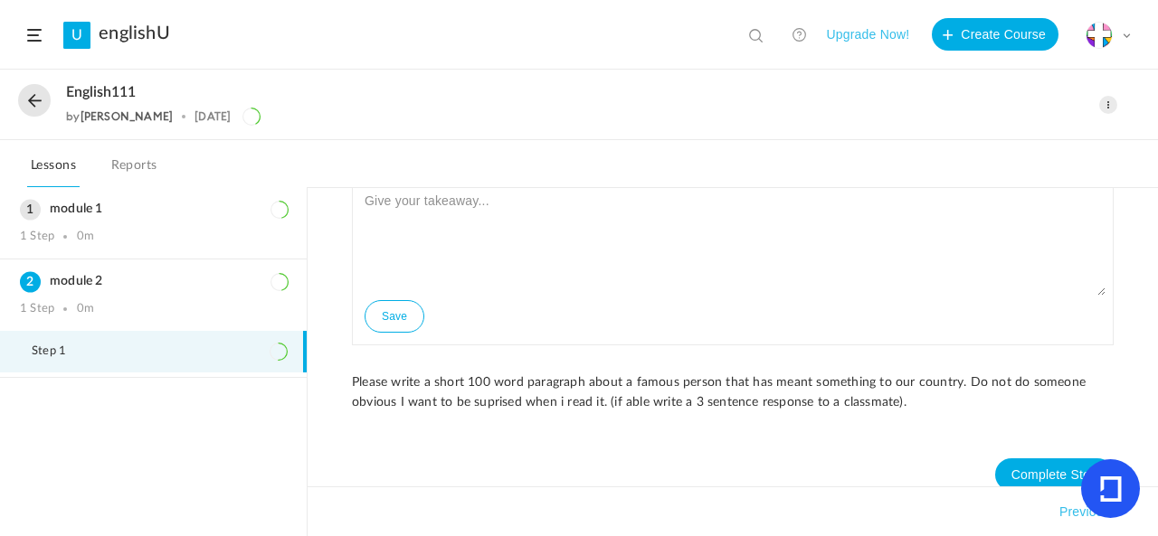
scroll to position [39, 0]
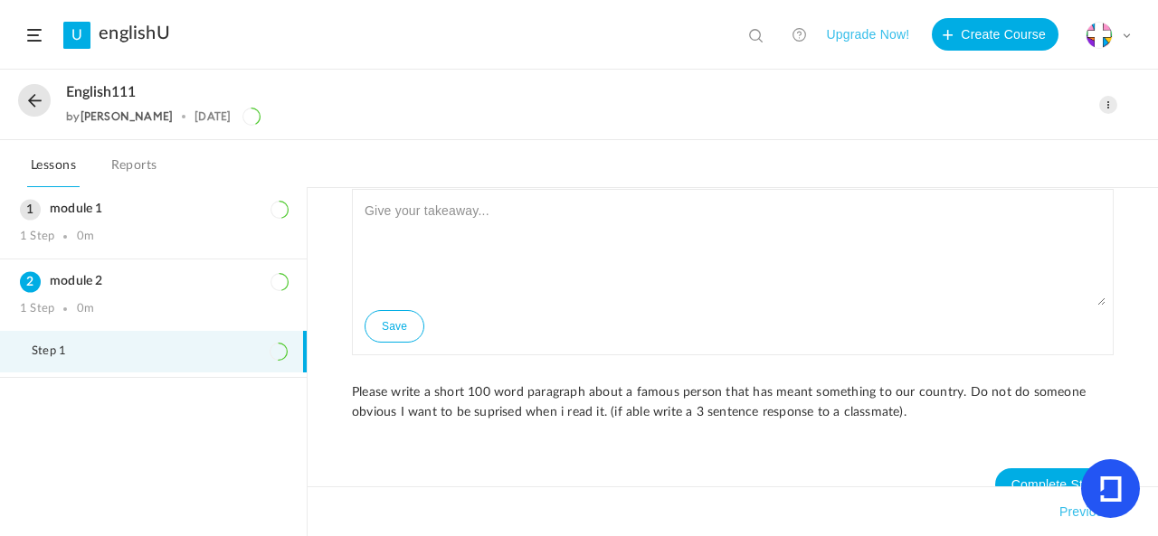
click at [16, 100] on div "english111 by [PERSON_NAME] [DATE] Edit Delete Move to draft Remove Progress" at bounding box center [579, 106] width 1158 height 70
click at [28, 102] on button at bounding box center [34, 100] width 33 height 33
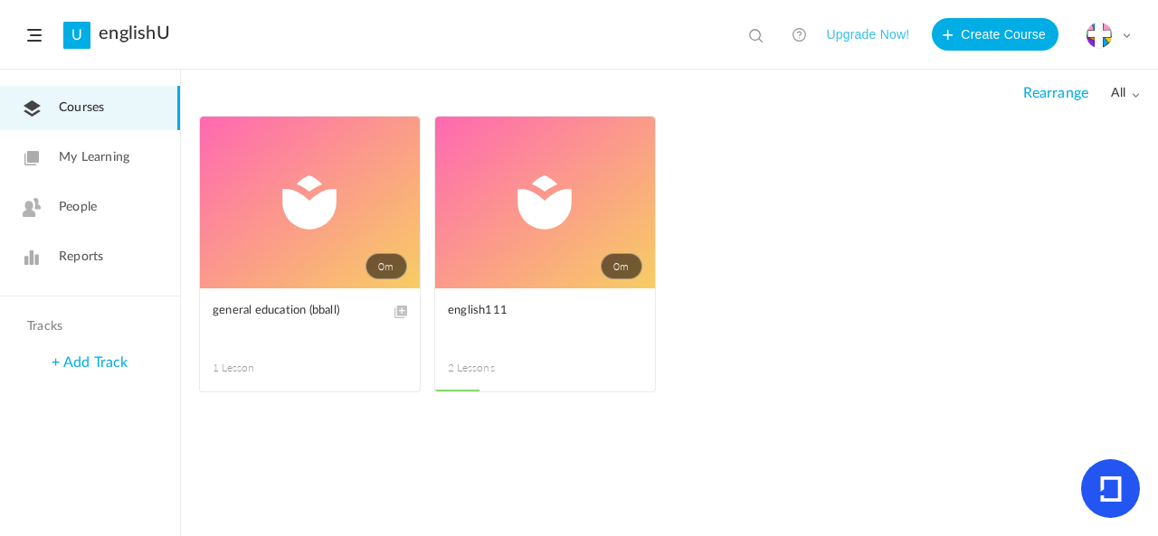
click at [278, 247] on link "0m" at bounding box center [310, 203] width 220 height 172
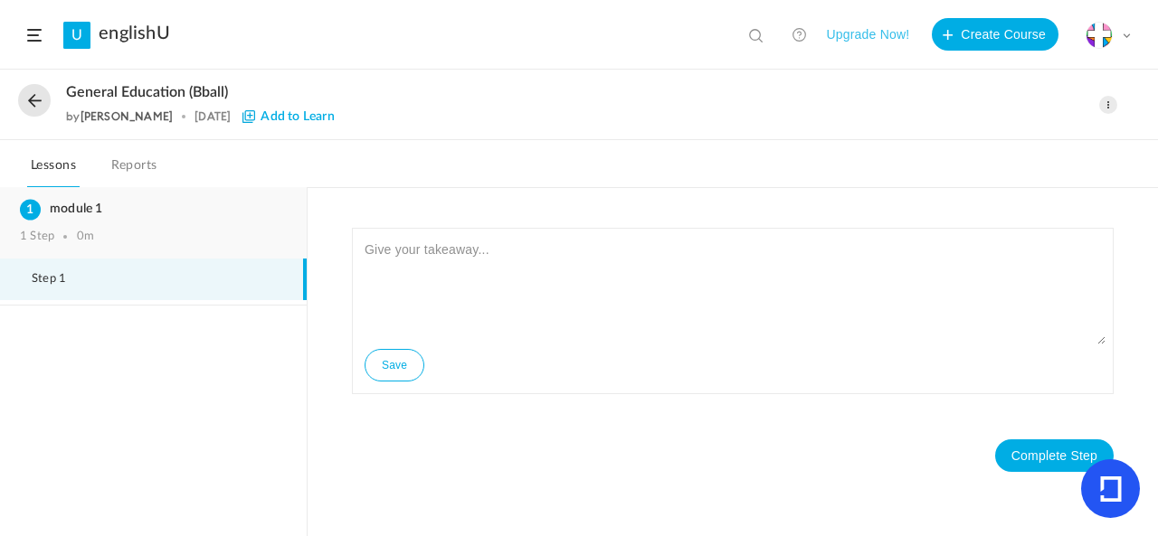
click at [207, 221] on div "module 1 1 Step 0m" at bounding box center [153, 222] width 307 height 71
click at [134, 227] on div "module 1 1 Step 0m" at bounding box center [153, 222] width 307 height 71
click at [191, 212] on h3 "module 1" at bounding box center [153, 209] width 267 height 15
click at [38, 104] on button at bounding box center [34, 100] width 33 height 33
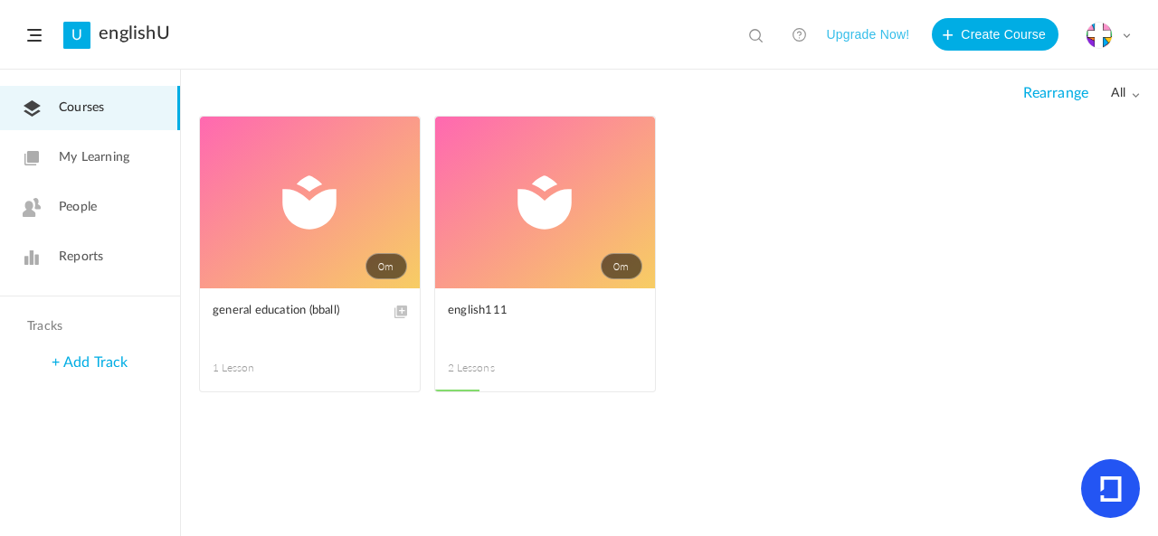
click at [0, 0] on span at bounding box center [0, 0] width 0 height 0
click at [0, 0] on link "Edit" at bounding box center [0, 0] width 0 height 0
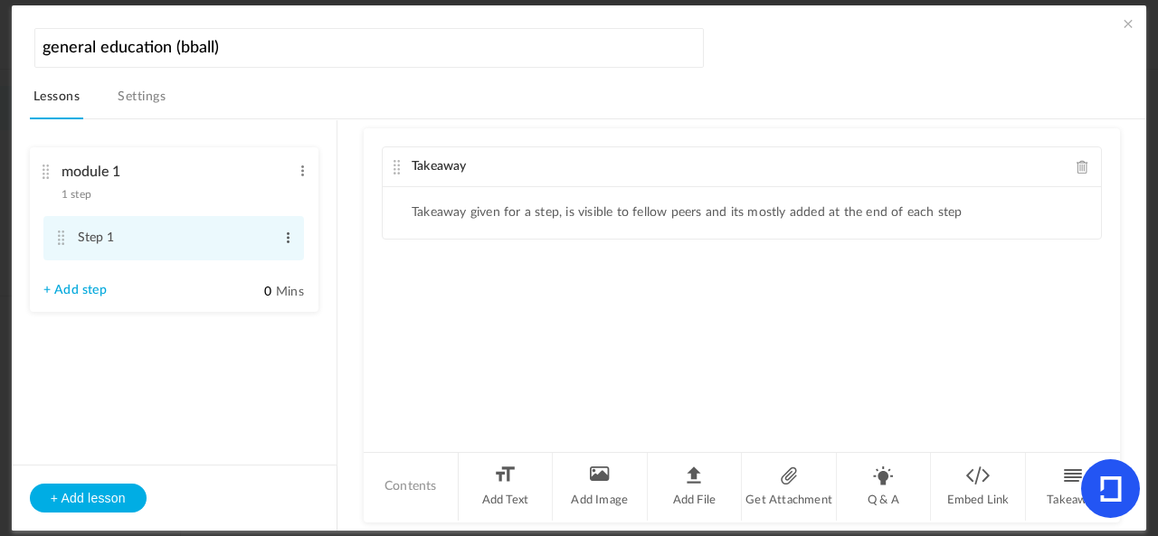
click at [289, 243] on span at bounding box center [288, 238] width 14 height 18
click at [449, 287] on div "Takeaway Takeaway given for a step, is visible to fellow peers and its mostly a…" at bounding box center [742, 289] width 756 height 322
click at [577, 262] on div "Takeaway Takeaway given for a step, is visible to fellow peers and its mostly a…" at bounding box center [742, 289] width 756 height 322
click at [525, 504] on li "Add Text" at bounding box center [506, 487] width 95 height 68
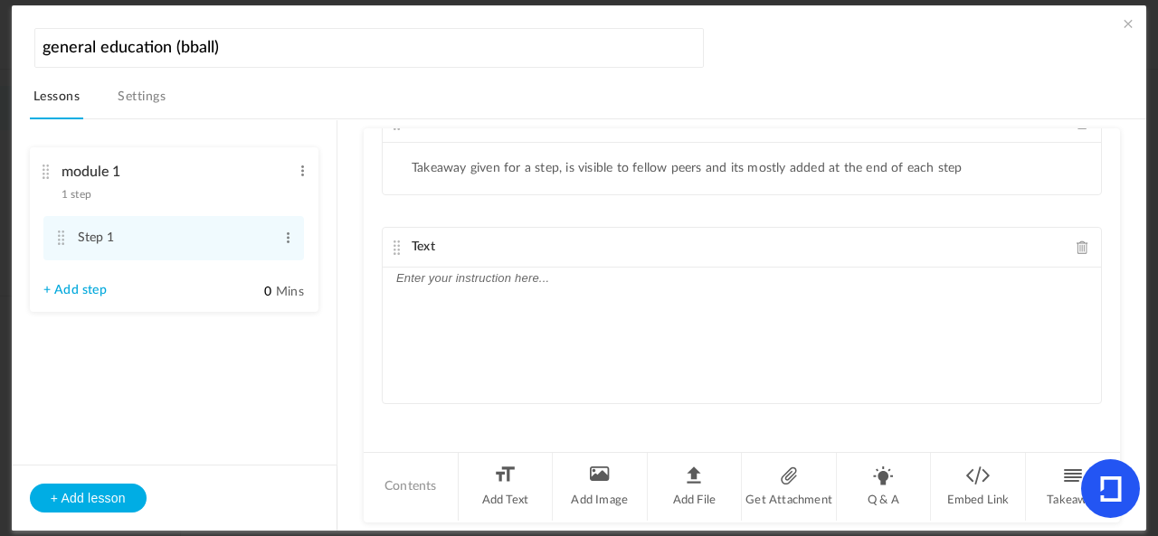
click at [582, 307] on div at bounding box center [742, 336] width 718 height 136
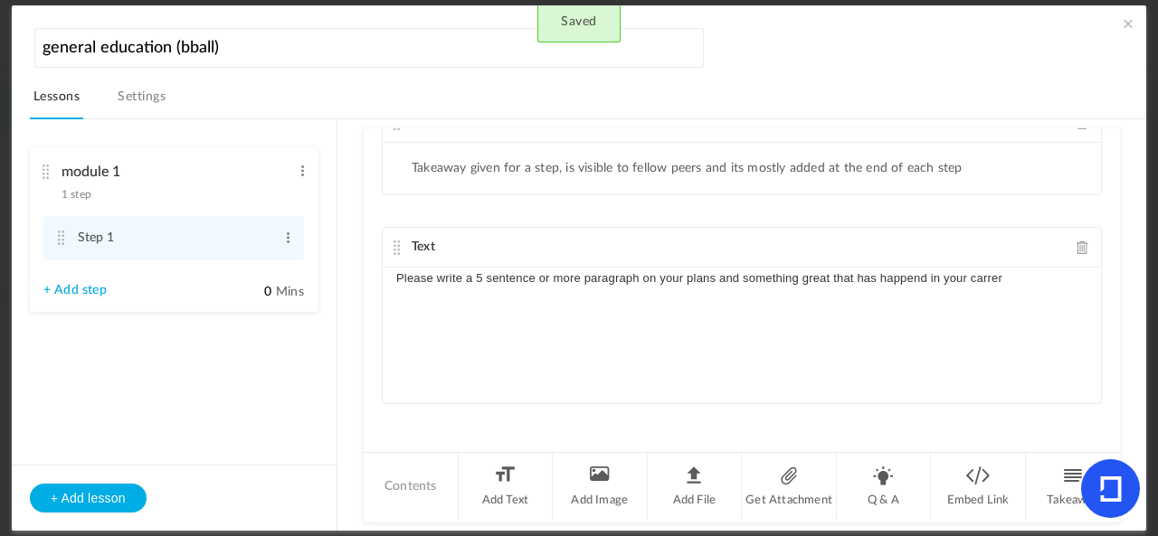
click at [1014, 276] on p "Please write a 5 sentence or more paragraph on your plans and something great t…" at bounding box center [741, 279] width 691 height 22
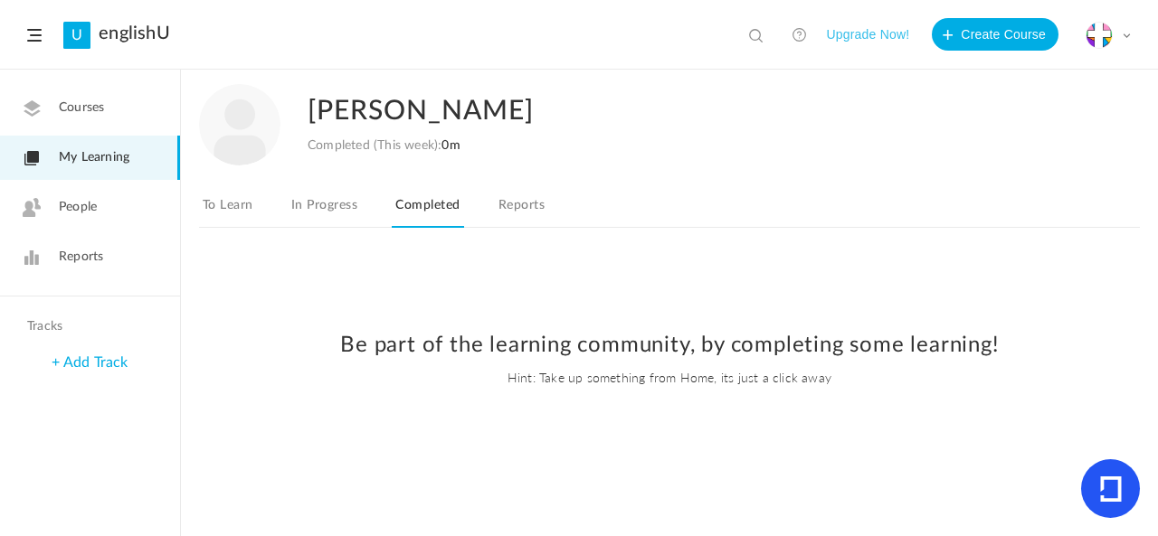
click at [90, 122] on link "Courses" at bounding box center [90, 108] width 180 height 44
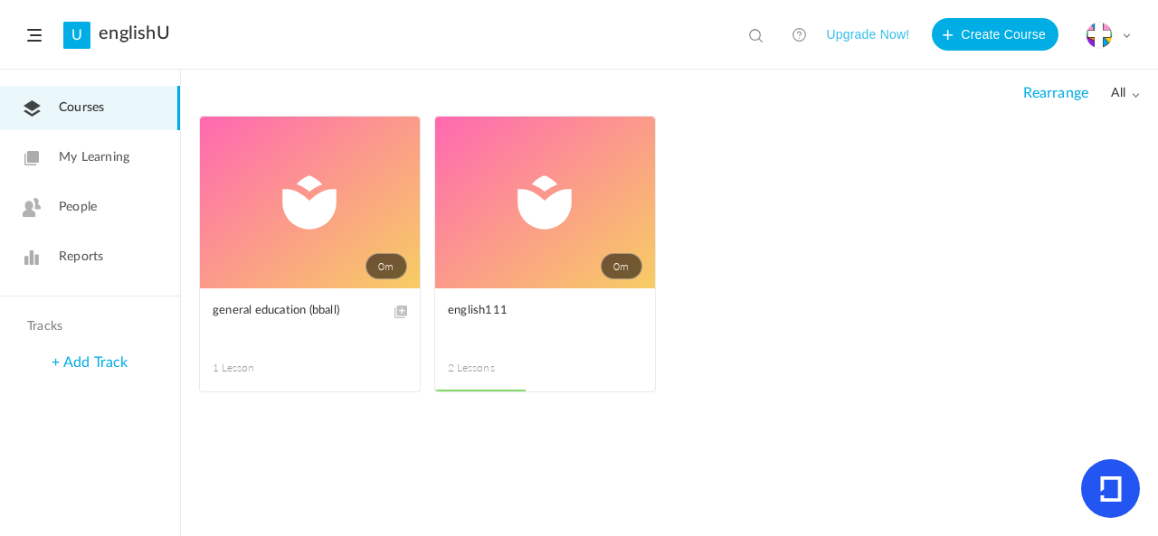
click at [288, 196] on link "0m" at bounding box center [310, 203] width 220 height 172
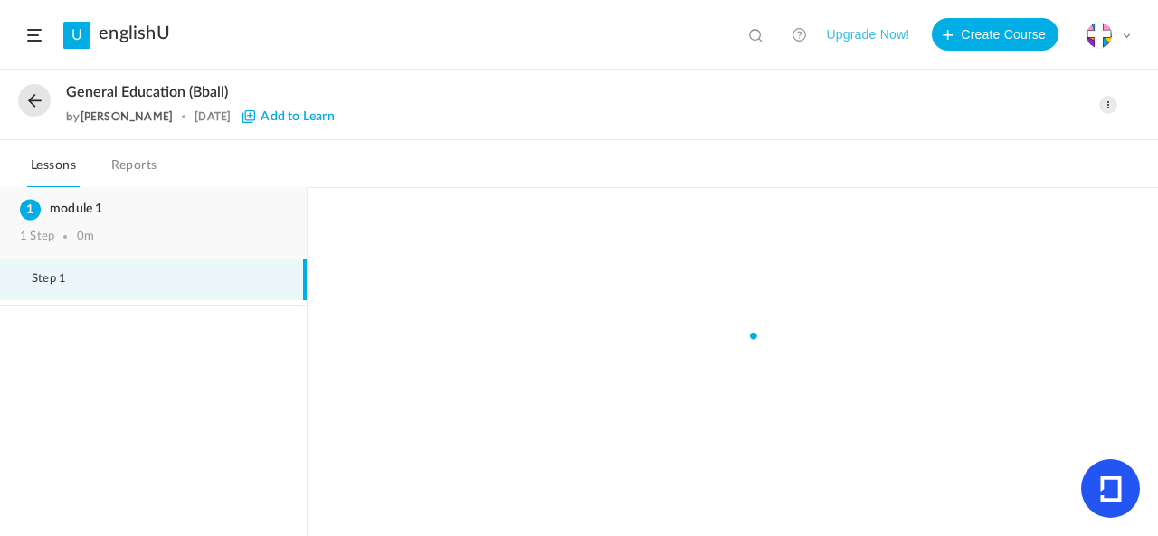
click at [222, 227] on div "module 1 1 Step 0m" at bounding box center [153, 222] width 307 height 71
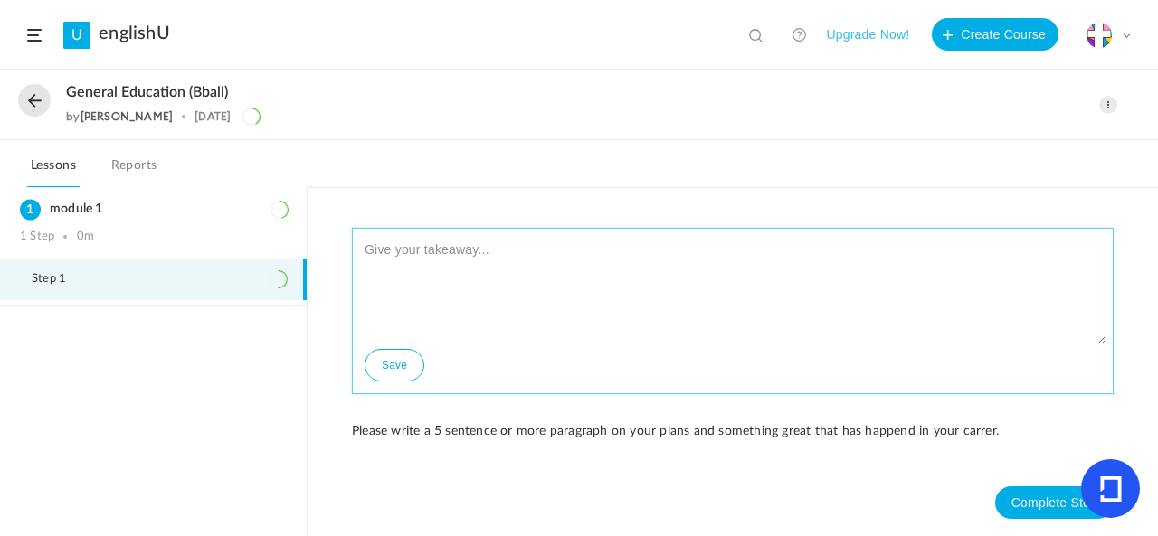
click at [637, 254] on textarea at bounding box center [732, 290] width 745 height 109
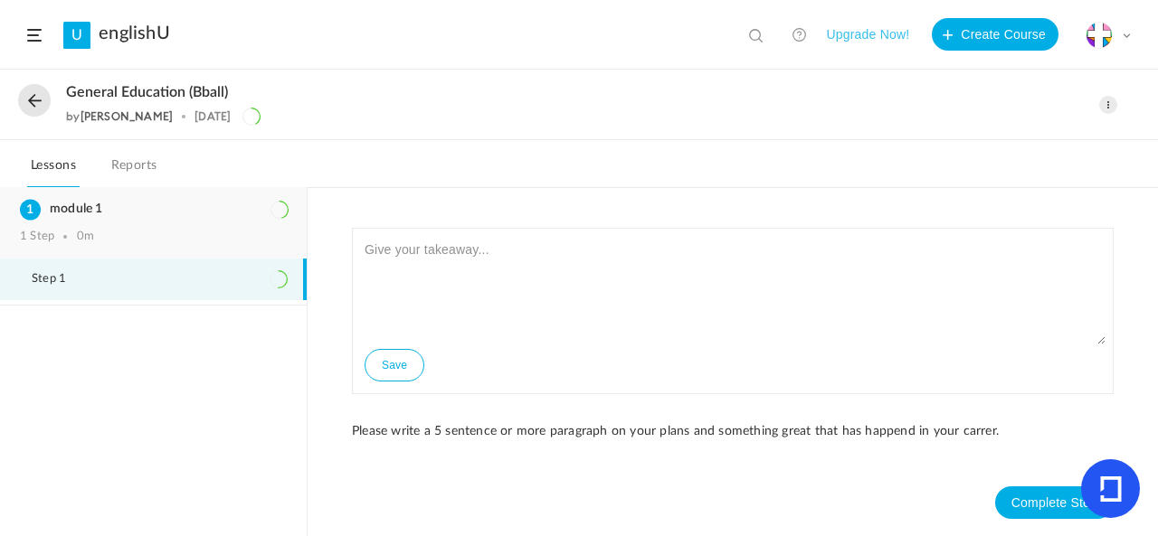
click at [112, 222] on div "module 1 1 Step 0m" at bounding box center [153, 222] width 307 height 71
click at [31, 100] on button at bounding box center [34, 100] width 33 height 33
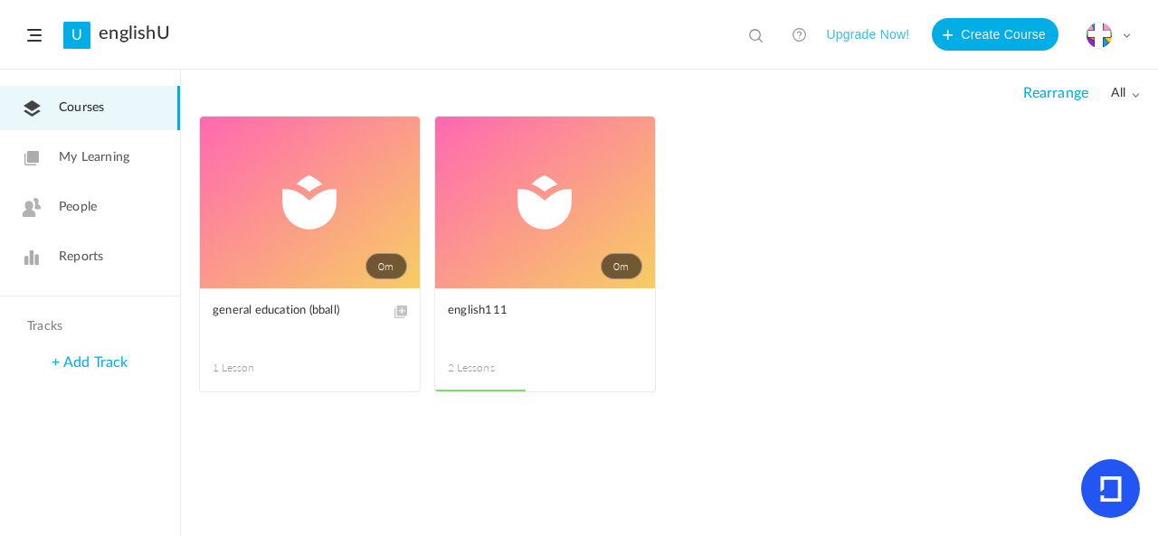
click at [101, 169] on link "My Learning" at bounding box center [90, 158] width 180 height 44
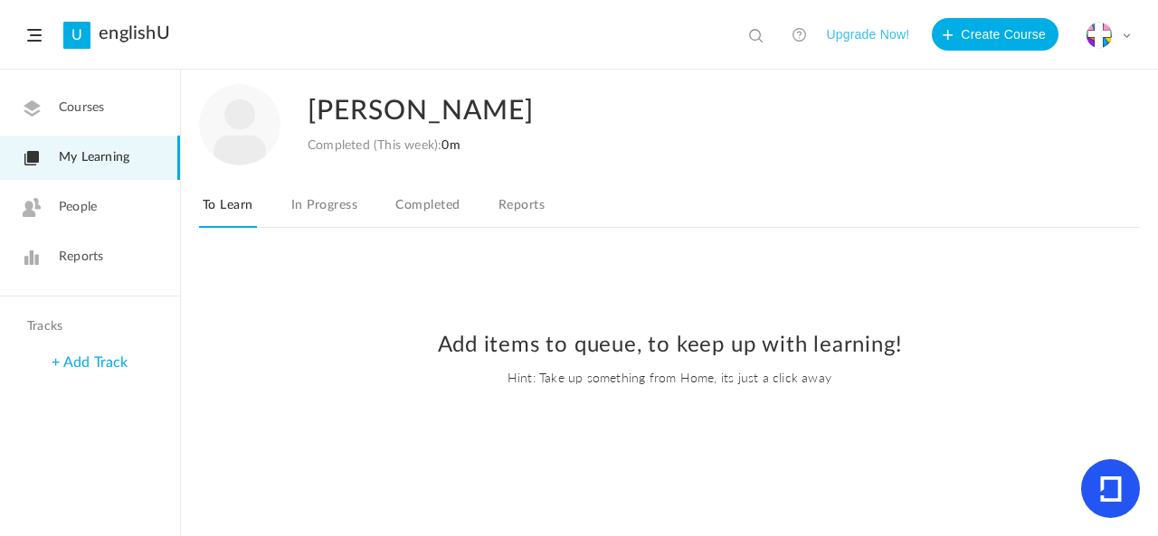
click at [81, 114] on span "Courses" at bounding box center [81, 108] width 45 height 19
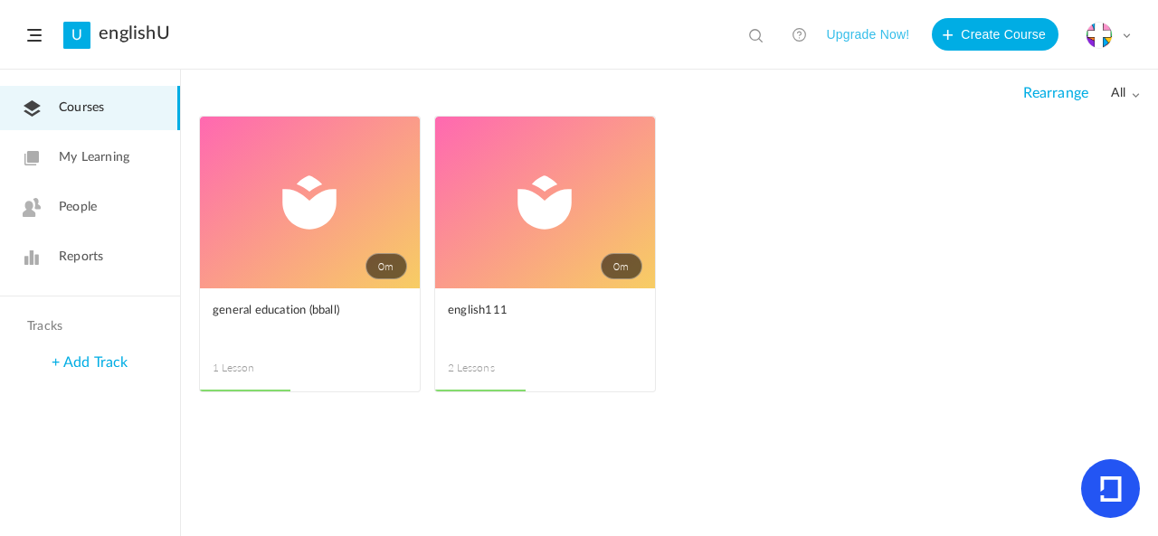
click at [101, 207] on link "People" at bounding box center [90, 207] width 180 height 44
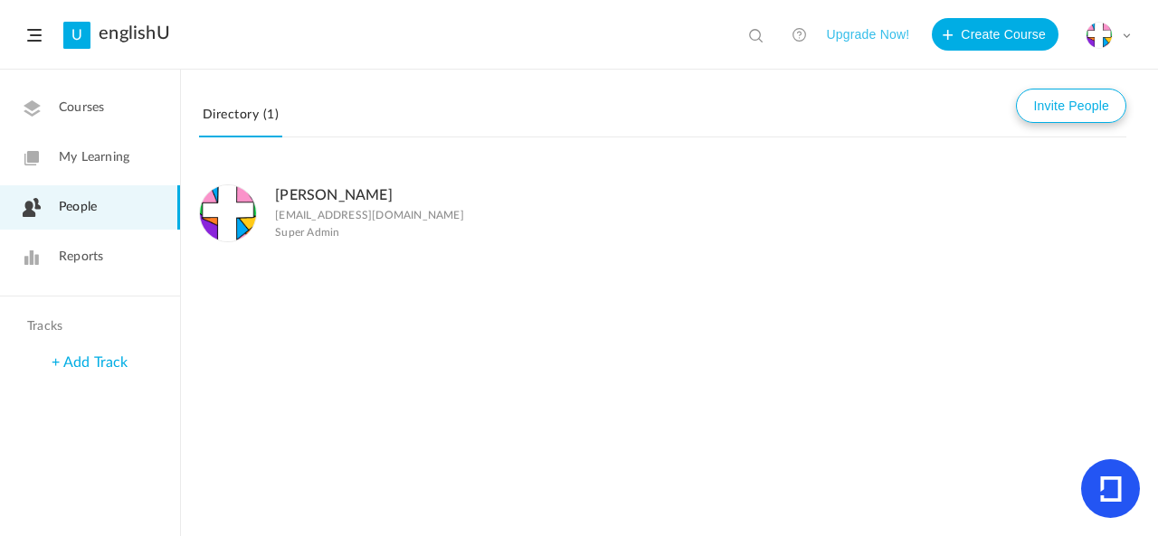
click at [1065, 114] on button "Invite People" at bounding box center [1071, 106] width 110 height 34
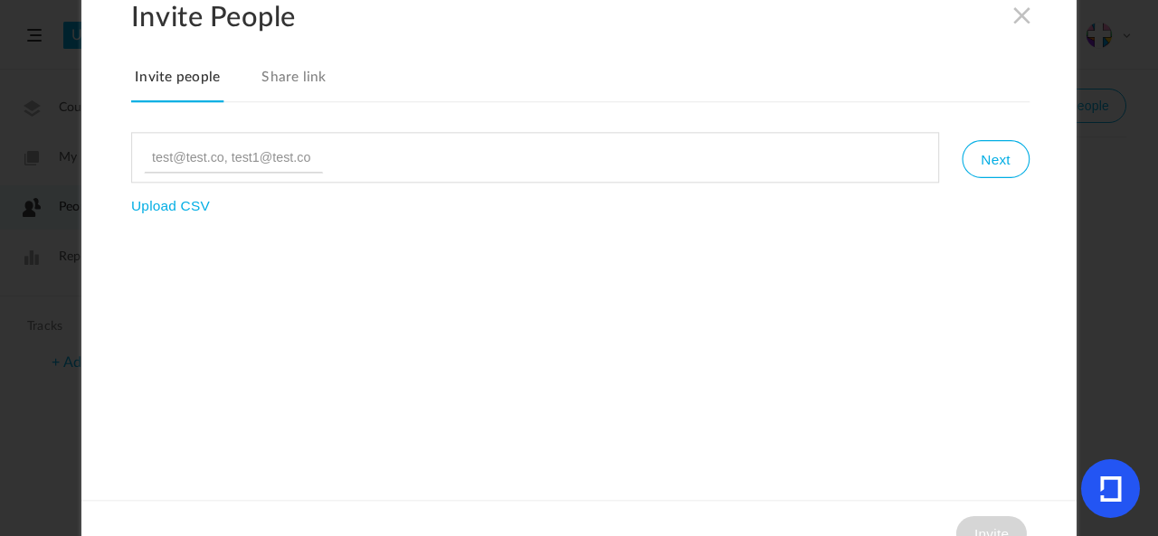
click at [264, 87] on link "Share link" at bounding box center [294, 83] width 72 height 38
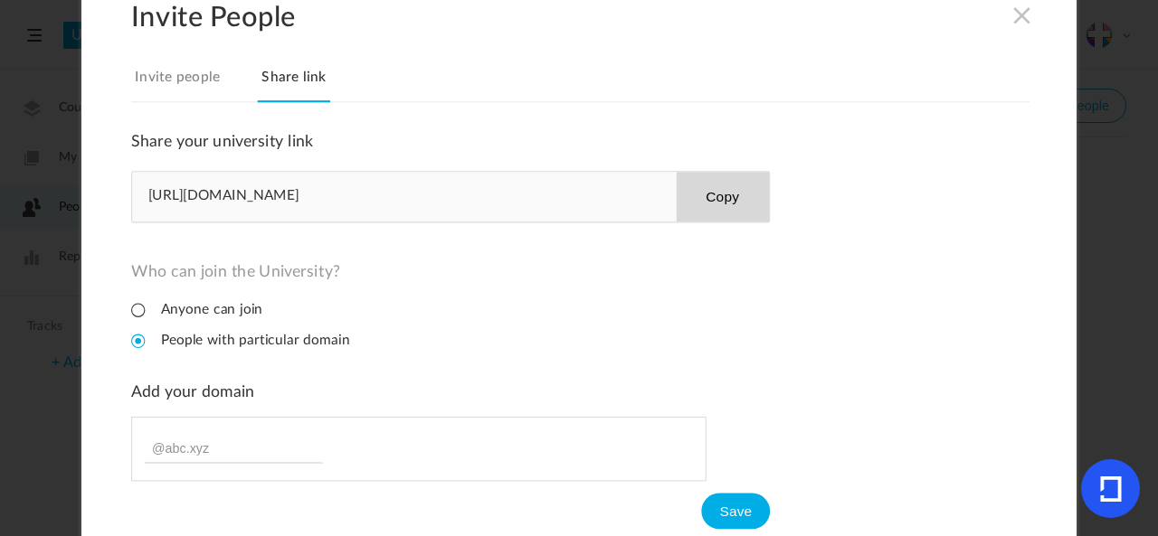
drag, startPoint x: 137, startPoint y: 193, endPoint x: 380, endPoint y: 182, distance: 242.6
click at [380, 182] on div "[URL][DOMAIN_NAME] Copy" at bounding box center [450, 197] width 639 height 52
click at [356, 184] on div "[URL][DOMAIN_NAME] Copy" at bounding box center [450, 197] width 639 height 52
click at [199, 72] on link "Invite people" at bounding box center [177, 83] width 92 height 38
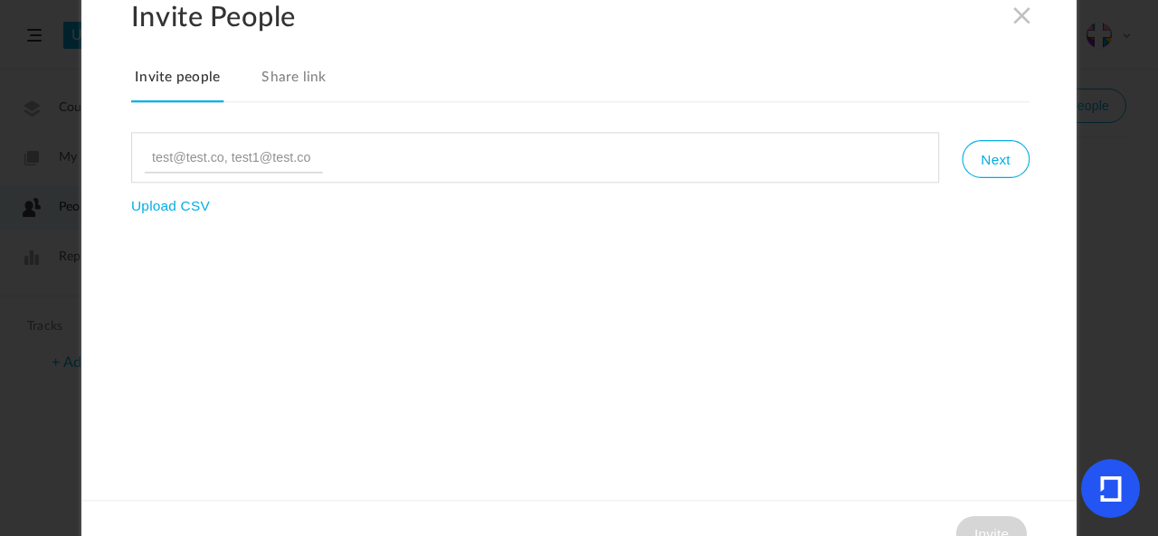
click at [300, 159] on input at bounding box center [233, 157] width 179 height 31
type input "claire"
click at [289, 79] on link "Share link" at bounding box center [294, 83] width 72 height 38
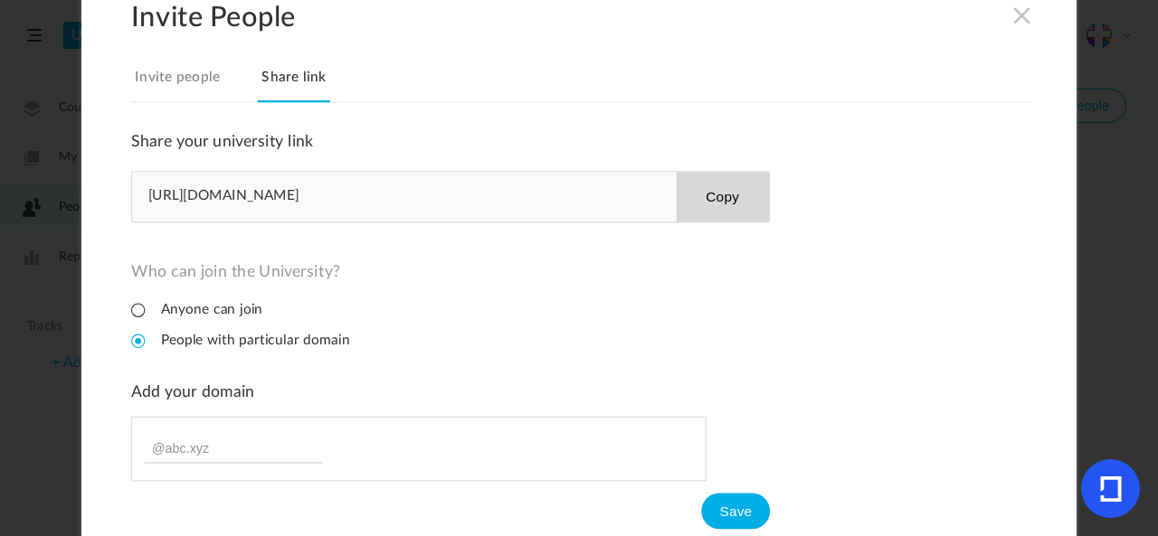
scroll to position [30, 0]
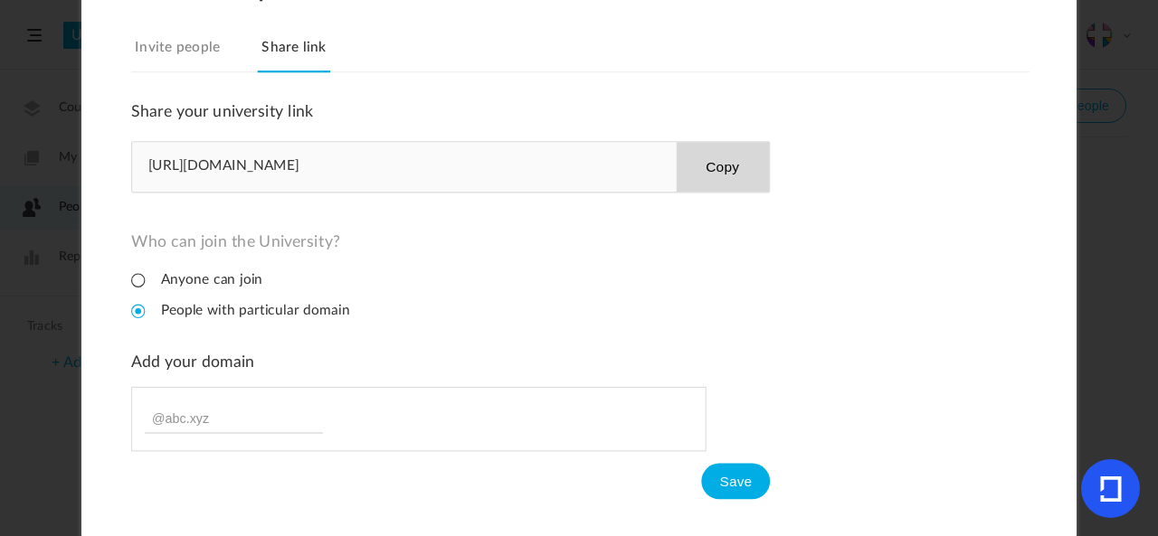
click at [517, 412] on ul at bounding box center [418, 418] width 575 height 65
click at [136, 280] on li "Anyone can join" at bounding box center [196, 279] width 131 height 17
click at [142, 274] on li "Anyone can join" at bounding box center [196, 279] width 131 height 17
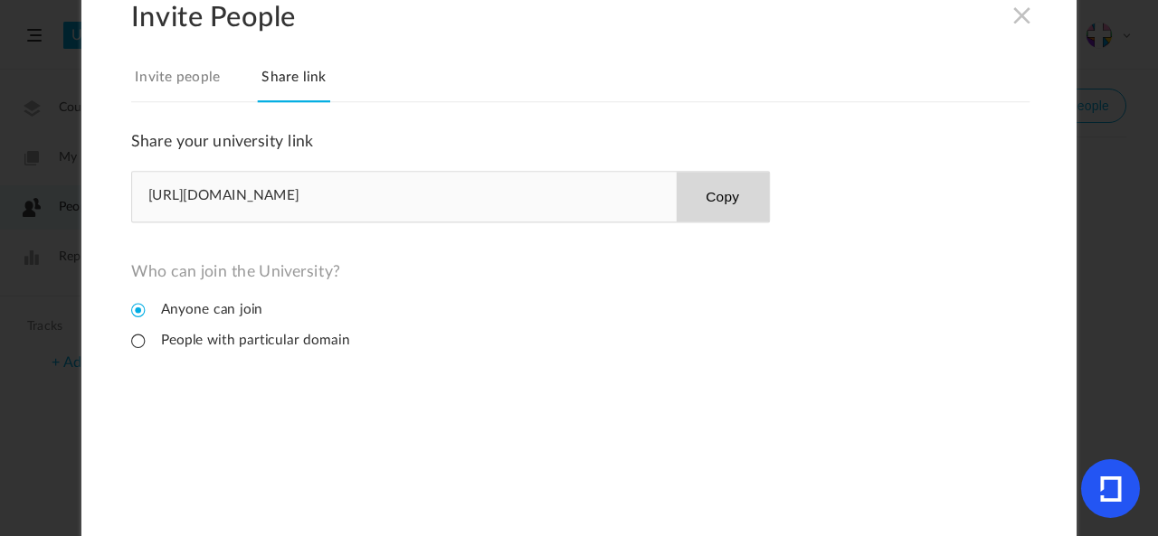
click at [180, 98] on link "Invite people" at bounding box center [177, 83] width 92 height 38
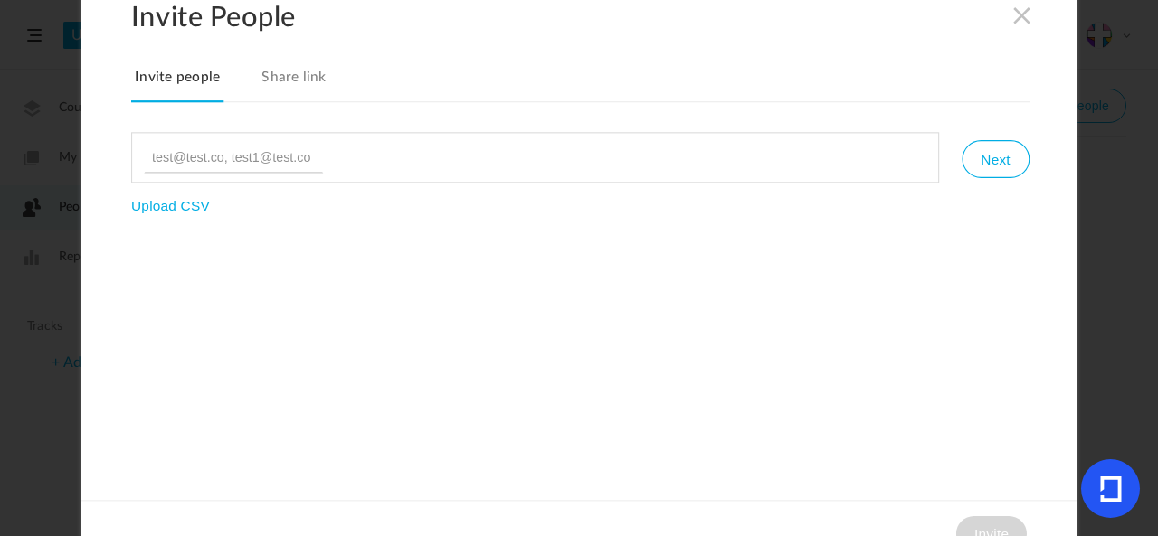
click at [258, 156] on input at bounding box center [233, 157] width 179 height 31
click at [995, 156] on button "Next" at bounding box center [994, 159] width 67 height 38
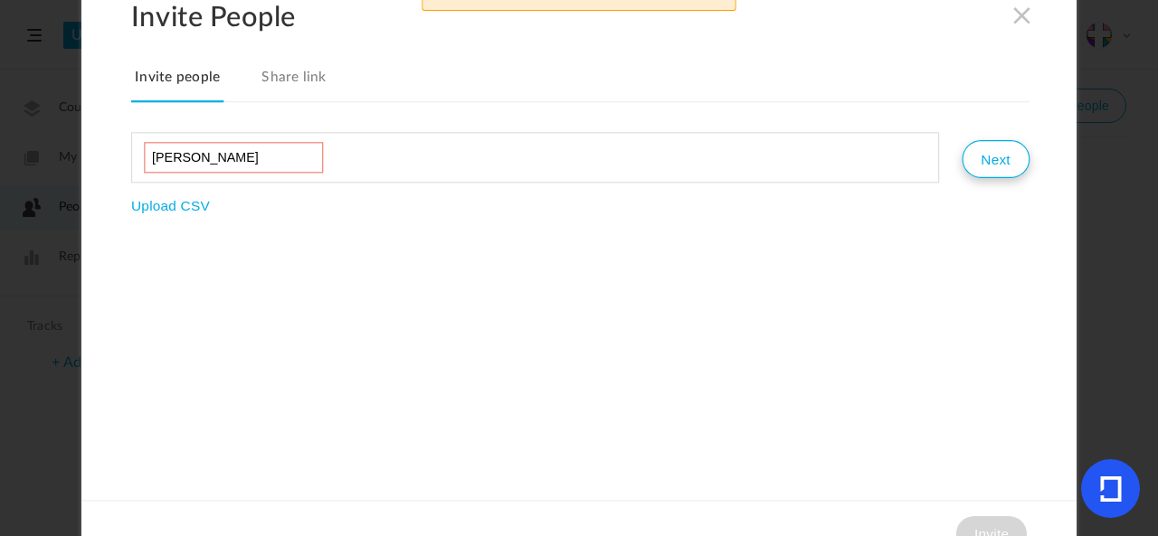
click at [975, 170] on button "Next" at bounding box center [994, 159] width 67 height 38
click at [1019, 159] on button "Next" at bounding box center [994, 159] width 67 height 38
click at [1011, 152] on button "Next" at bounding box center [994, 159] width 67 height 38
click at [165, 209] on input "file" at bounding box center [191, 257] width 121 height 121
click at [984, 164] on button "Next" at bounding box center [994, 159] width 67 height 38
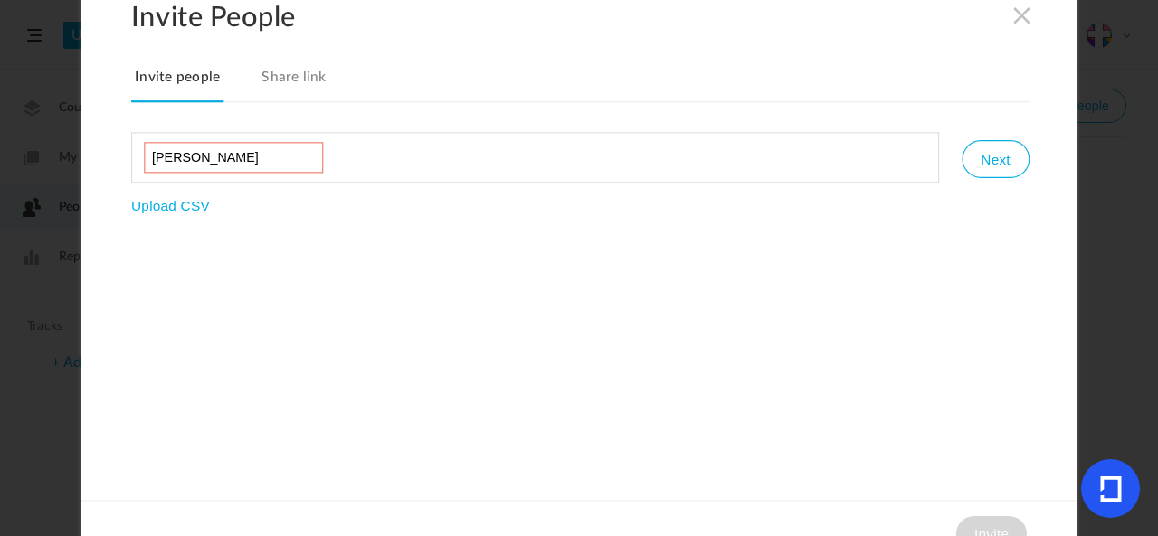
click at [242, 152] on input "[PERSON_NAME]" at bounding box center [233, 157] width 179 height 31
click at [418, 160] on ul "[PERSON_NAME]" at bounding box center [535, 157] width 808 height 51
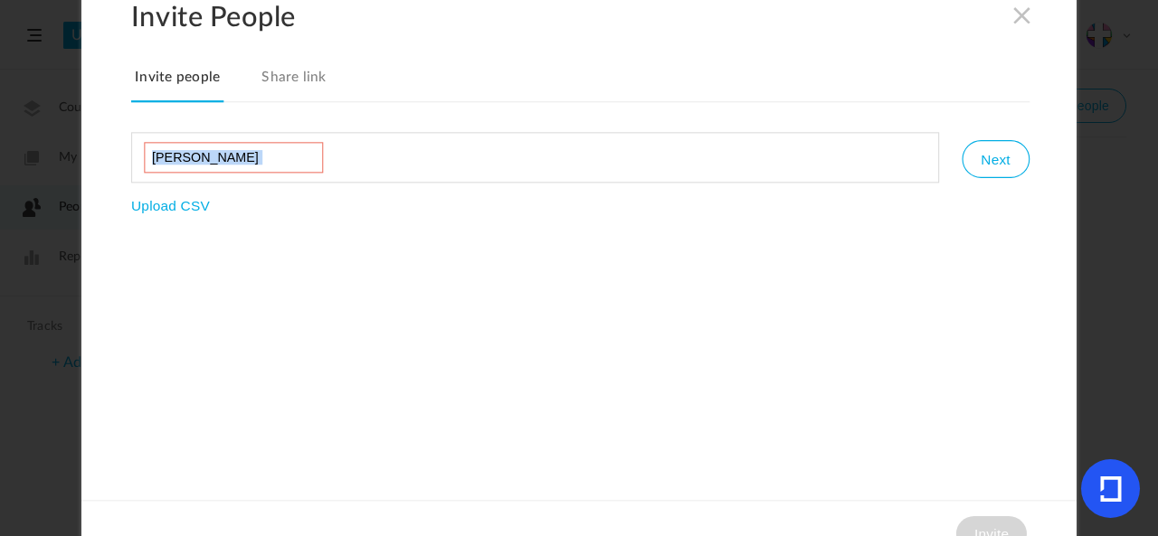
click at [418, 160] on ul "[PERSON_NAME]" at bounding box center [535, 157] width 808 height 51
click at [240, 156] on input "[PERSON_NAME]" at bounding box center [233, 157] width 179 height 31
type input "c"
click at [754, 183] on div "Next Upload CSV" at bounding box center [580, 172] width 898 height 81
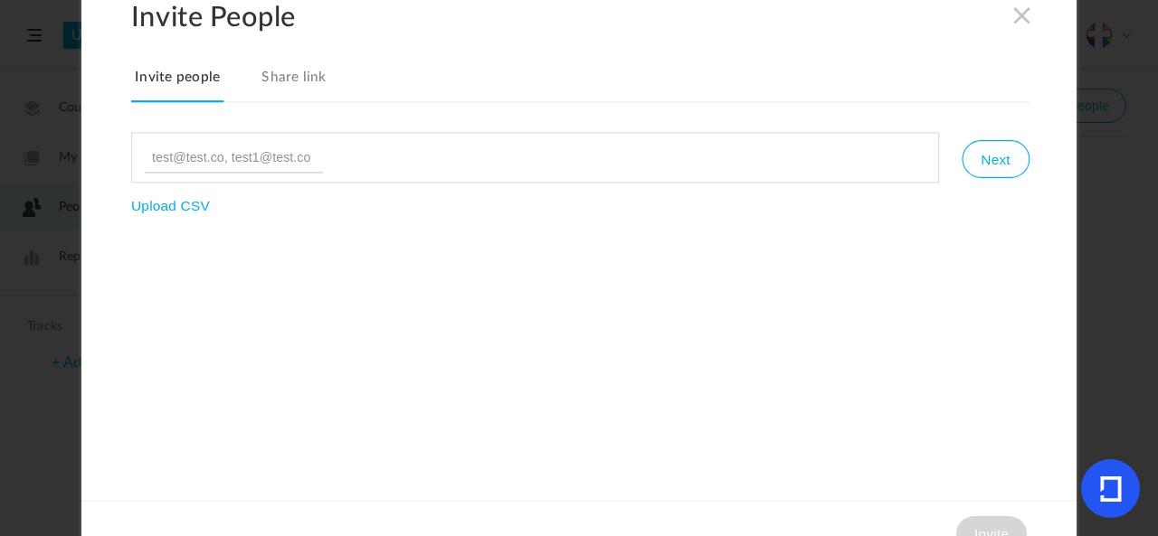
click at [776, 177] on ul at bounding box center [535, 157] width 808 height 51
click at [279, 152] on input at bounding box center [233, 157] width 179 height 31
type input "aaaaaaaaaaaaaaaaaaaaaaa"
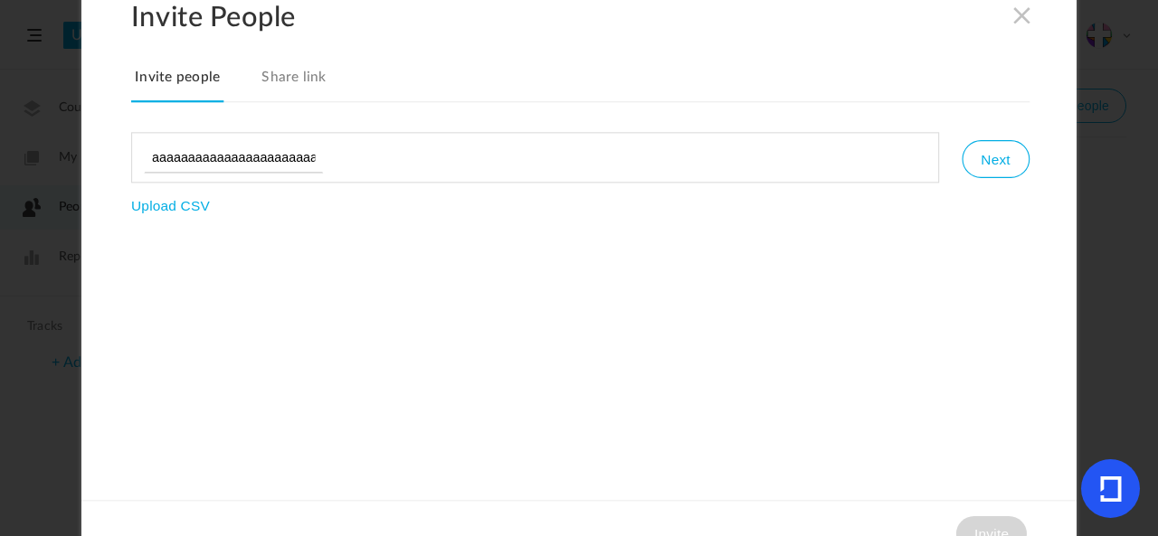
click at [329, 82] on nav "Invite people Share link" at bounding box center [580, 82] width 898 height 39
click at [317, 86] on link "Share link" at bounding box center [294, 83] width 72 height 38
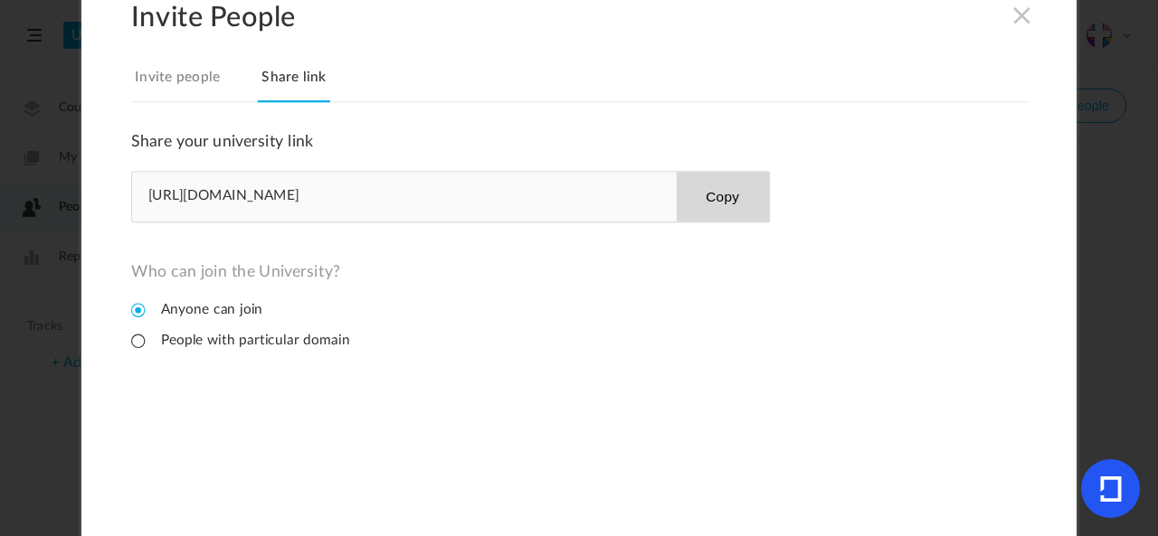
click at [614, 196] on div "[URL][DOMAIN_NAME] Copy" at bounding box center [450, 197] width 639 height 52
click at [329, 198] on div "[URL][DOMAIN_NAME] Copy" at bounding box center [450, 197] width 639 height 52
click at [170, 69] on link "Invite people" at bounding box center [177, 83] width 92 height 38
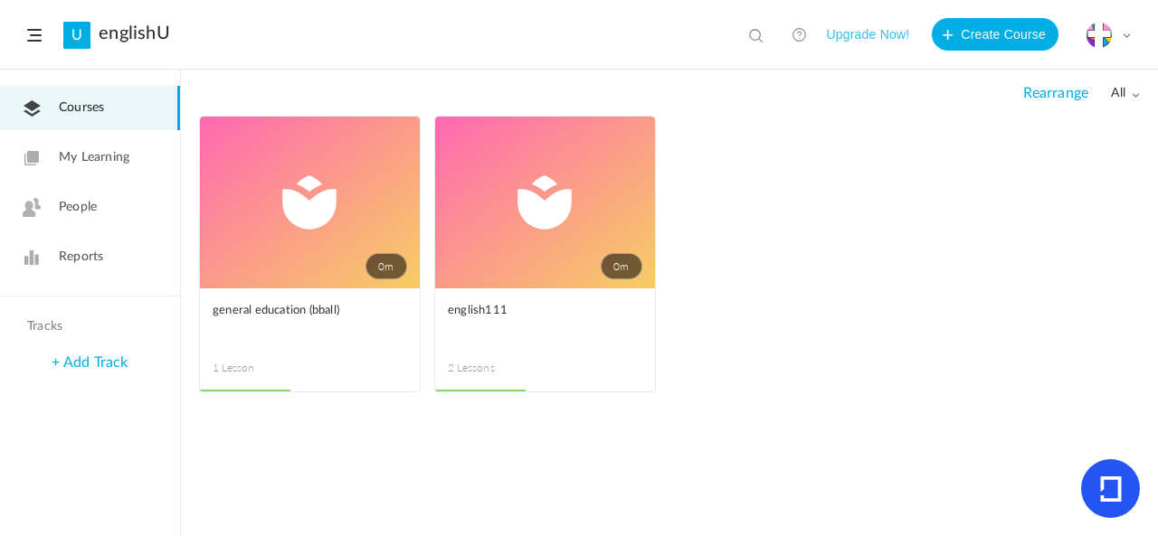
click at [75, 216] on span "People" at bounding box center [78, 207] width 38 height 19
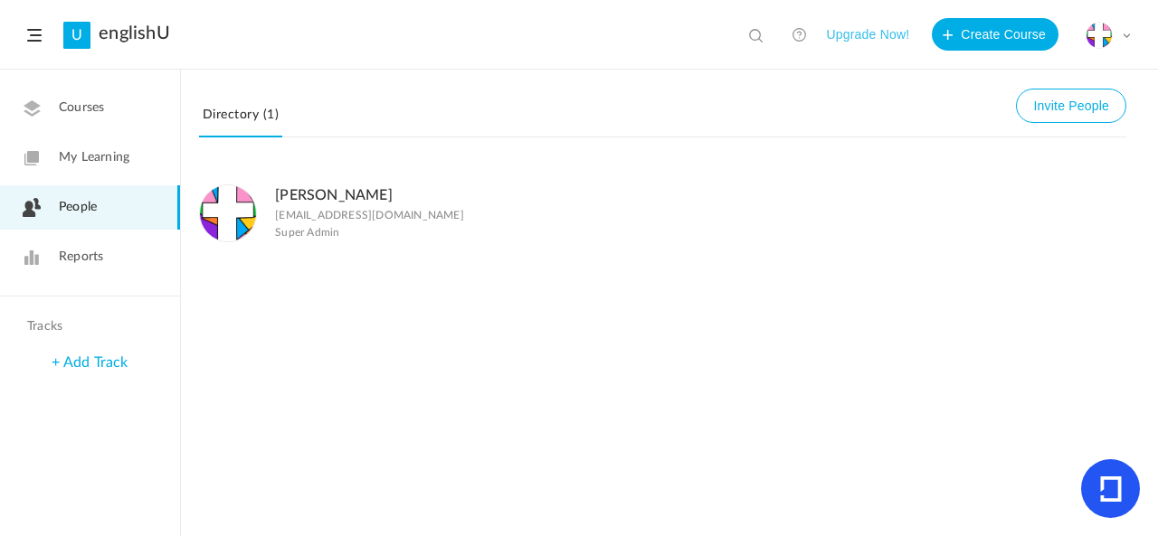
click at [1122, 39] on span at bounding box center [1126, 35] width 9 height 9
click at [1061, 80] on link "My Profile" at bounding box center [1045, 79] width 170 height 33
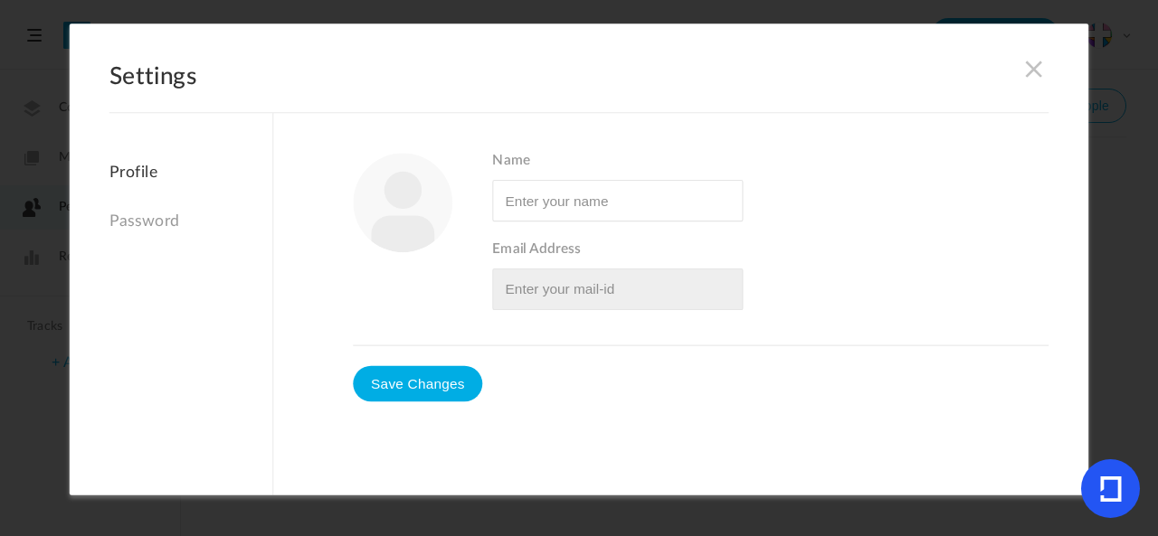
type input "[PERSON_NAME]"
type input "[EMAIL_ADDRESS][DOMAIN_NAME]"
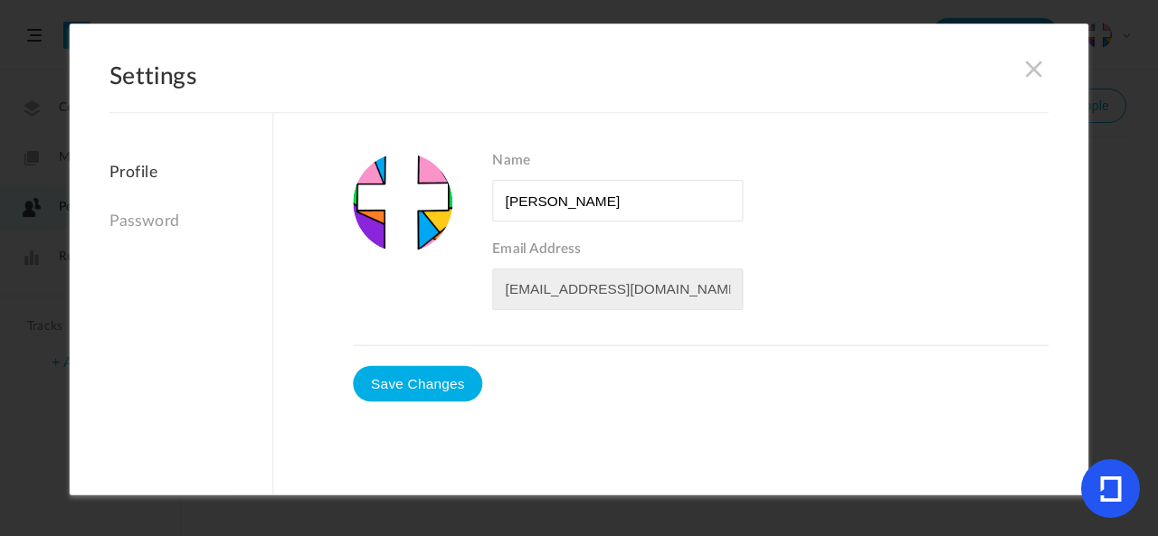
click at [125, 216] on link "Password" at bounding box center [190, 221] width 163 height 39
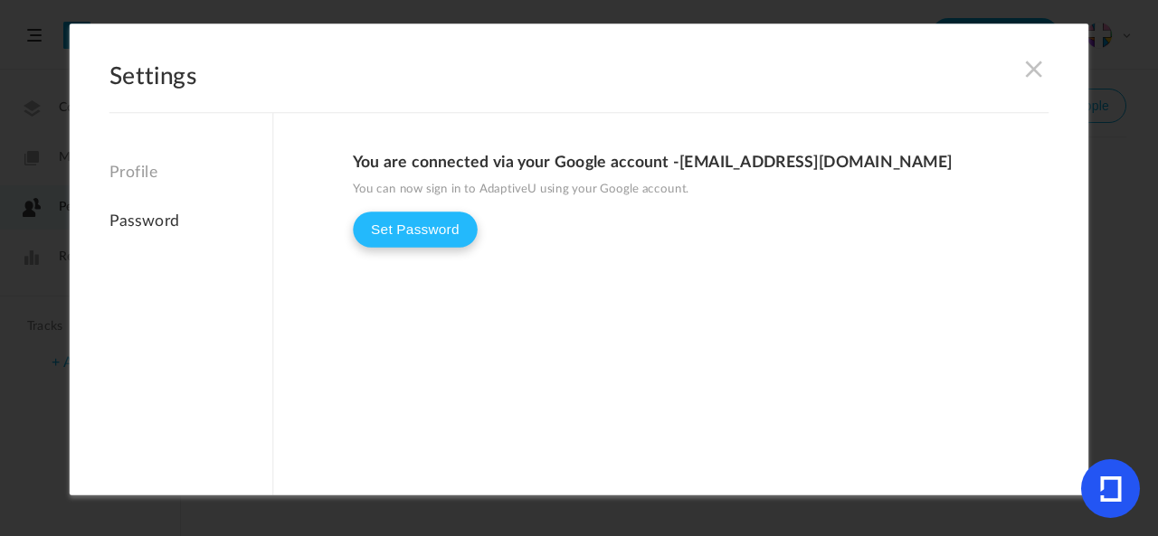
click at [402, 234] on button "Set Password" at bounding box center [415, 230] width 124 height 36
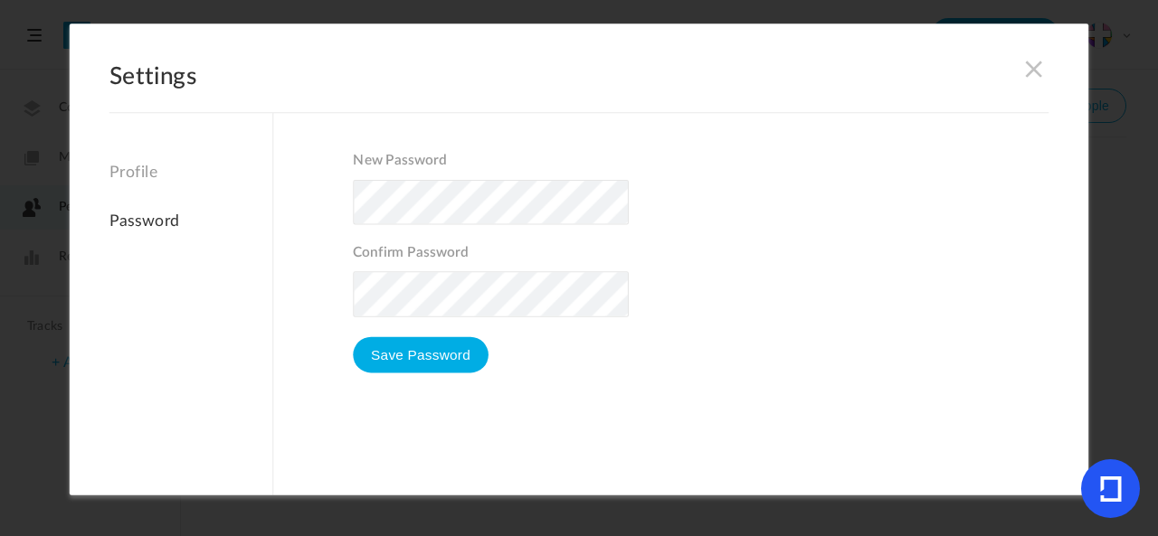
click at [1034, 67] on span at bounding box center [1034, 69] width 20 height 20
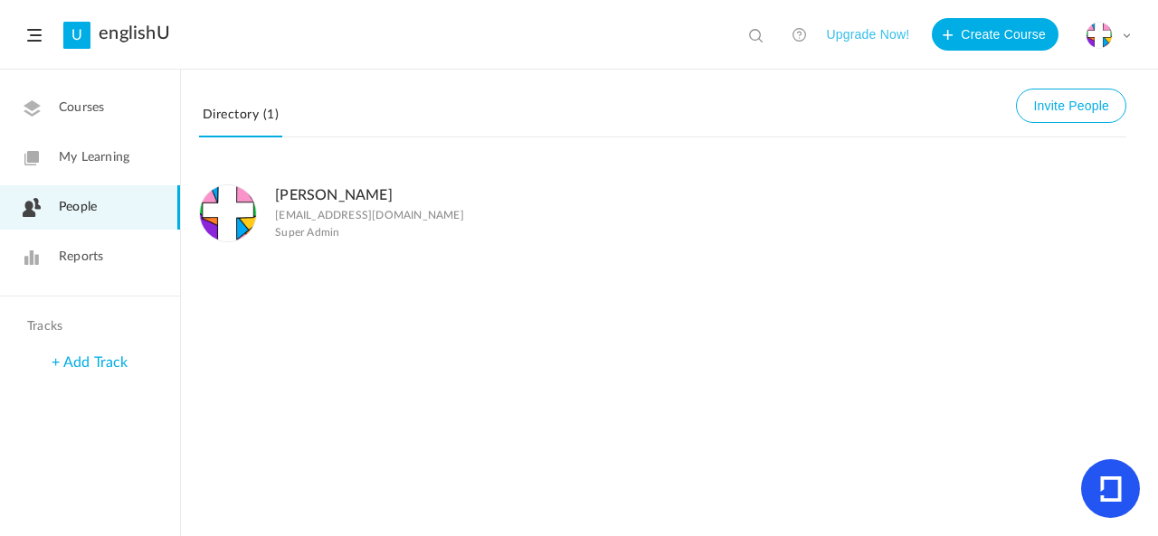
click at [96, 100] on span "Courses" at bounding box center [81, 108] width 45 height 19
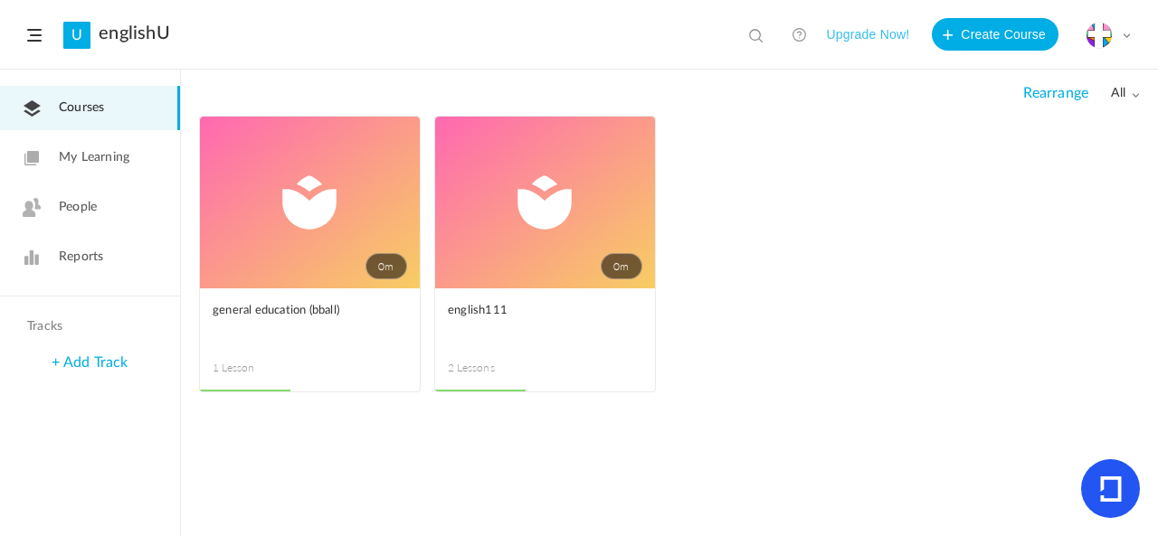
click at [1049, 93] on span "Rearrange" at bounding box center [1055, 93] width 65 height 17
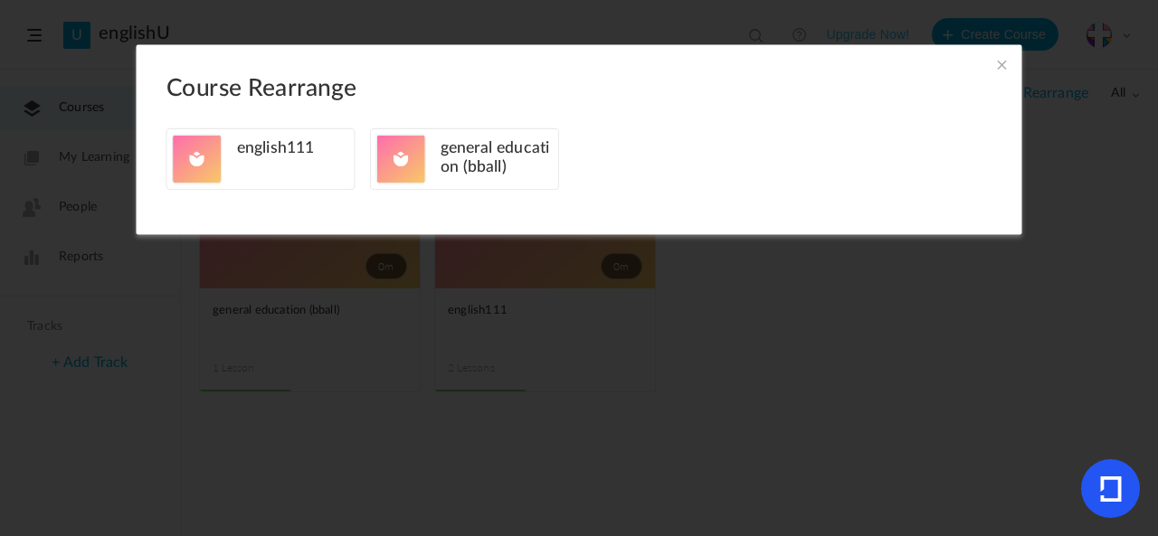
click at [351, 260] on section "Course Rearrange english111" at bounding box center [579, 268] width 1158 height 536
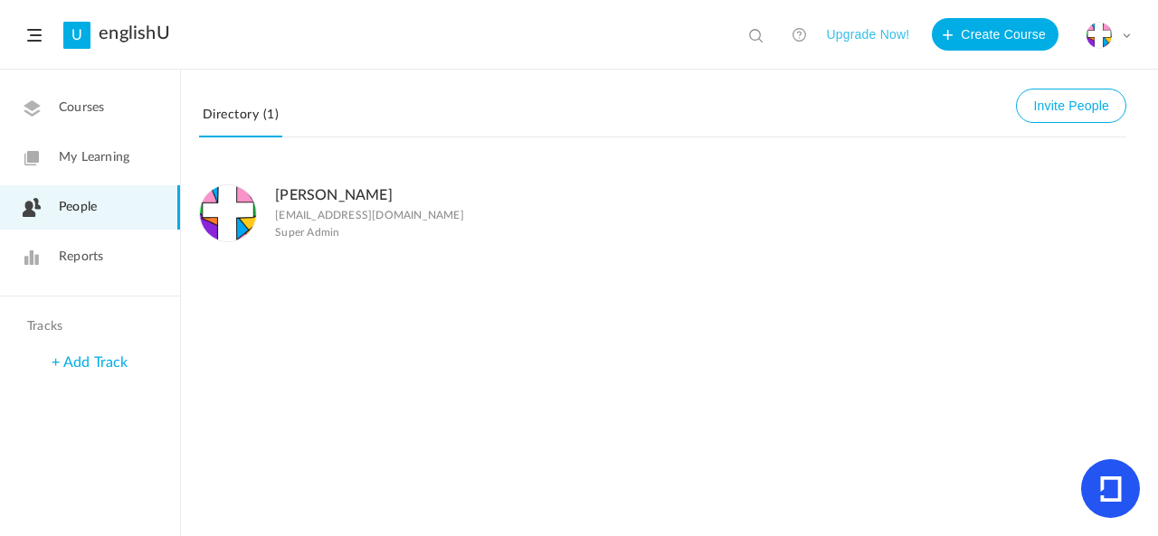
click at [147, 99] on link "Courses" at bounding box center [90, 108] width 180 height 44
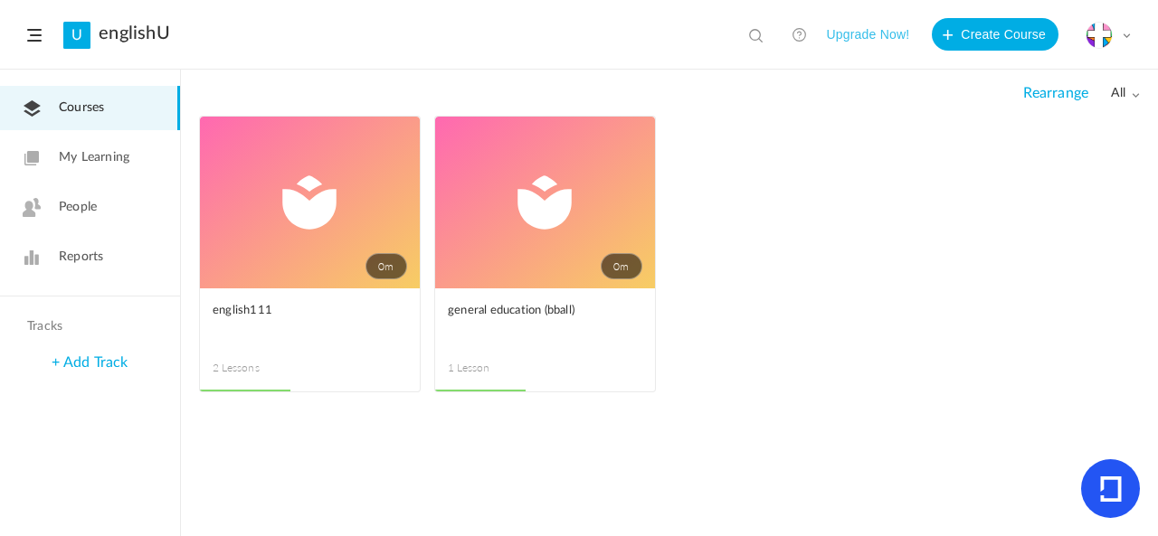
click at [293, 233] on link "0m" at bounding box center [310, 203] width 220 height 172
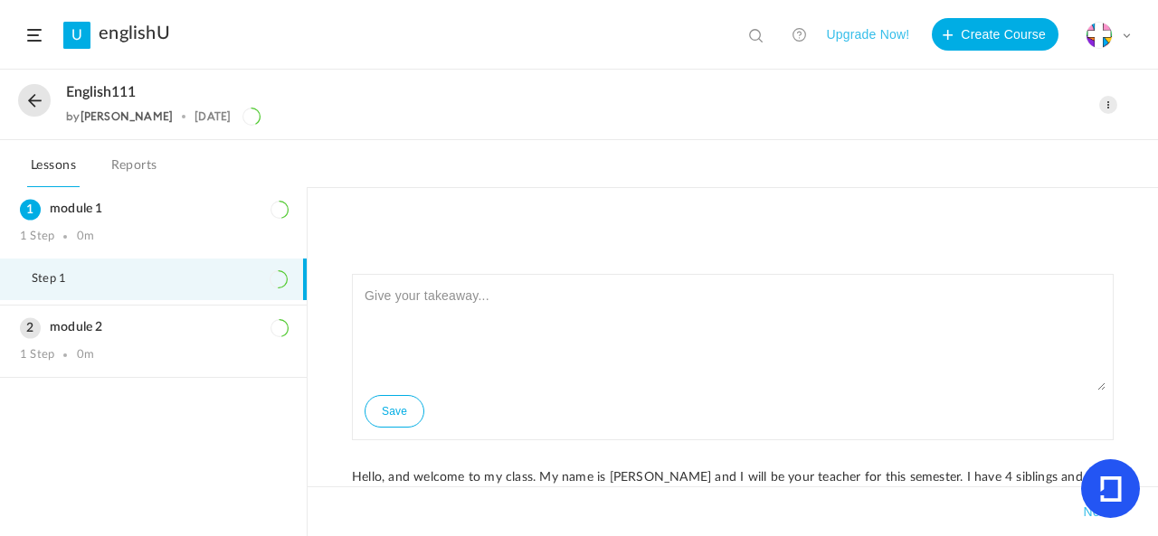
click at [1103, 108] on span at bounding box center [1108, 105] width 18 height 18
click at [1035, 152] on link "Edit" at bounding box center [1031, 144] width 170 height 33
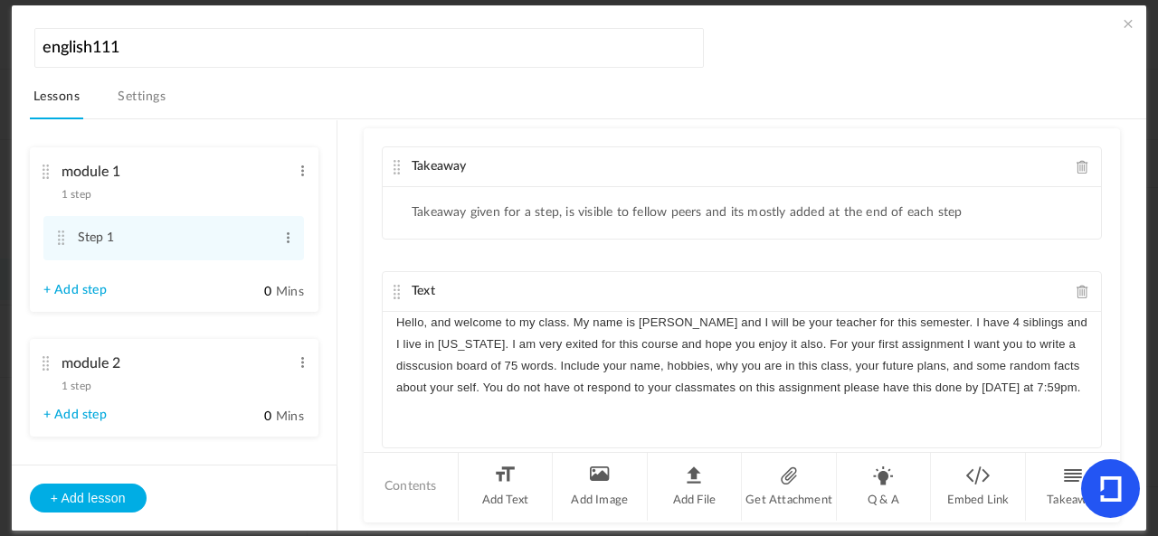
click at [1119, 24] on span at bounding box center [1128, 23] width 18 height 18
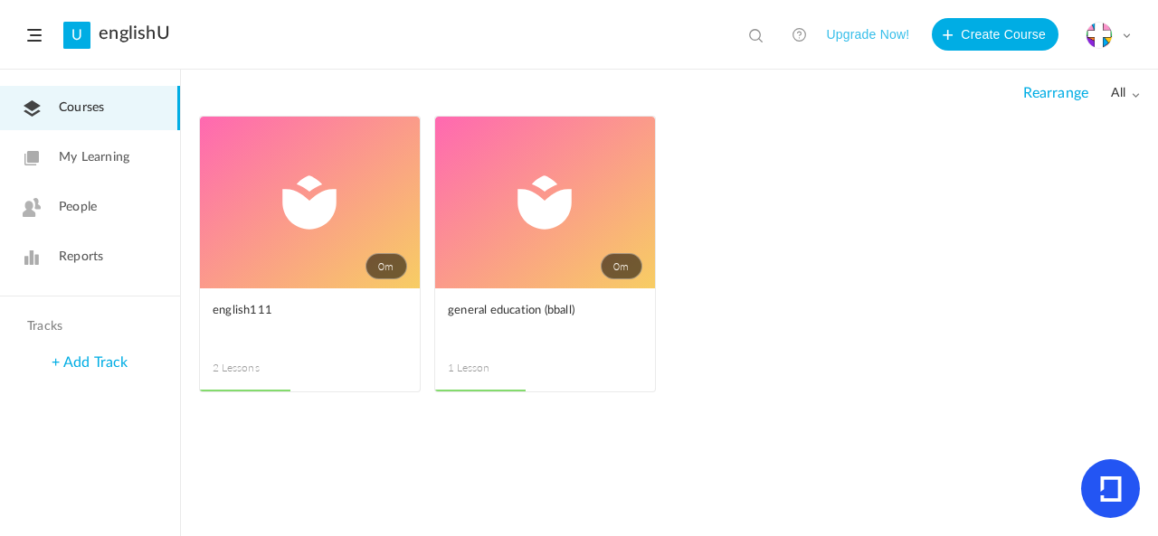
click at [98, 194] on link "People" at bounding box center [90, 207] width 180 height 44
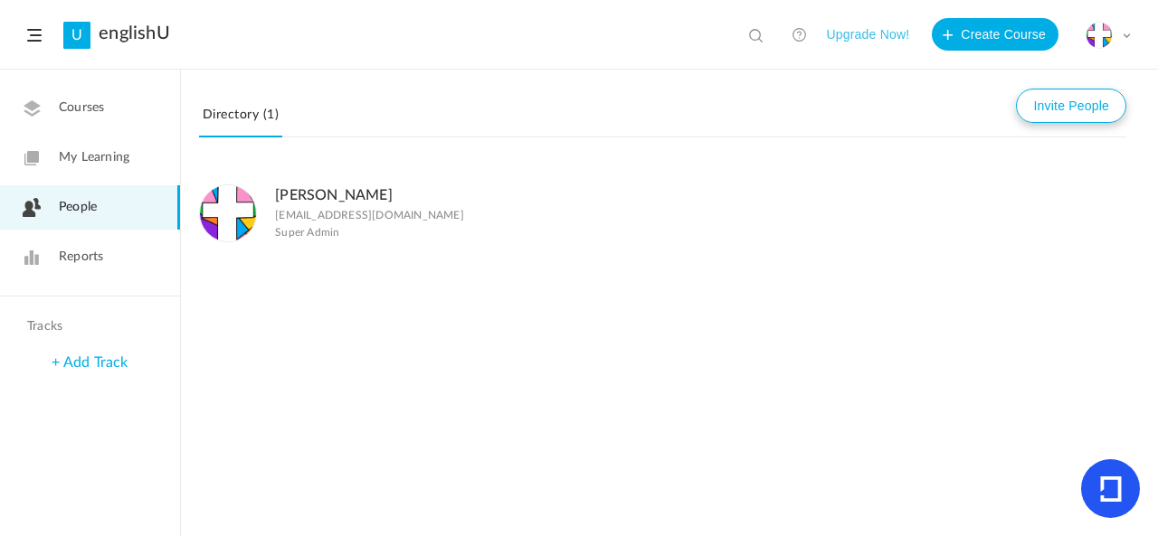
click at [1084, 109] on button "Invite People" at bounding box center [1071, 106] width 110 height 34
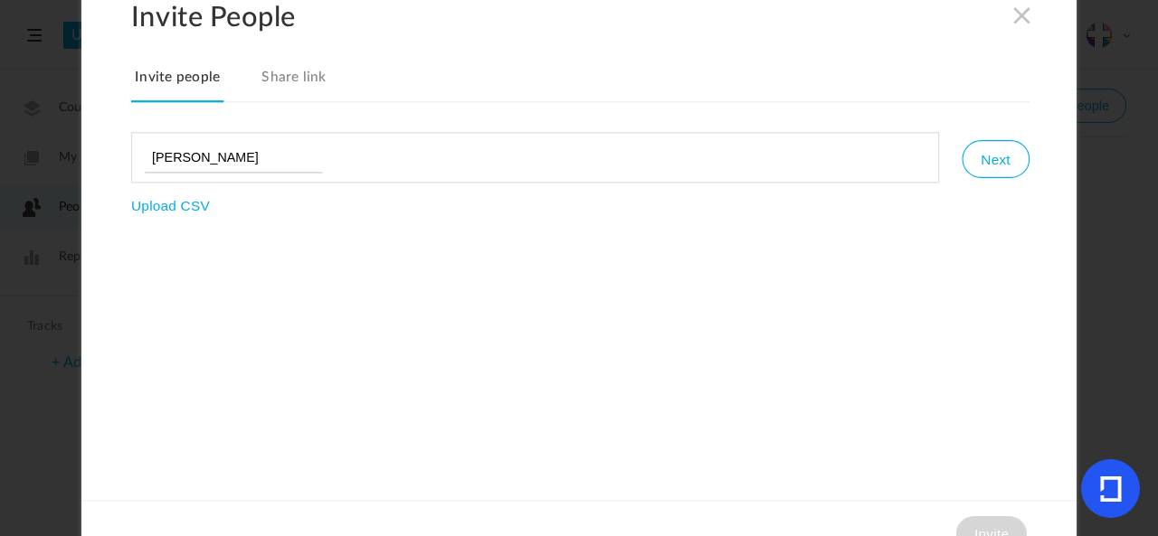
type input "[PERSON_NAME]"
click at [289, 156] on input "[PERSON_NAME]" at bounding box center [233, 157] width 179 height 31
click at [313, 72] on link "Share link" at bounding box center [294, 83] width 72 height 38
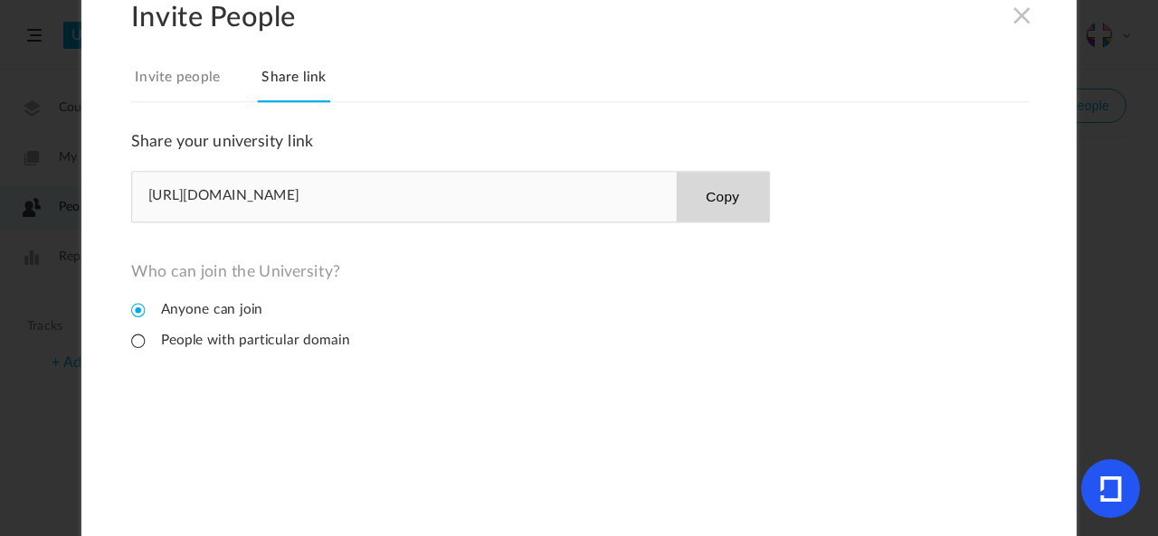
click at [132, 339] on li "People with particular domain" at bounding box center [240, 340] width 219 height 17
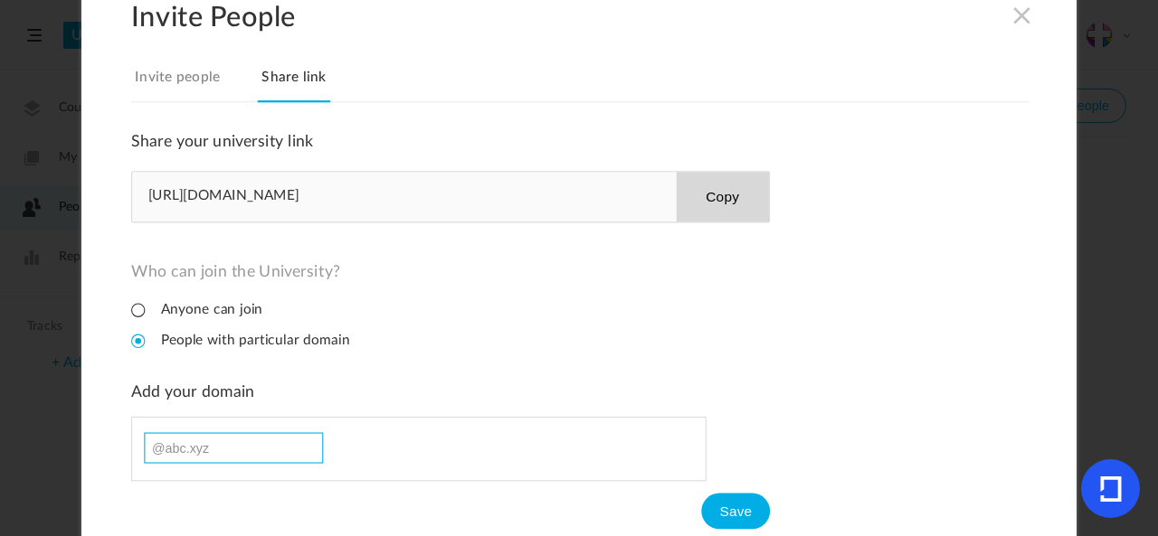
click at [215, 440] on input at bounding box center [233, 447] width 179 height 31
type input "claireu"
click at [747, 507] on button "Save" at bounding box center [736, 511] width 69 height 36
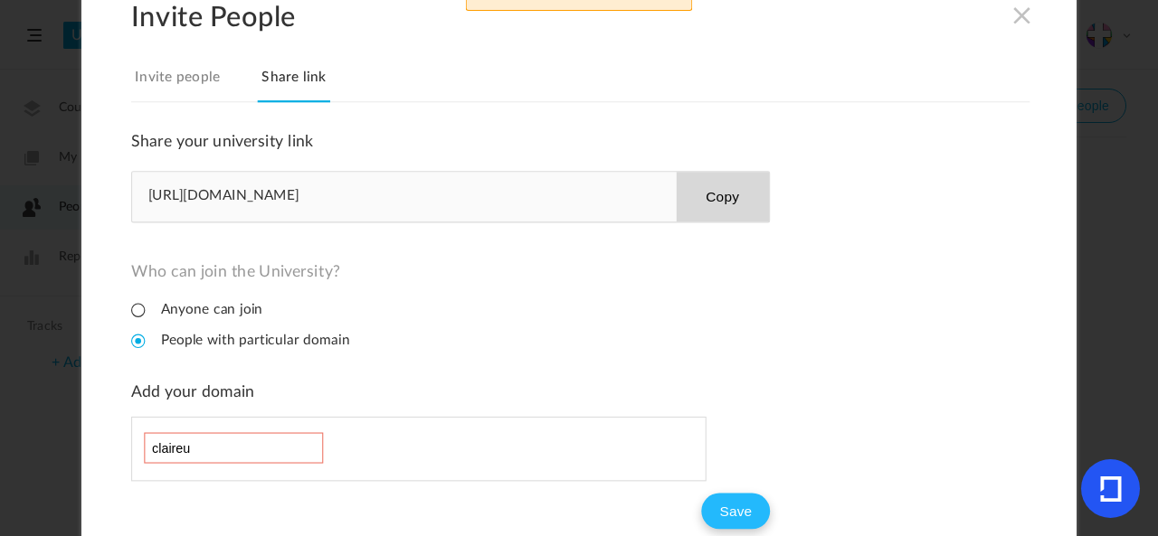
click at [724, 511] on button "Save" at bounding box center [736, 511] width 69 height 36
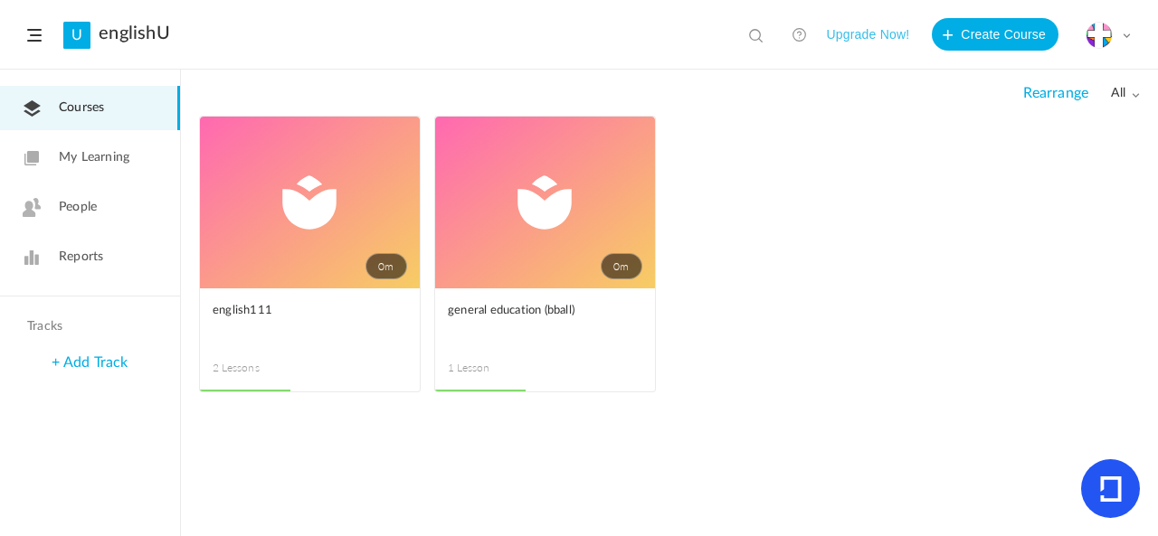
click at [329, 200] on link "0m" at bounding box center [310, 203] width 220 height 172
click at [89, 211] on span "People" at bounding box center [78, 207] width 38 height 19
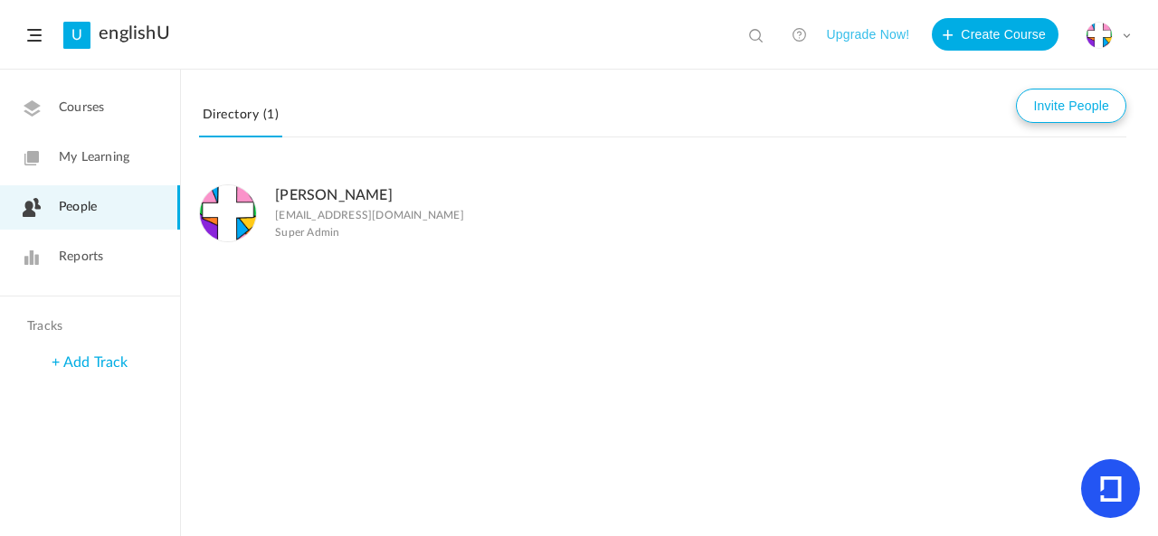
click at [1046, 101] on button "Invite People" at bounding box center [1071, 106] width 110 height 34
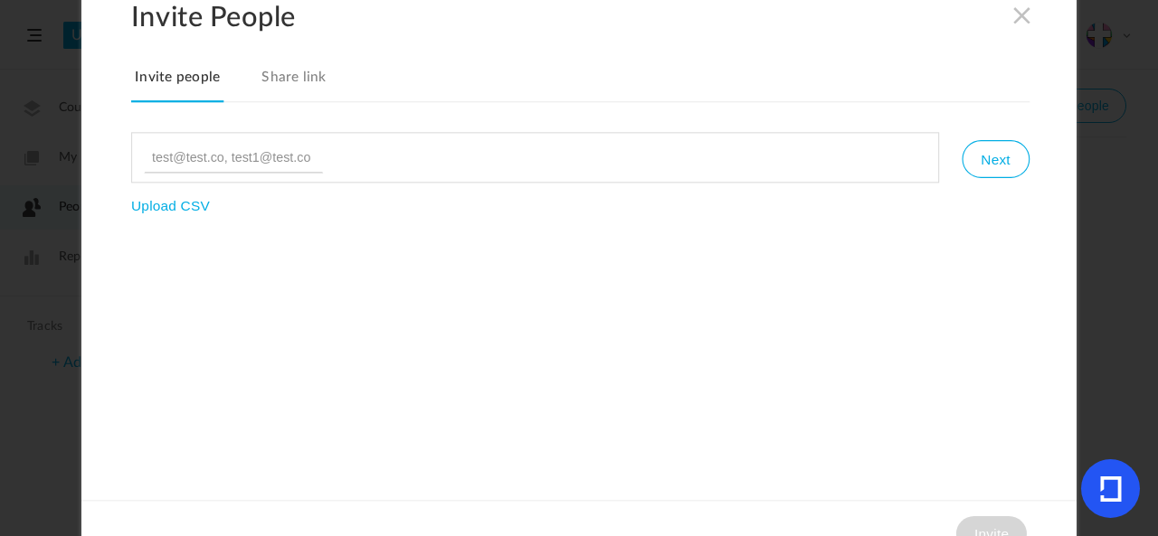
click at [298, 77] on link "Share link" at bounding box center [294, 83] width 72 height 38
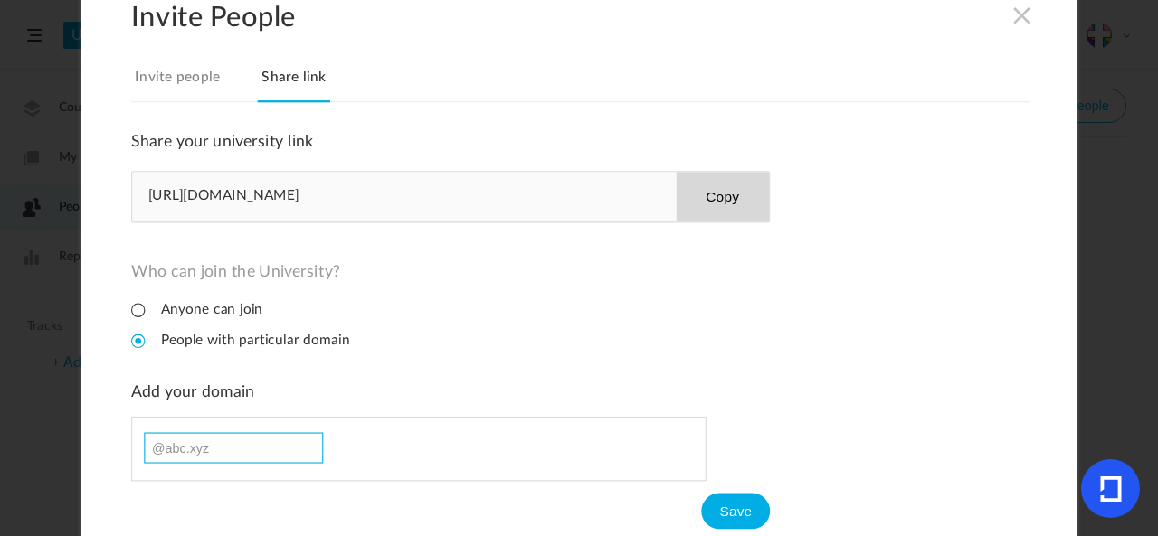
click at [220, 443] on input at bounding box center [233, 447] width 179 height 31
type input "claireu"
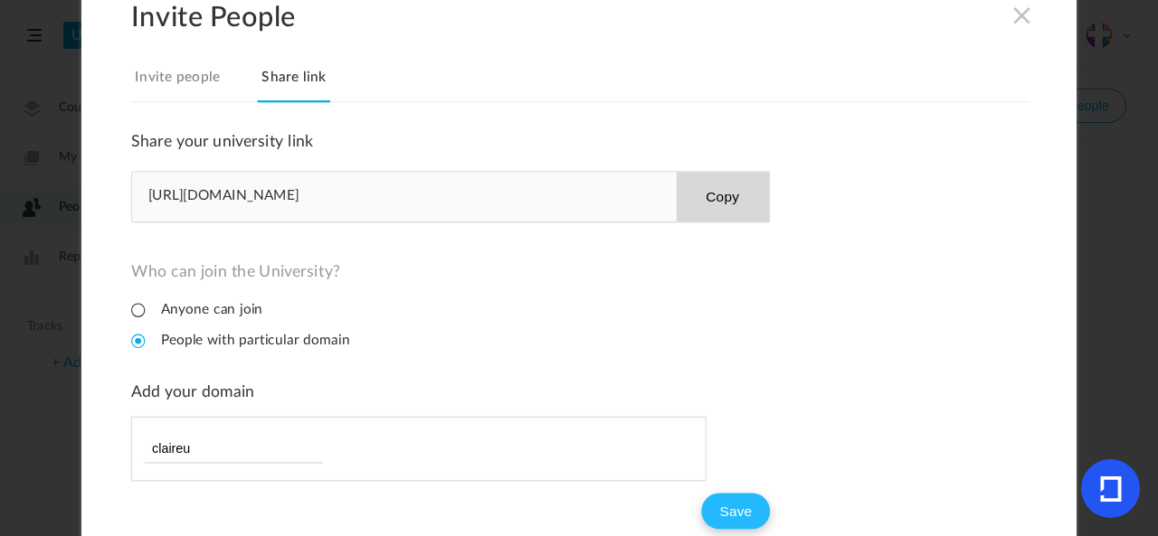
click at [734, 519] on button "Save" at bounding box center [736, 511] width 69 height 36
click at [1000, 28] on h2 "Invite People" at bounding box center [603, 16] width 945 height 33
click at [1013, 16] on span at bounding box center [1022, 15] width 20 height 20
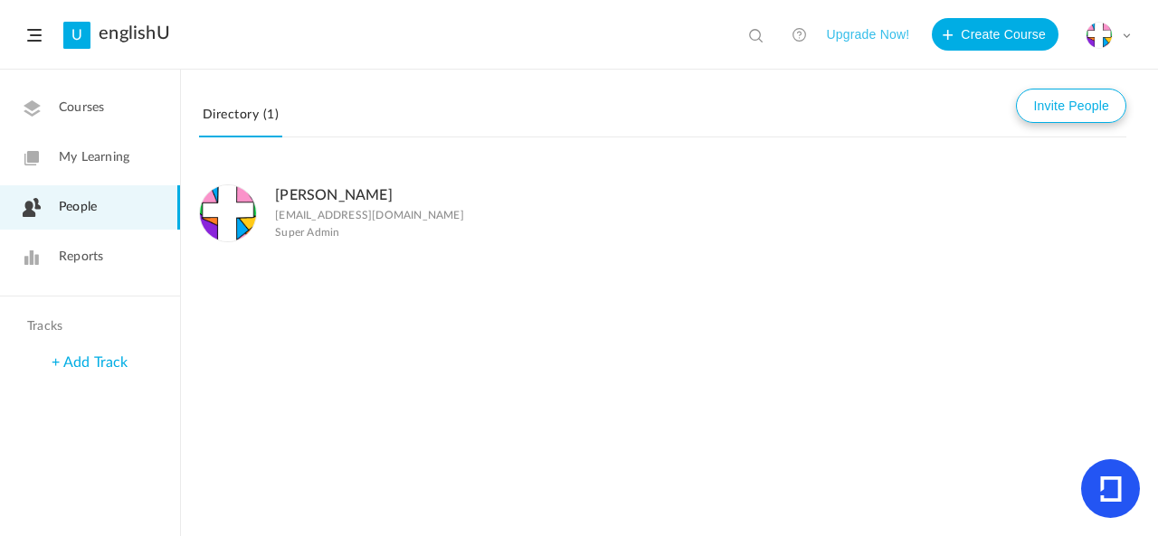
click at [1074, 121] on button "Invite People" at bounding box center [1071, 106] width 110 height 34
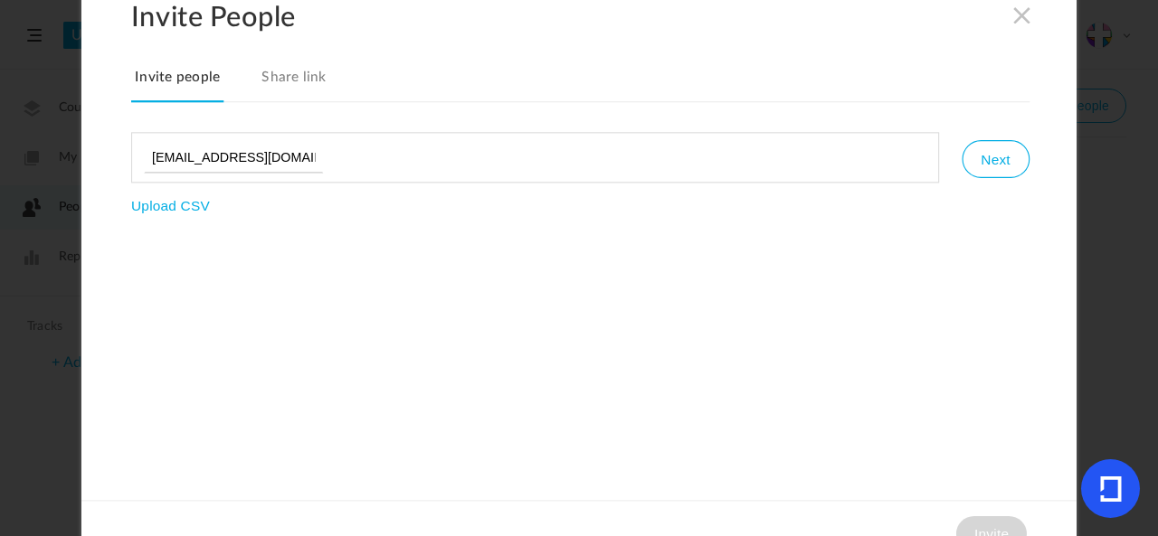
type input "[EMAIL_ADDRESS][DOMAIN_NAME]"
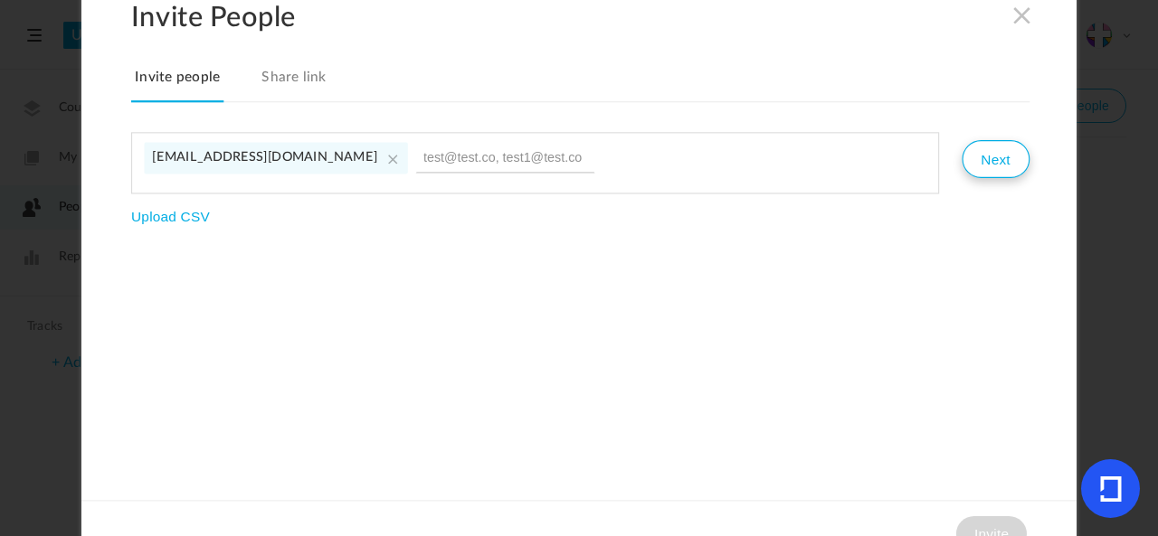
click at [1002, 161] on button "Next" at bounding box center [994, 159] width 67 height 38
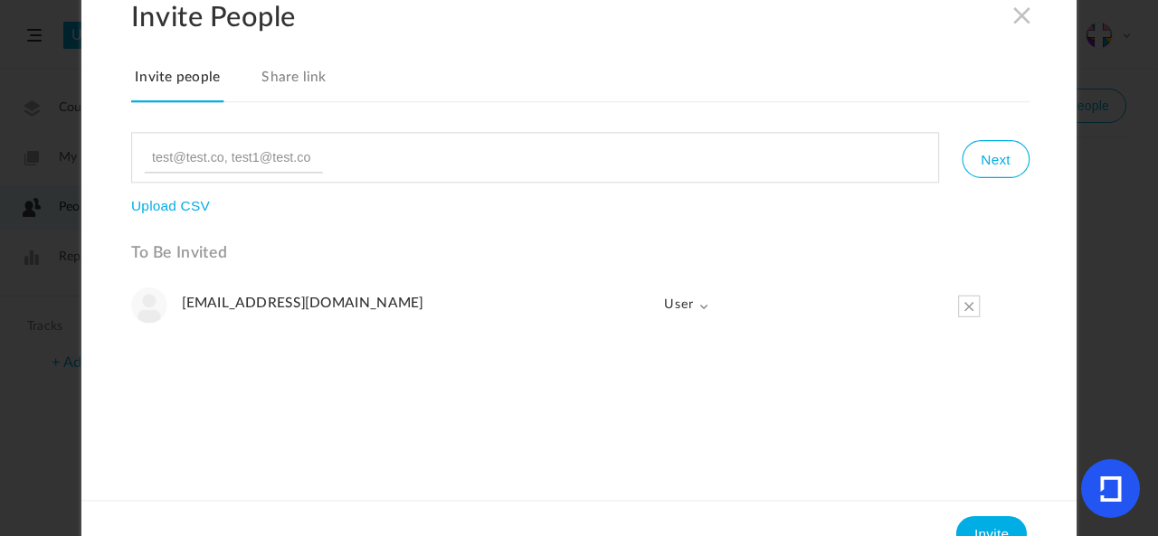
click at [689, 307] on span "User" at bounding box center [679, 305] width 61 height 36
click at [676, 372] on link "User" at bounding box center [660, 381] width 98 height 37
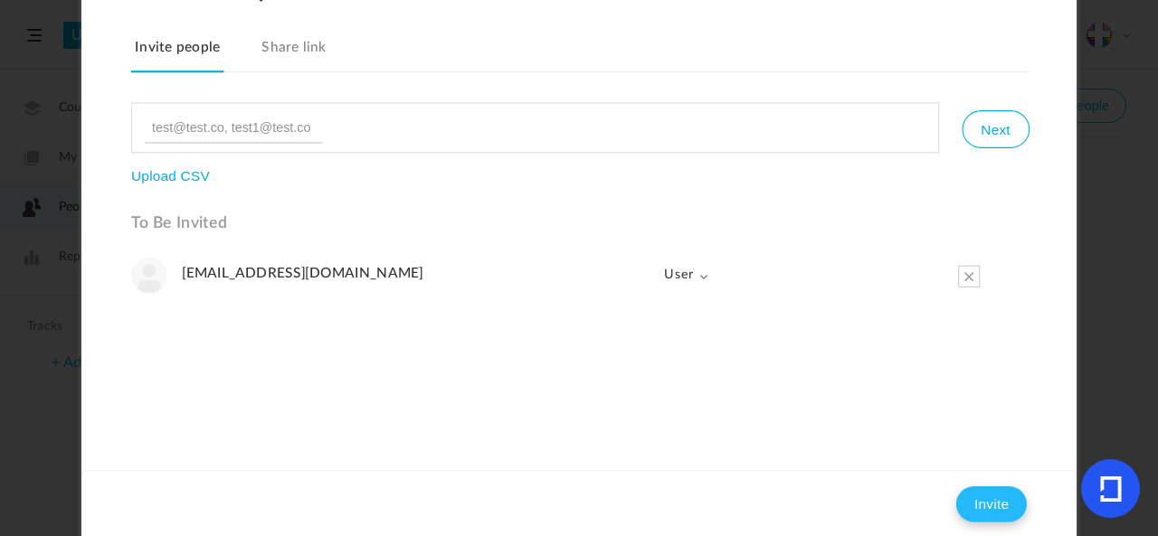
click at [1008, 515] on button "Invite" at bounding box center [991, 504] width 71 height 36
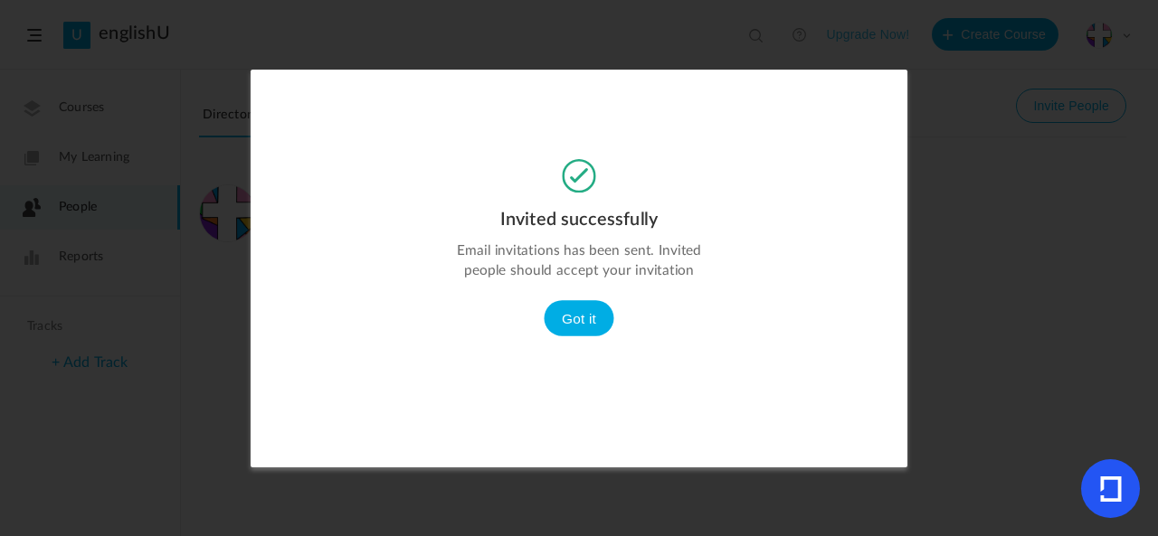
scroll to position [0, 0]
click at [589, 324] on button "Got it" at bounding box center [579, 318] width 71 height 36
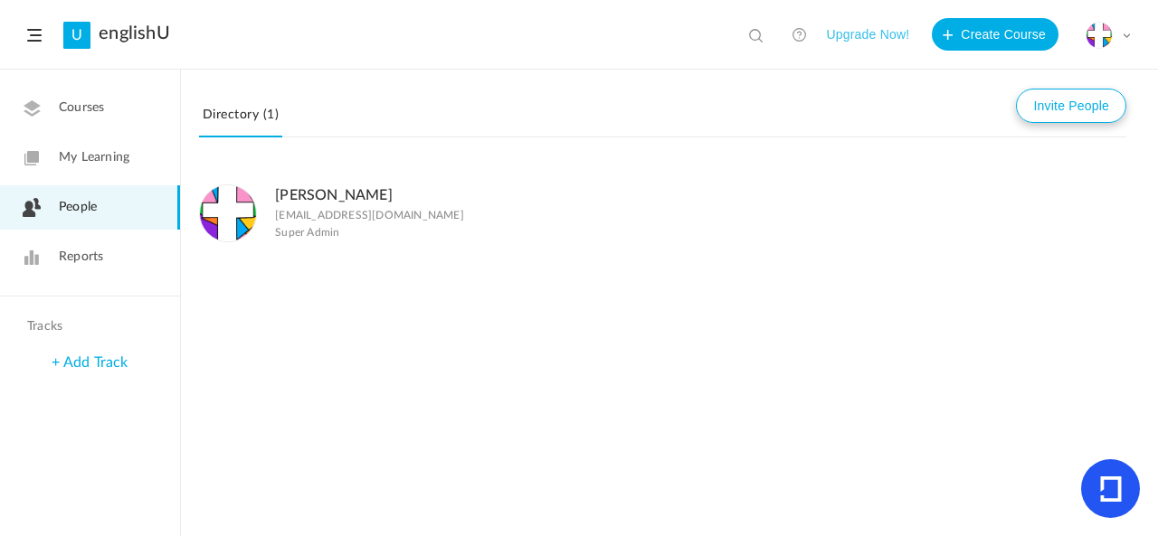
click at [1061, 95] on button "Invite People" at bounding box center [1071, 106] width 110 height 34
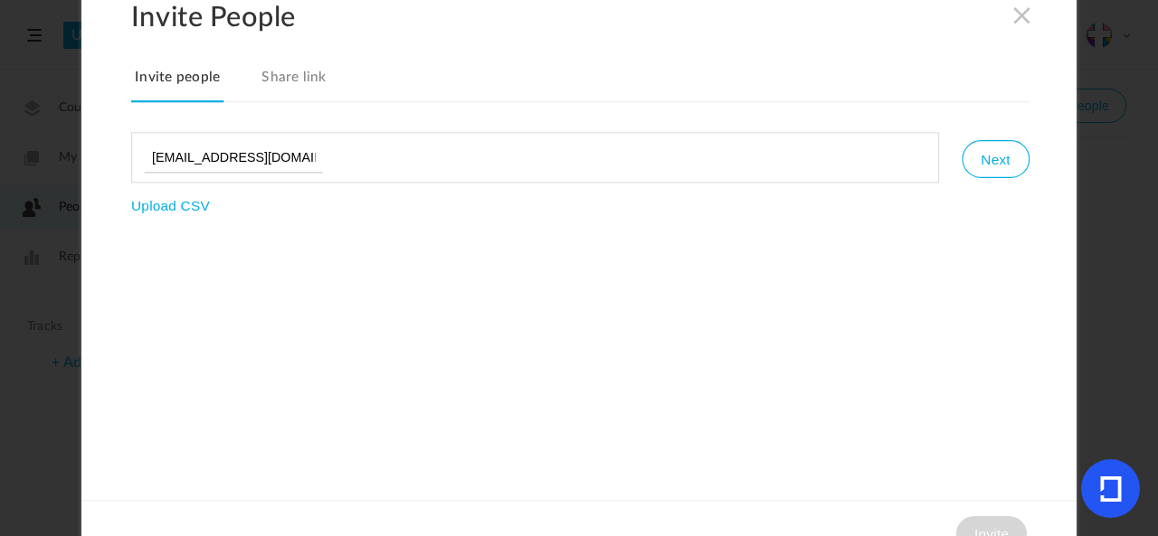
type input "[EMAIL_ADDRESS][DOMAIN_NAME]"
click at [613, 347] on div "Invite People Invite people Share link [EMAIL_ADDRESS][DOMAIN_NAME] Next Upload…" at bounding box center [578, 268] width 995 height 597
click at [1017, 168] on button "Next" at bounding box center [994, 159] width 67 height 38
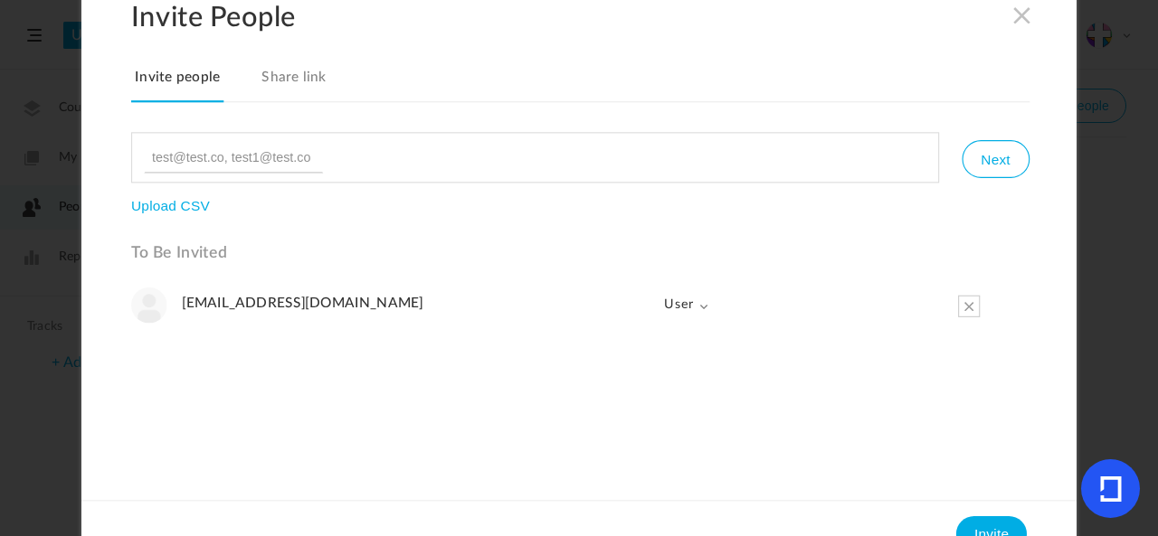
scroll to position [30, 0]
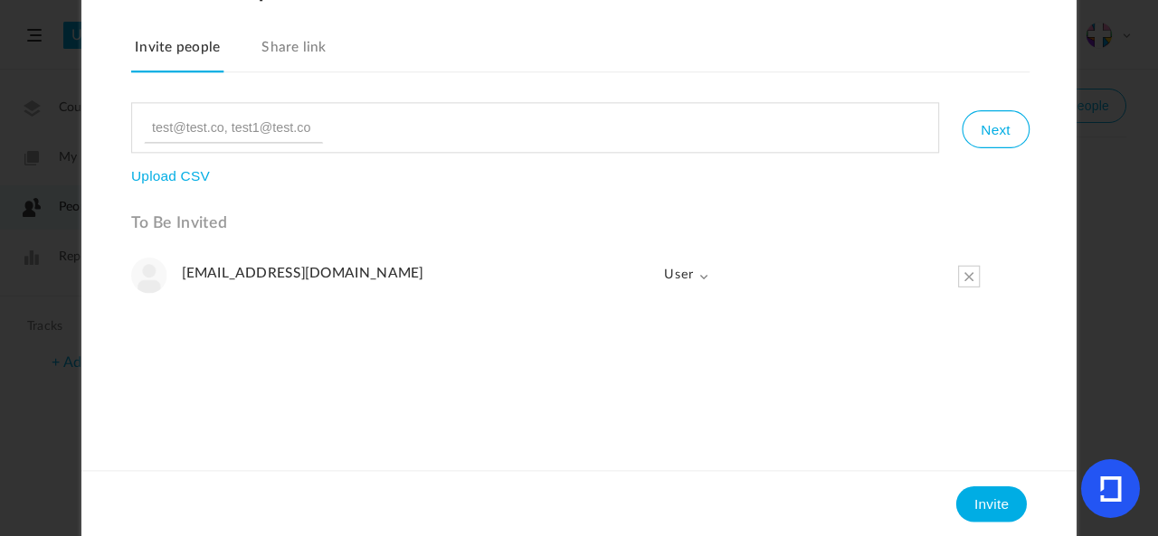
click at [991, 516] on button "Invite" at bounding box center [991, 504] width 71 height 36
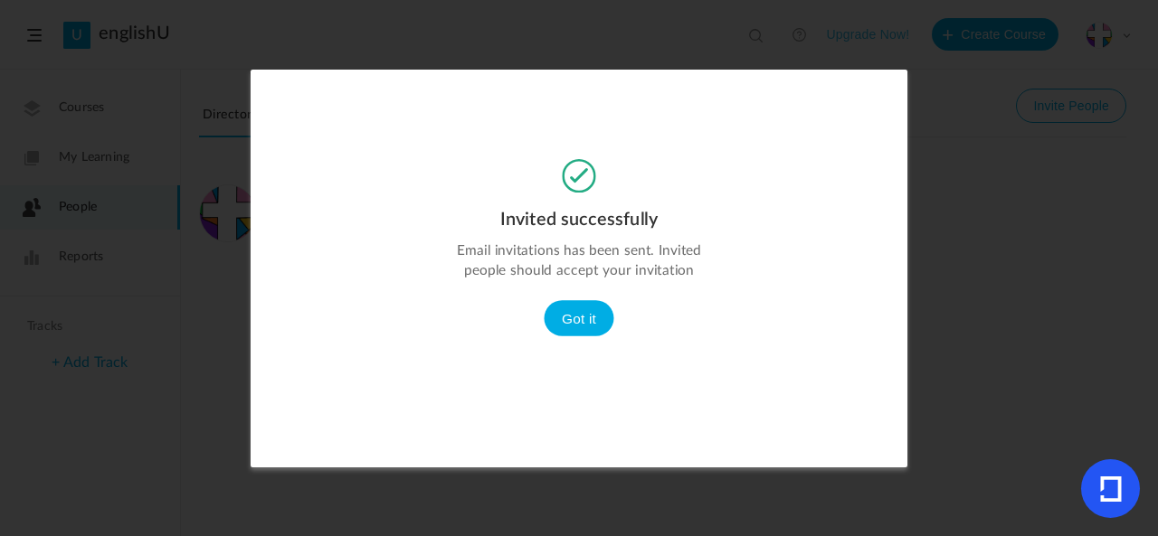
scroll to position [0, 0]
click at [590, 322] on button "Got it" at bounding box center [579, 318] width 71 height 36
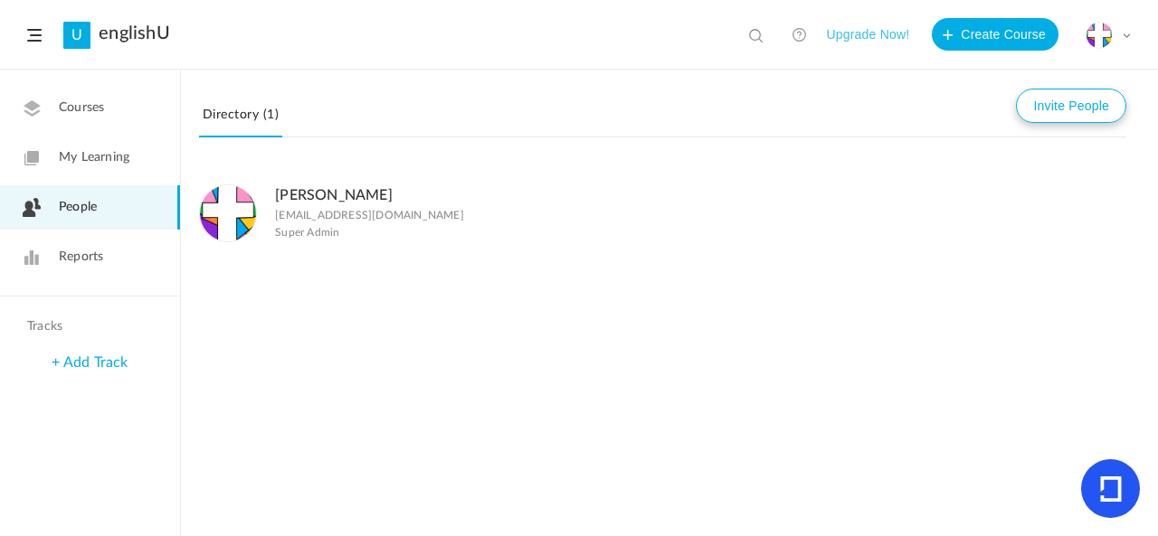
click at [1064, 109] on button "Invite People" at bounding box center [1071, 106] width 110 height 34
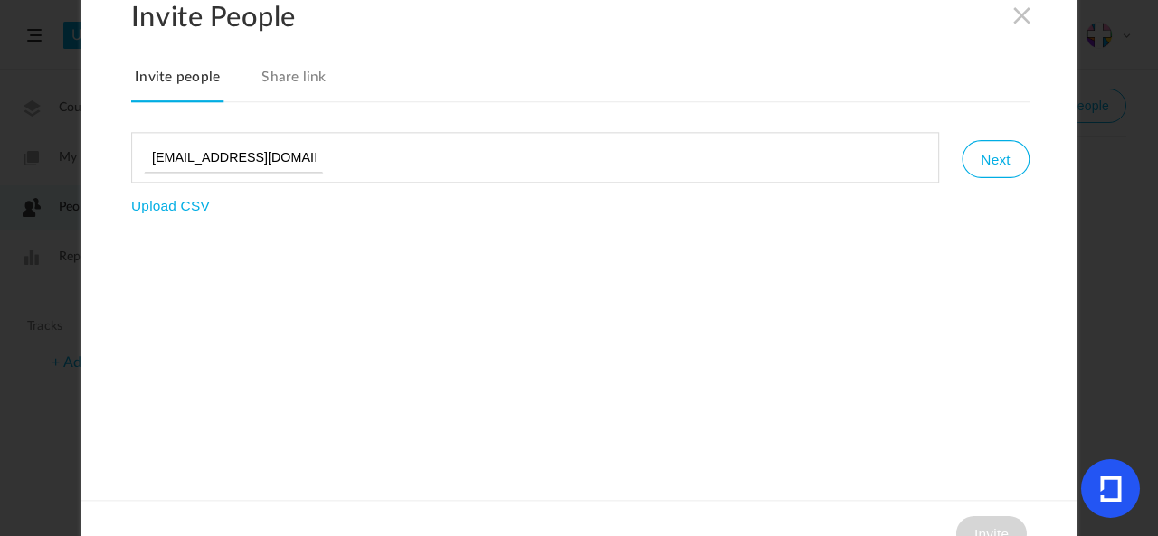
type input "[EMAIL_ADDRESS][DOMAIN_NAME]"
click at [1013, 166] on button "Next" at bounding box center [994, 159] width 67 height 38
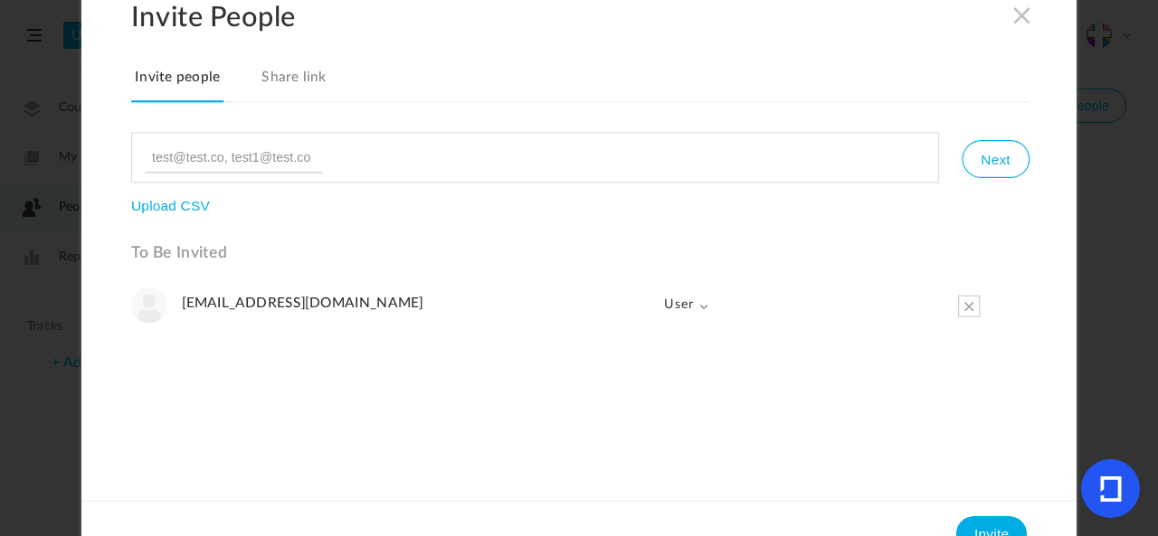
click at [1009, 521] on button "Invite" at bounding box center [991, 534] width 71 height 36
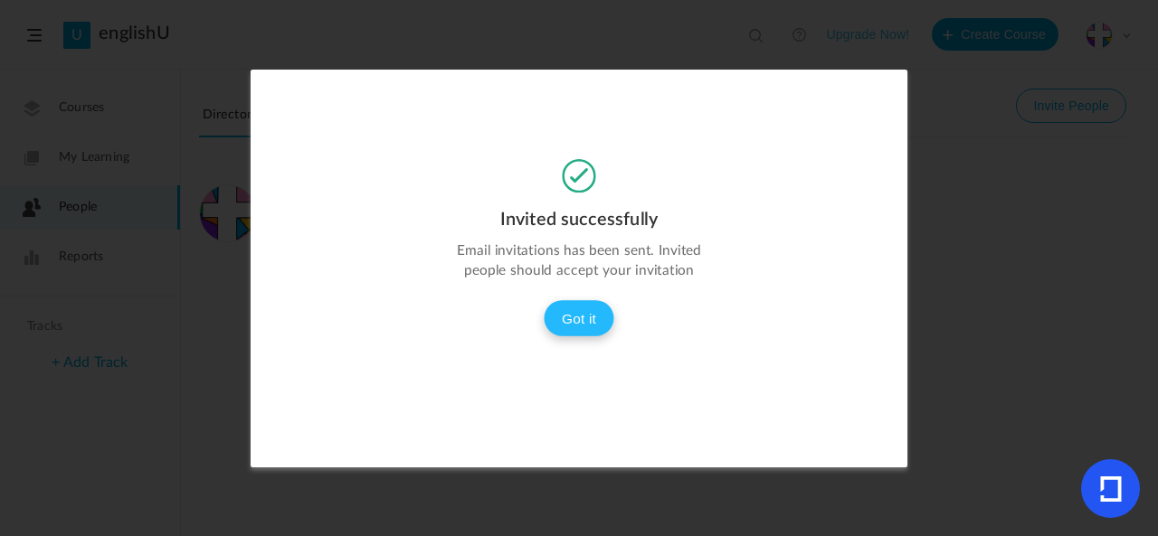
click at [592, 328] on button "Got it" at bounding box center [579, 318] width 71 height 36
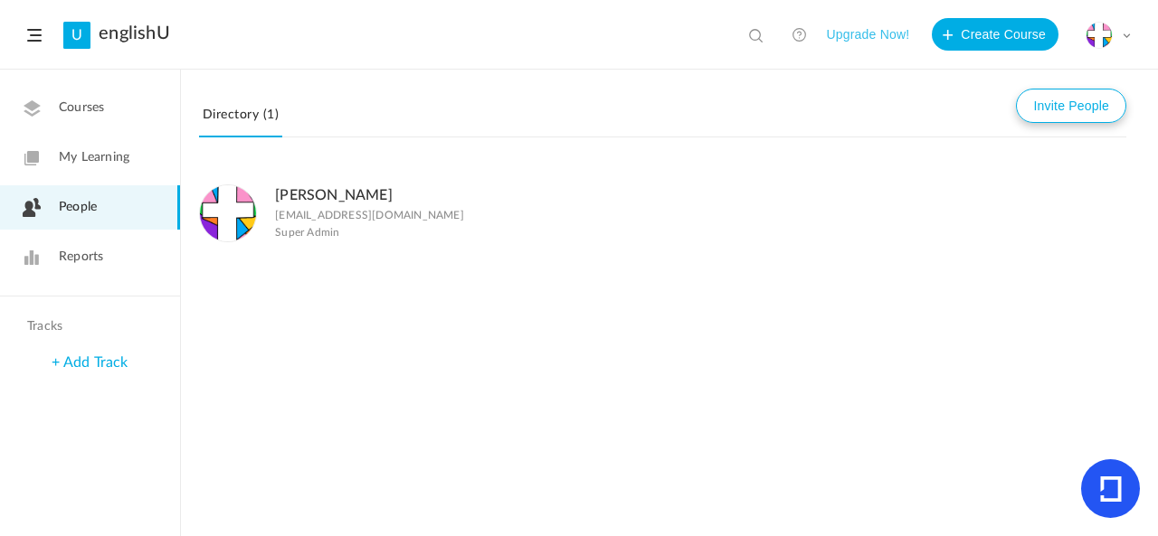
click at [1113, 105] on button "Invite People" at bounding box center [1071, 106] width 110 height 34
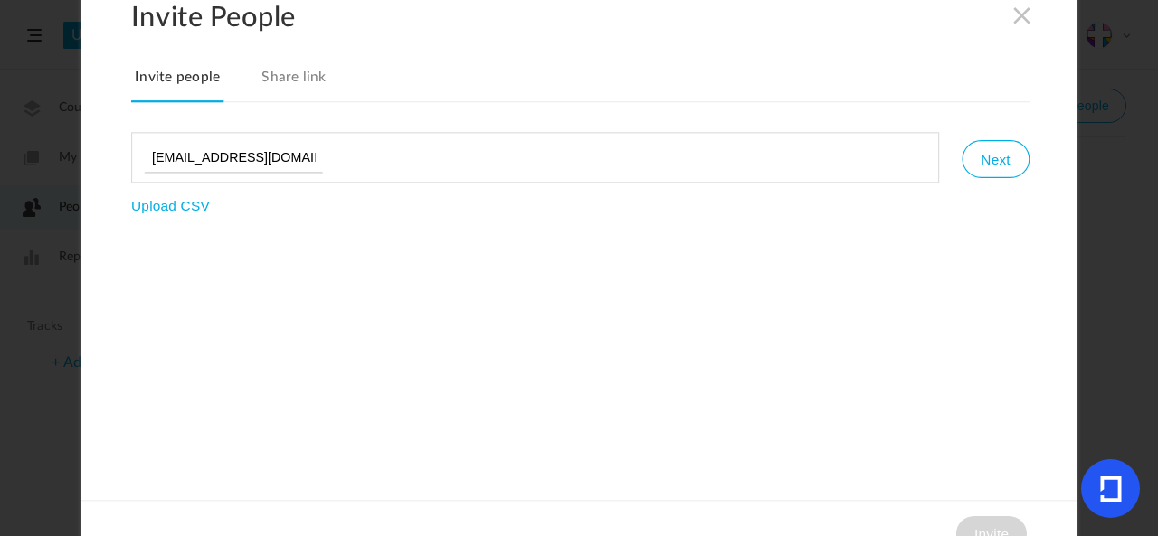
type input "[EMAIL_ADDRESS][DOMAIN_NAME]"
click at [1020, 149] on button "Next" at bounding box center [994, 159] width 67 height 38
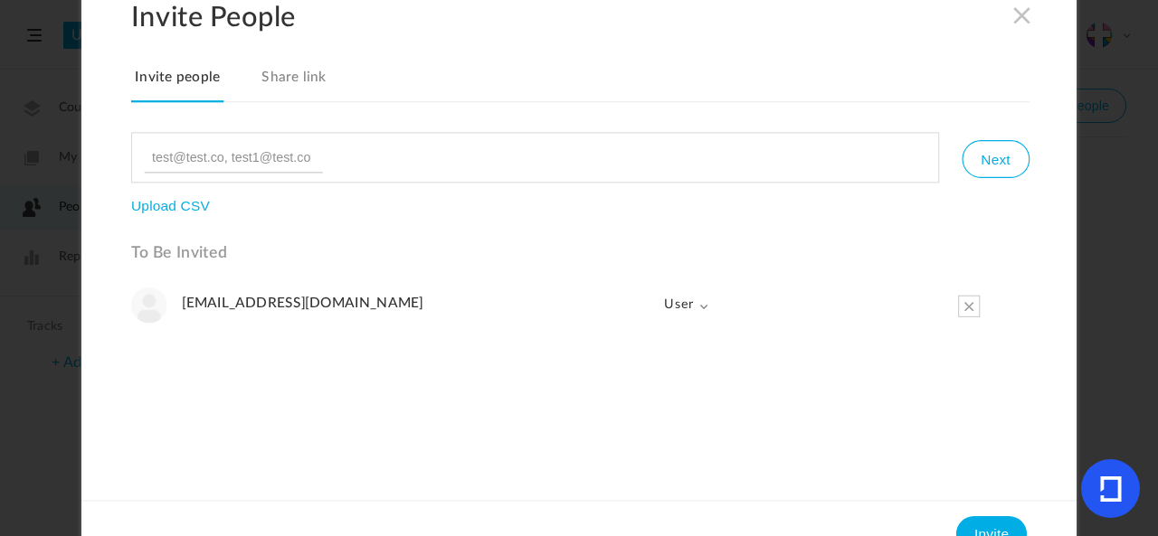
scroll to position [30, 0]
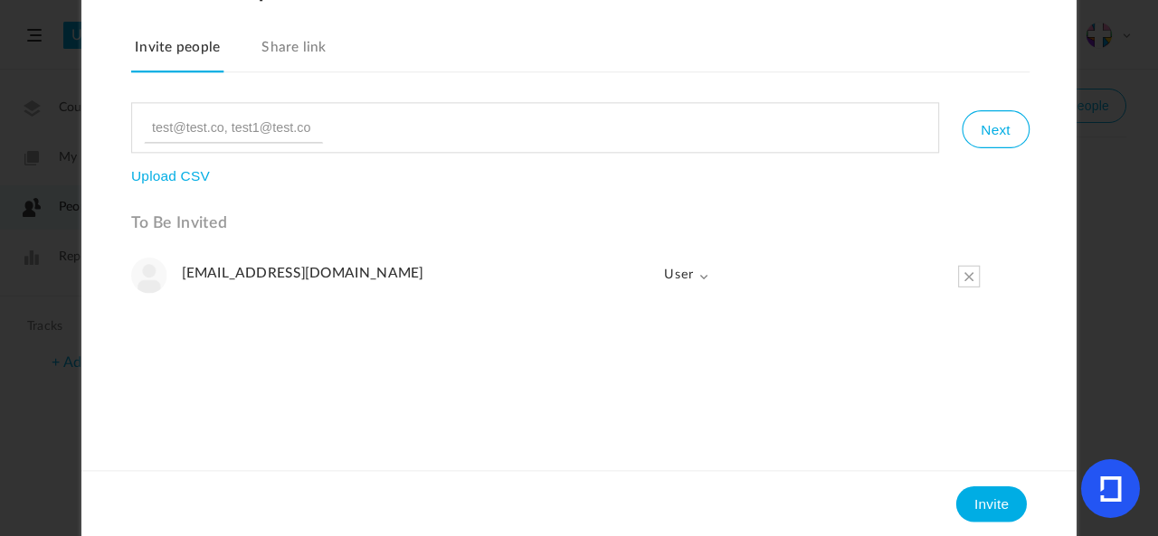
click at [728, 128] on ul at bounding box center [535, 127] width 808 height 51
click at [578, 122] on ul at bounding box center [535, 127] width 808 height 51
click at [304, 117] on input at bounding box center [233, 127] width 179 height 31
type input "[EMAIL_ADDRESS][DOMAIN_NAME]"
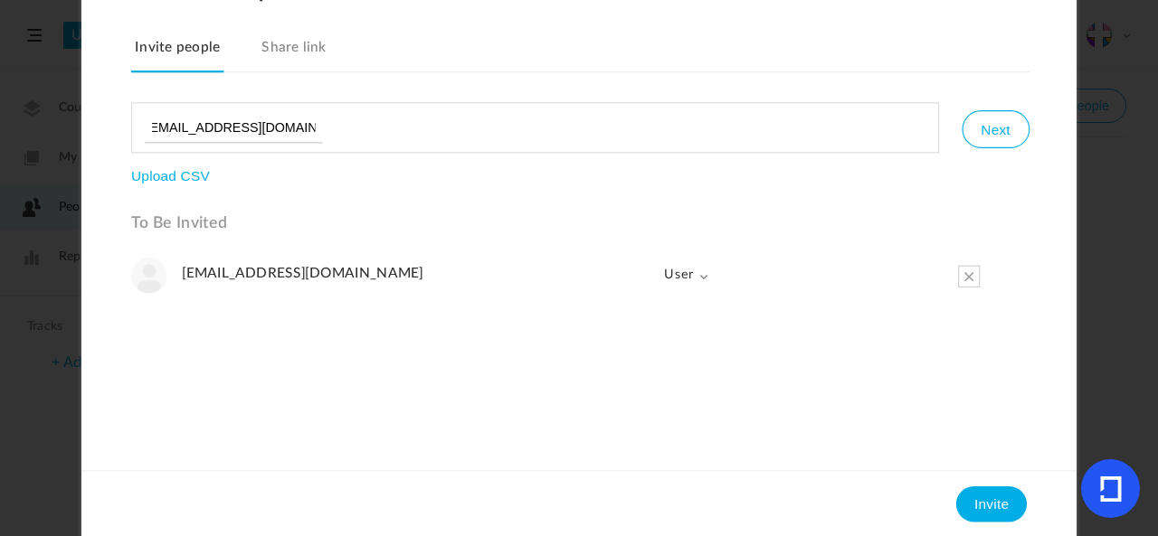
click at [964, 269] on span at bounding box center [969, 276] width 22 height 22
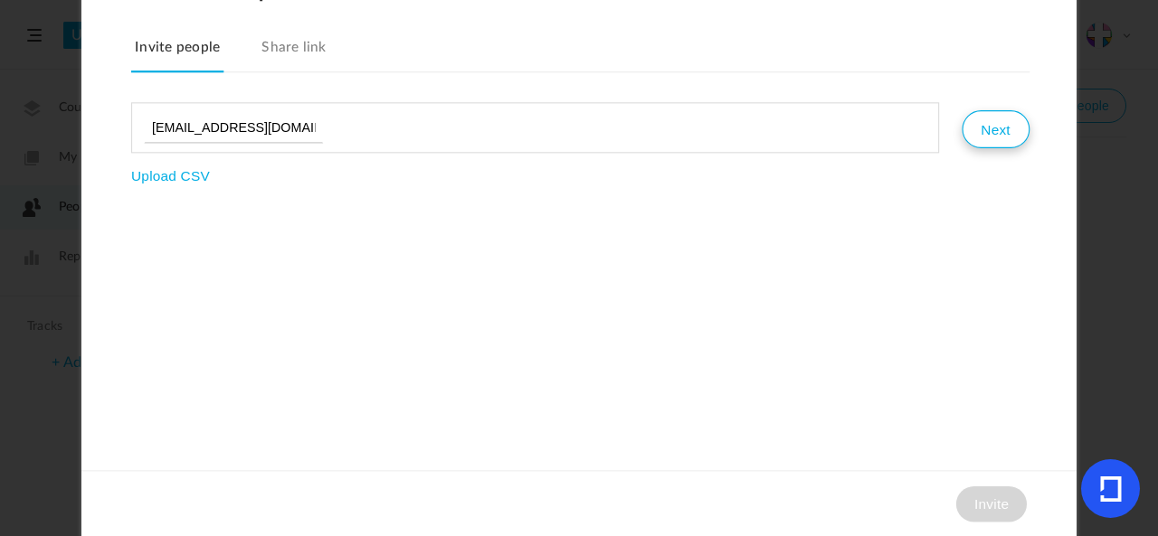
click at [982, 144] on button "Next" at bounding box center [994, 129] width 67 height 38
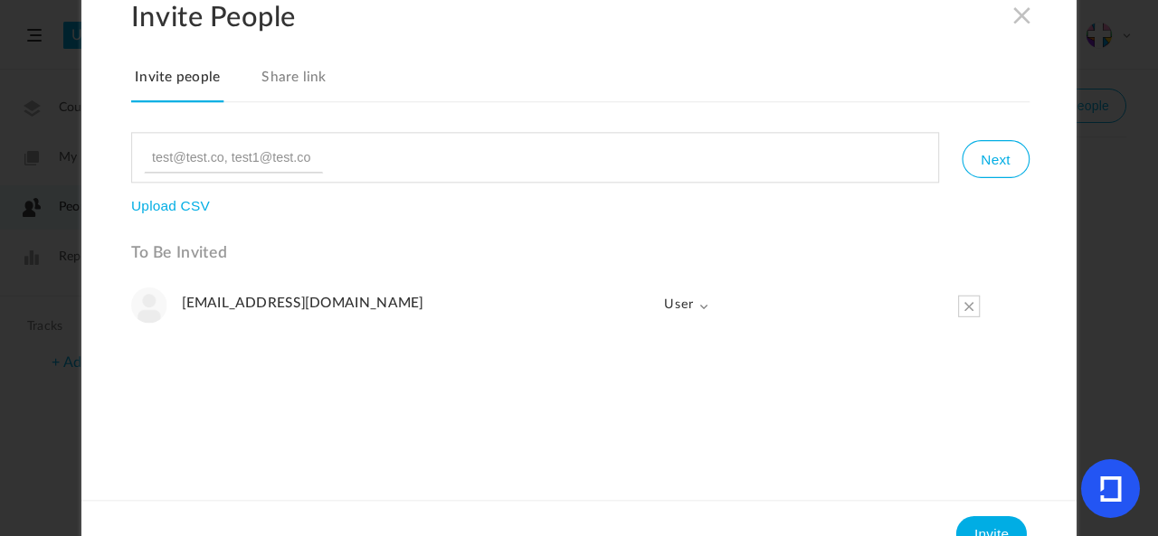
click at [1016, 5] on span at bounding box center [1022, 15] width 20 height 20
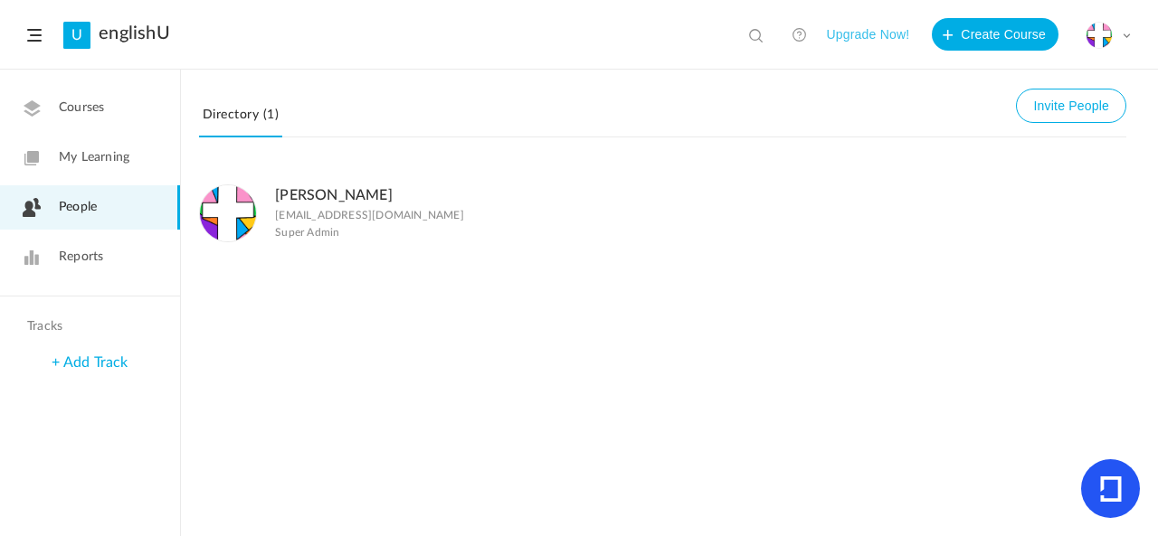
click at [109, 120] on link "Courses" at bounding box center [90, 108] width 180 height 44
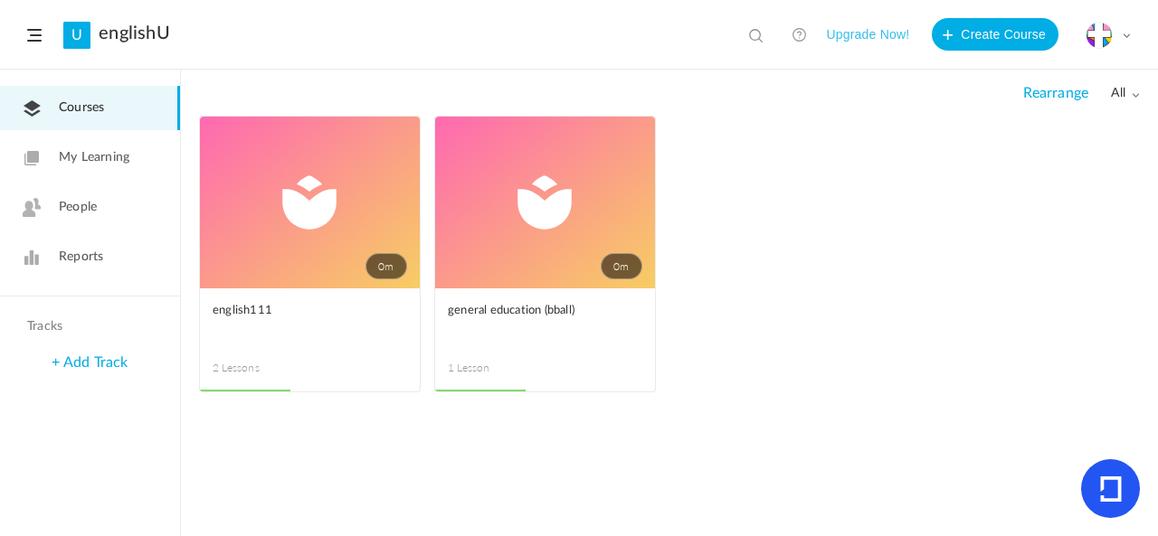
click at [315, 186] on link "0m" at bounding box center [310, 203] width 220 height 172
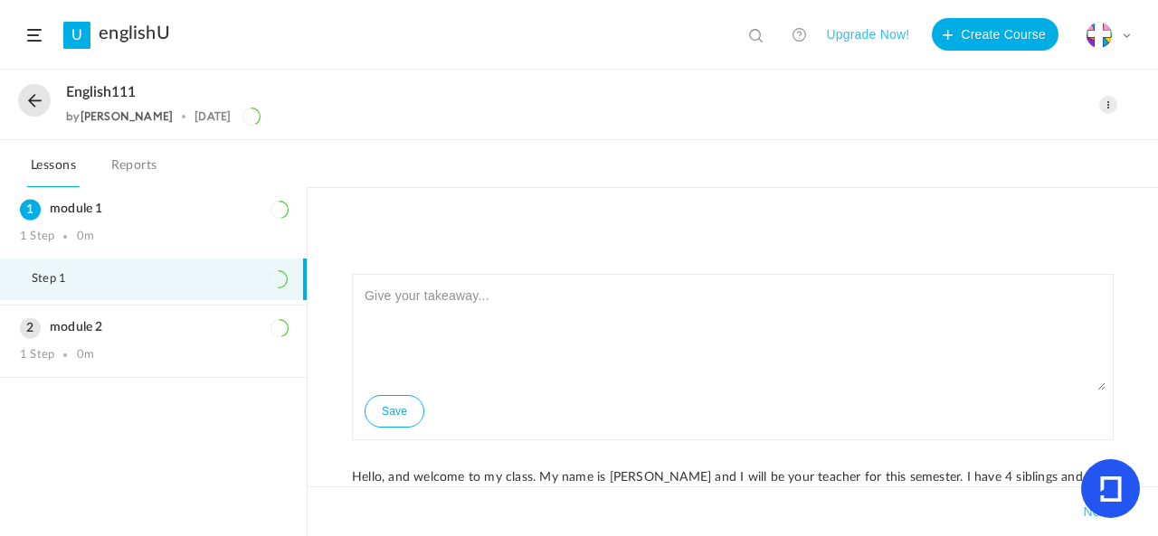
click at [157, 274] on li "Step 1" at bounding box center [153, 280] width 307 height 42
click at [31, 95] on button at bounding box center [34, 100] width 33 height 33
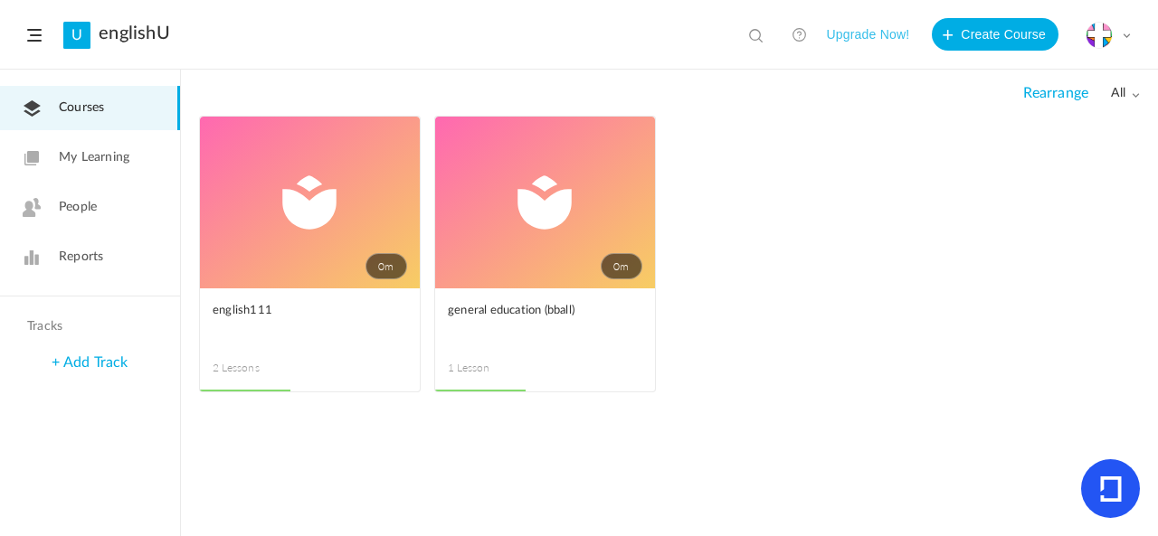
click at [0, 0] on span at bounding box center [0, 0] width 0 height 0
click at [0, 0] on link "Edit" at bounding box center [0, 0] width 0 height 0
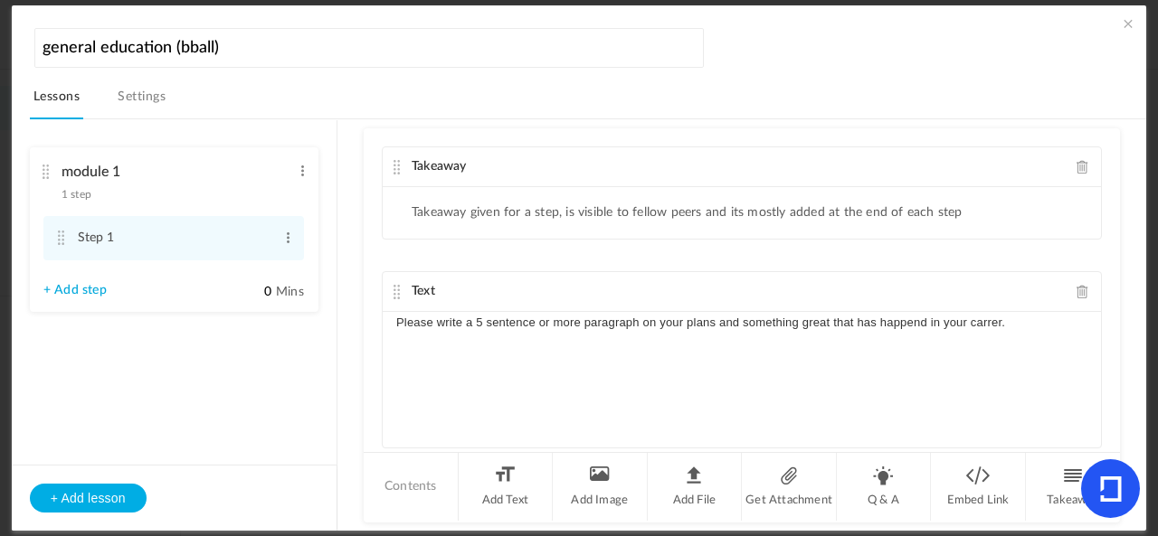
click at [77, 294] on link "+ Add step" at bounding box center [74, 290] width 63 height 15
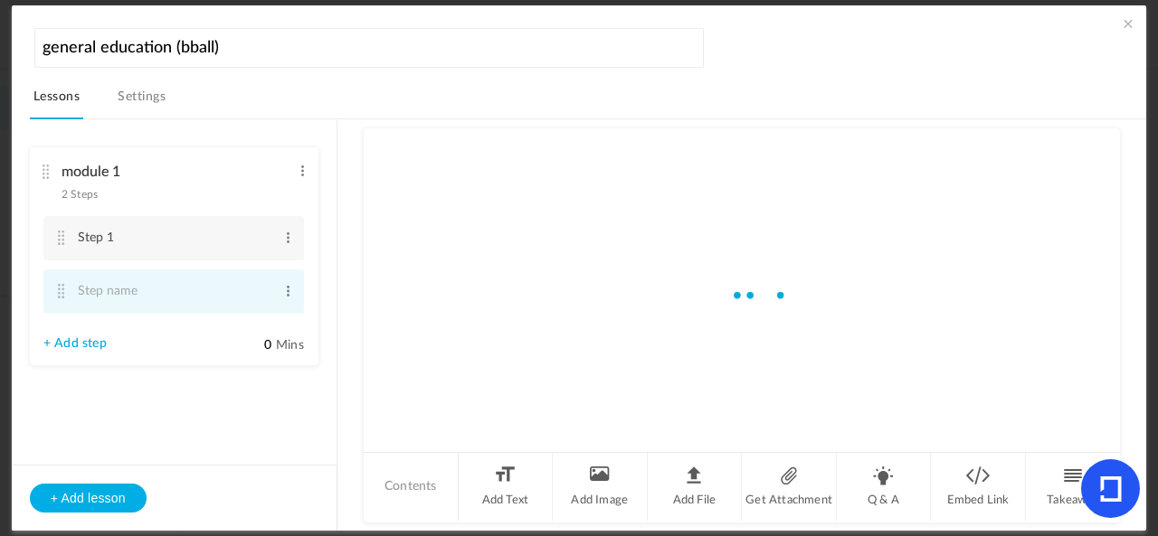
type input "Step 2"
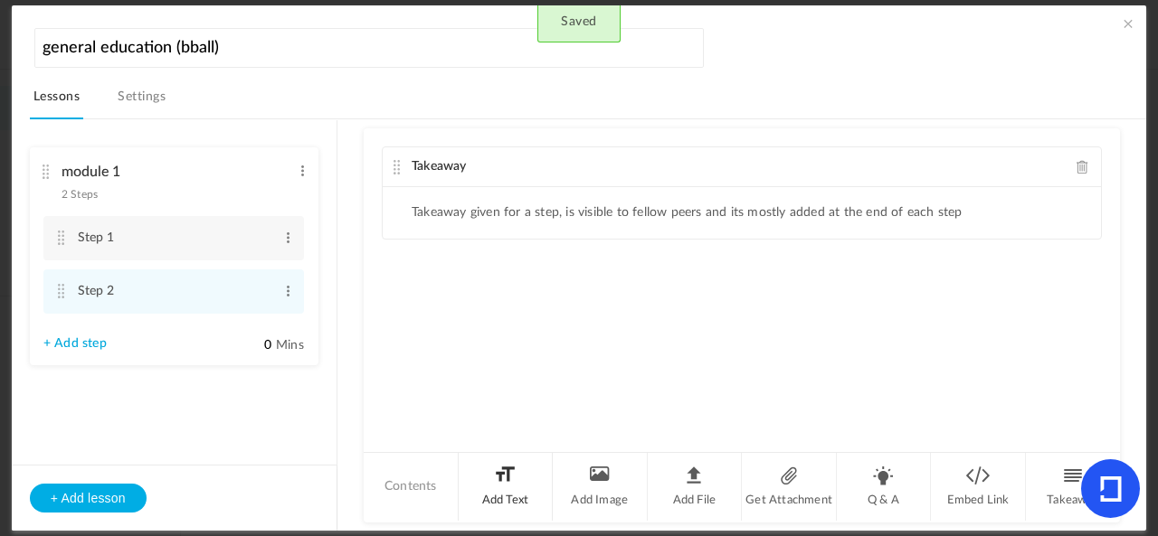
click at [507, 469] on li "Add Text" at bounding box center [506, 487] width 95 height 68
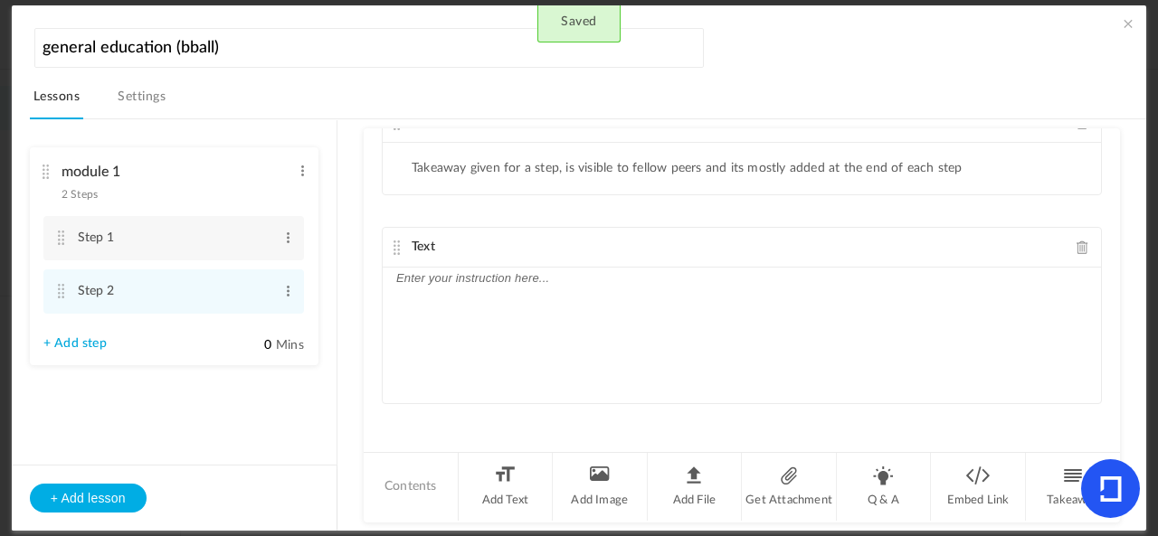
click at [561, 238] on div "Text" at bounding box center [742, 248] width 718 height 40
drag, startPoint x: 572, startPoint y: 321, endPoint x: 573, endPoint y: 311, distance: 10.1
click at [573, 312] on div at bounding box center [742, 336] width 718 height 136
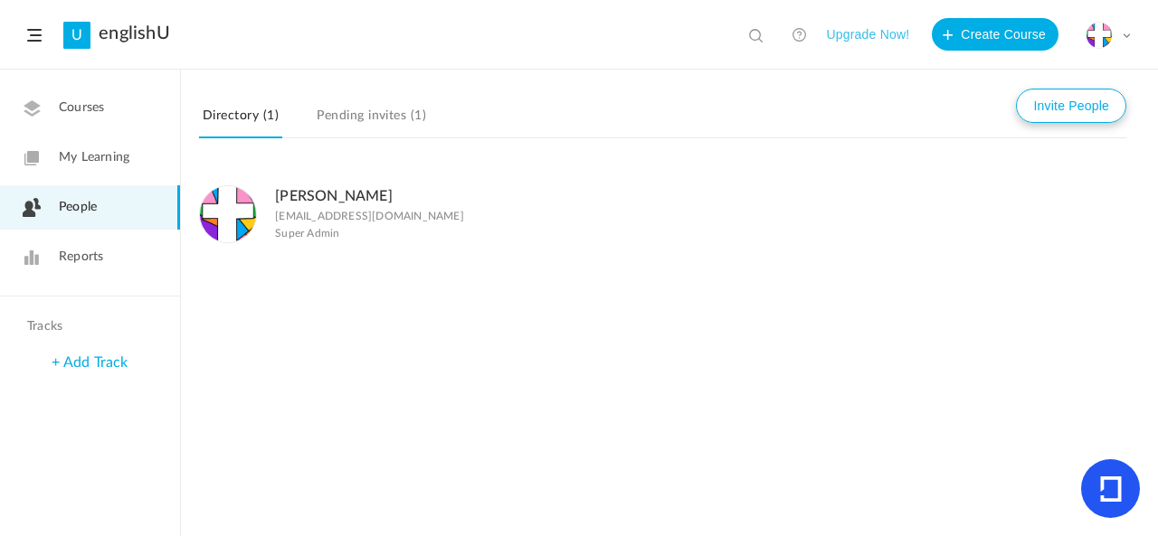
click at [1064, 107] on button "Invite People" at bounding box center [1071, 106] width 110 height 34
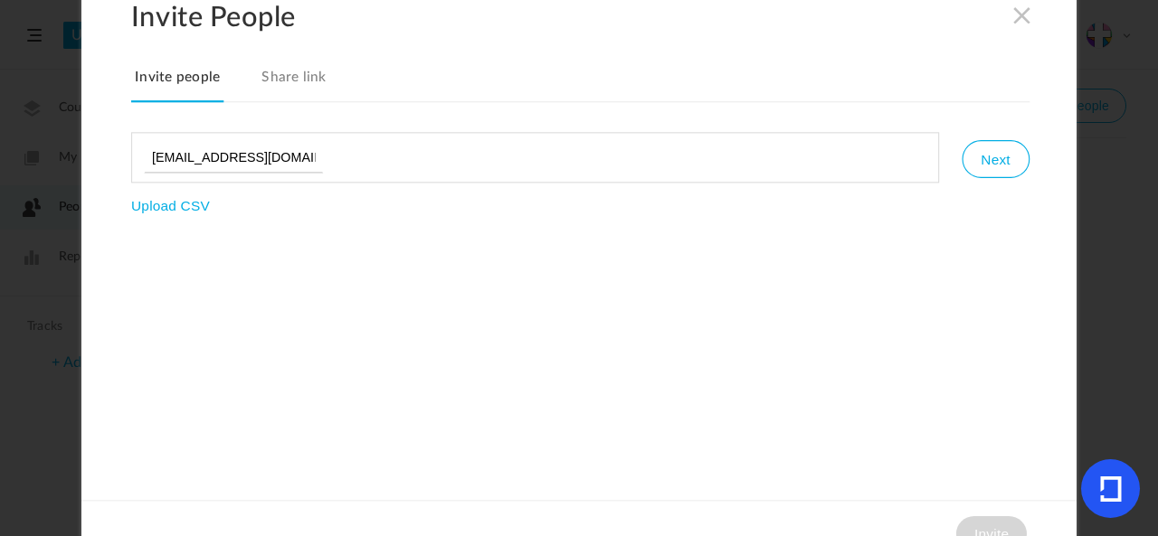
scroll to position [0, 5]
type input "[EMAIL_ADDRESS][DOMAIN_NAME]"
click at [989, 154] on button "Next" at bounding box center [994, 159] width 67 height 38
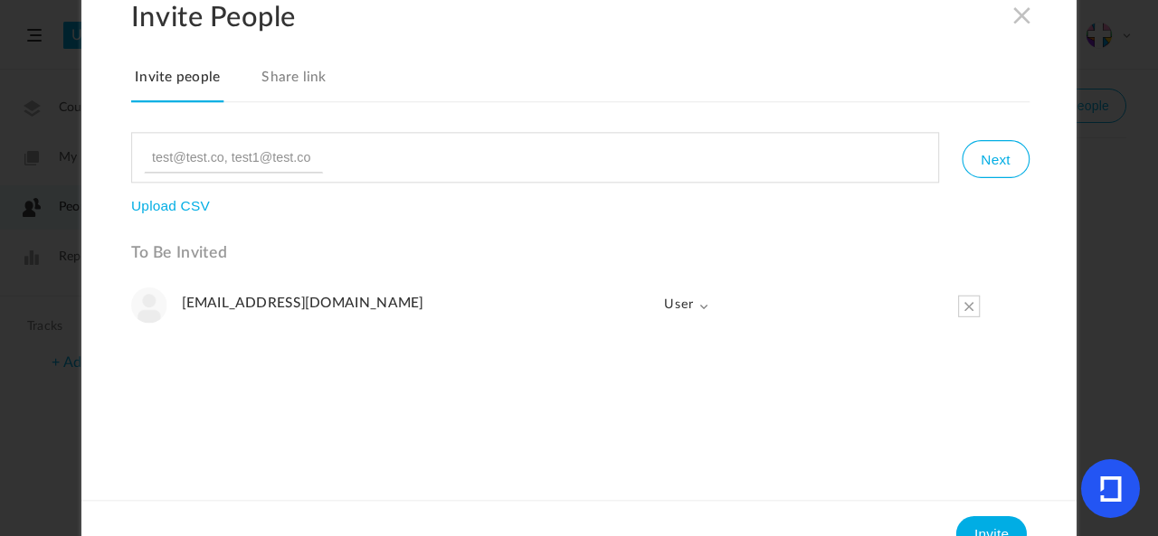
scroll to position [30, 0]
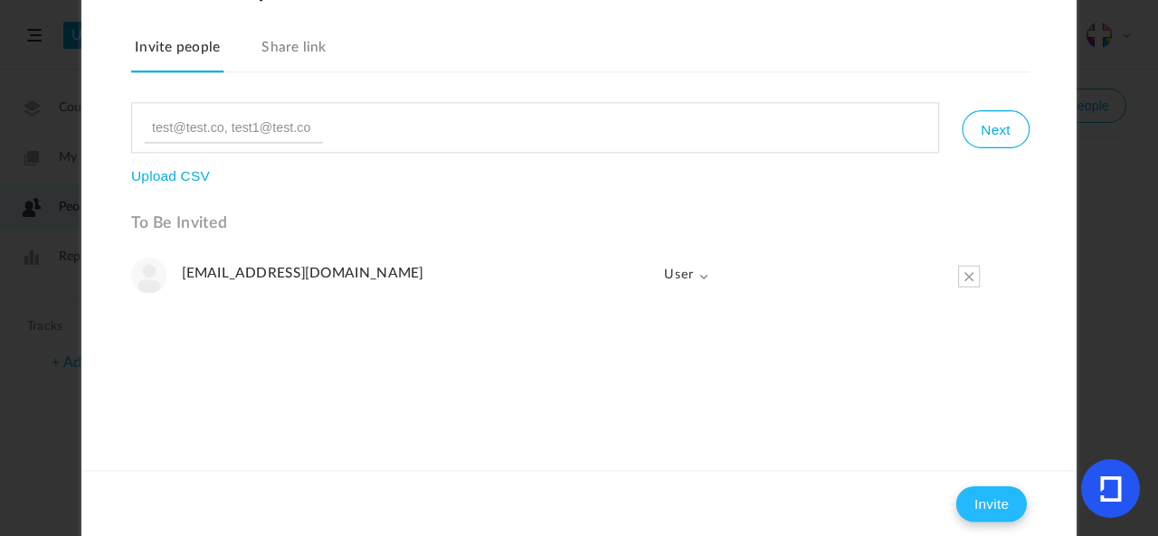
click at [983, 502] on button "Invite" at bounding box center [991, 504] width 71 height 36
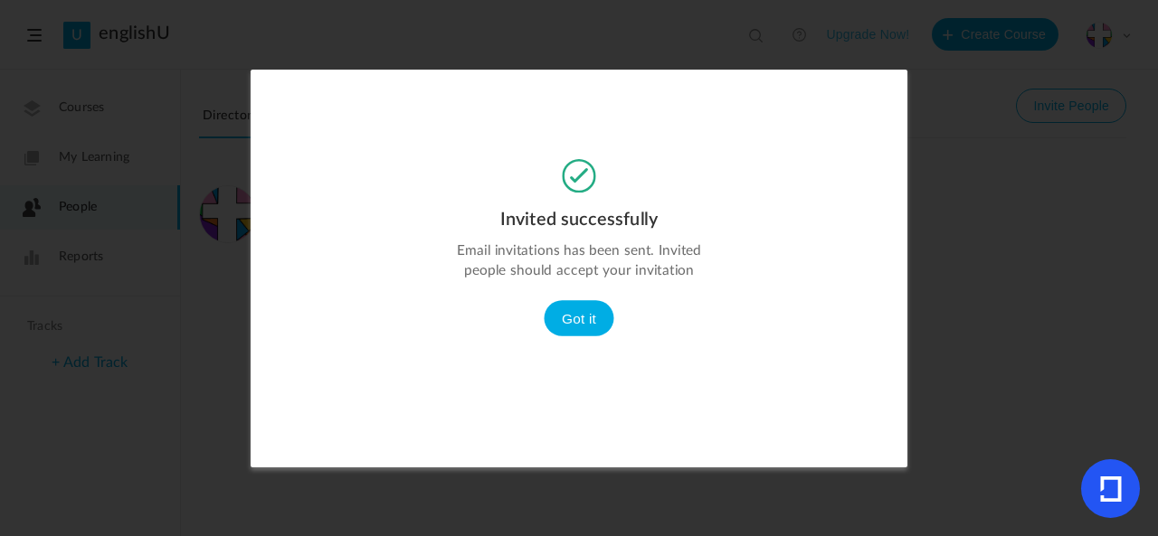
scroll to position [0, 0]
click at [575, 311] on button "Got it" at bounding box center [579, 318] width 71 height 36
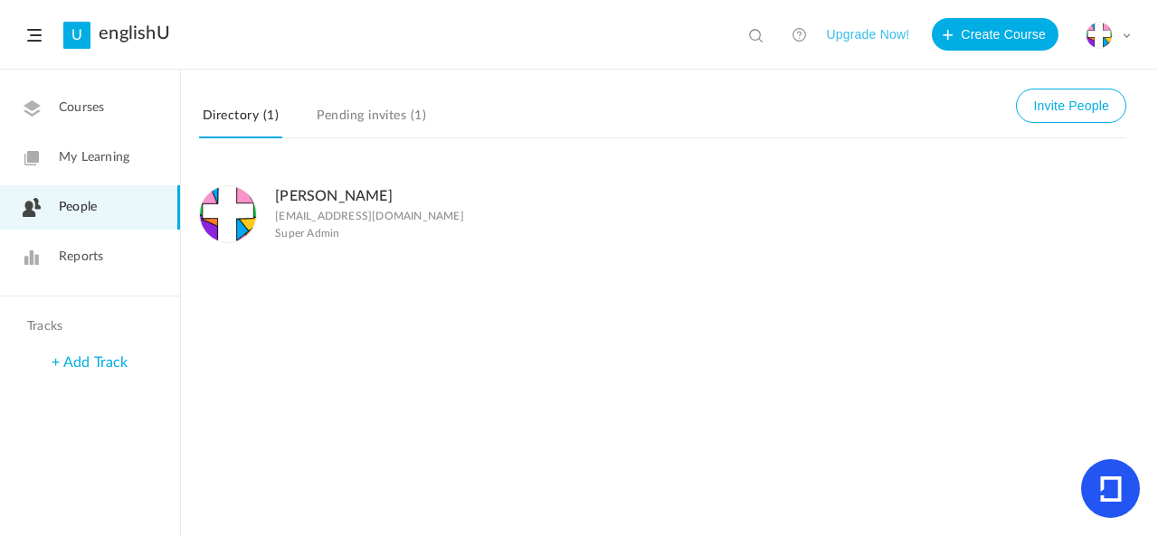
click at [149, 103] on link "Courses" at bounding box center [90, 108] width 180 height 44
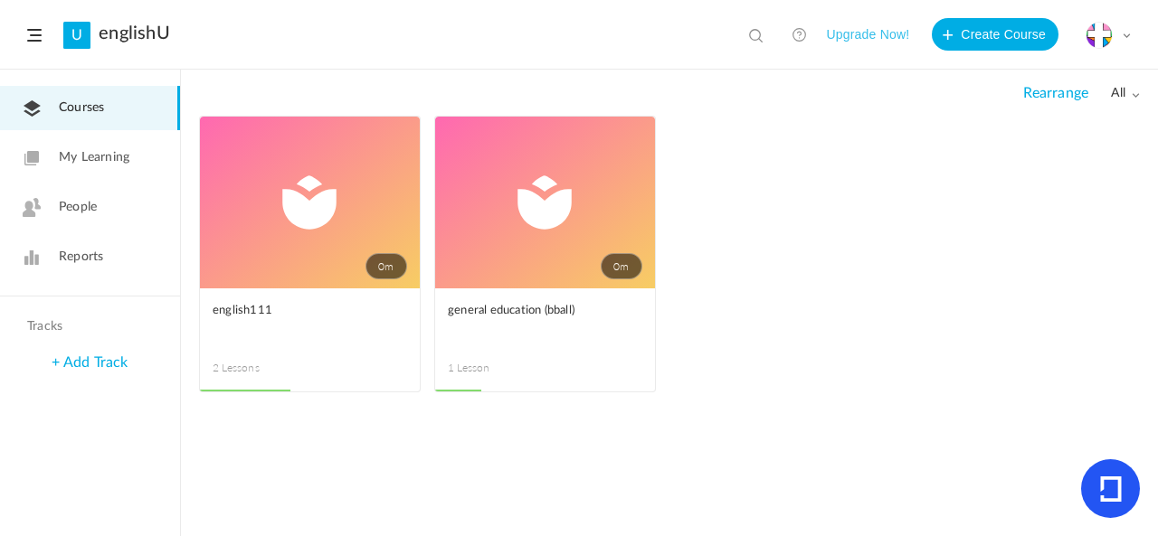
click at [522, 223] on link "0m" at bounding box center [545, 203] width 220 height 172
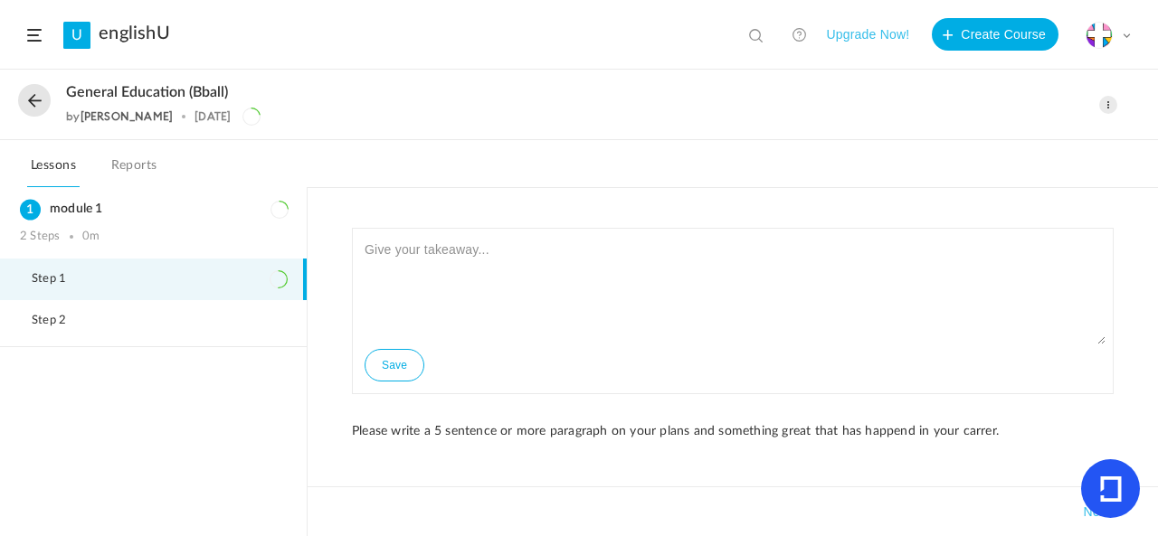
click at [1111, 106] on span at bounding box center [1108, 105] width 18 height 18
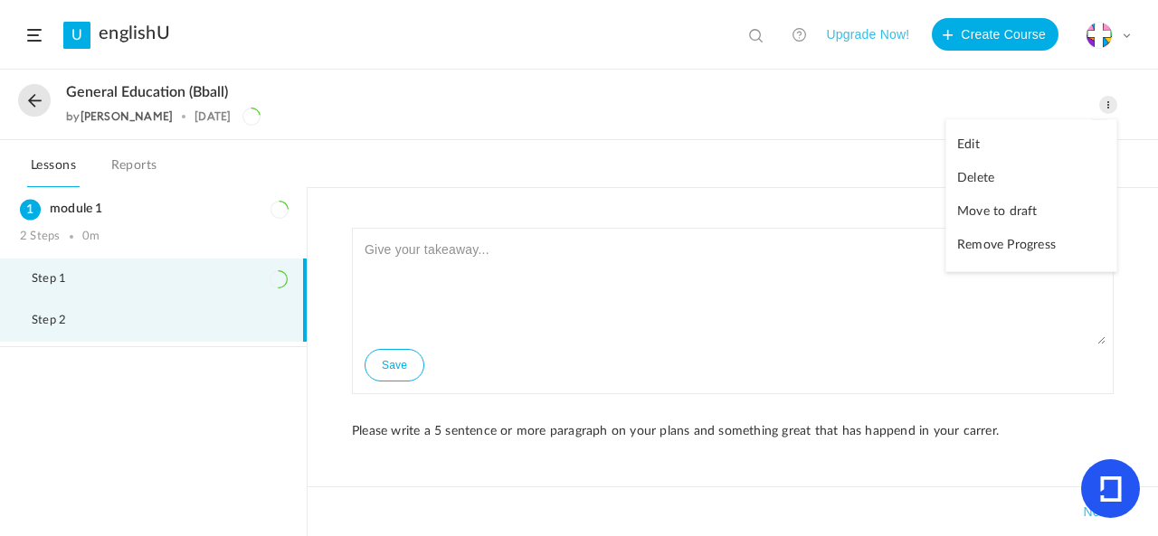
click at [237, 315] on li "Step 2" at bounding box center [153, 321] width 307 height 42
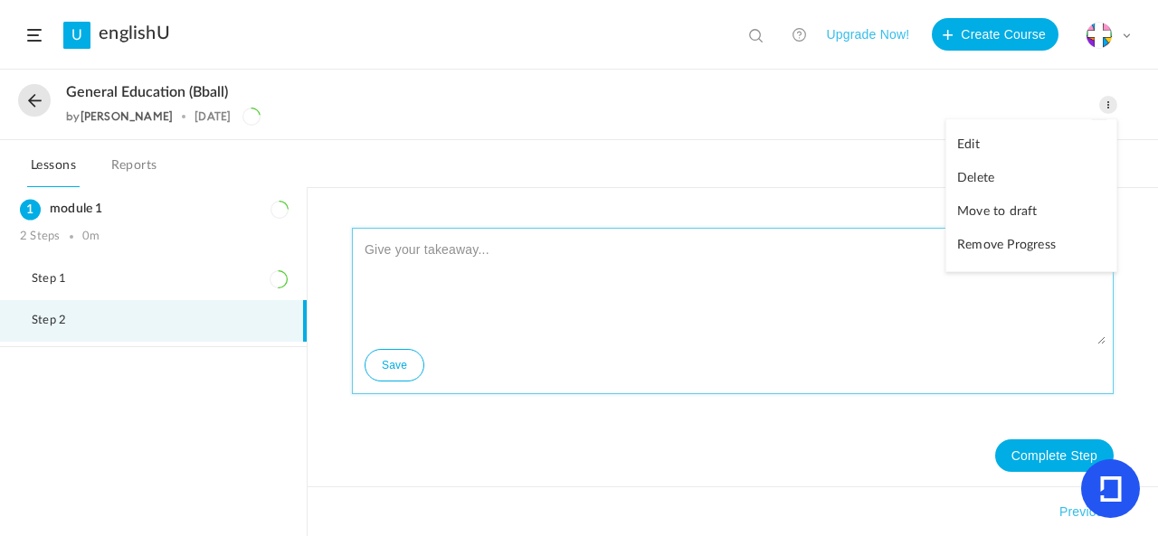
click at [470, 291] on textarea at bounding box center [732, 290] width 745 height 109
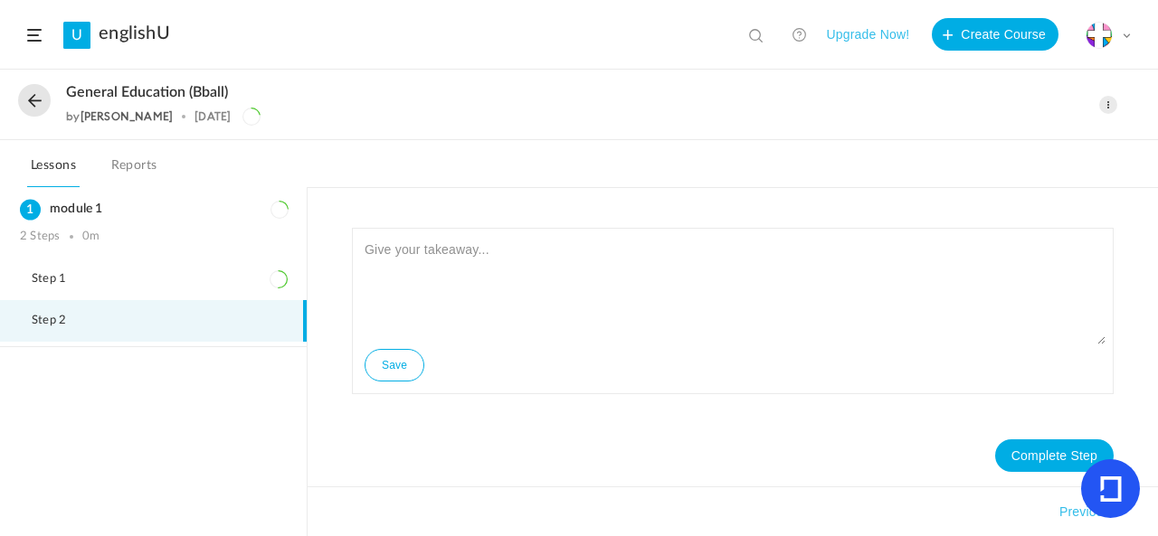
click at [209, 327] on li "Step 2" at bounding box center [153, 321] width 307 height 42
click at [1107, 115] on div "general education (bball) by [PERSON_NAME] [DATE] Edit Delete Move to draft Rem…" at bounding box center [579, 106] width 1158 height 70
click at [1105, 109] on span at bounding box center [1108, 105] width 18 height 18
click at [1019, 150] on link "Edit" at bounding box center [1031, 144] width 170 height 33
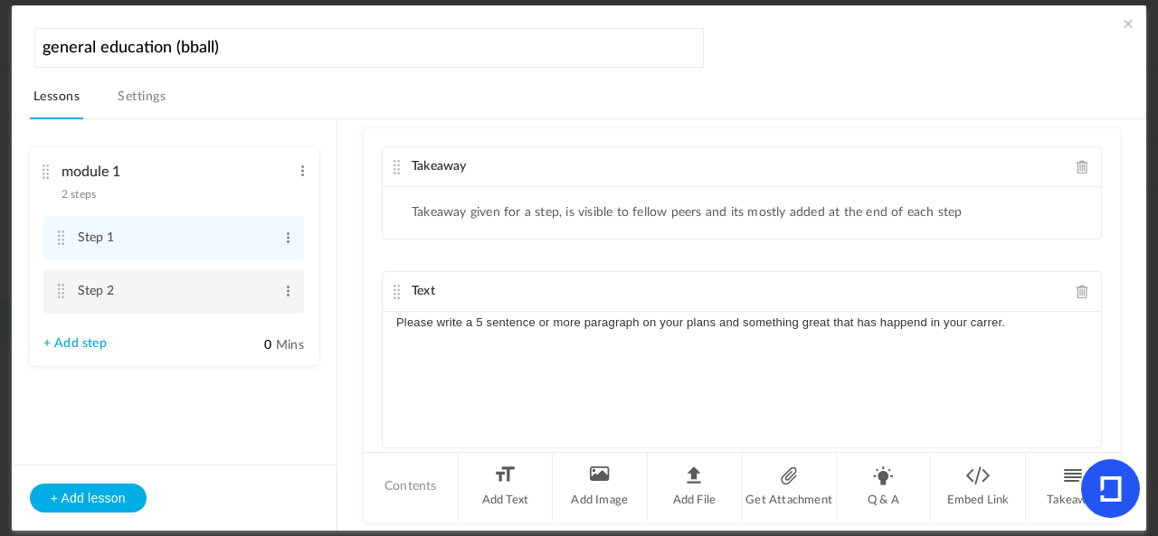
click at [101, 311] on li "Step 2 Edit Delete" at bounding box center [173, 292] width 260 height 44
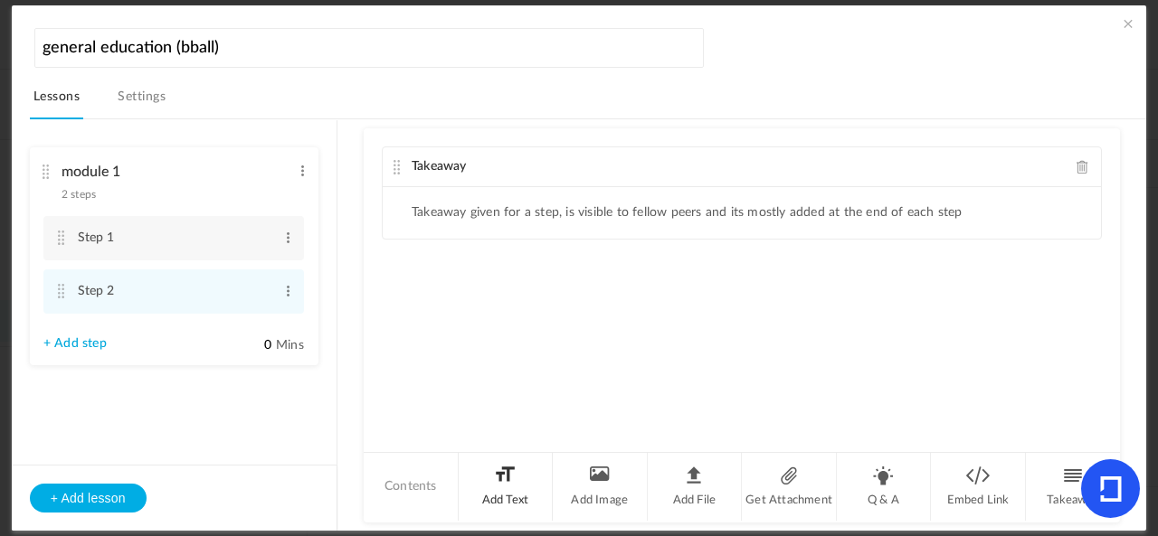
click at [515, 486] on li "Add Text" at bounding box center [506, 487] width 95 height 68
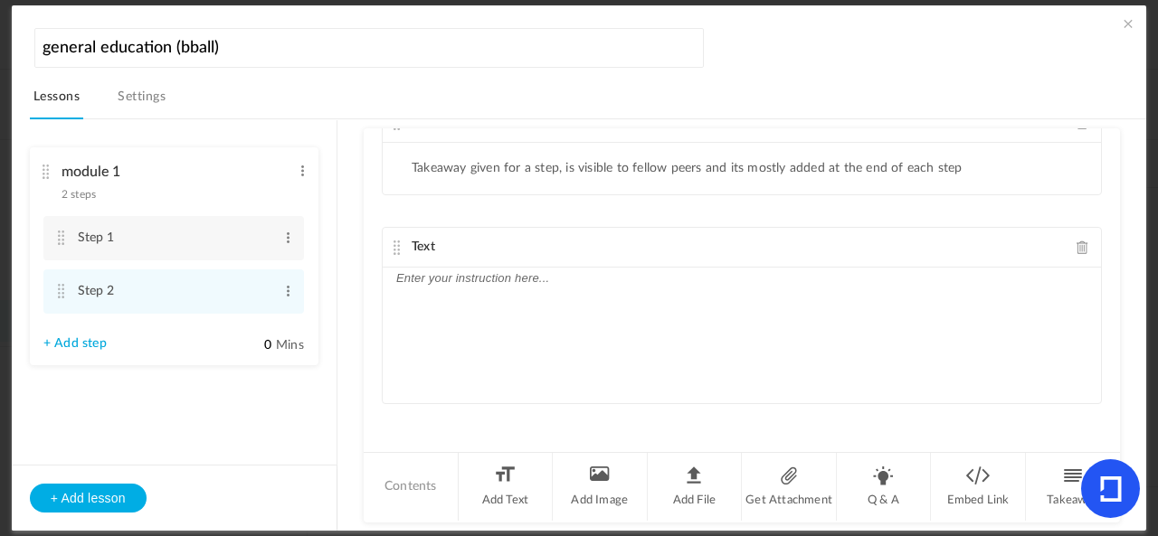
click at [508, 278] on p at bounding box center [741, 279] width 691 height 22
click at [815, 279] on p "Please write a 2 paragraph" at bounding box center [741, 279] width 691 height 22
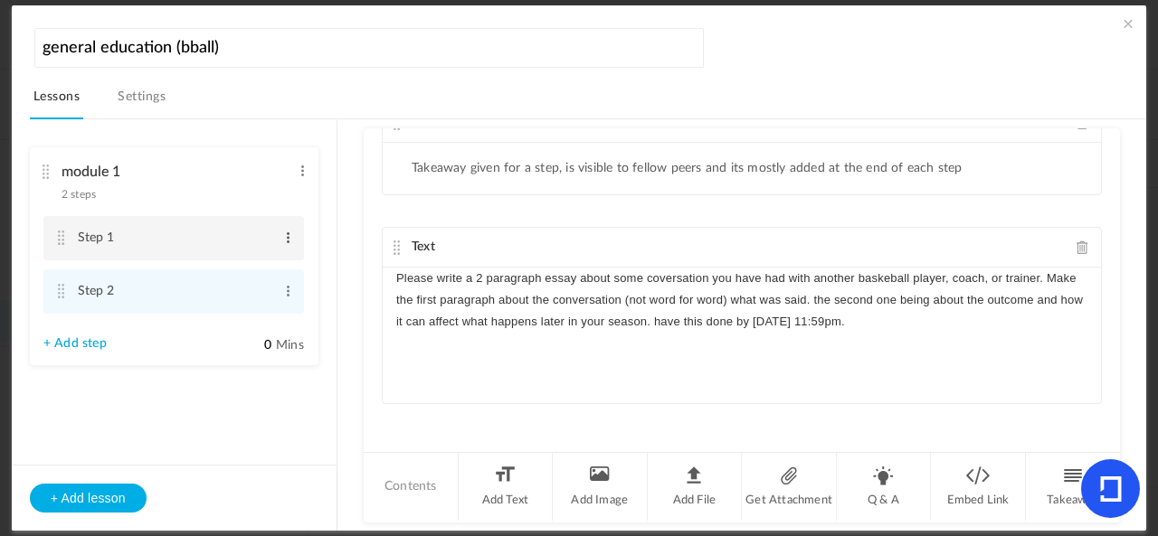
click at [288, 238] on span at bounding box center [288, 238] width 14 height 18
click at [157, 92] on link "Settings" at bounding box center [141, 102] width 55 height 34
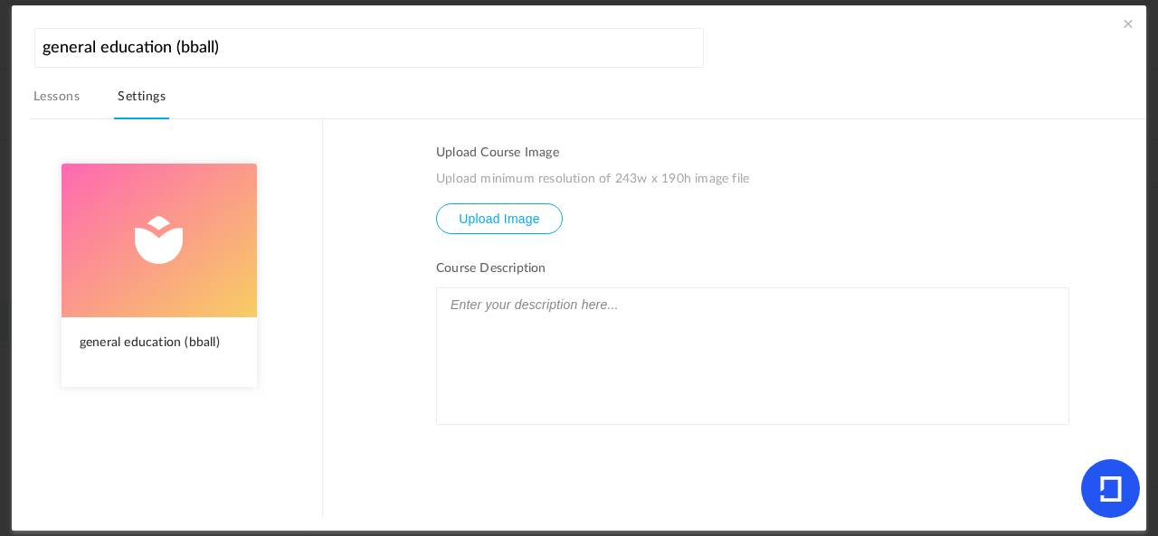
click at [52, 99] on link "Lessons" at bounding box center [56, 102] width 53 height 34
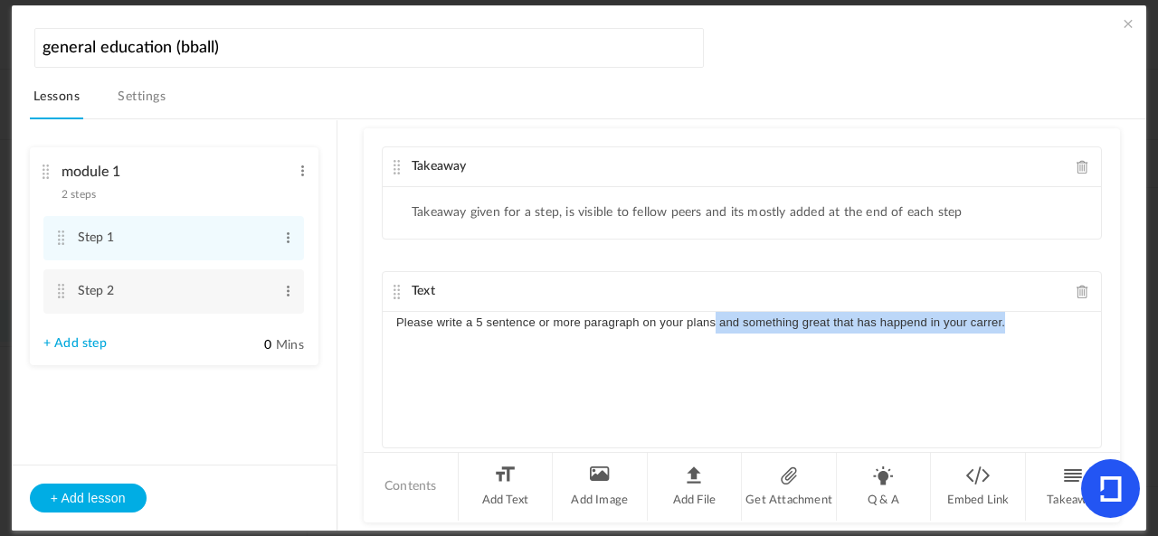
drag, startPoint x: 1007, startPoint y: 318, endPoint x: 714, endPoint y: 303, distance: 293.5
click at [714, 303] on div "Text Please write a 5 sentence or more paragraph on your plans and something gr…" at bounding box center [742, 359] width 720 height 177
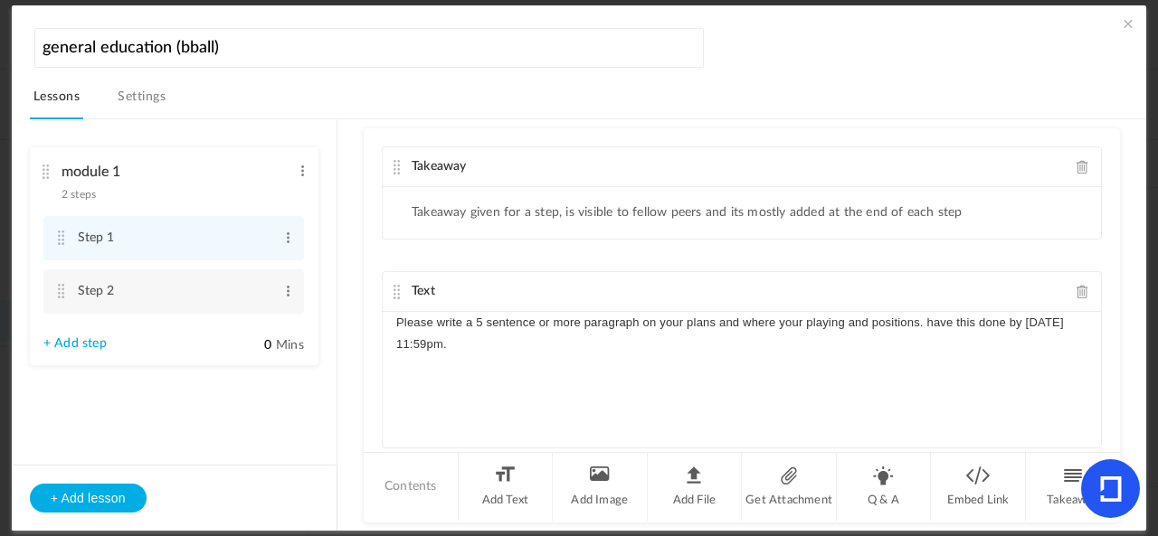
click at [1126, 24] on span at bounding box center [1128, 23] width 18 height 18
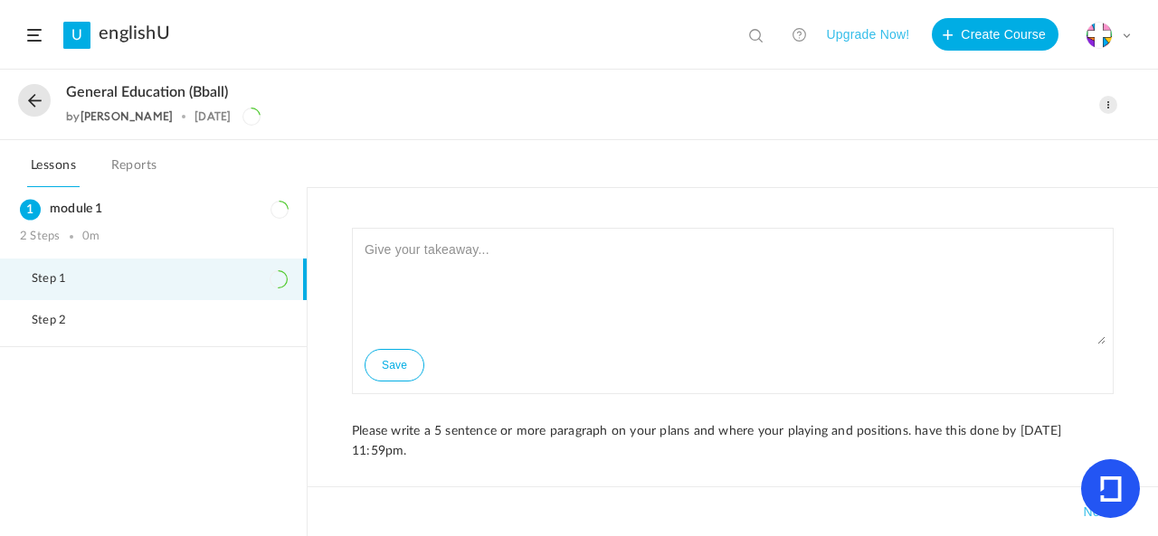
click at [32, 97] on button at bounding box center [34, 100] width 33 height 33
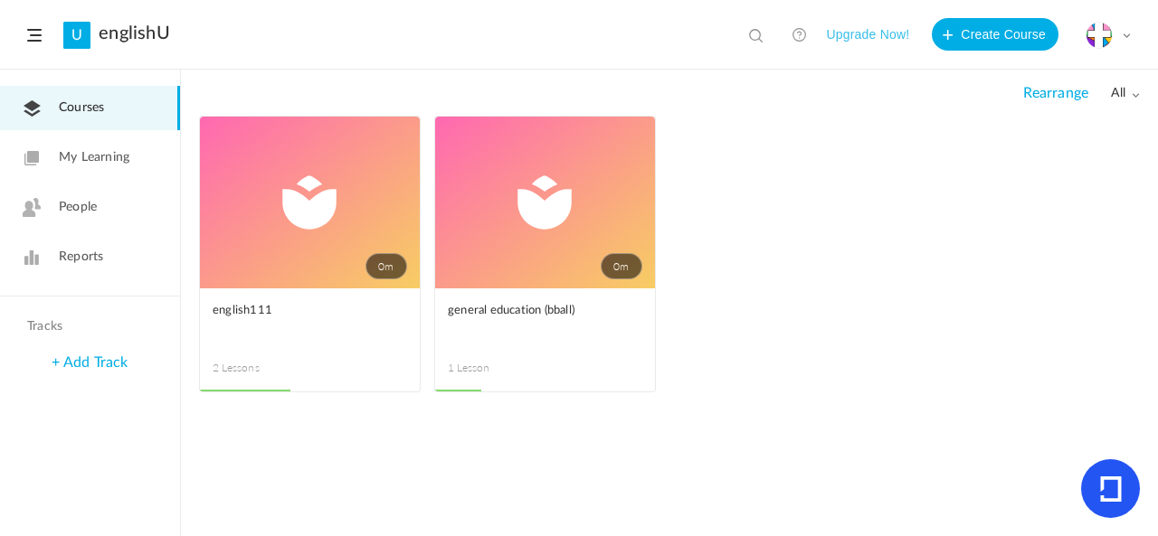
click at [0, 0] on span at bounding box center [0, 0] width 0 height 0
click at [0, 0] on link "Edit" at bounding box center [0, 0] width 0 height 0
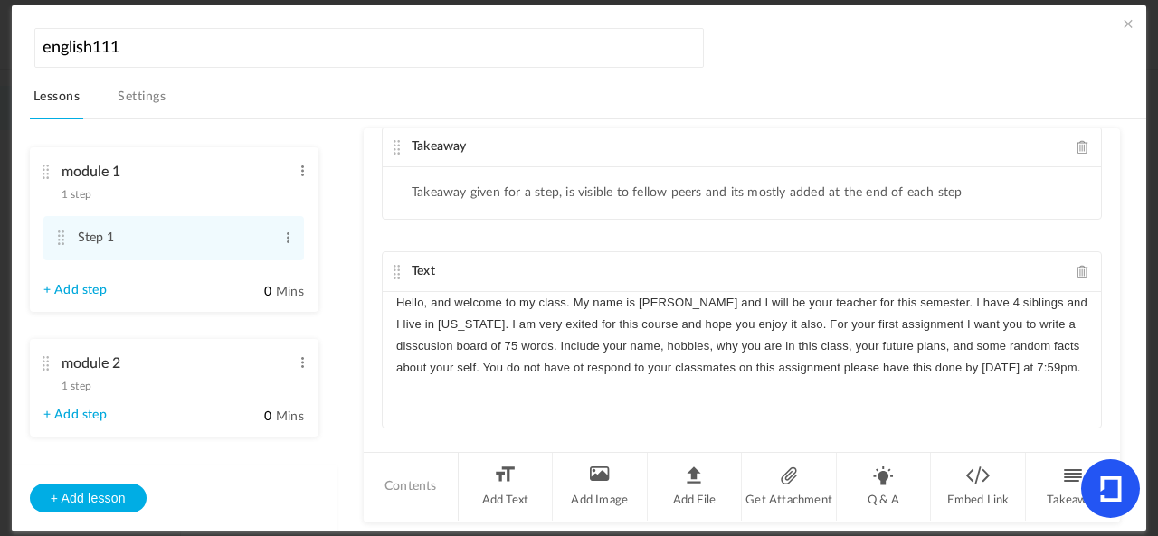
scroll to position [30, 0]
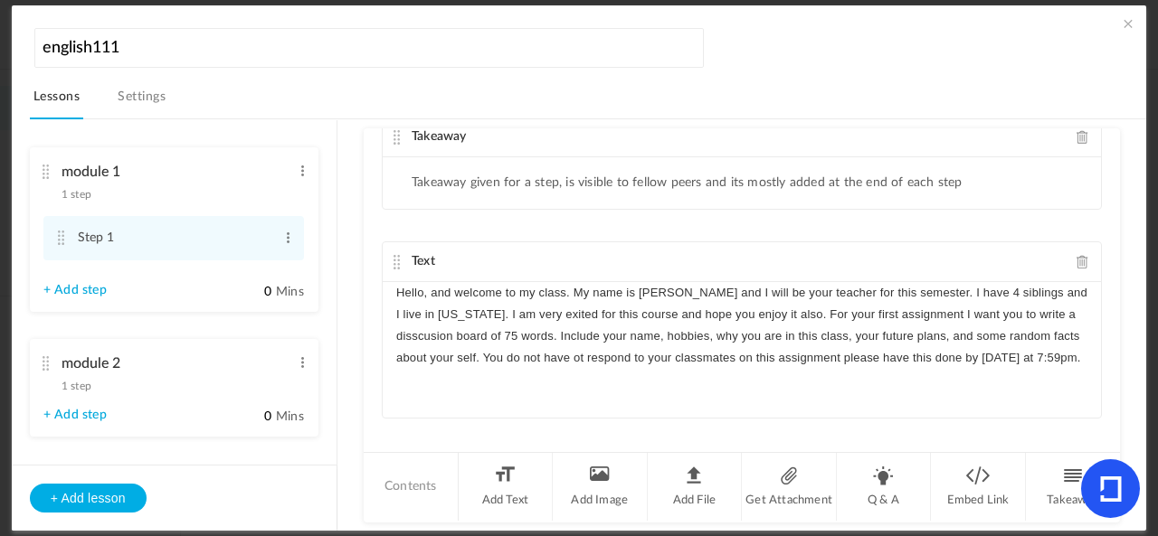
click at [99, 385] on div "module 2 1 step Edit Delete" at bounding box center [167, 370] width 248 height 48
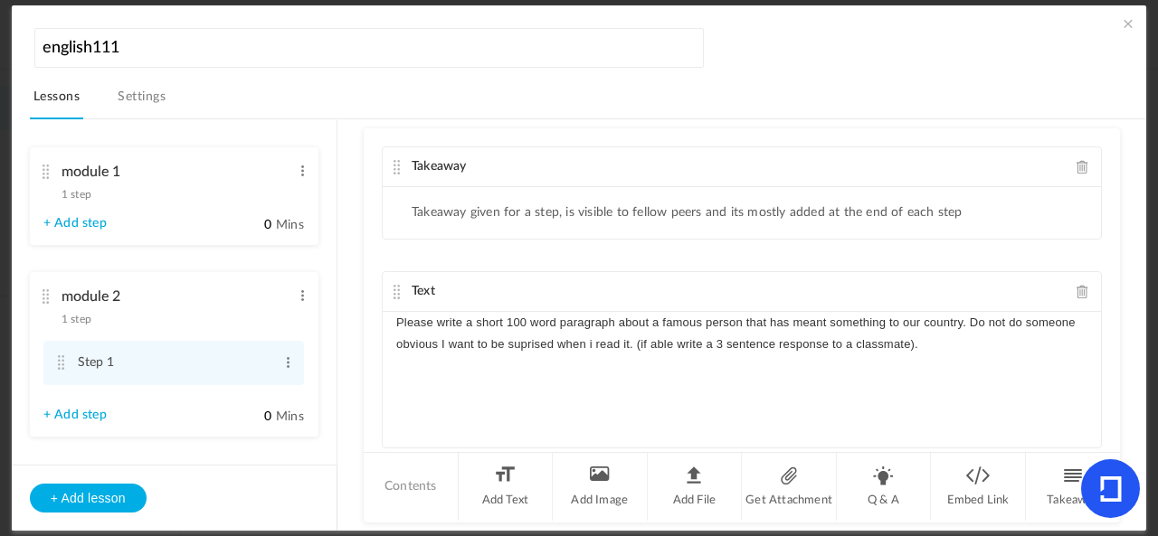
click at [951, 337] on p "Please write a short 100 word paragraph about a famous person that has meant so…" at bounding box center [741, 333] width 691 height 43
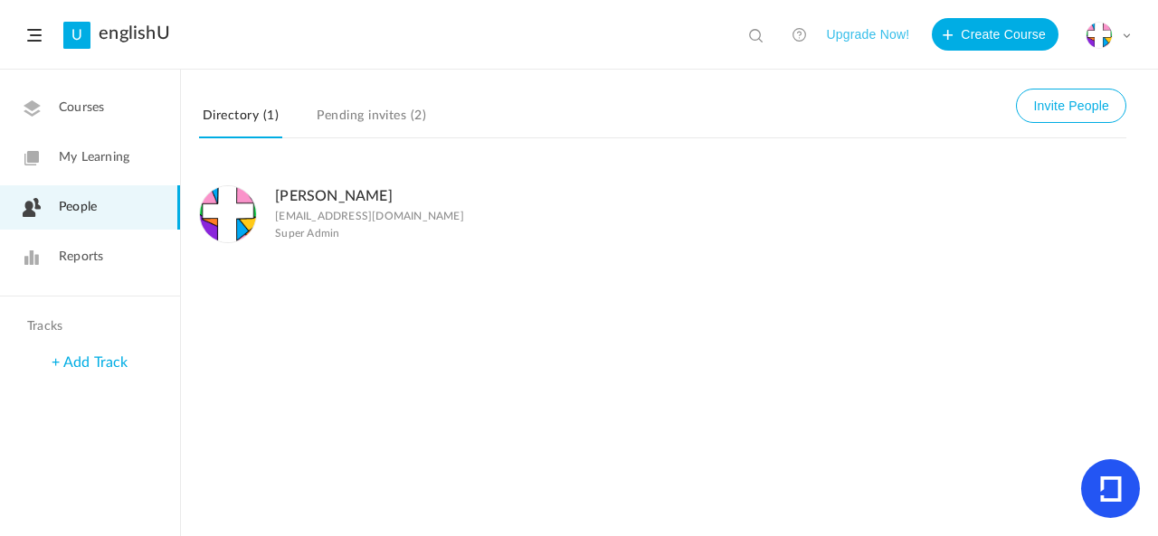
click at [113, 109] on link "Courses" at bounding box center [90, 108] width 180 height 44
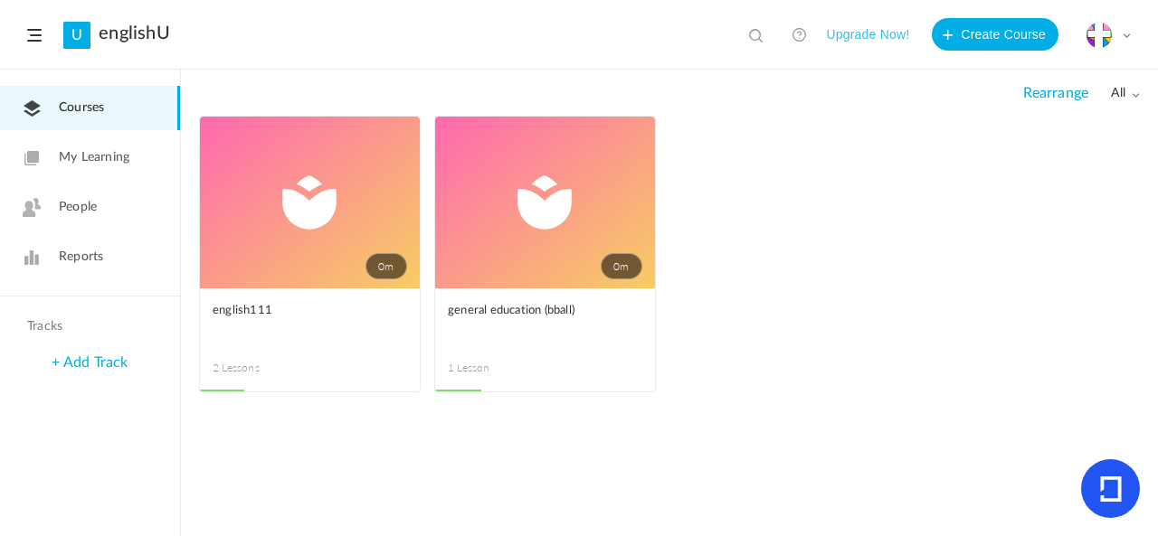
click at [99, 161] on span "My Learning" at bounding box center [94, 157] width 71 height 19
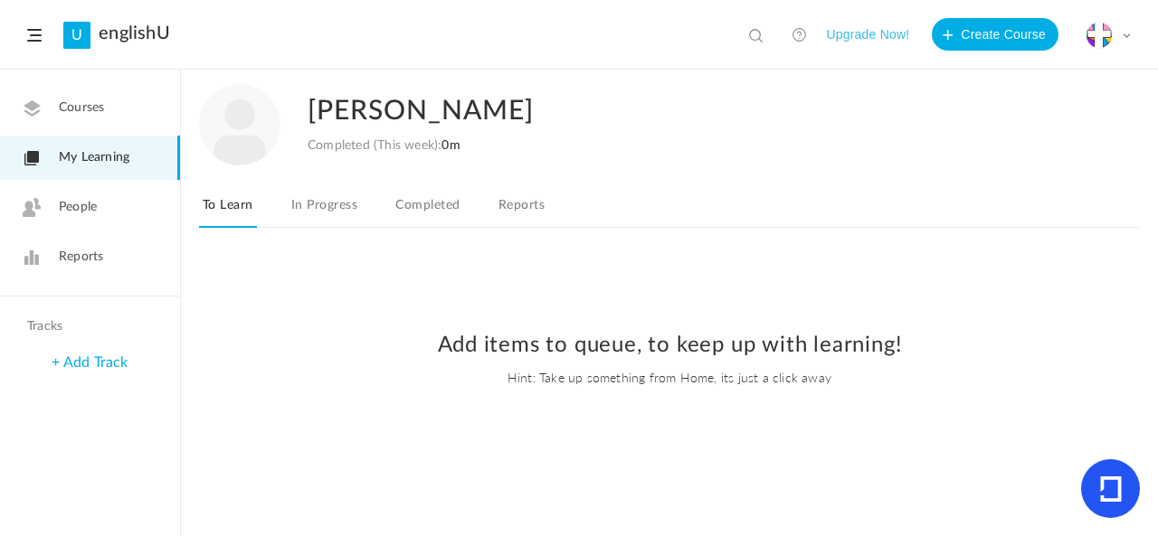
click at [97, 193] on link "People" at bounding box center [90, 207] width 180 height 44
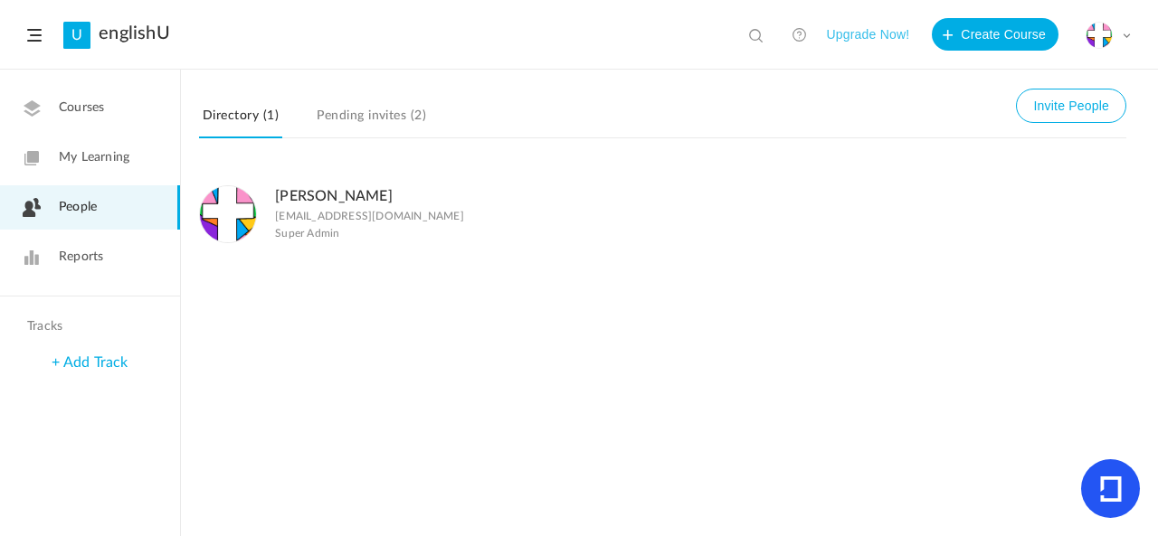
click at [354, 124] on link "Pending invites (2)" at bounding box center [371, 121] width 117 height 34
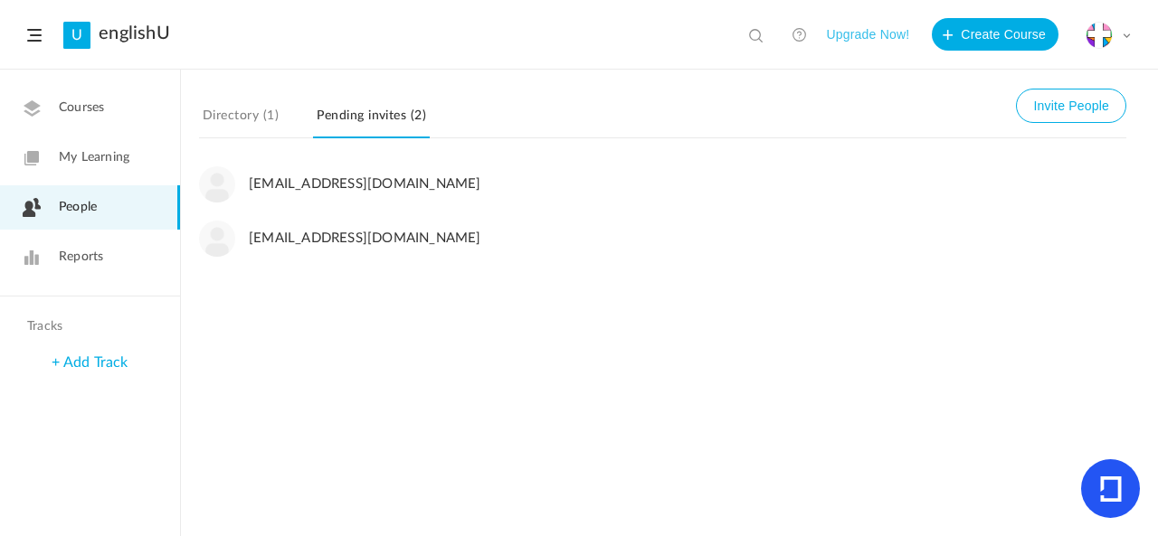
click at [344, 188] on span "[EMAIL_ADDRESS][DOMAIN_NAME]" at bounding box center [504, 184] width 510 height 16
click at [329, 245] on li "[EMAIL_ADDRESS][DOMAIN_NAME]" at bounding box center [662, 239] width 927 height 36
click at [300, 242] on span "[EMAIL_ADDRESS][DOMAIN_NAME]" at bounding box center [504, 239] width 510 height 16
click at [271, 238] on span "[EMAIL_ADDRESS][DOMAIN_NAME]" at bounding box center [504, 239] width 510 height 16
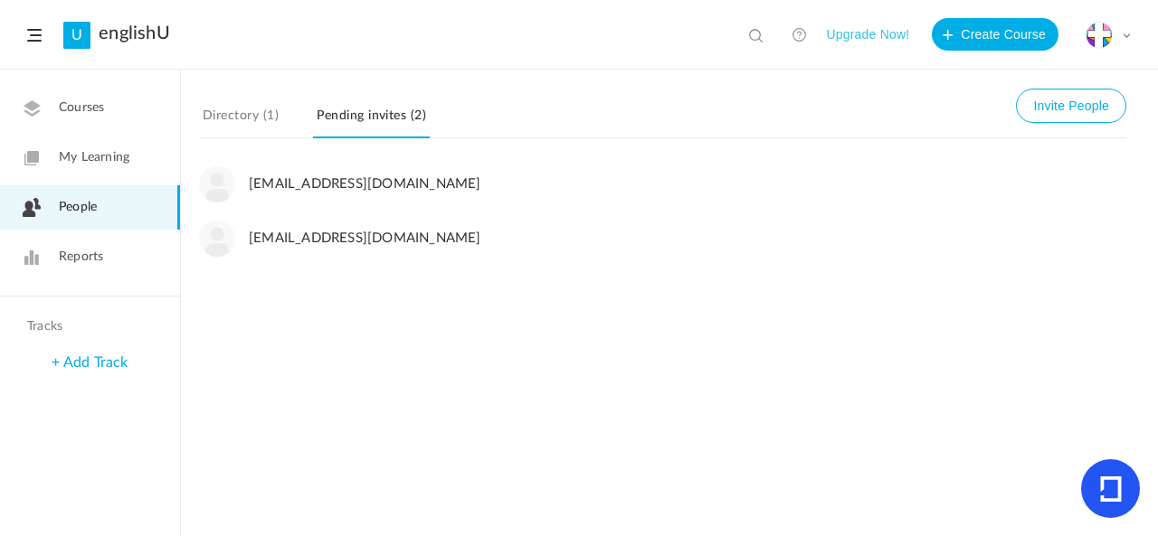
click at [246, 101] on div "Directory (1) Invite People Pending invites (2)" at bounding box center [669, 123] width 941 height 87
click at [248, 116] on link "Directory (1)" at bounding box center [240, 121] width 83 height 34
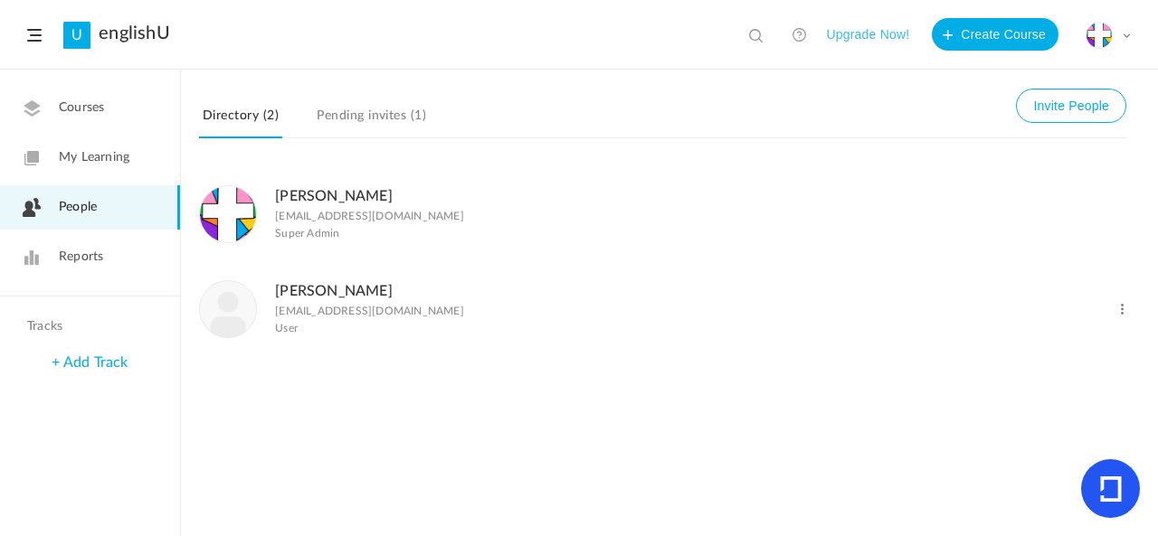
click at [364, 113] on link "Pending invites (1)" at bounding box center [371, 121] width 117 height 34
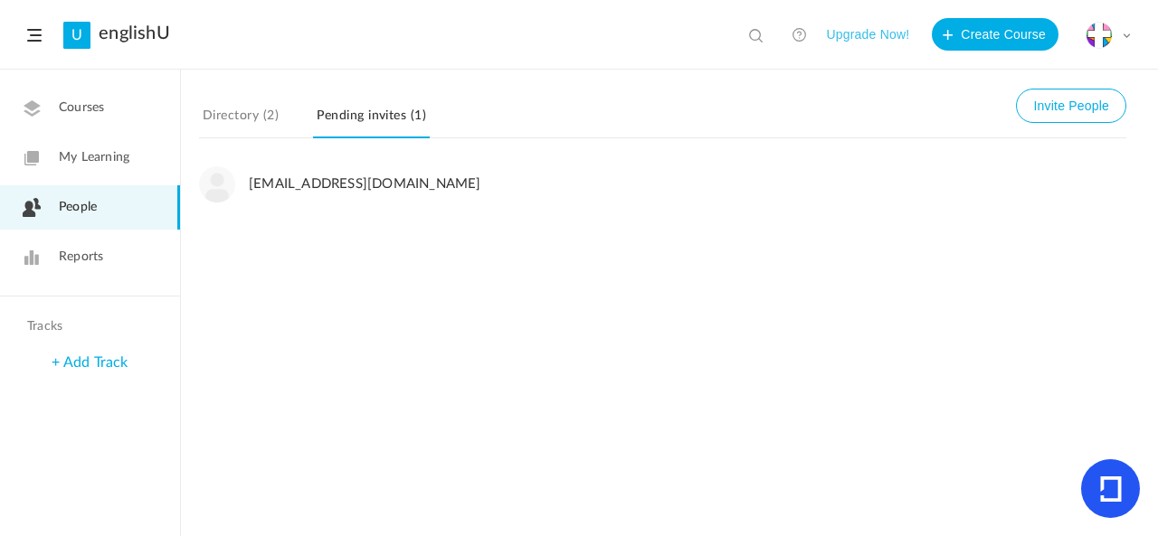
click at [564, 189] on span "[EMAIL_ADDRESS][DOMAIN_NAME]" at bounding box center [504, 184] width 510 height 16
click at [481, 187] on span "[EMAIL_ADDRESS][DOMAIN_NAME]" at bounding box center [504, 184] width 510 height 16
click at [279, 129] on link "Directory (2)" at bounding box center [240, 121] width 83 height 34
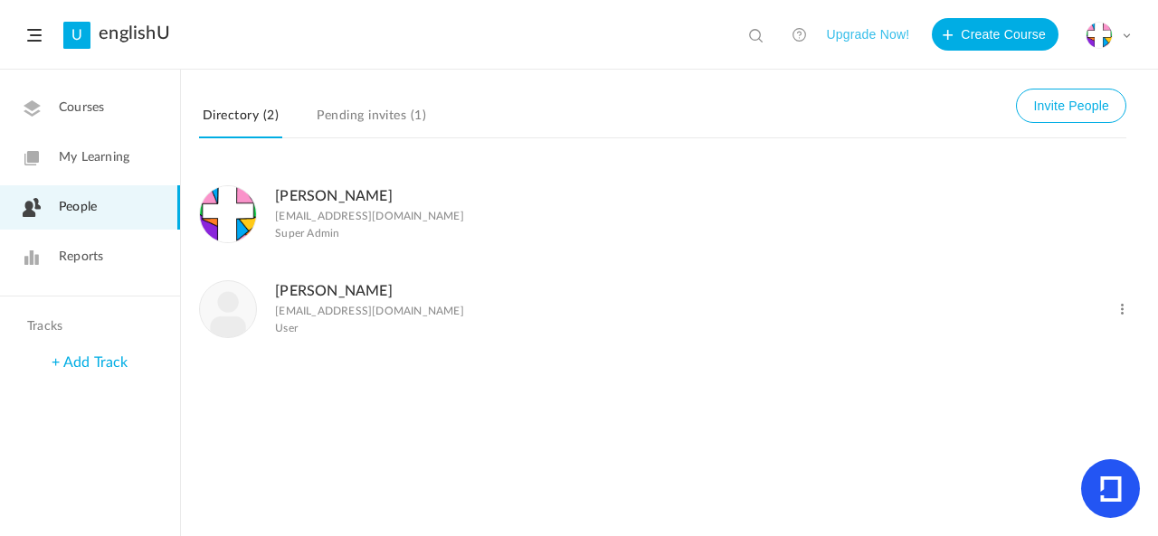
click at [112, 128] on link "Courses" at bounding box center [90, 108] width 180 height 44
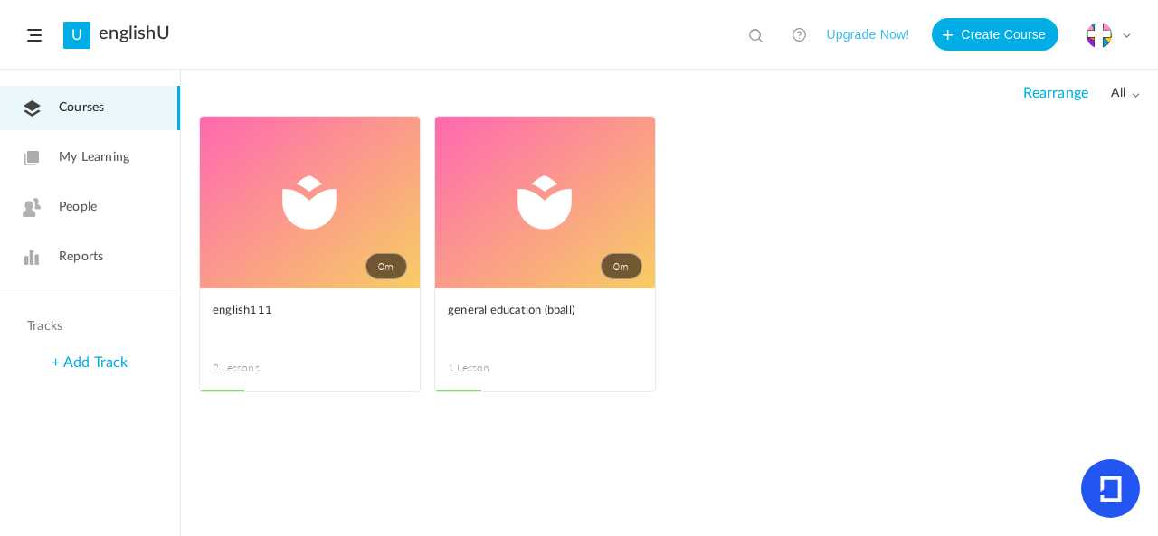
click at [232, 210] on link "0m" at bounding box center [310, 203] width 220 height 172
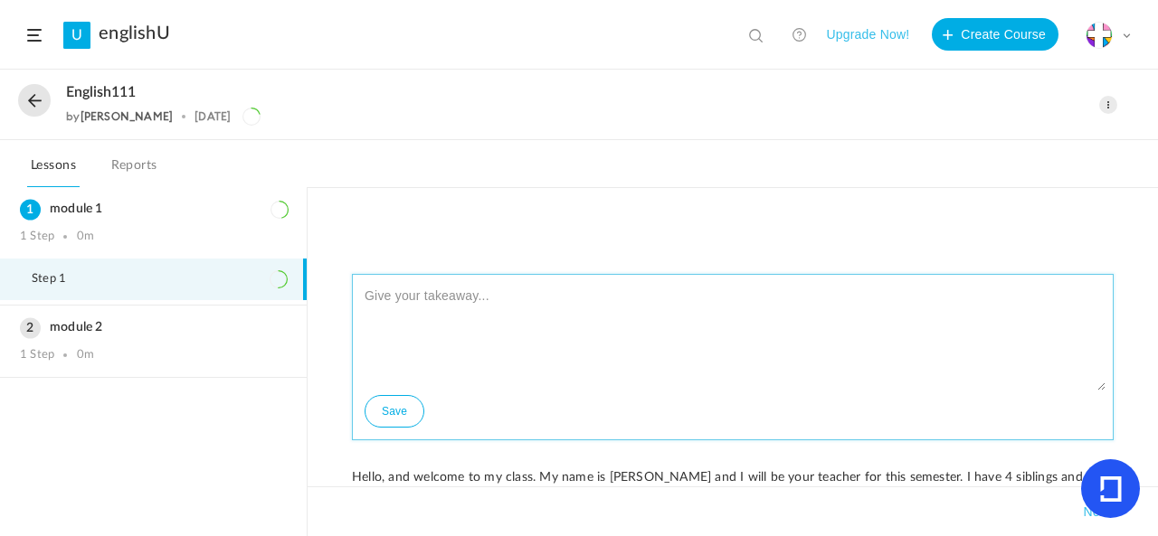
click at [474, 306] on textarea at bounding box center [732, 336] width 745 height 109
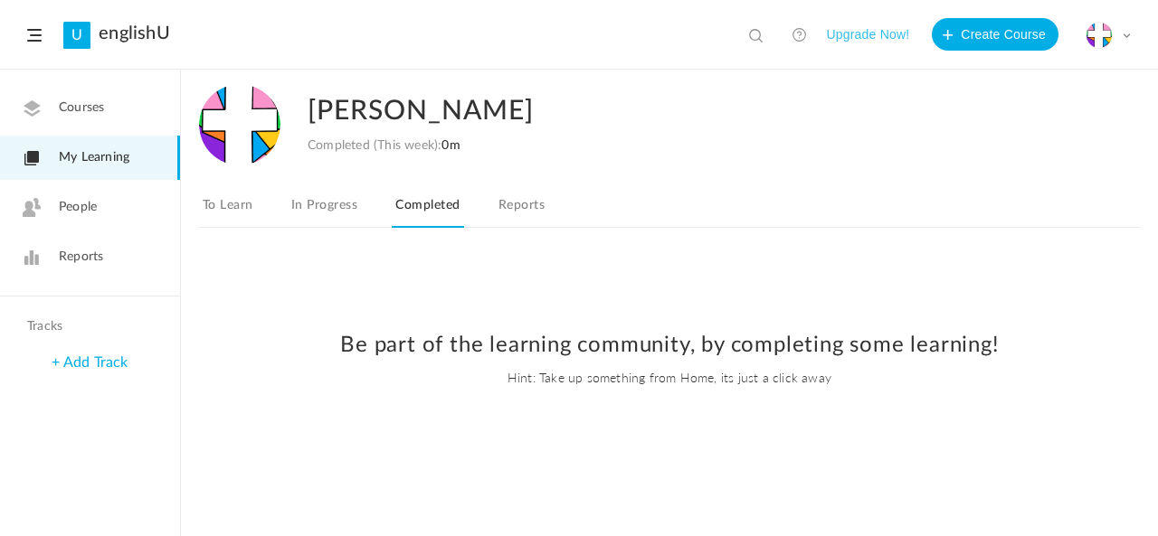
click at [81, 120] on link "Courses" at bounding box center [90, 108] width 180 height 44
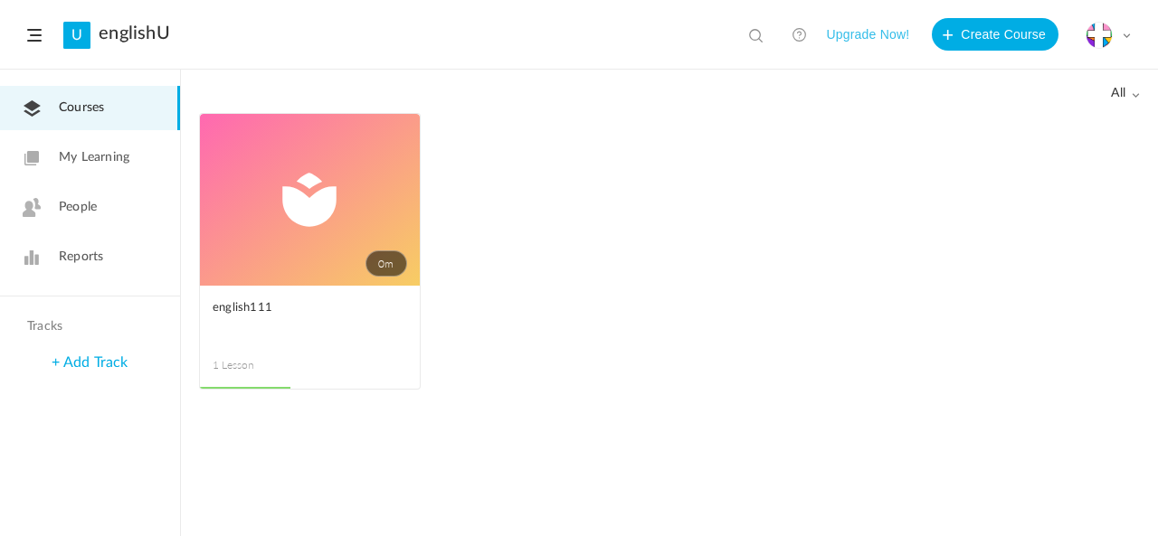
click at [353, 173] on link "0m" at bounding box center [310, 200] width 220 height 172
